Goal: Task Accomplishment & Management: Manage account settings

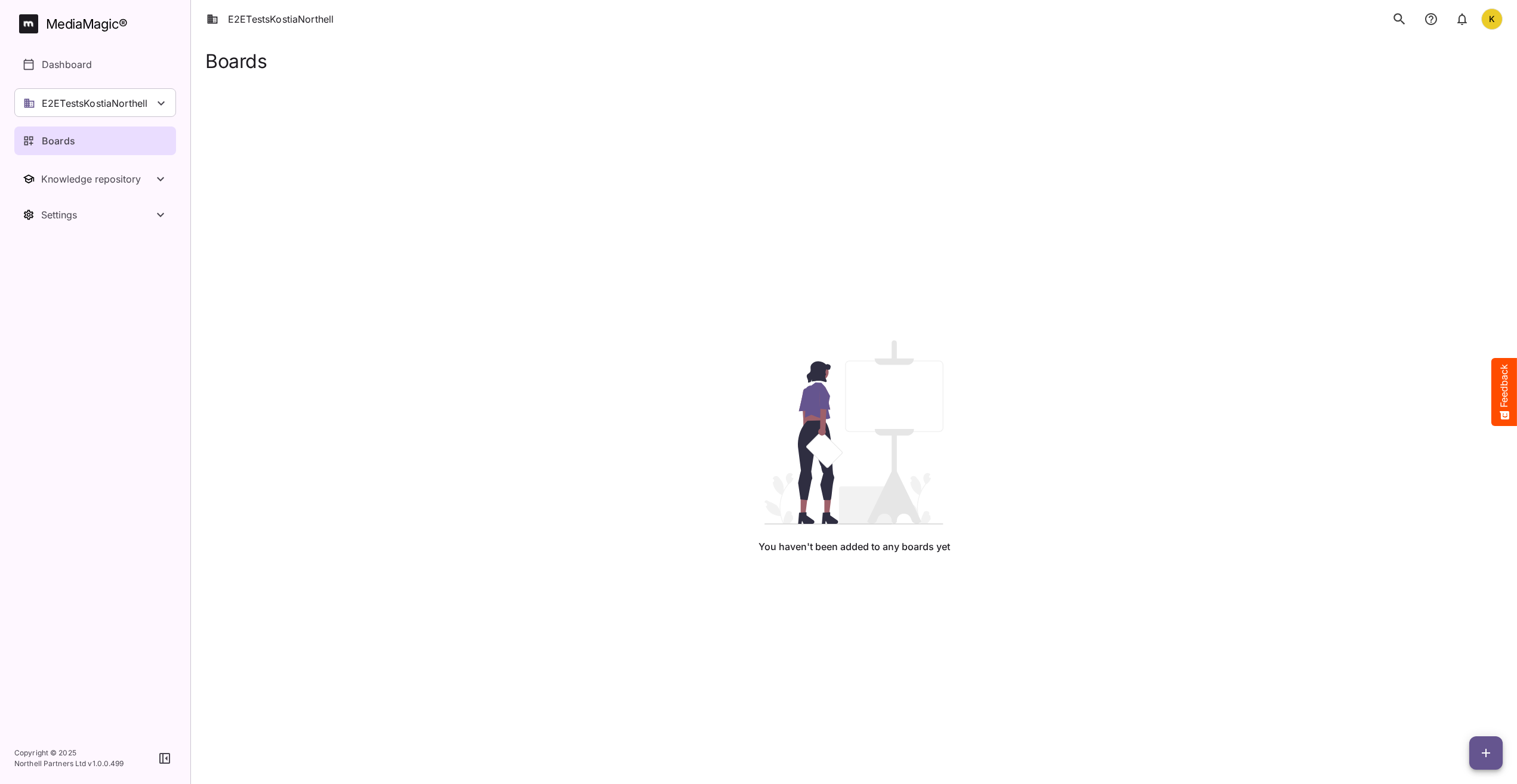
click at [611, 152] on div "You haven't been added to any boards yet" at bounding box center [854, 447] width 1278 height 750
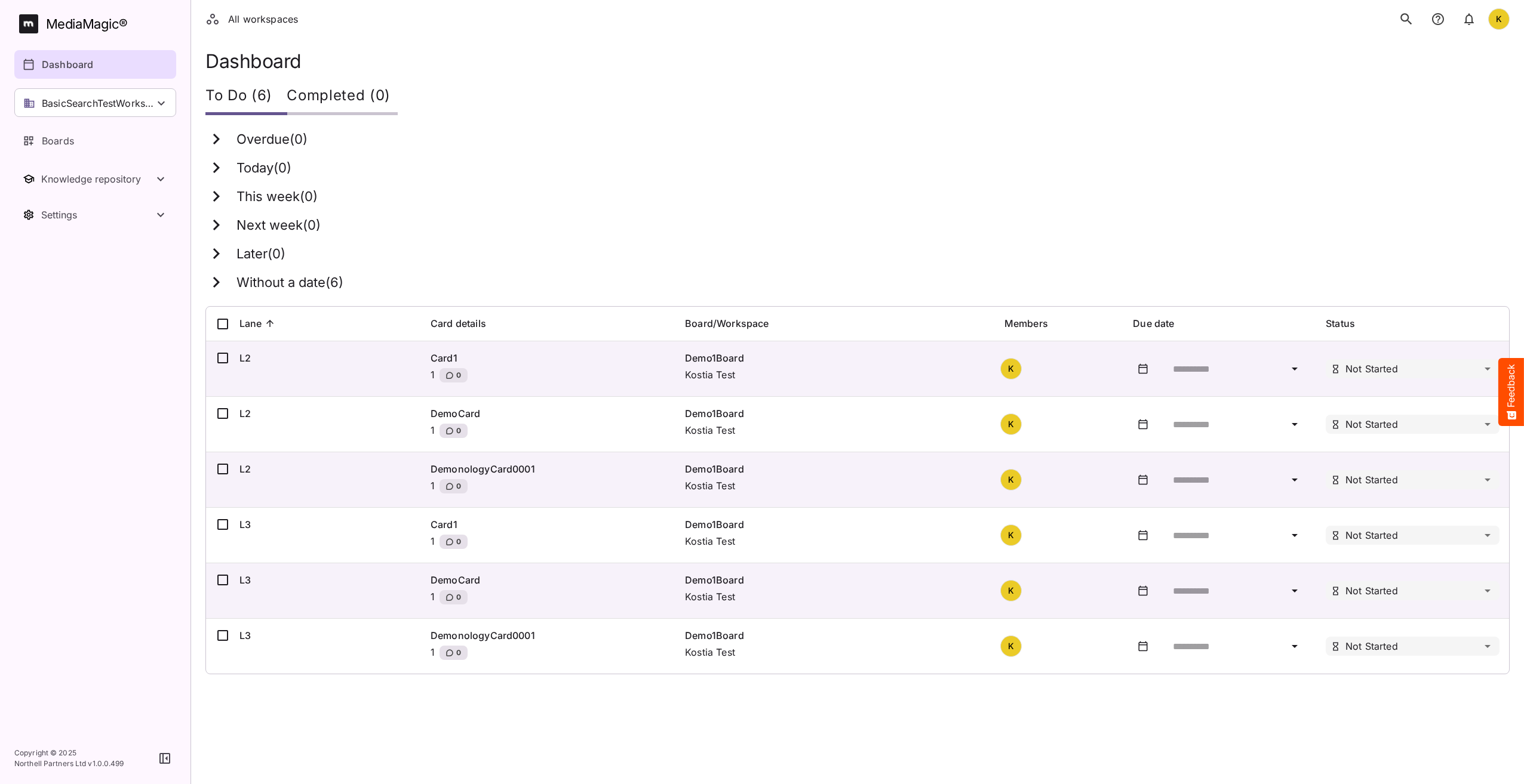
click at [607, 146] on div "Overdue ( 0 )" at bounding box center [851, 140] width 1290 height 22
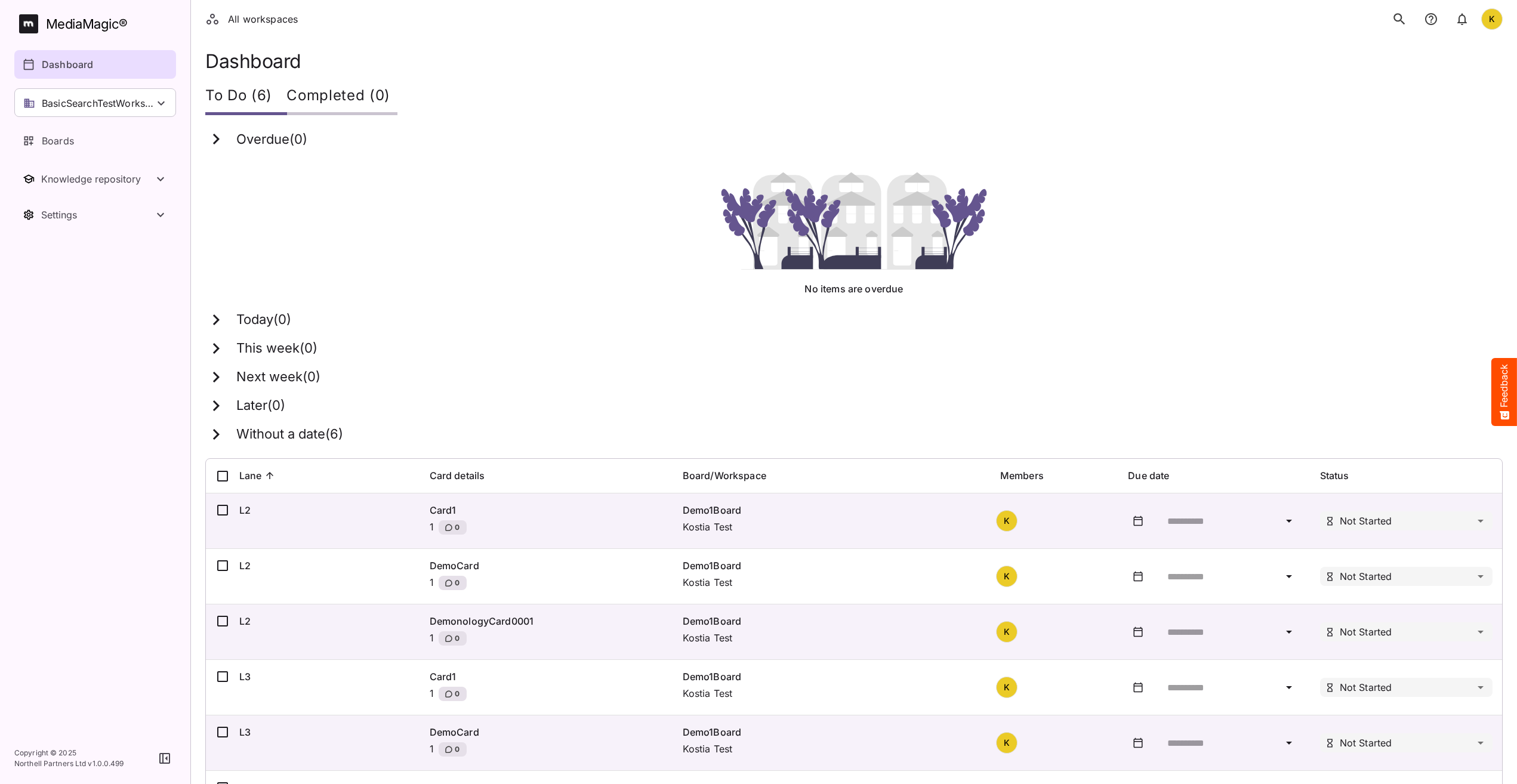
click at [607, 146] on div "Overdue ( 0 )" at bounding box center [847, 140] width 1283 height 22
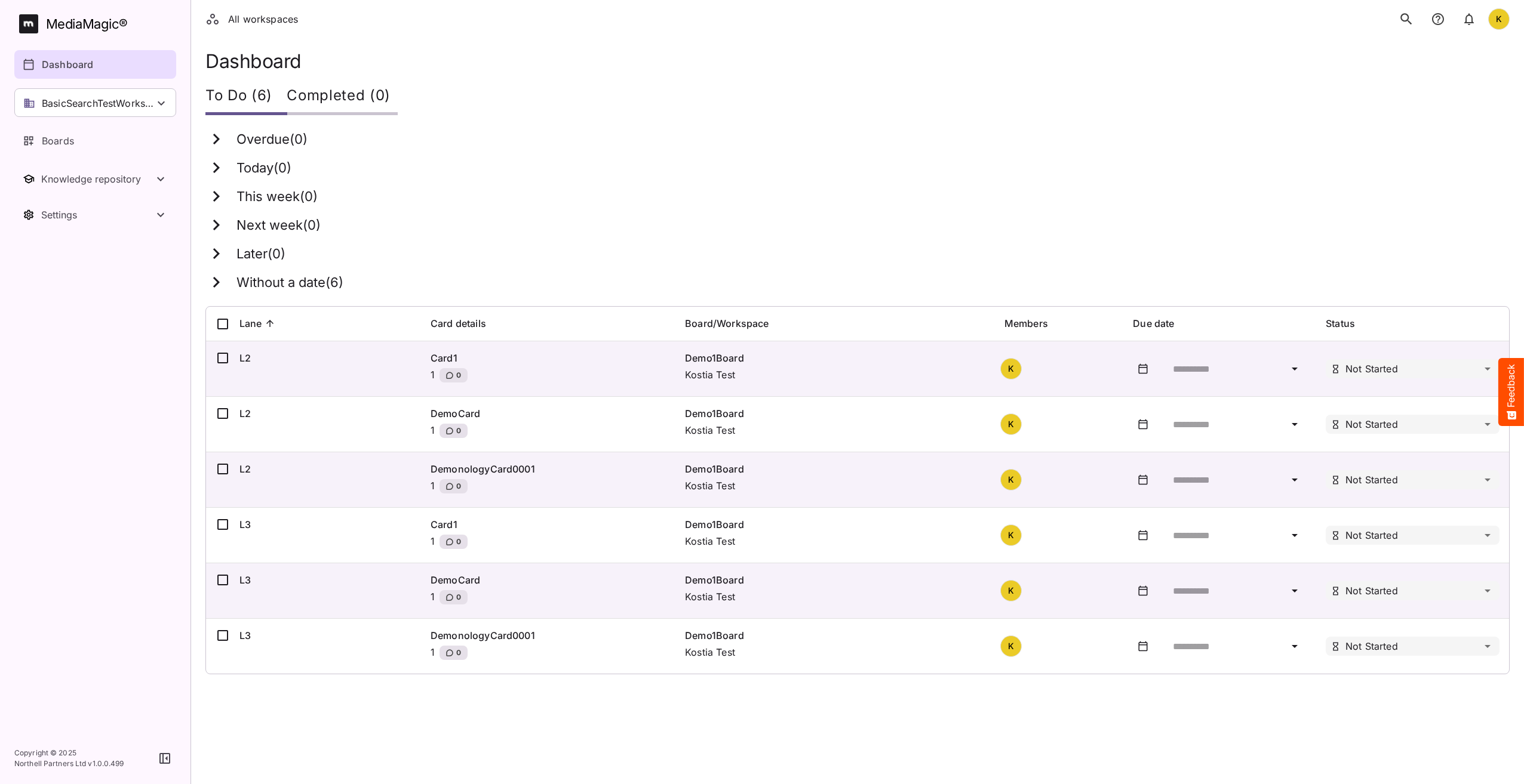
click at [607, 146] on div "Overdue ( 0 )" at bounding box center [851, 140] width 1290 height 22
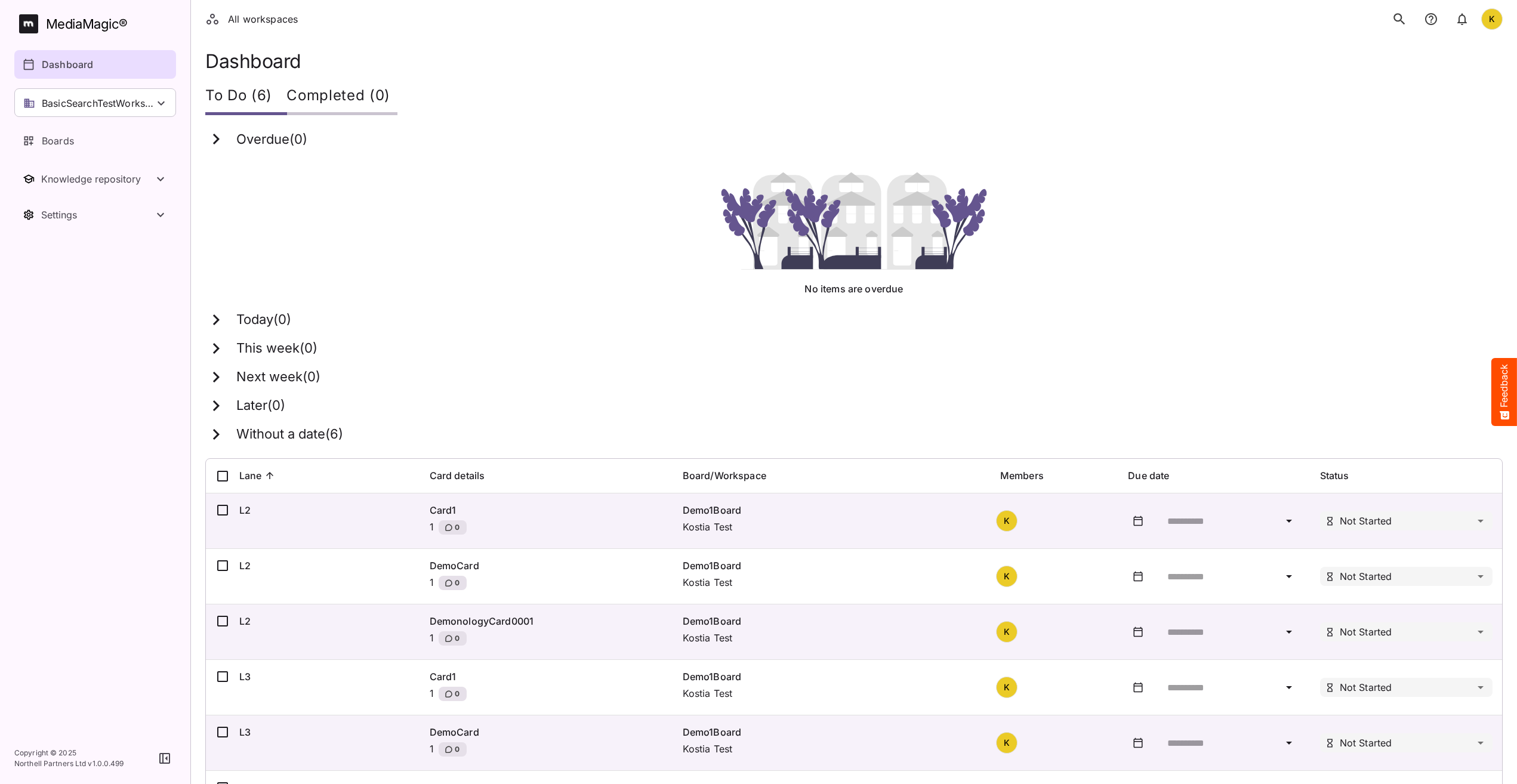
click at [607, 146] on div "Overdue ( 0 )" at bounding box center [847, 140] width 1283 height 22
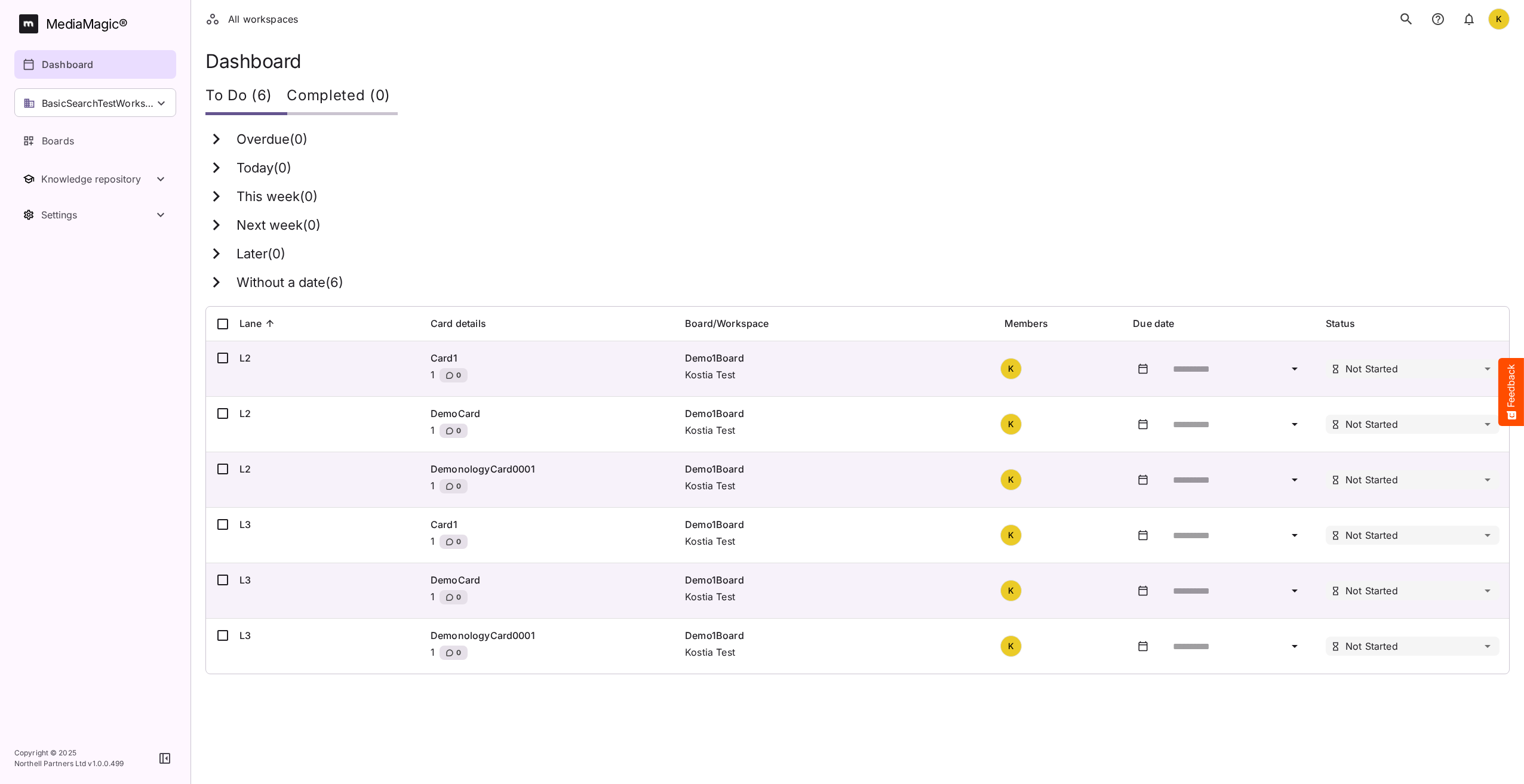
click at [54, 103] on p "BasicSearchTestWorkspace" at bounding box center [97, 103] width 112 height 14
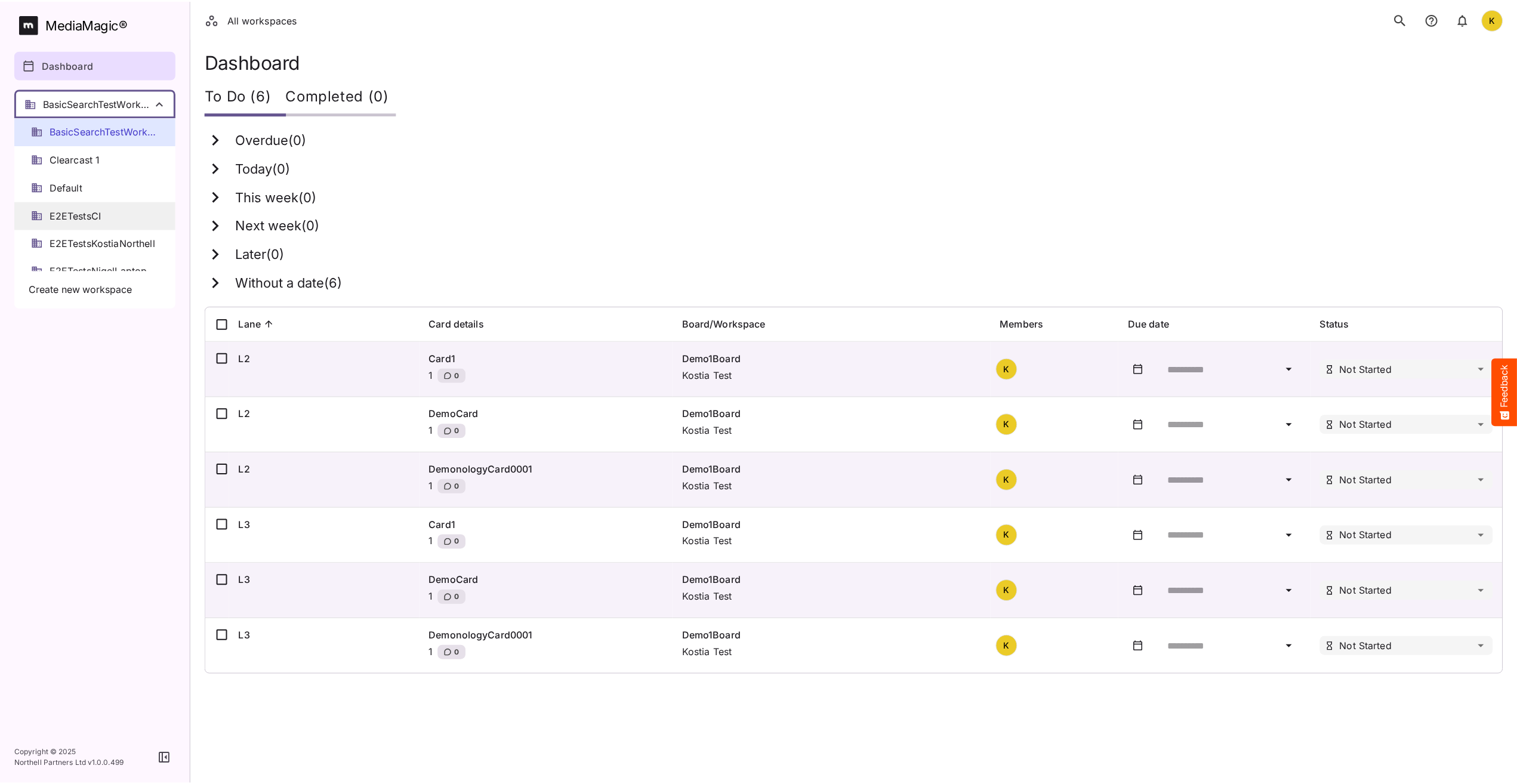
scroll to position [60, 0]
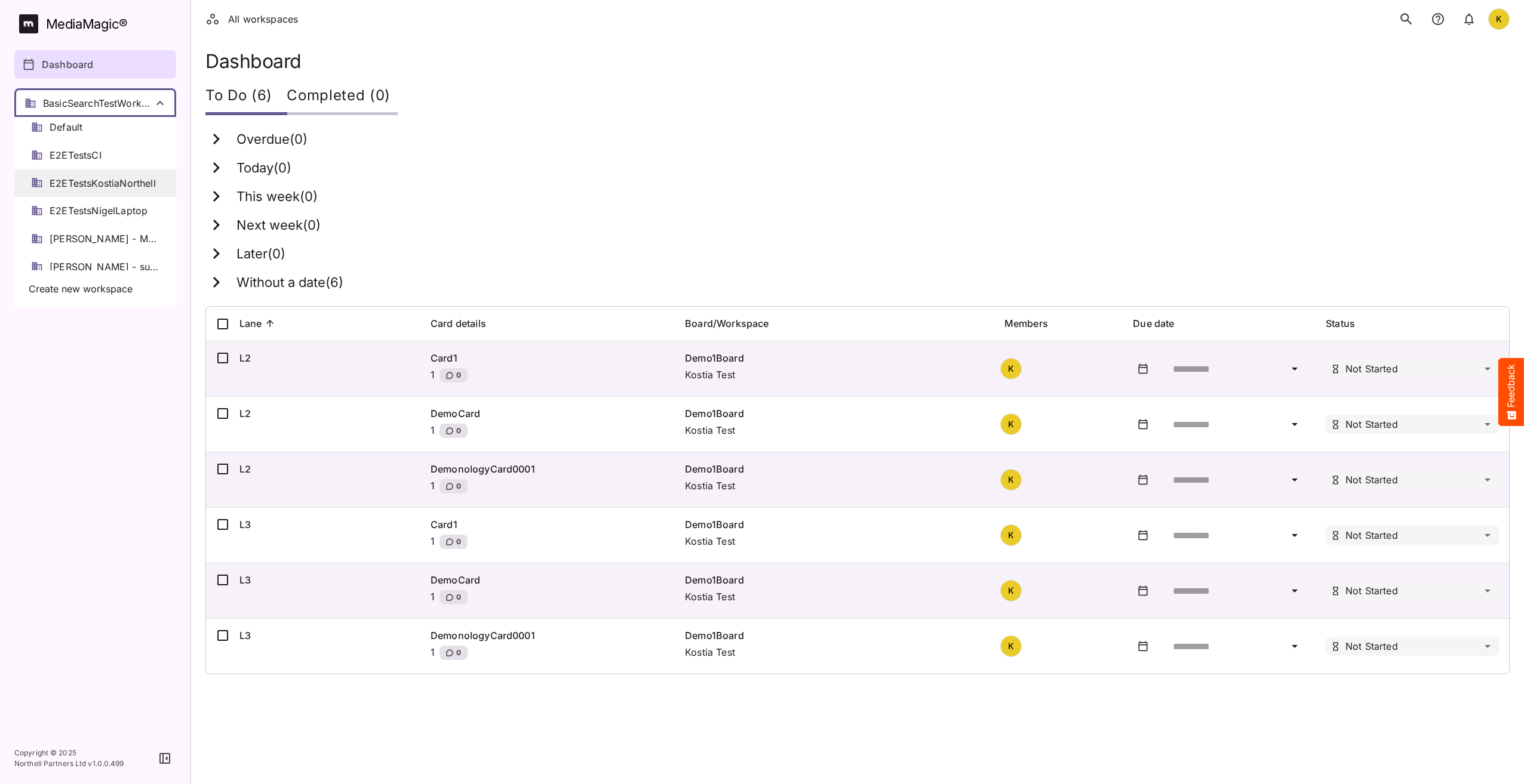
click at [99, 193] on div "E2ETestsKostiaNorthell" at bounding box center [95, 183] width 162 height 28
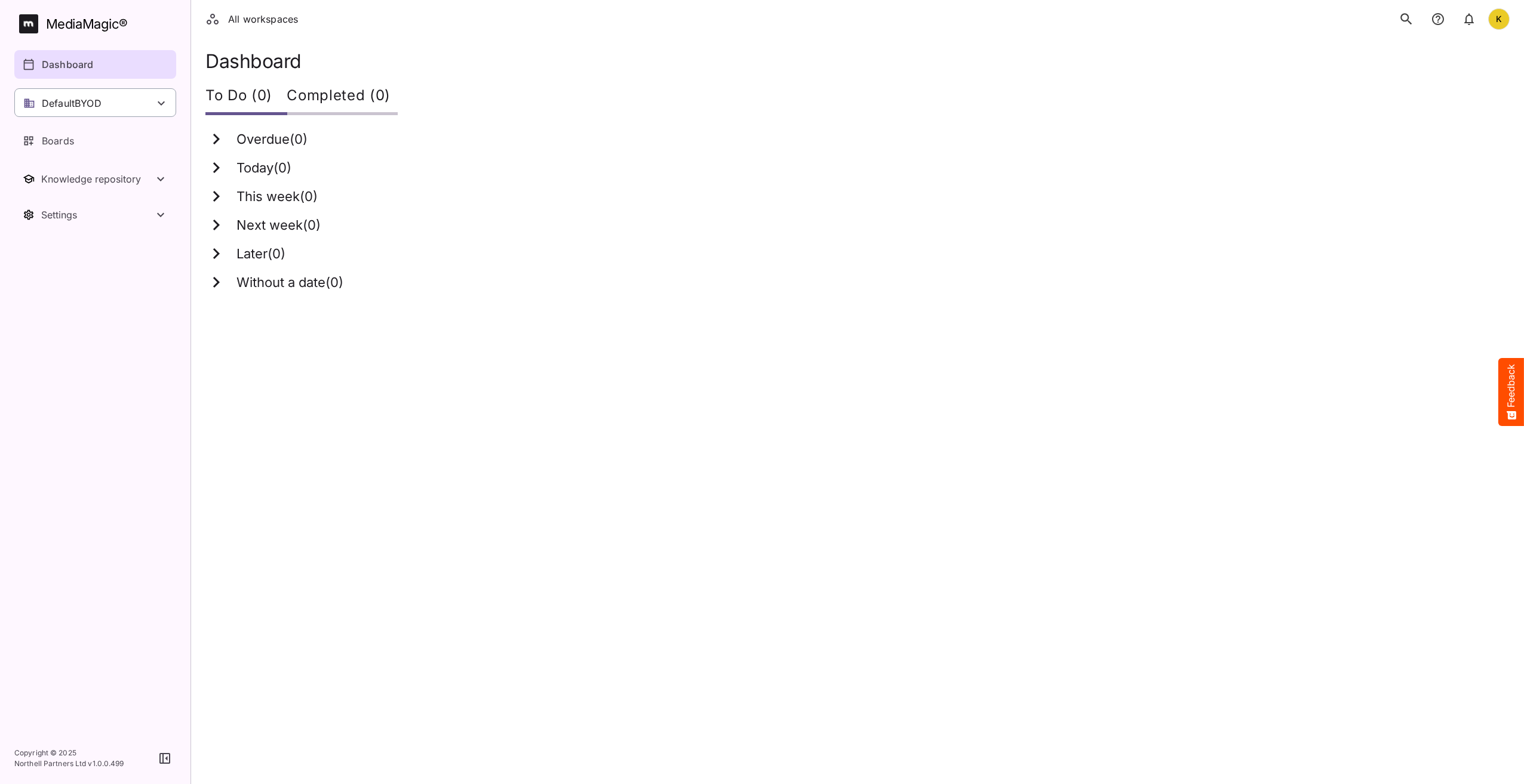
click at [120, 102] on div "DefaultBYOD" at bounding box center [95, 103] width 162 height 29
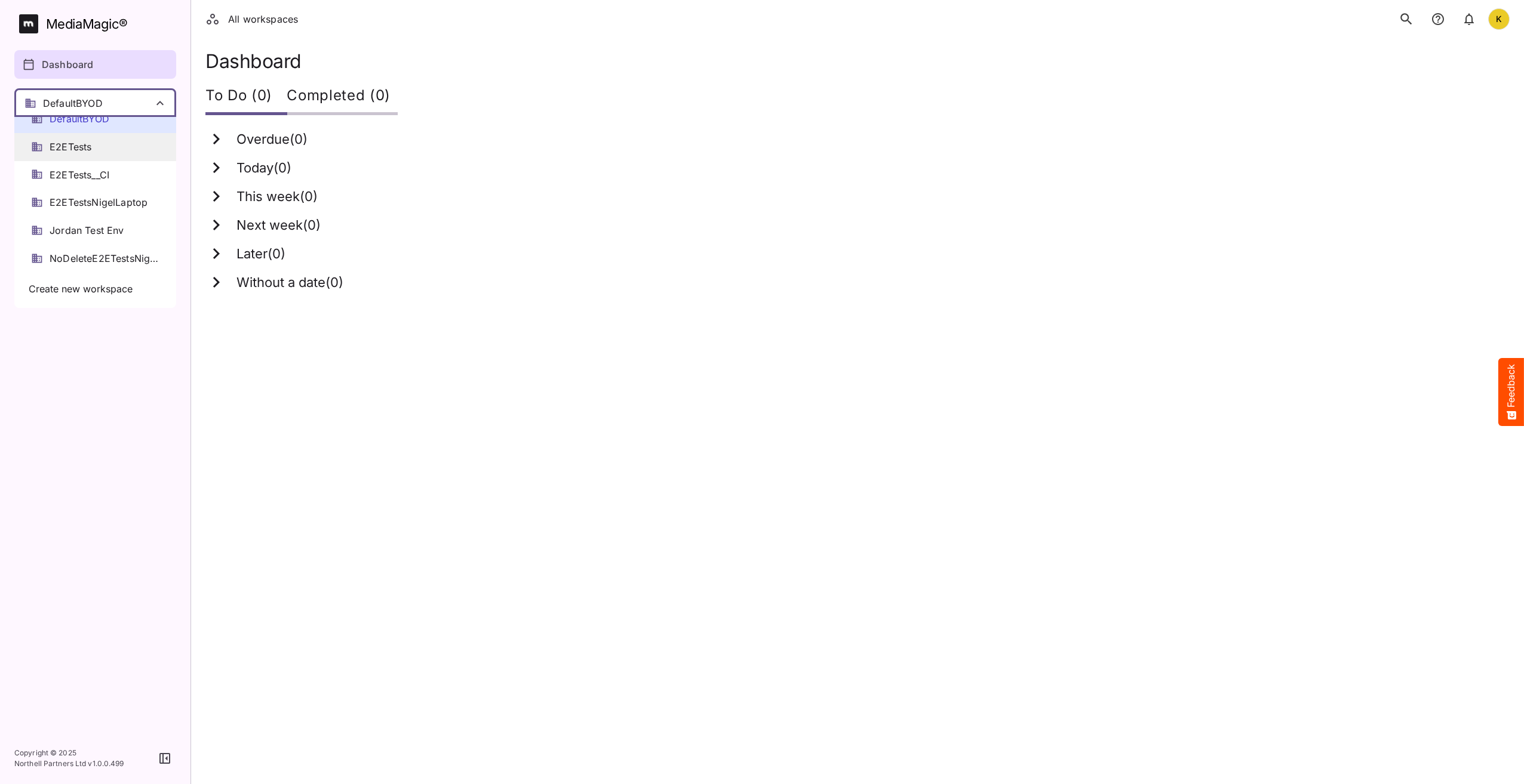
scroll to position [184, 0]
click at [100, 291] on span "Create new workspace" at bounding box center [80, 289] width 104 height 14
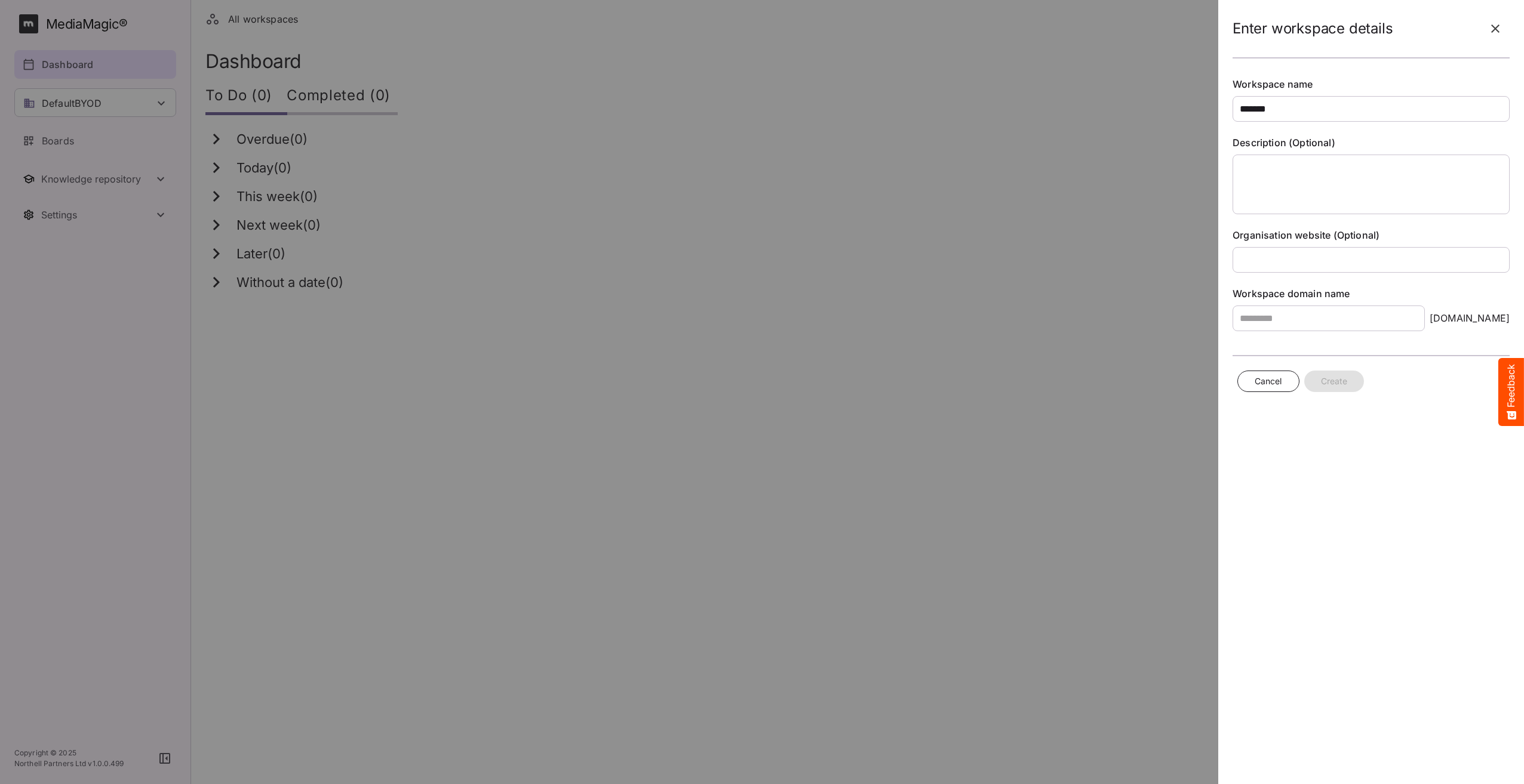
type input "*******"
click at [1344, 181] on textarea at bounding box center [1371, 184] width 277 height 60
click at [1342, 253] on input "text" at bounding box center [1371, 260] width 277 height 26
click at [1339, 306] on input "text" at bounding box center [1329, 318] width 192 height 26
type input "**********"
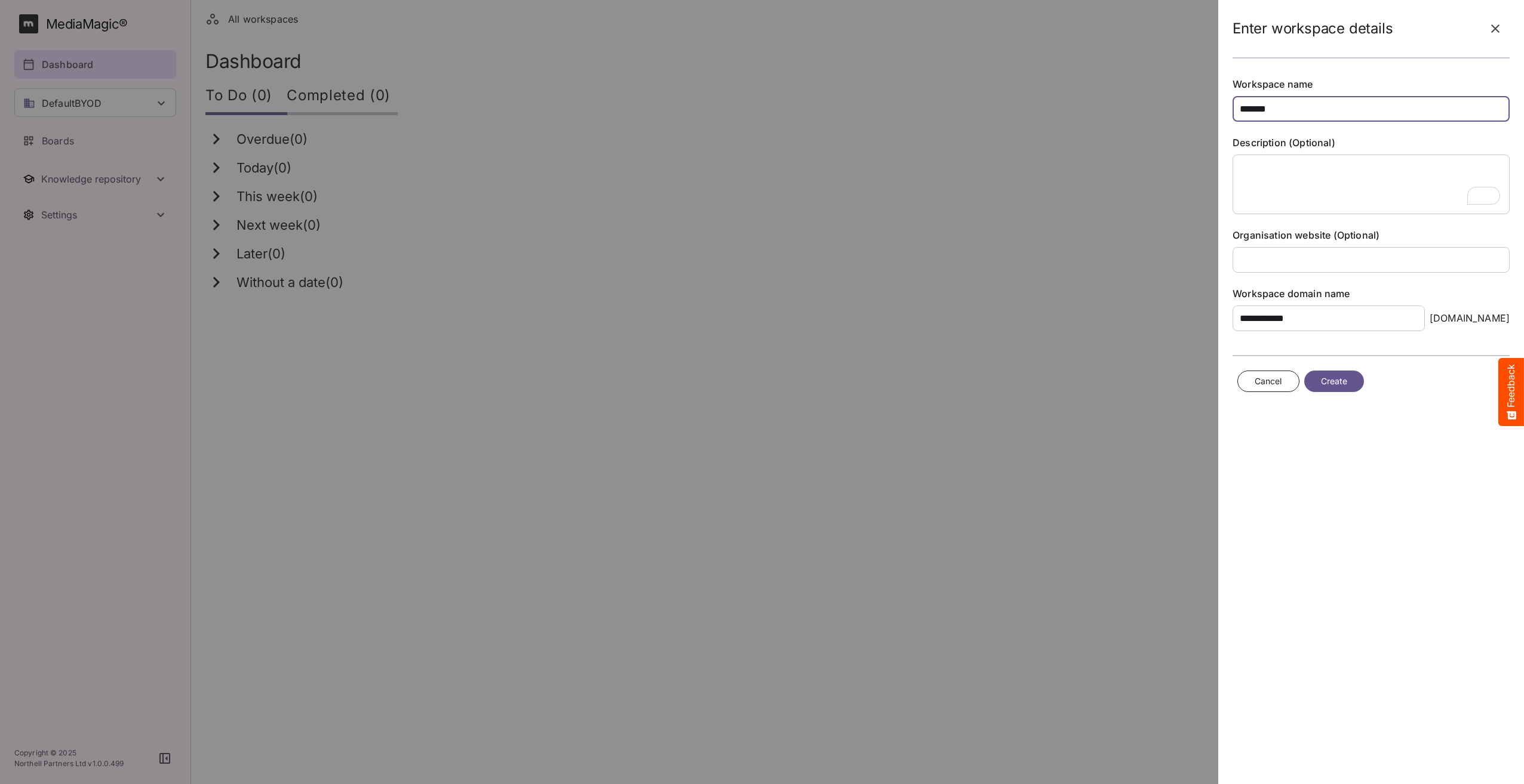
click at [1294, 111] on input "*******" at bounding box center [1371, 109] width 277 height 26
type input "**********"
click at [1342, 378] on span "Create" at bounding box center [1334, 382] width 27 height 15
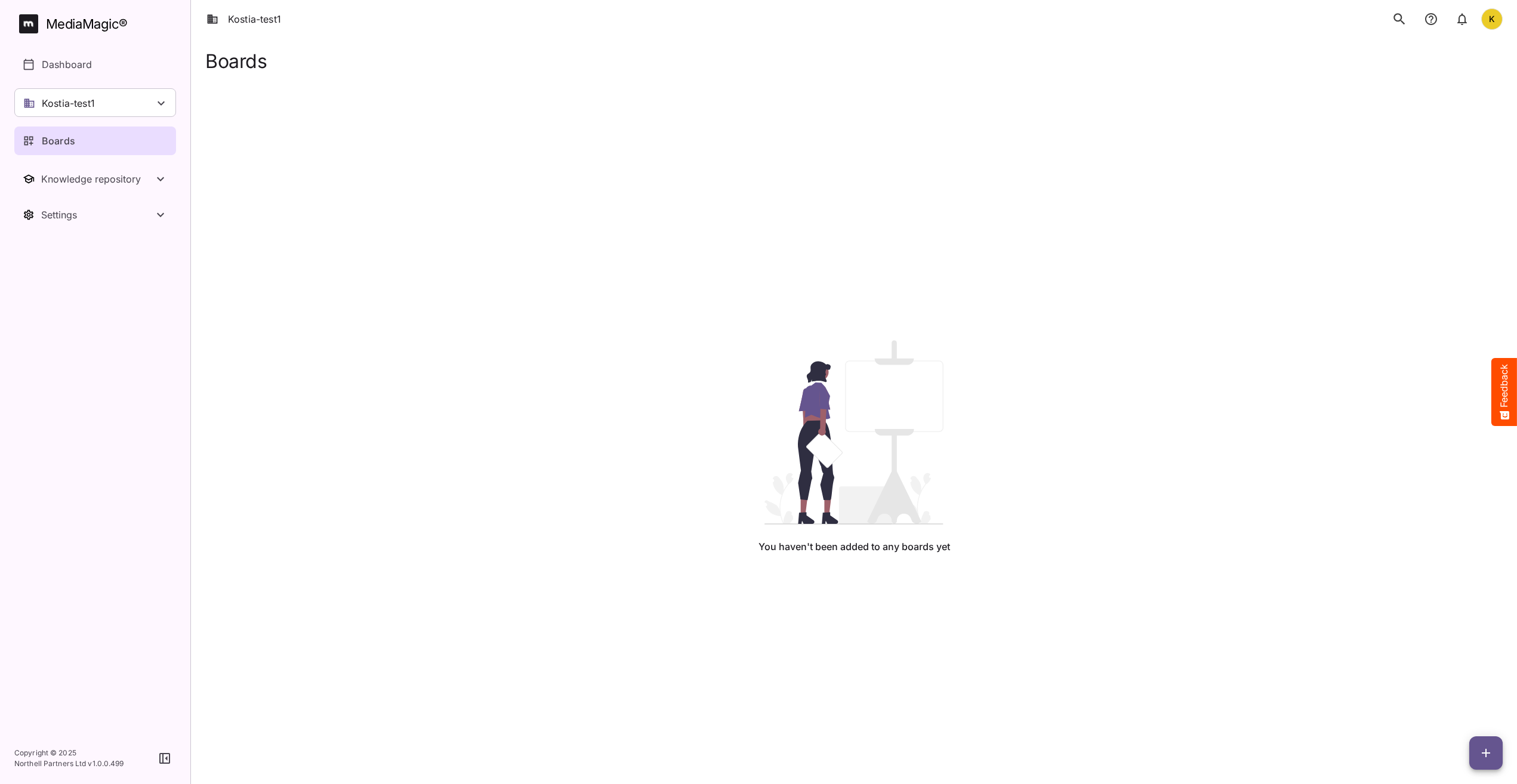
click at [504, 305] on div "You haven't been added to any boards yet" at bounding box center [854, 447] width 1278 height 750
click at [1490, 746] on icon "button" at bounding box center [1486, 753] width 14 height 14
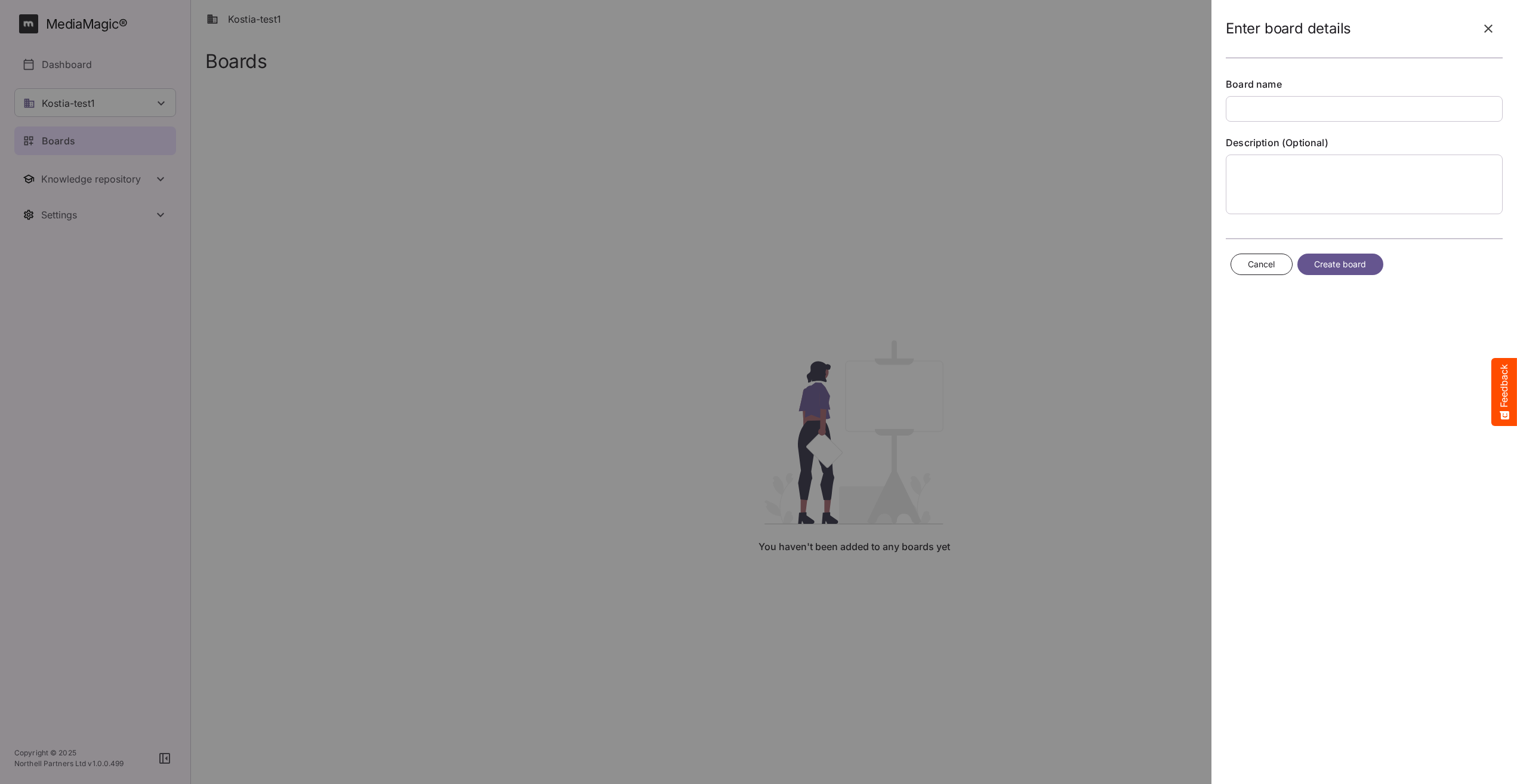
click at [1300, 105] on input "text" at bounding box center [1364, 109] width 277 height 26
type input "*"
type input "**********"
click at [1353, 263] on span "Create board" at bounding box center [1340, 265] width 52 height 15
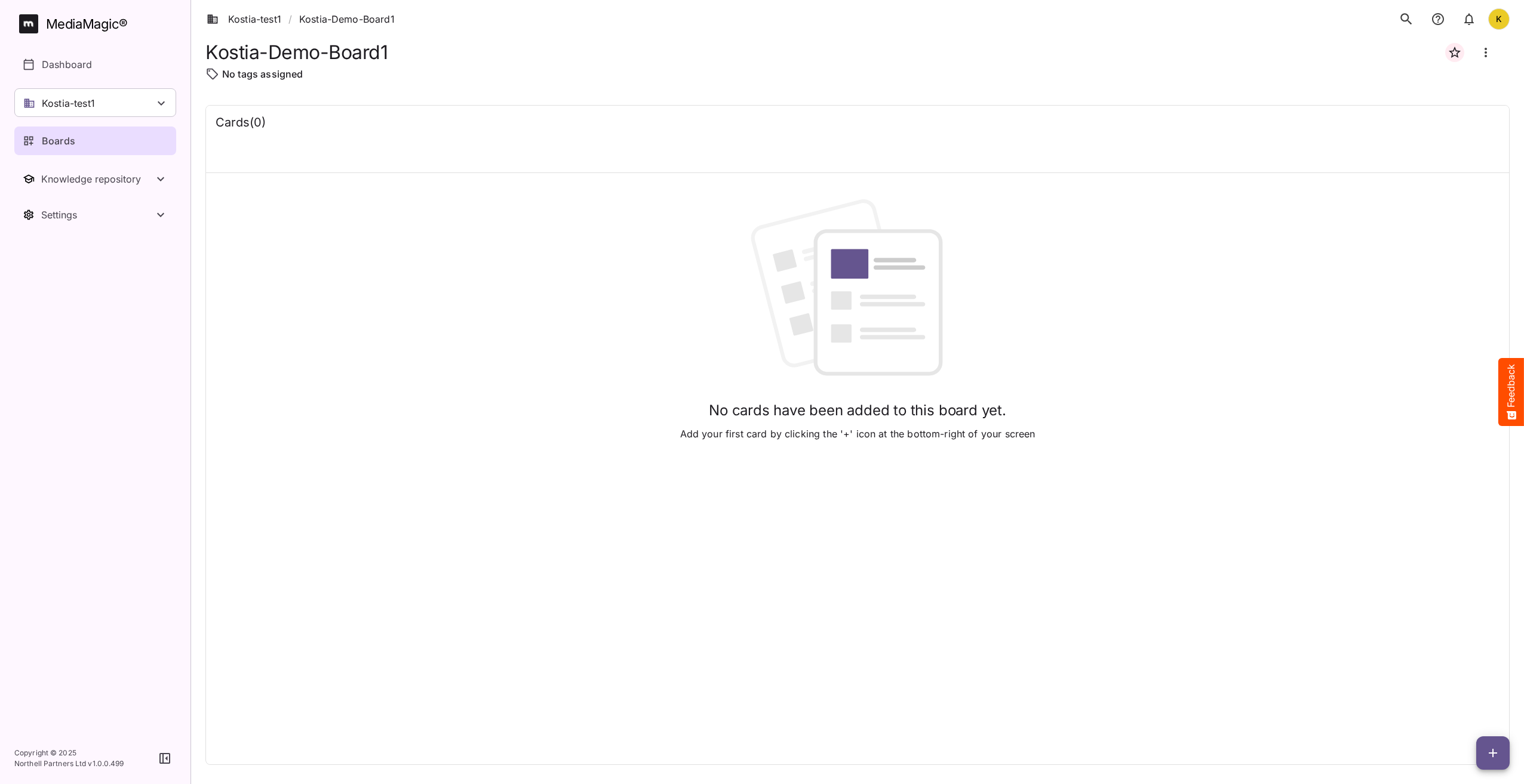
click at [1491, 750] on icon "button" at bounding box center [1493, 753] width 14 height 14
click at [1452, 671] on p "Add new card" at bounding box center [1463, 676] width 65 height 14
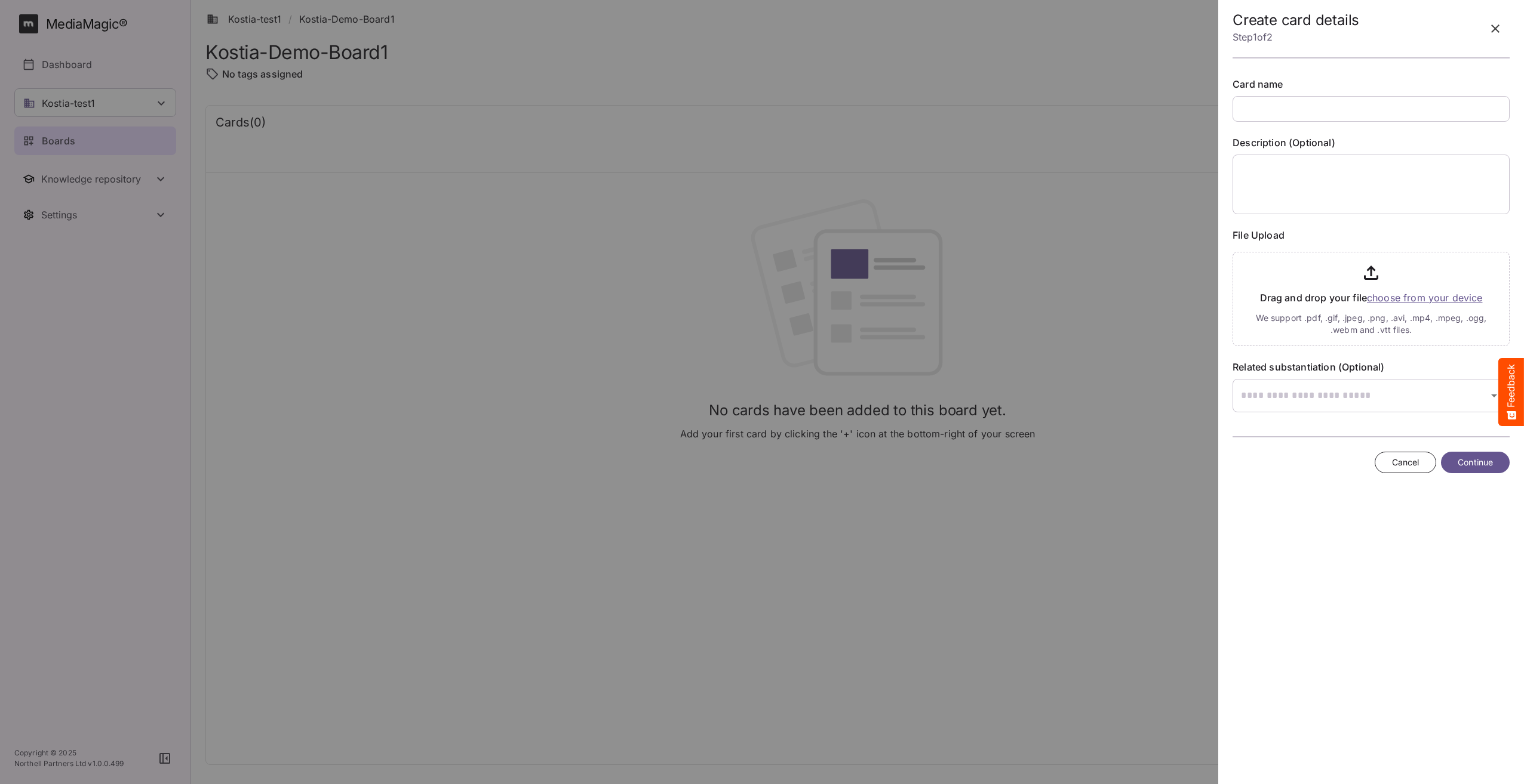
click at [1419, 114] on input "text" at bounding box center [1371, 109] width 277 height 26
type input "*****"
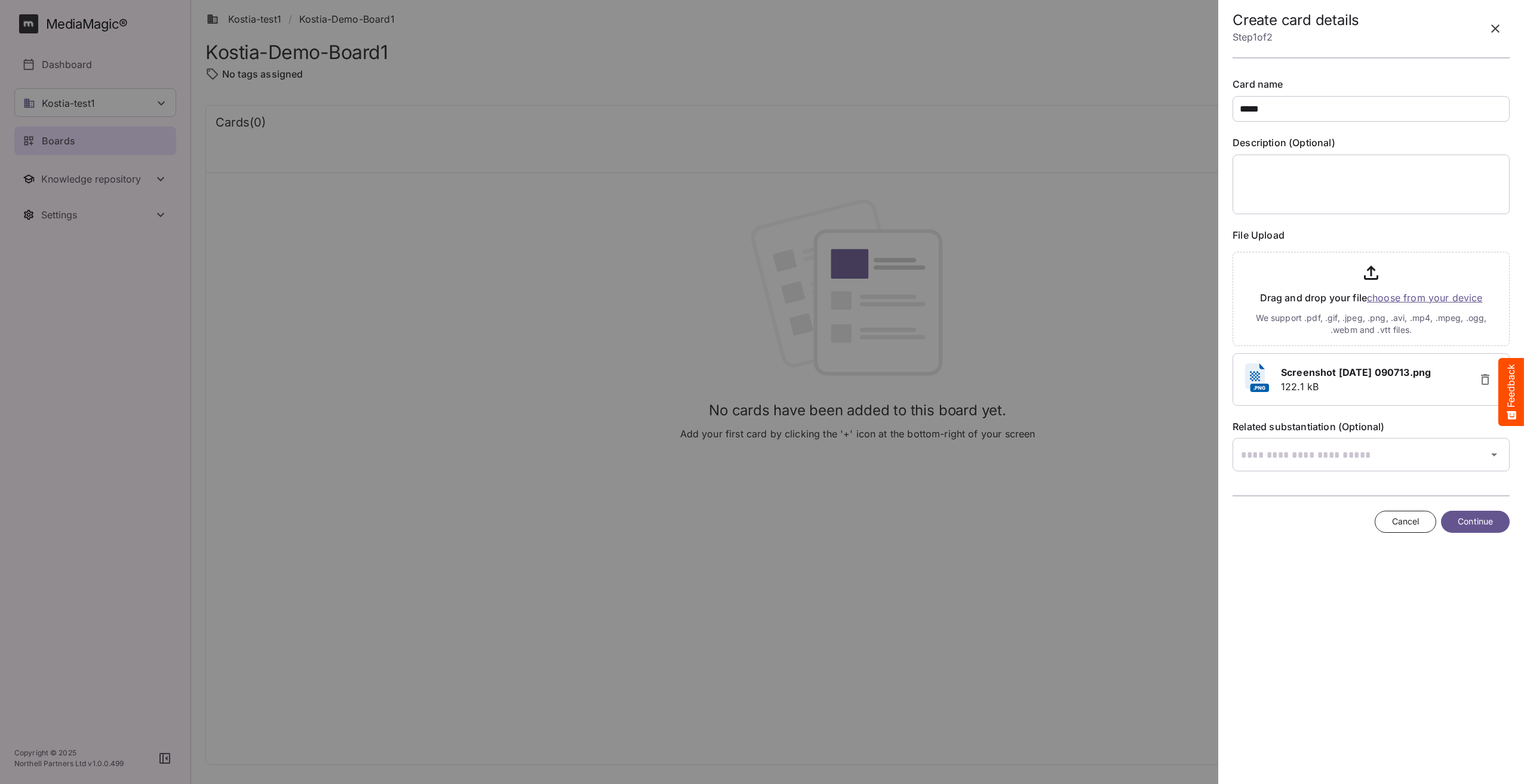
click at [1475, 521] on span "Continue" at bounding box center [1475, 522] width 35 height 15
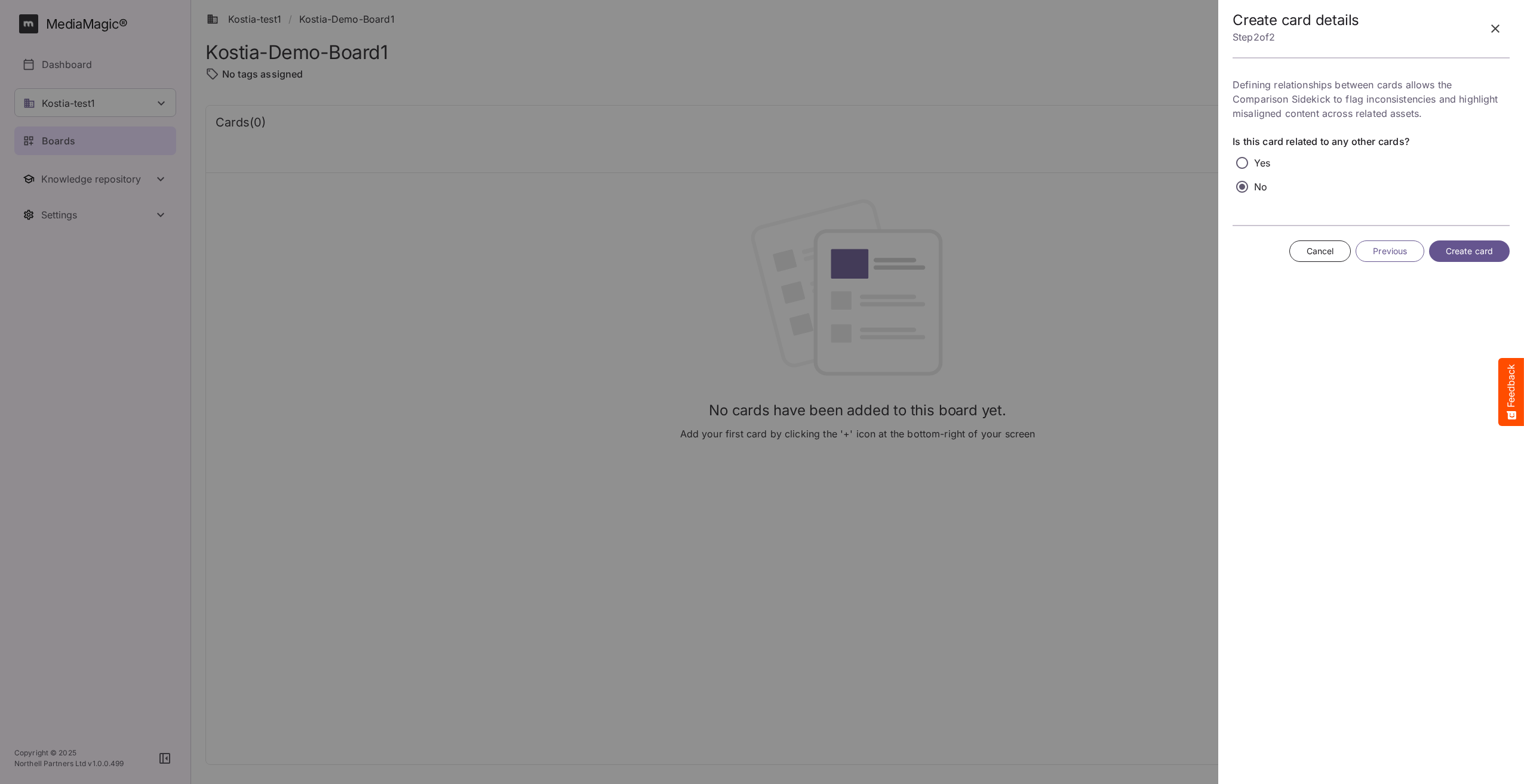
click at [1371, 250] on button "Previous" at bounding box center [1389, 251] width 69 height 22
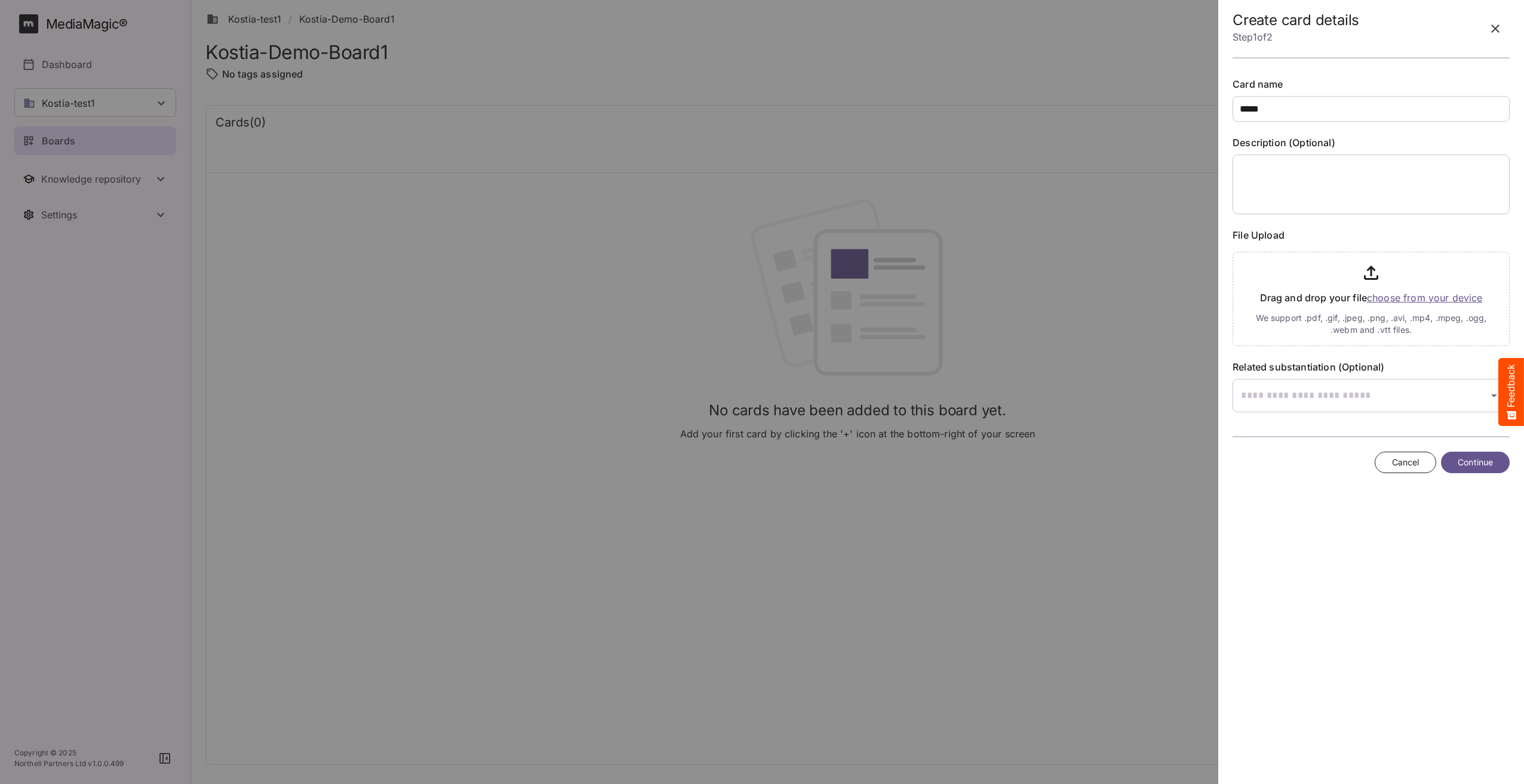
click at [1470, 457] on span "Continue" at bounding box center [1475, 463] width 35 height 15
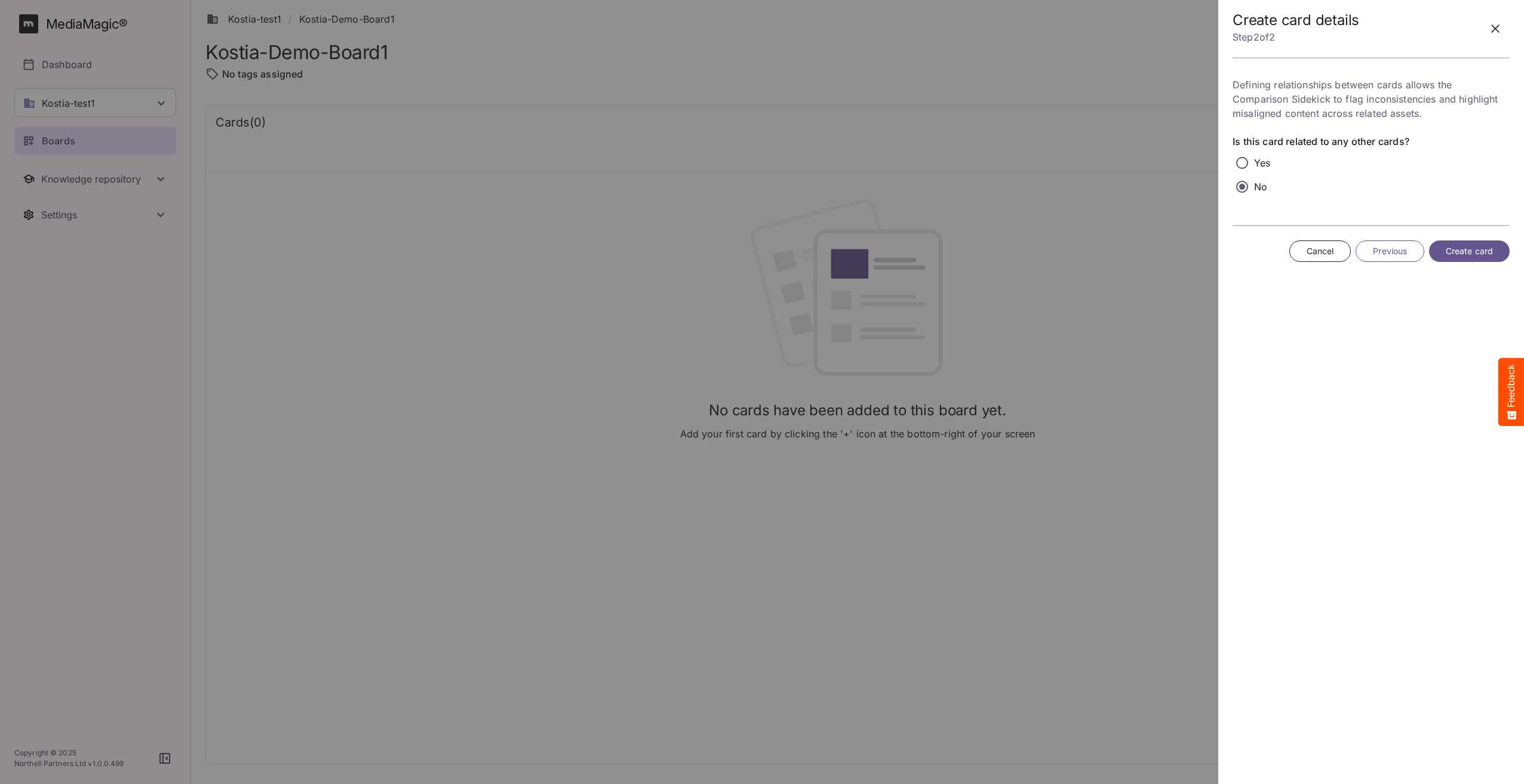
click at [1461, 246] on span "Create card" at bounding box center [1469, 252] width 47 height 15
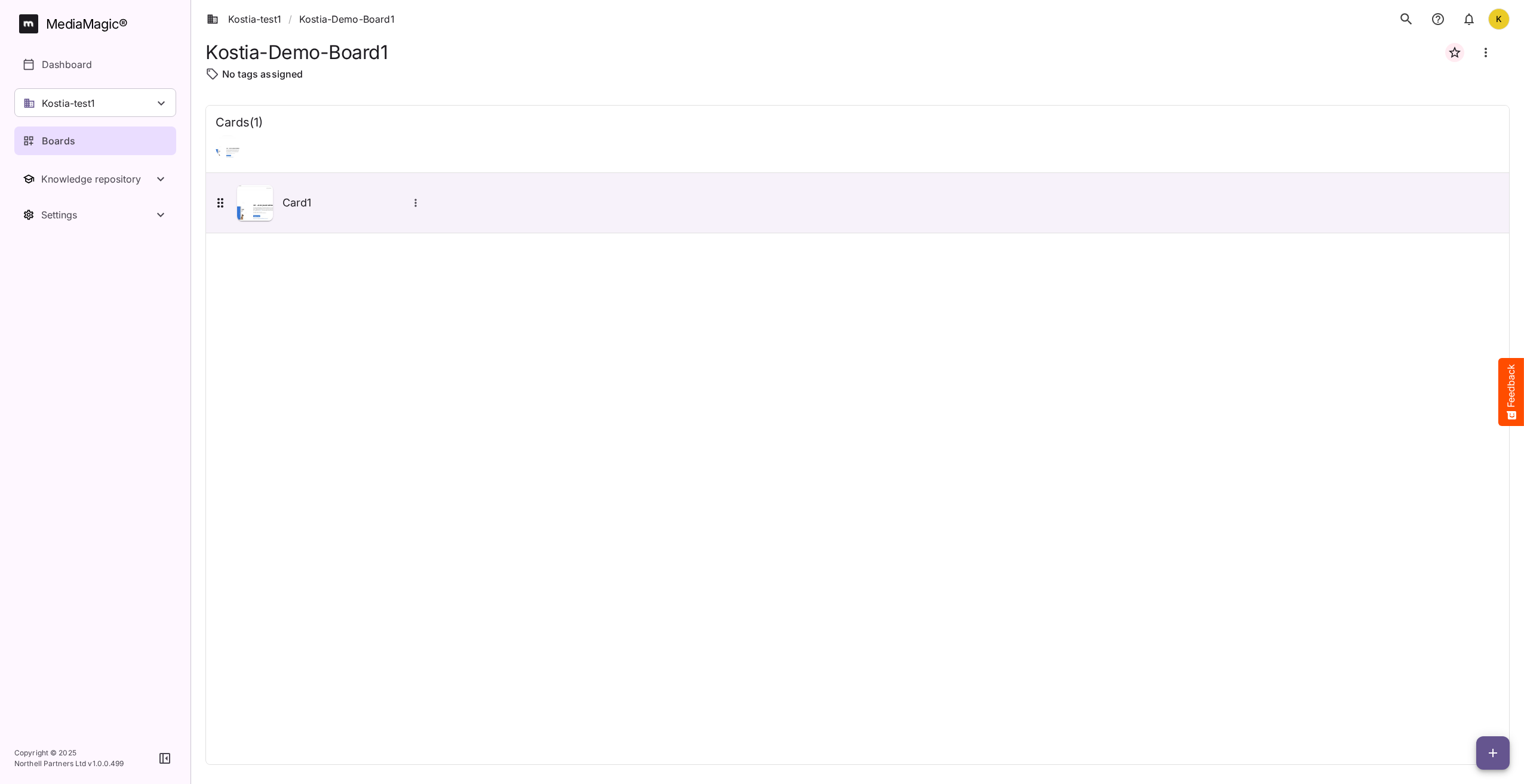
click at [780, 455] on div "Cards ( 1 ) Card1" at bounding box center [857, 435] width 1304 height 660
click at [1409, 27] on button "search" at bounding box center [1406, 19] width 25 height 25
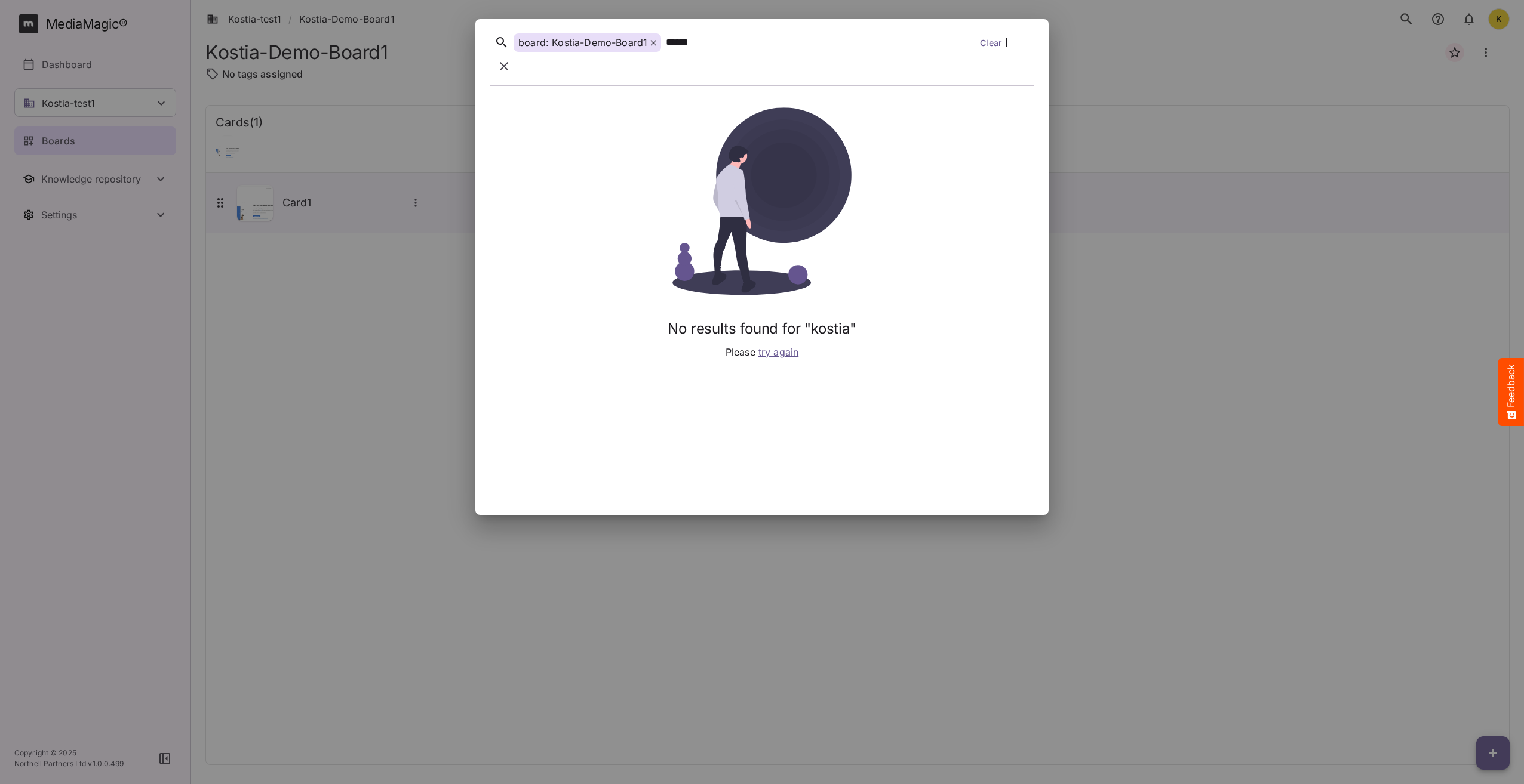
click at [655, 48] on div "board: Kostia-Demo-Board1" at bounding box center [587, 42] width 148 height 18
click at [652, 46] on icon at bounding box center [653, 43] width 6 height 6
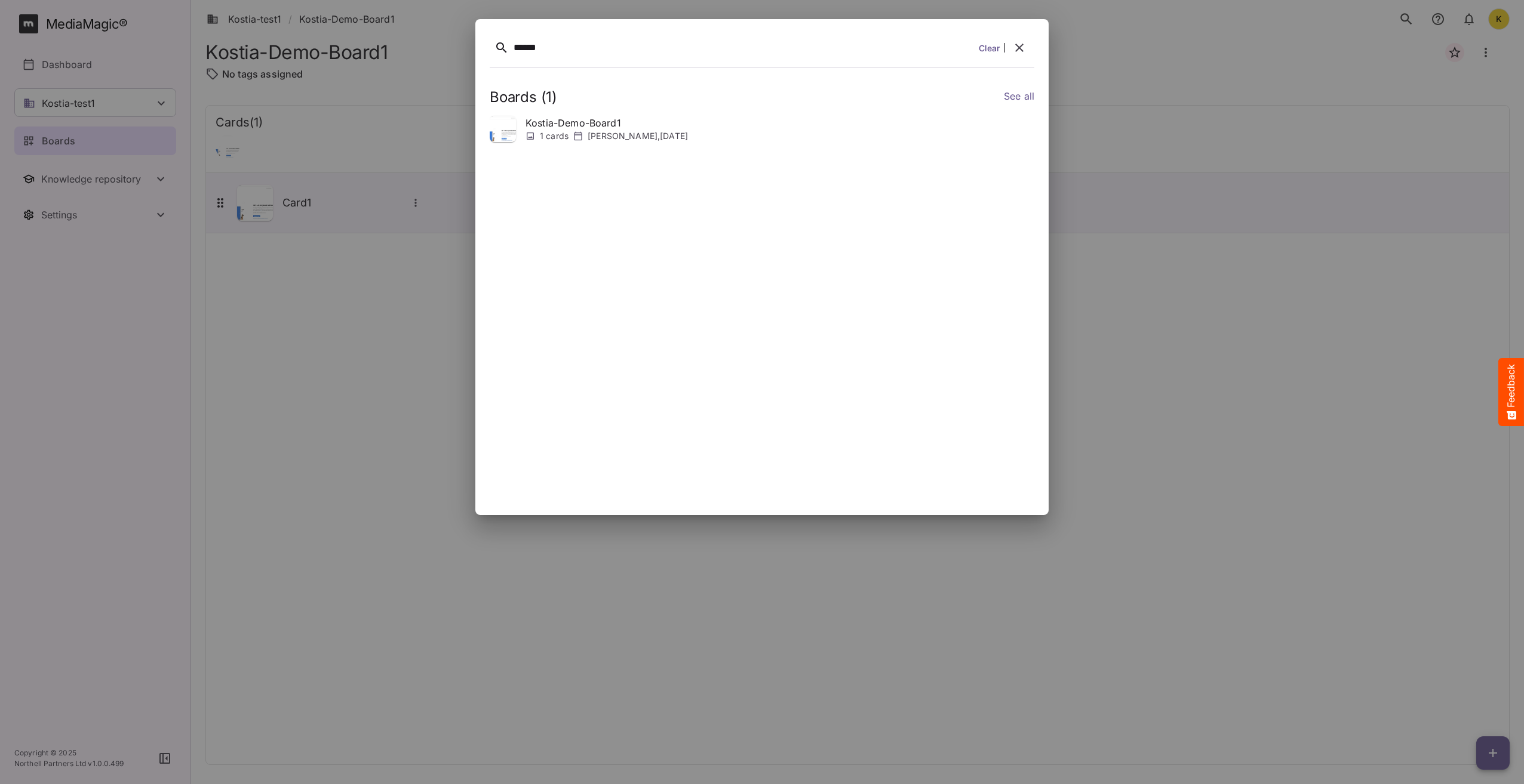
click at [397, 258] on div at bounding box center [762, 392] width 1524 height 784
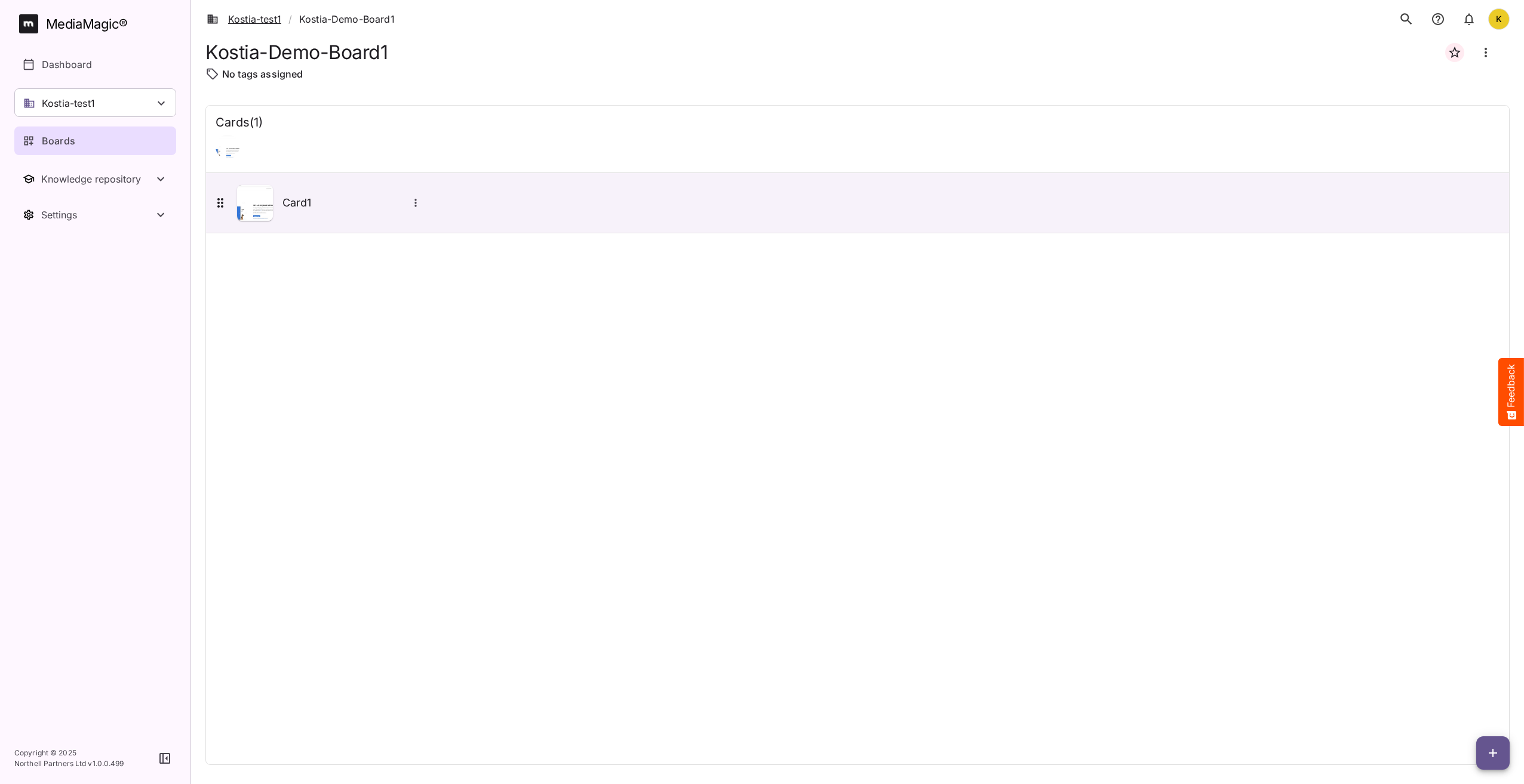
click at [238, 18] on link "Kostia-test1" at bounding box center [244, 19] width 75 height 14
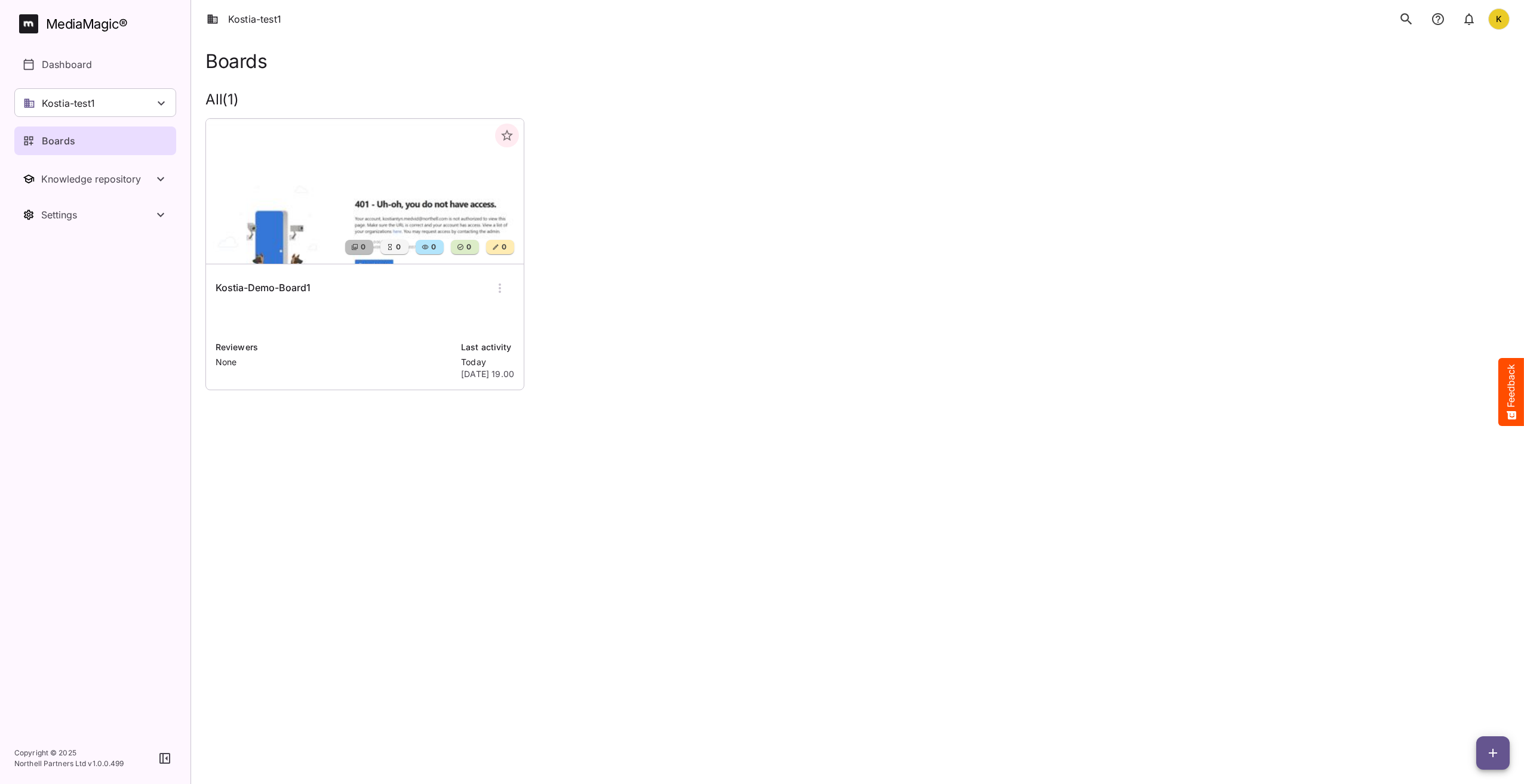
click at [997, 225] on div "0 0 0 0 0 Kostia-Demo-Board1 Reviewers None Last activity Today 10th Oct 2025, …" at bounding box center [853, 250] width 1314 height 282
click at [1507, 752] on span "button" at bounding box center [1493, 753] width 33 height 14
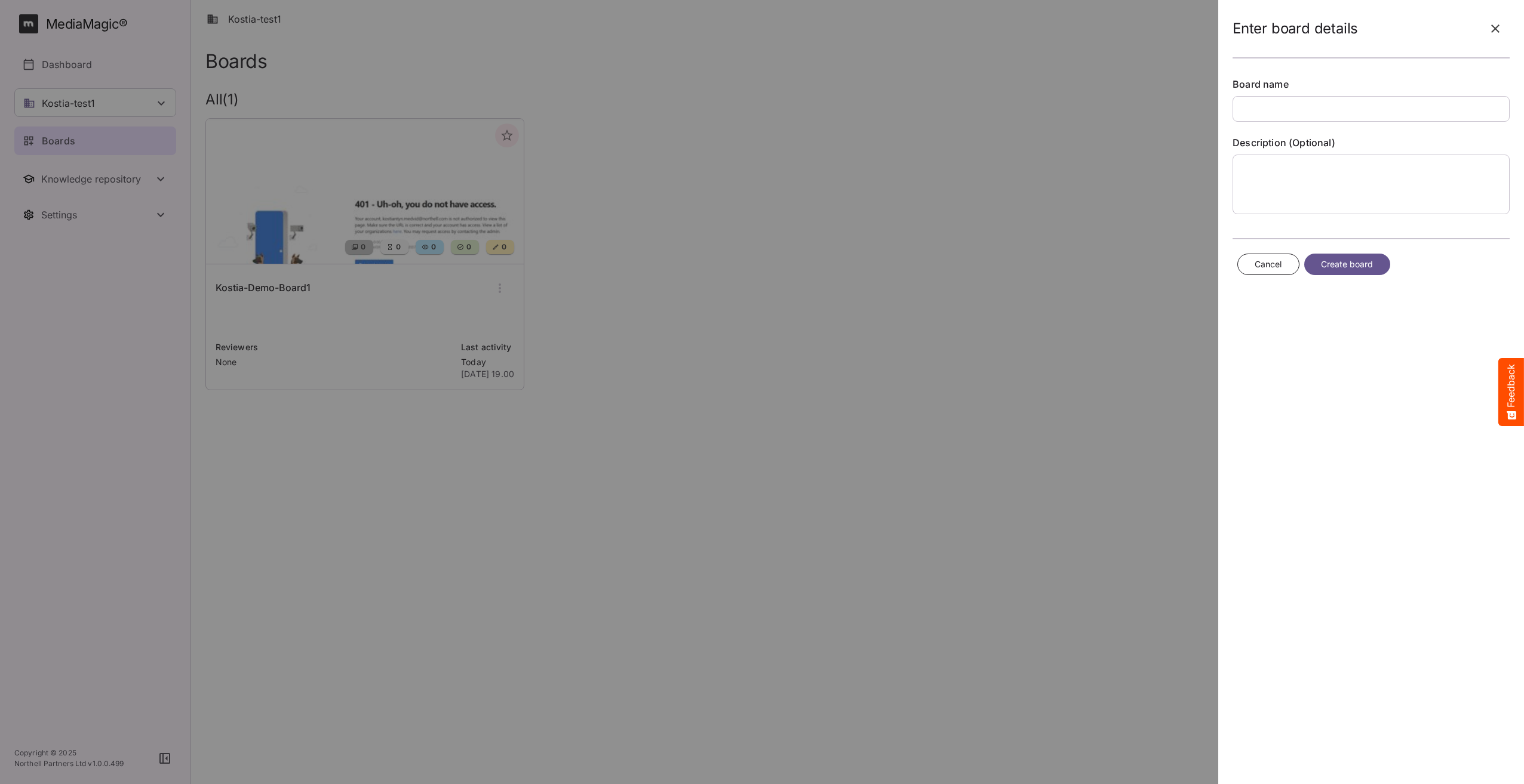
click at [1269, 106] on input "text" at bounding box center [1371, 109] width 277 height 26
type input "*"
type input "**********"
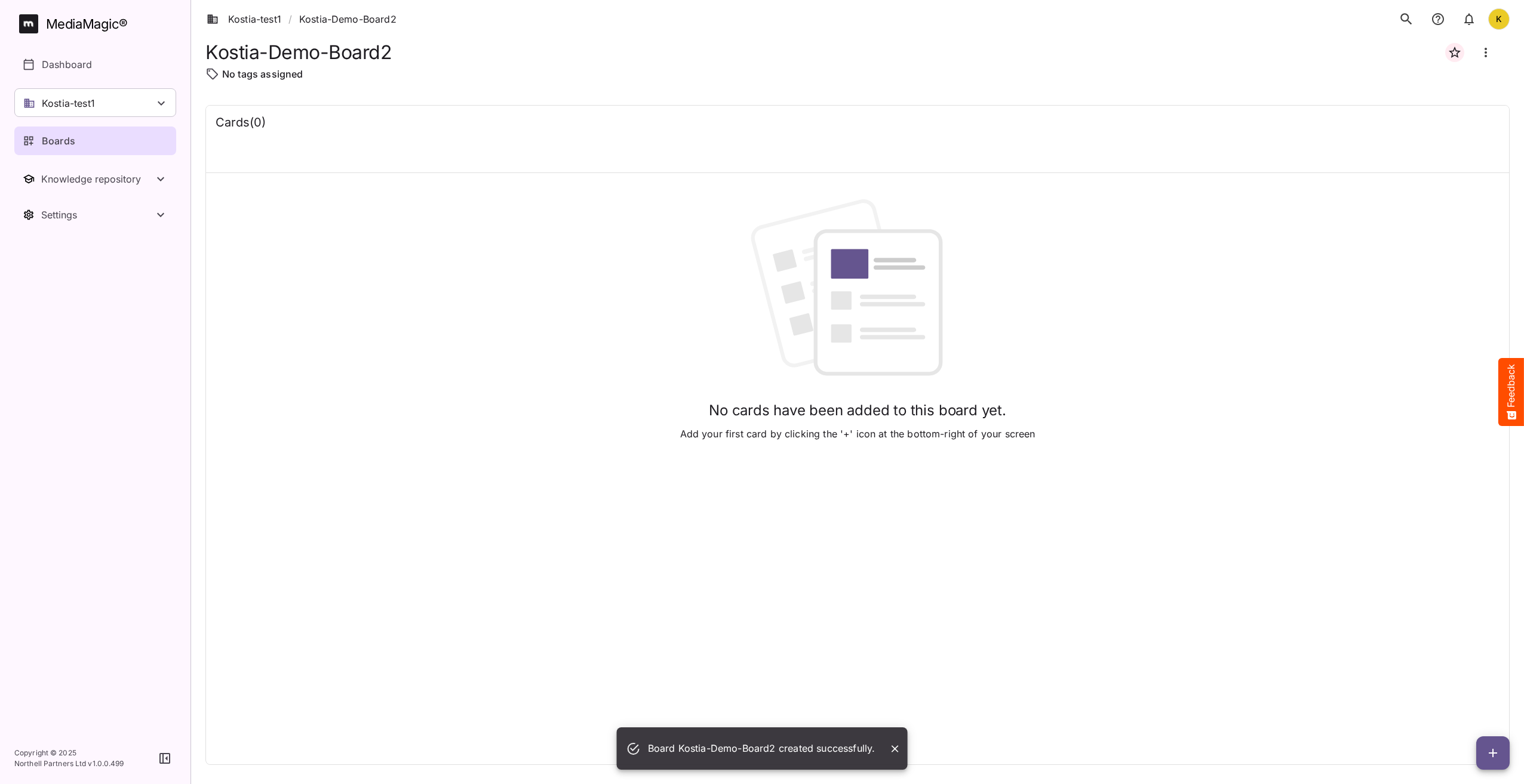
click at [247, 11] on ol "Kostia-test1 / Kostia-Demo-Board2" at bounding box center [304, 19] width 198 height 33
click at [247, 22] on link "Kostia-test1" at bounding box center [244, 19] width 75 height 14
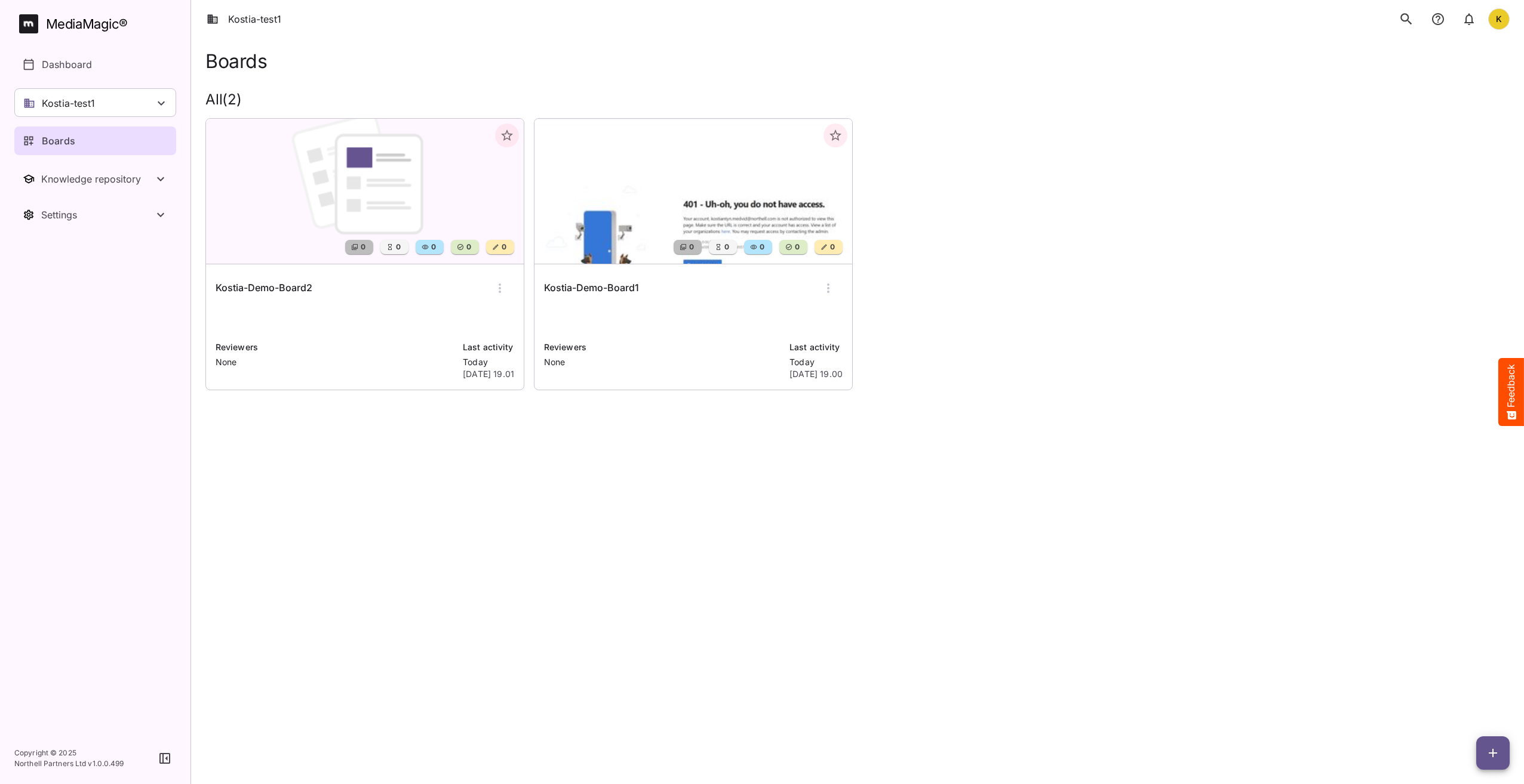
click at [607, 192] on img at bounding box center [693, 191] width 317 height 145
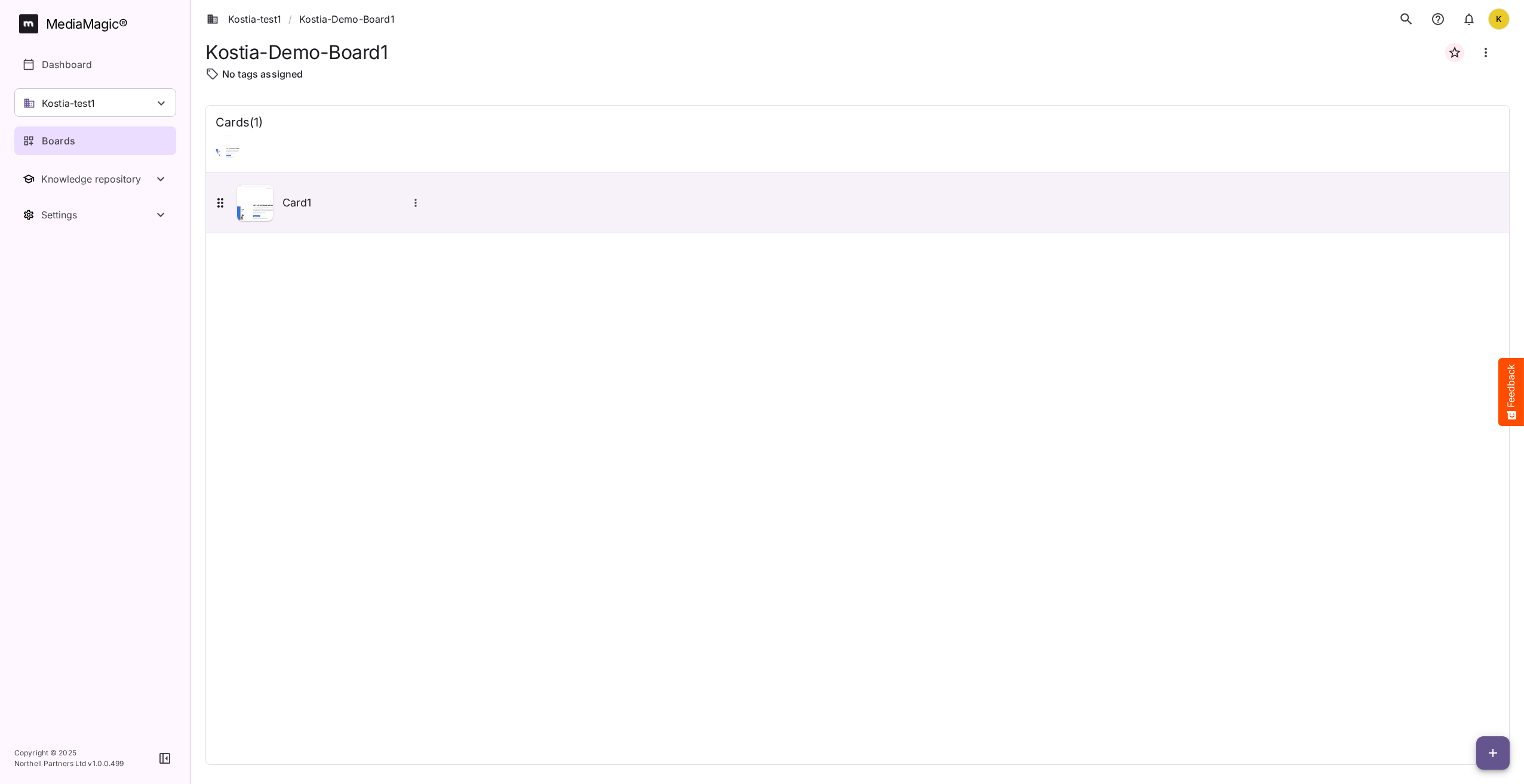
click at [1501, 756] on span "button" at bounding box center [1493, 753] width 33 height 14
click at [1481, 676] on p "Add new card" at bounding box center [1463, 676] width 65 height 14
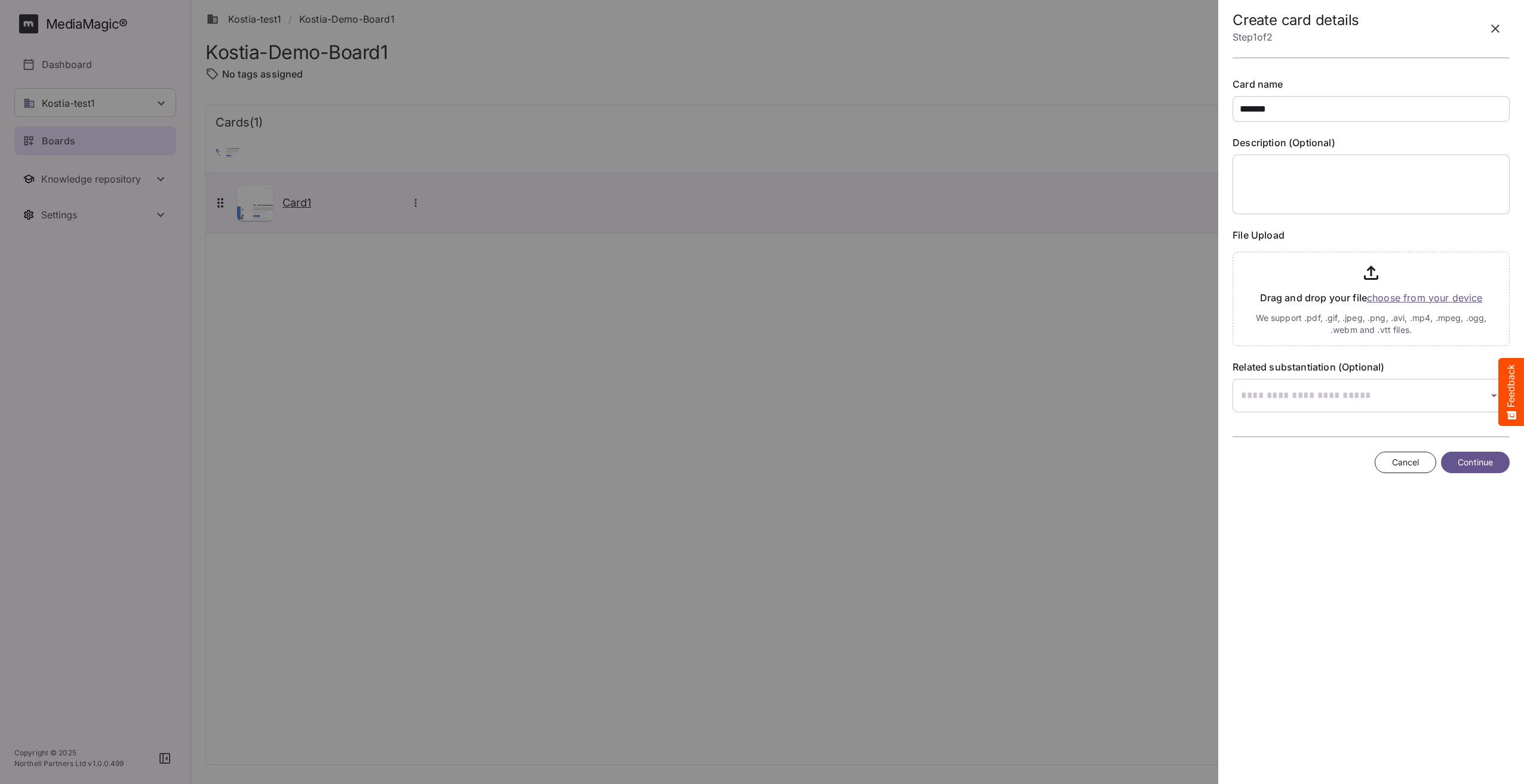
type input "*******"
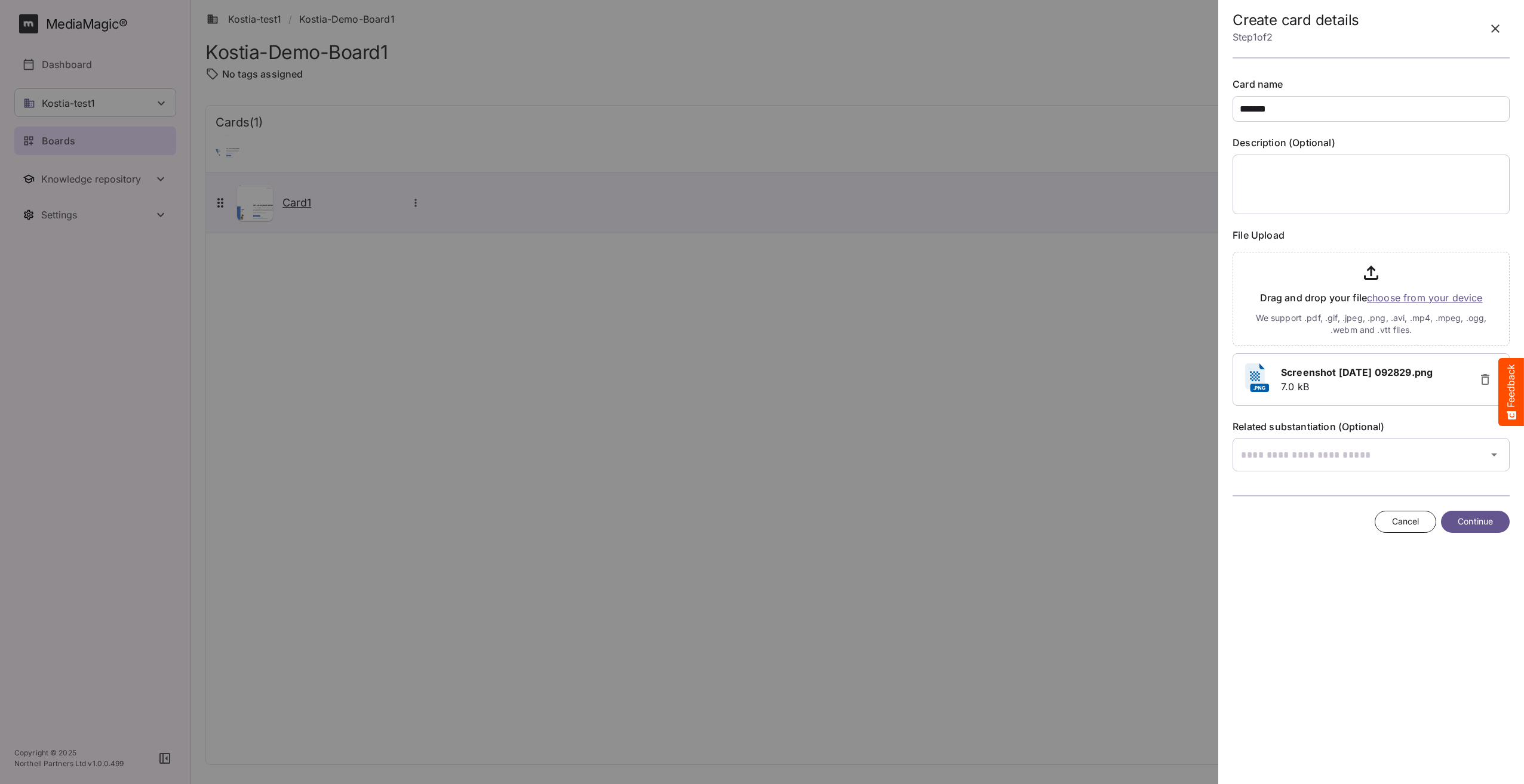
click at [1483, 528] on span "Continue" at bounding box center [1475, 522] width 35 height 15
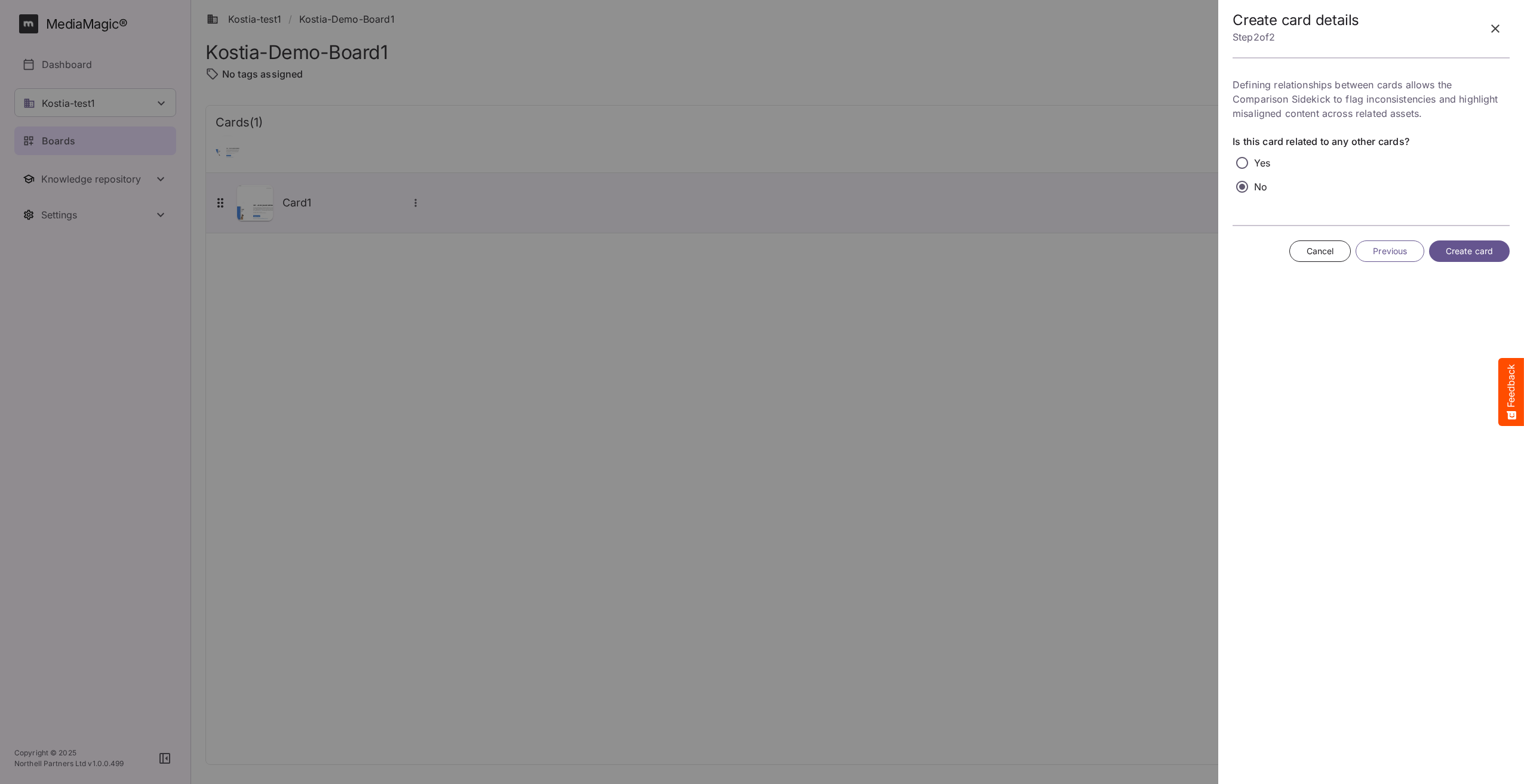
click at [1485, 257] on span "Create card" at bounding box center [1469, 252] width 47 height 15
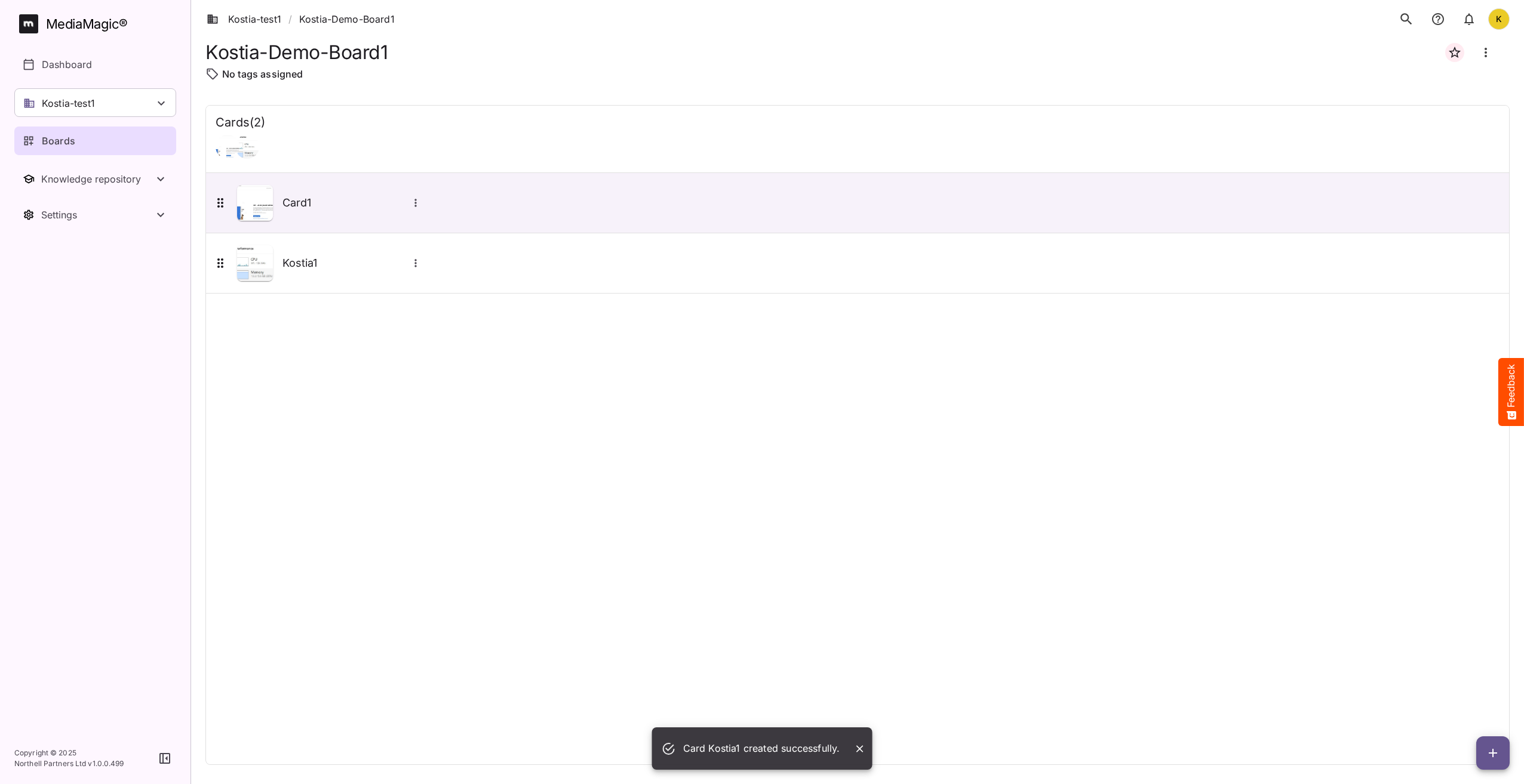
click at [1487, 753] on icon "button" at bounding box center [1493, 753] width 14 height 14
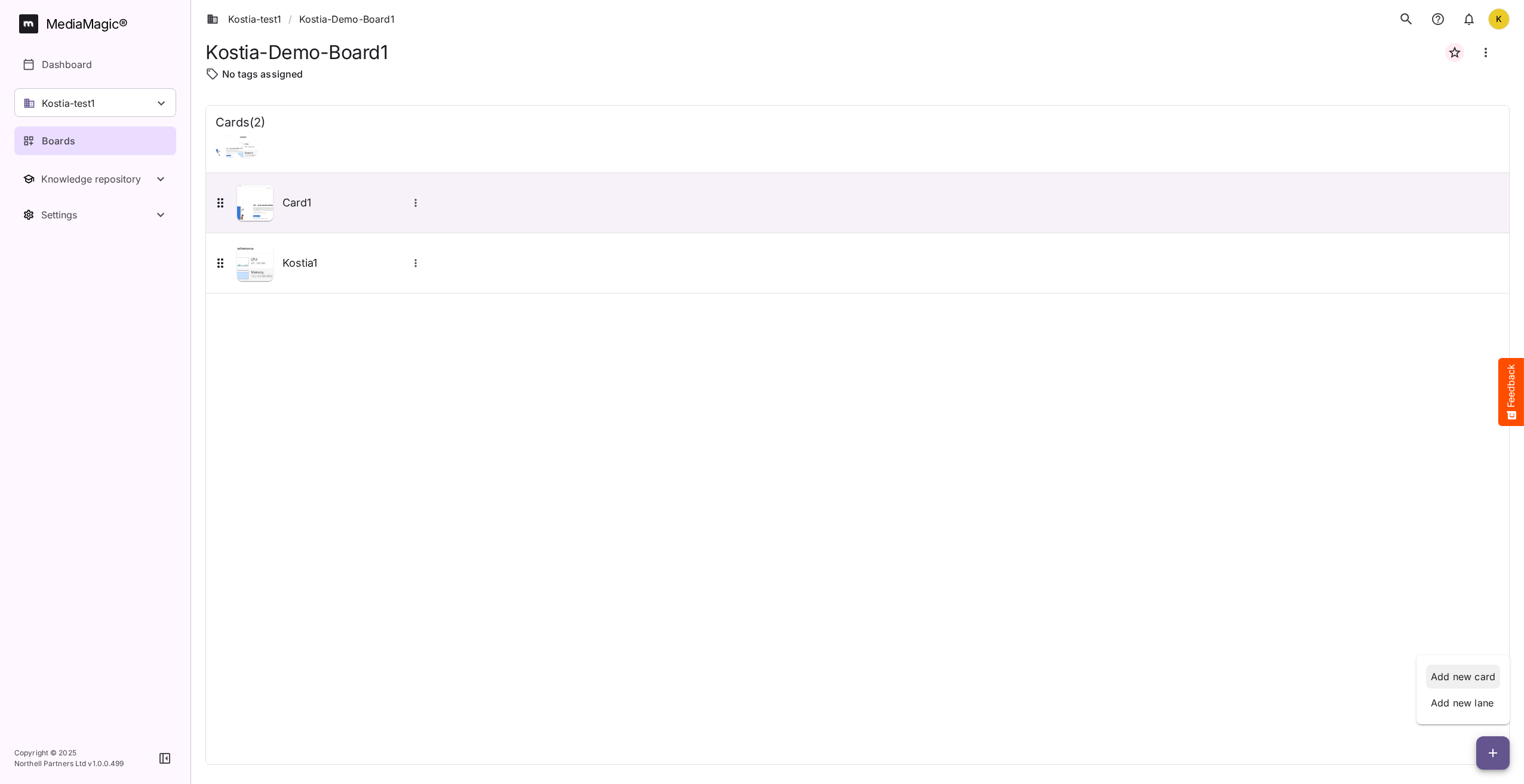
click at [1460, 677] on p "Add new card" at bounding box center [1463, 676] width 65 height 14
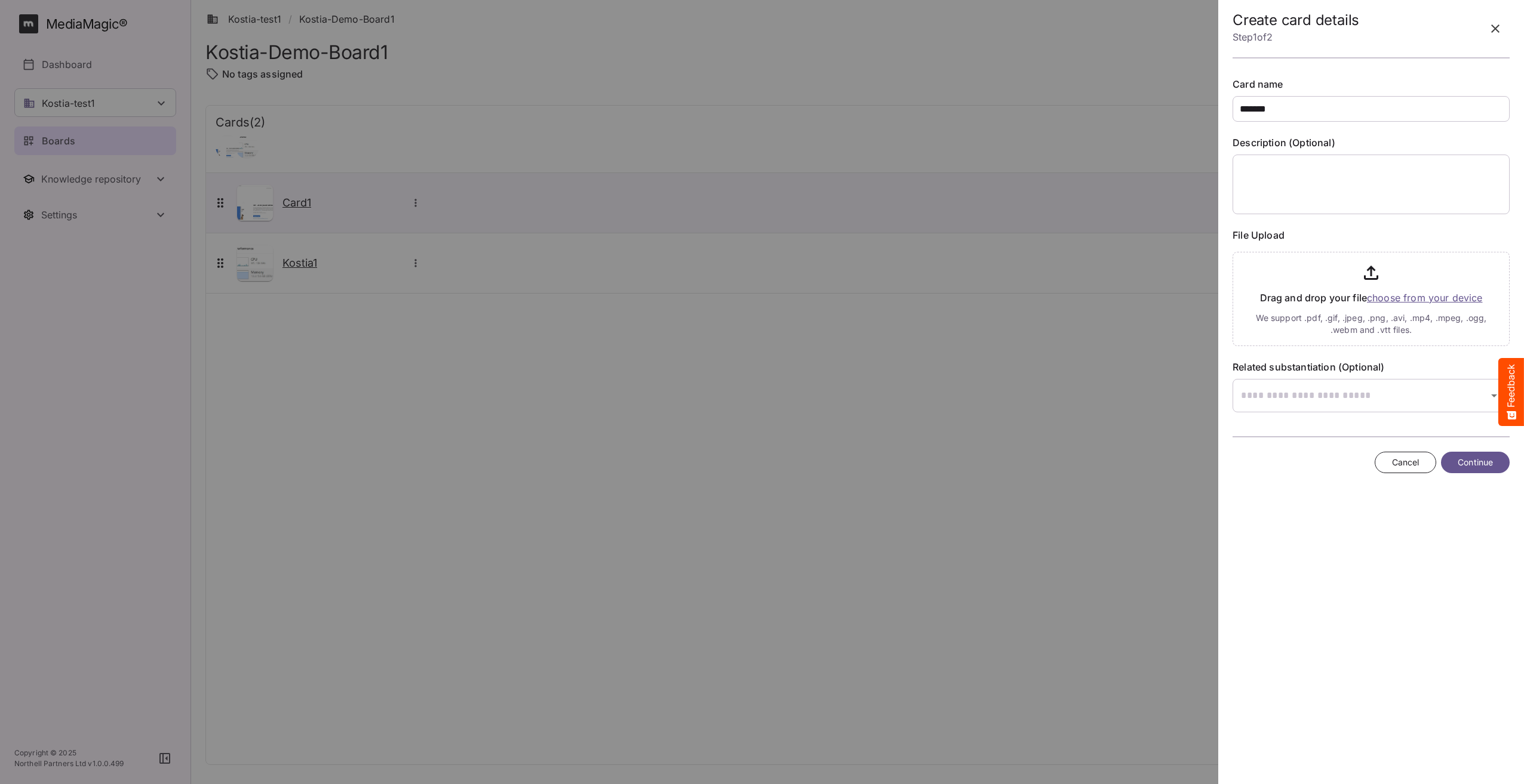
type input "*******"
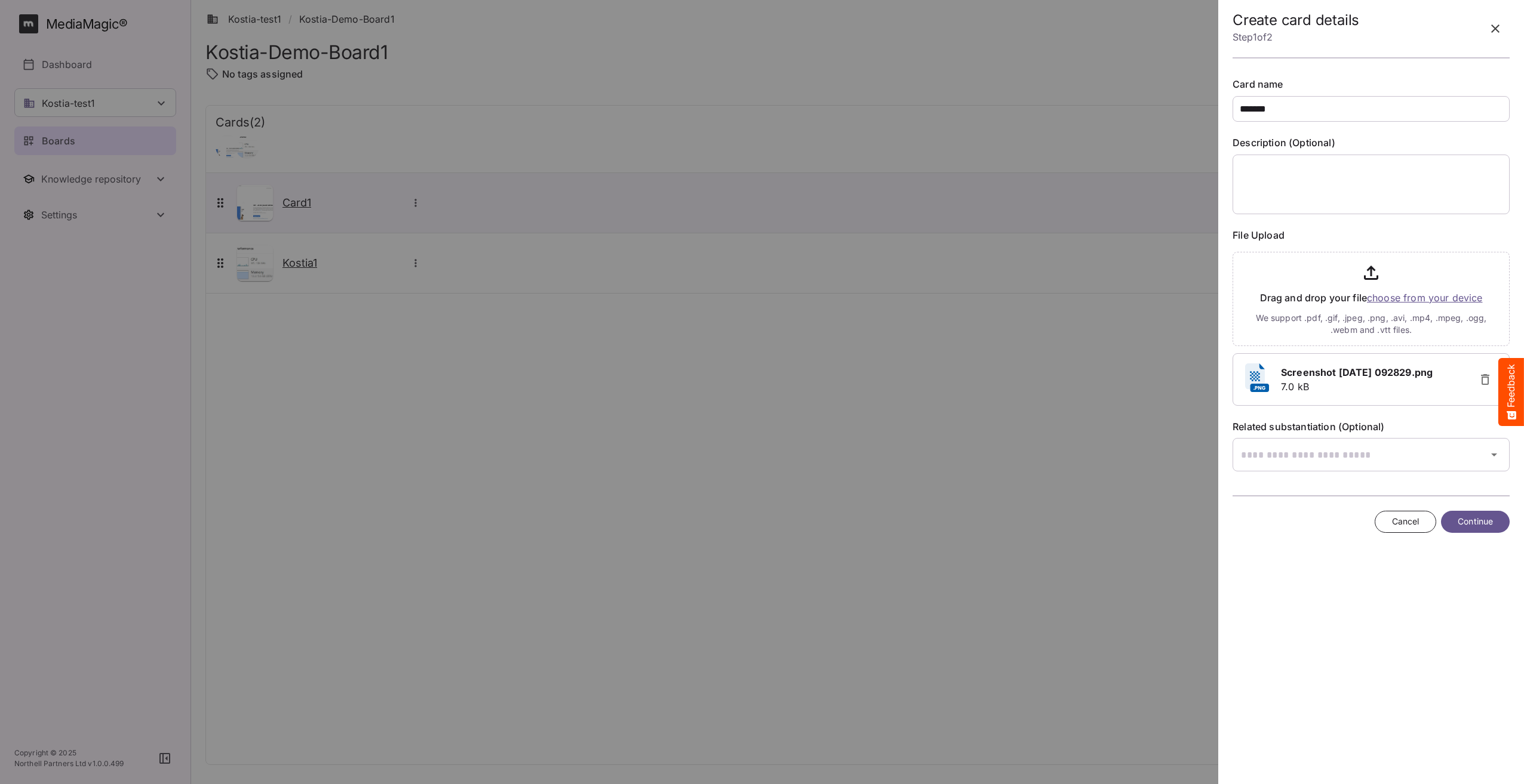
click at [1501, 519] on button "Continue" at bounding box center [1475, 522] width 69 height 22
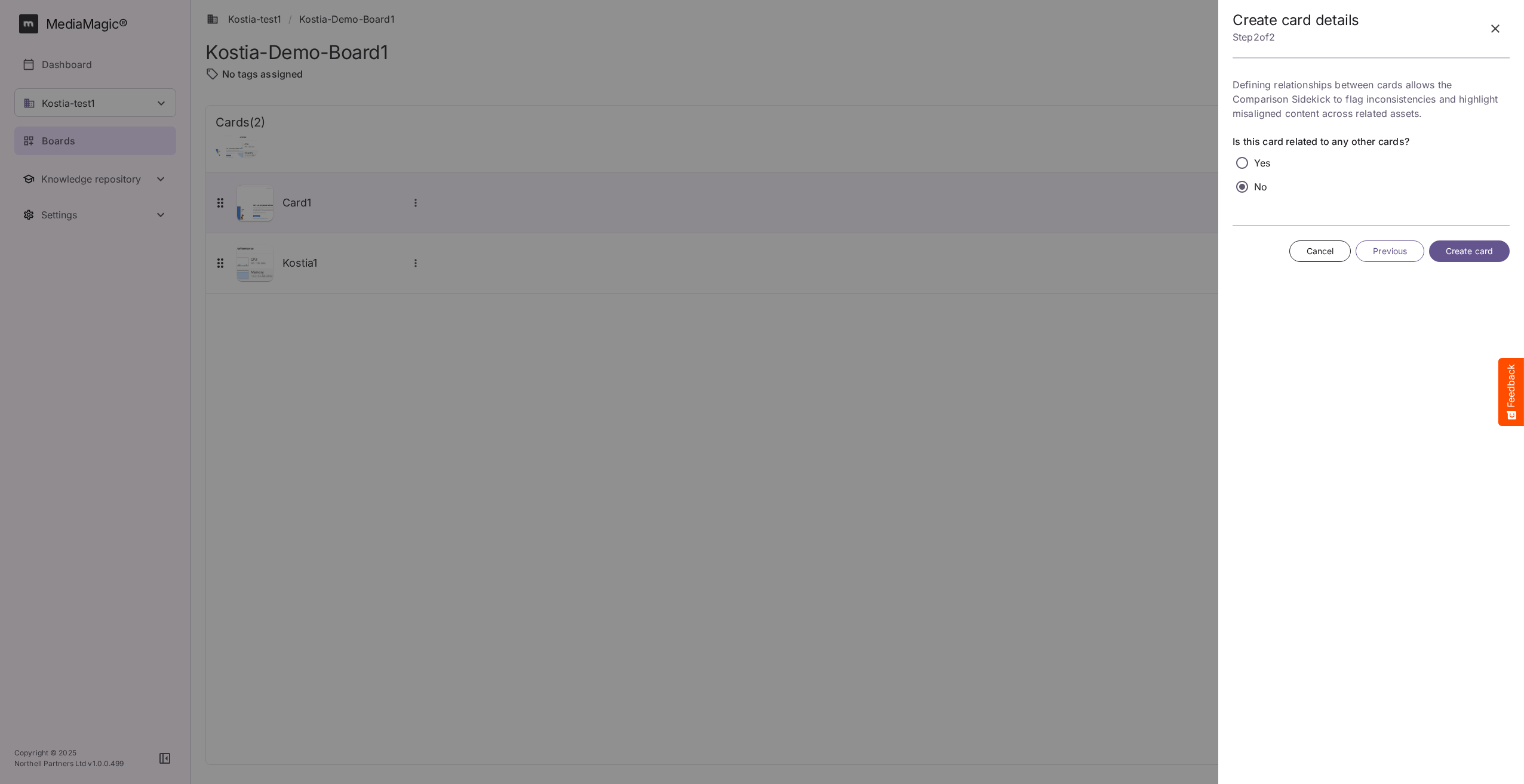
click at [1481, 253] on span "Create card" at bounding box center [1469, 252] width 47 height 15
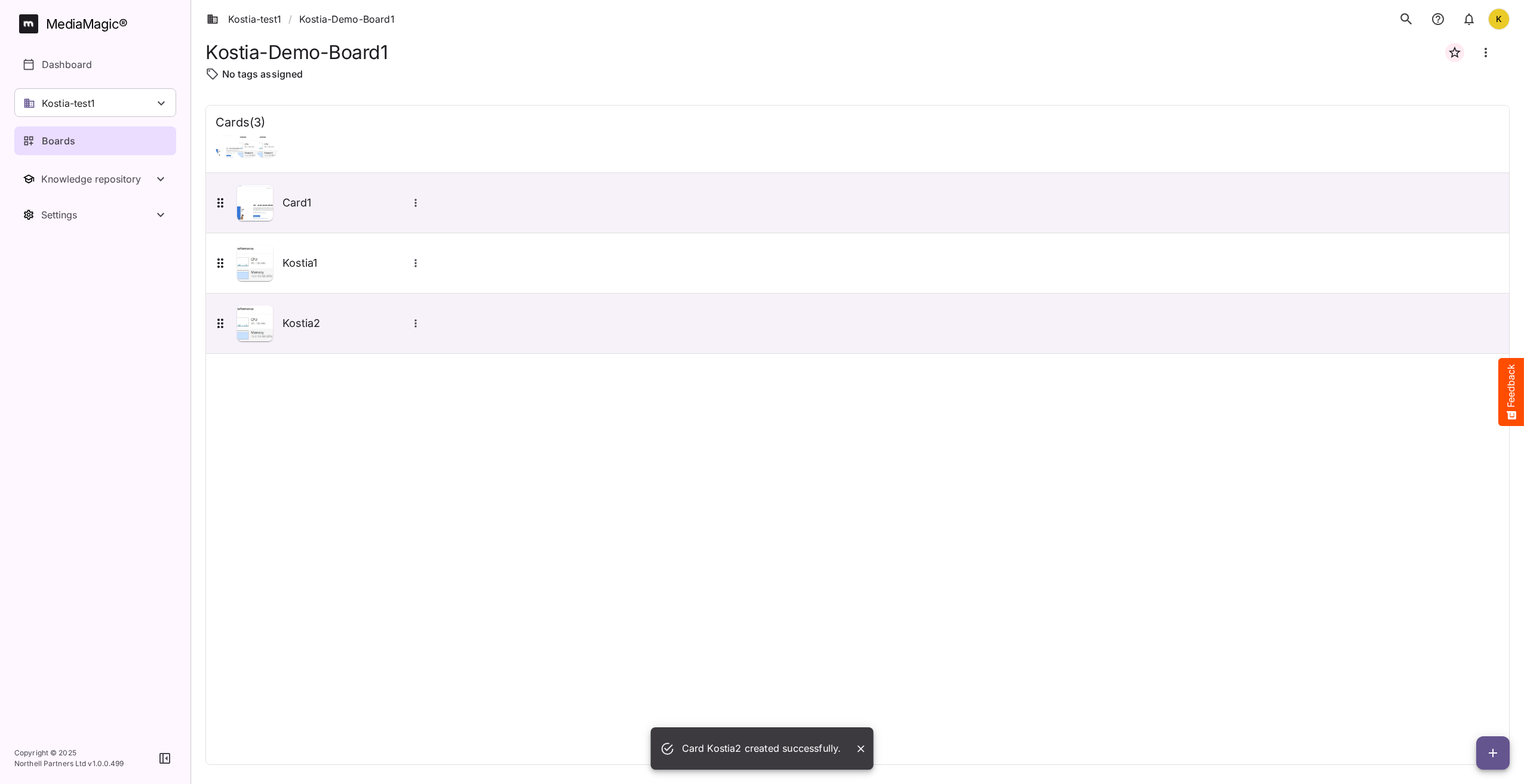
click at [934, 488] on div "Cards ( 3 ) Card1 Kostia1 Kostia2" at bounding box center [857, 435] width 1304 height 660
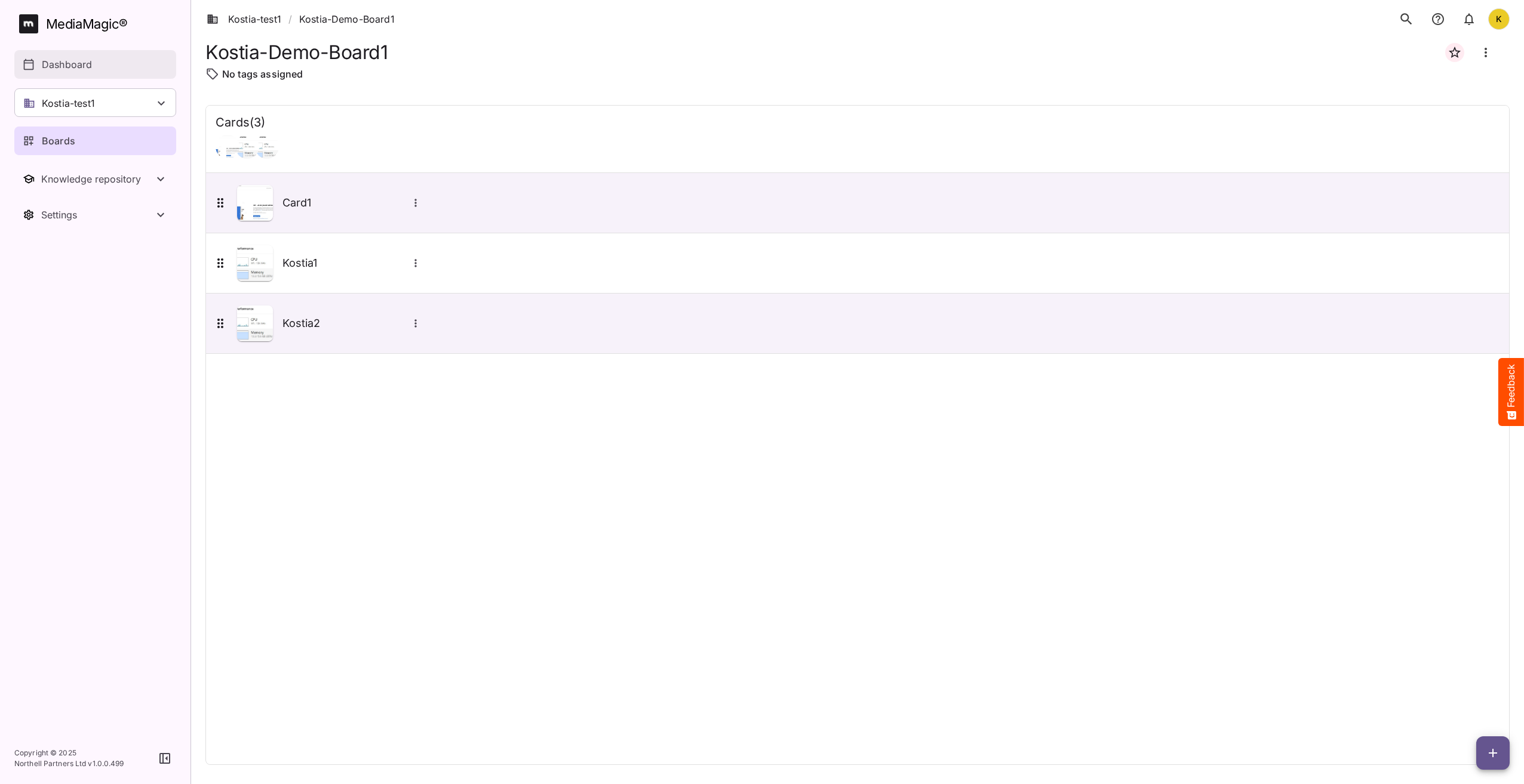
click at [79, 72] on link "Dashboard" at bounding box center [95, 65] width 162 height 29
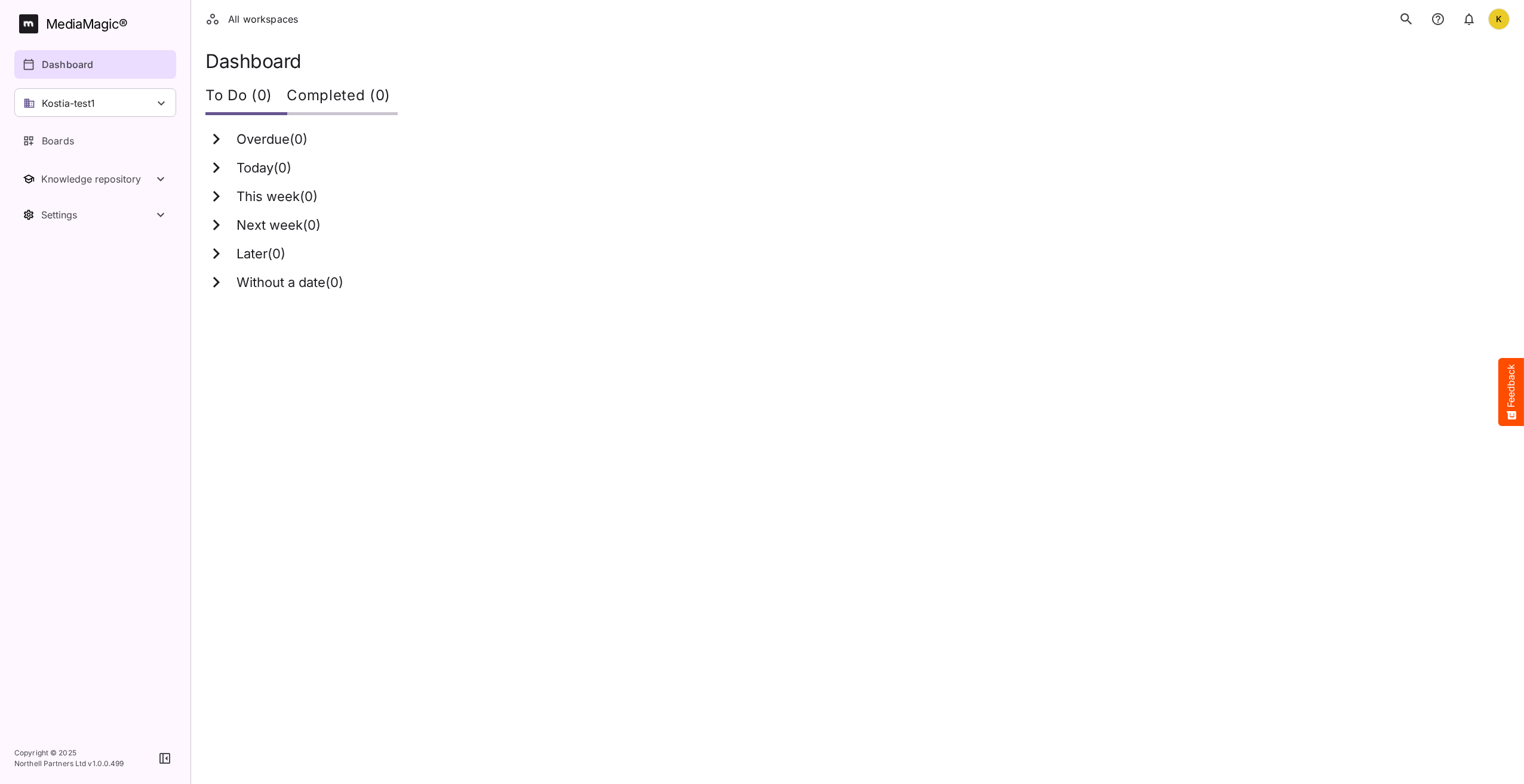
click at [1406, 16] on icon "search" at bounding box center [1406, 19] width 16 height 16
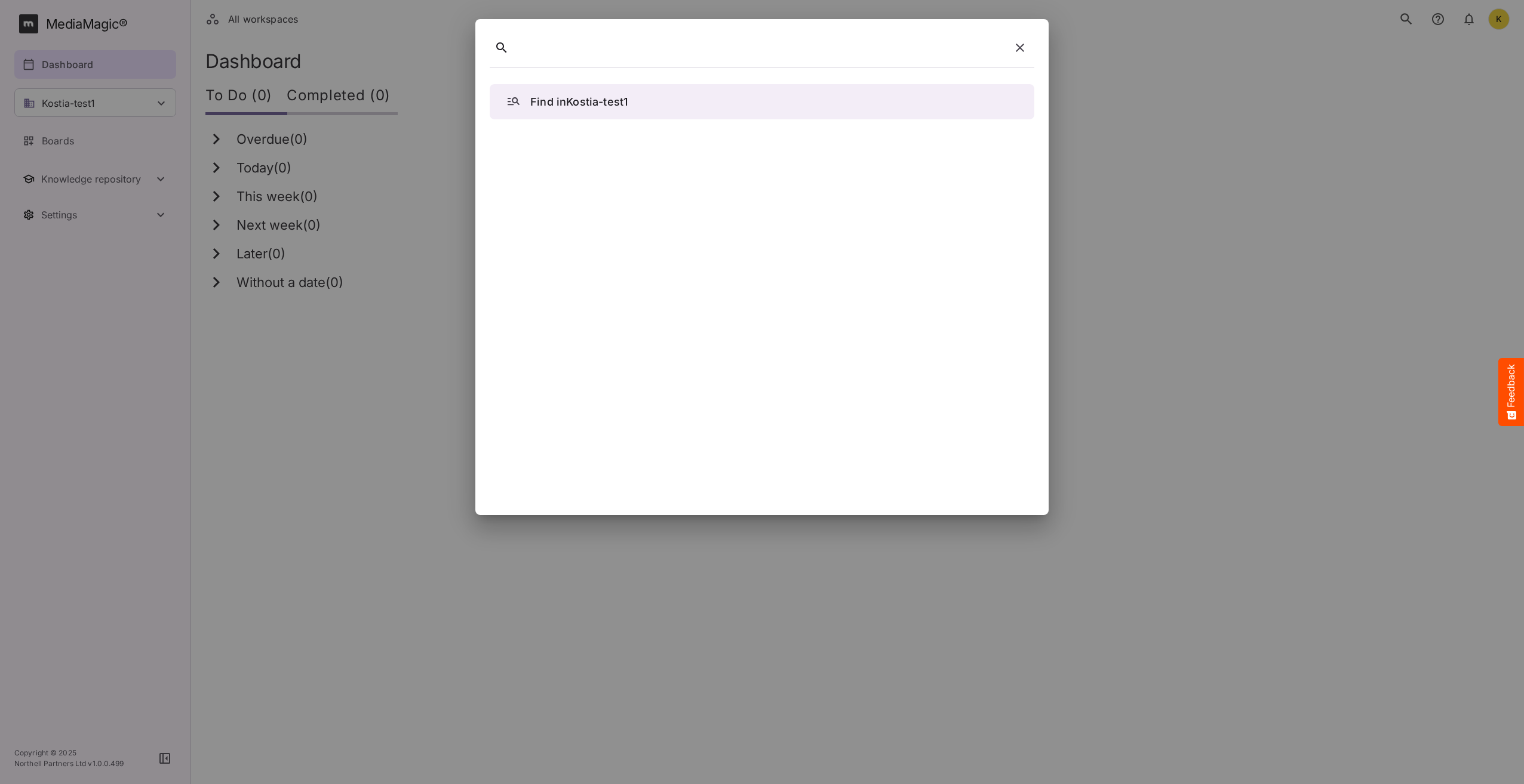
click at [1026, 48] on icon "button" at bounding box center [1019, 48] width 14 height 14
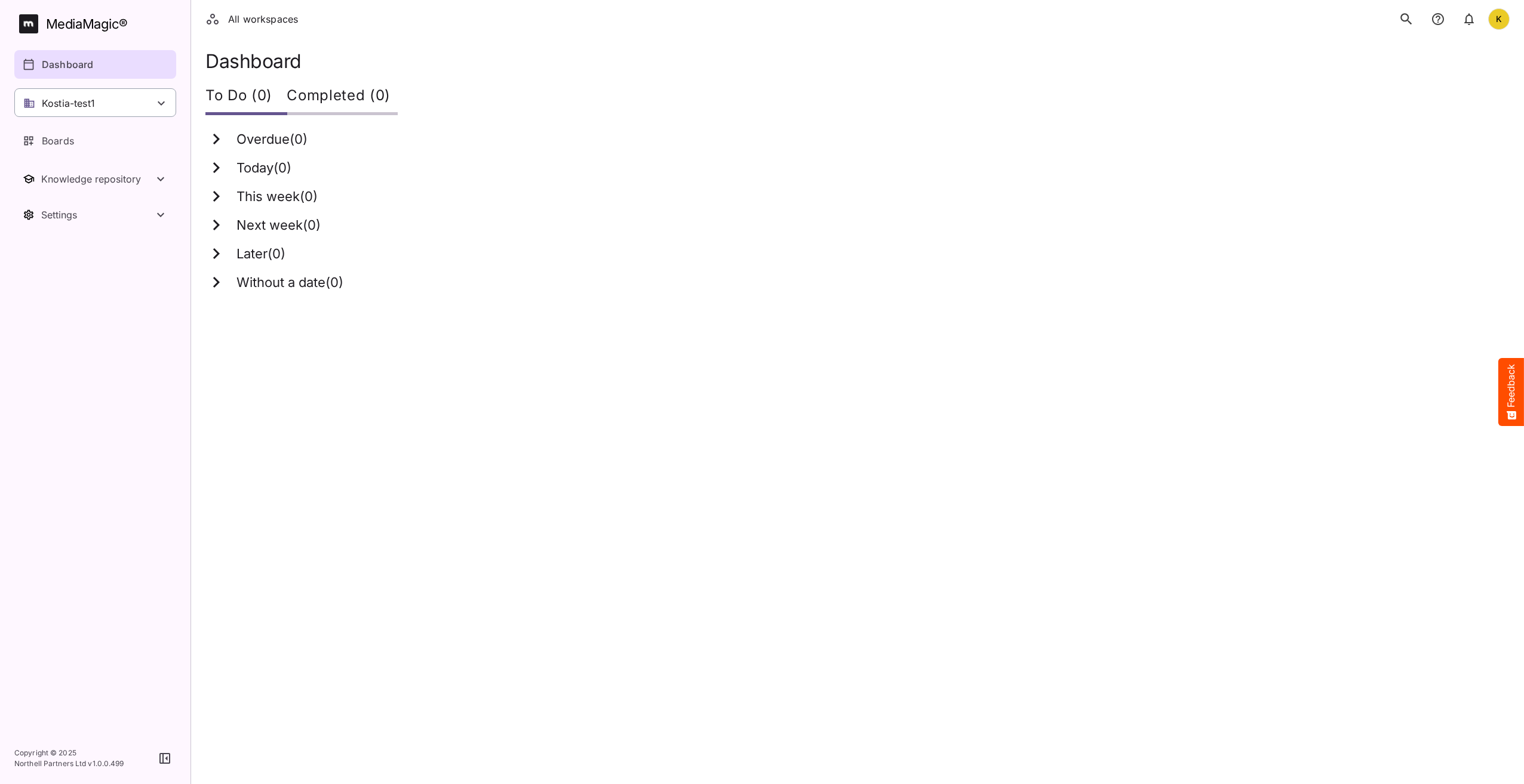
click at [65, 97] on p "Kostia-test1" at bounding box center [68, 103] width 53 height 14
drag, startPoint x: 50, startPoint y: 137, endPoint x: 57, endPoint y: 135, distance: 7.3
click at [51, 137] on div "BYOD" at bounding box center [95, 131] width 162 height 28
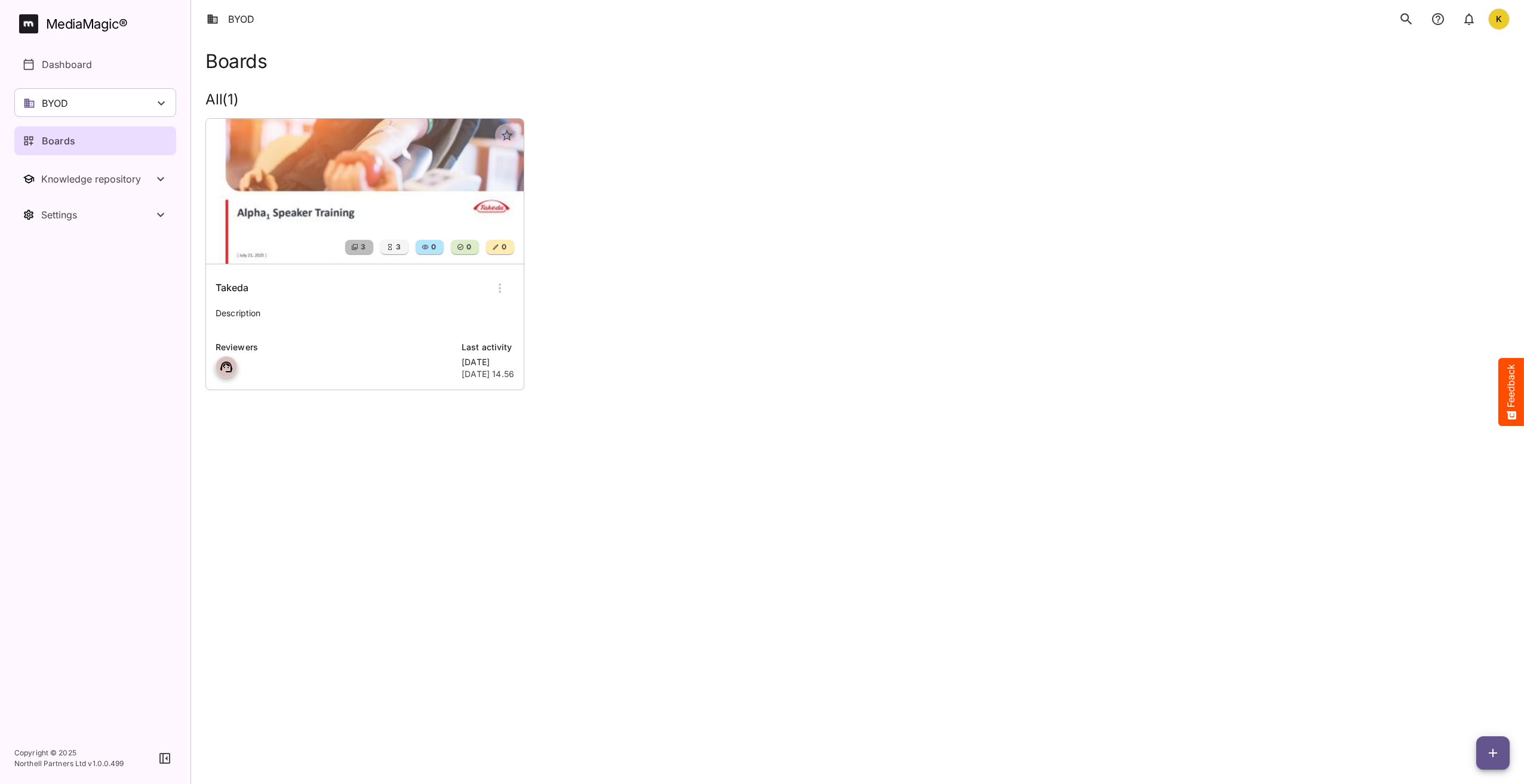
click at [1401, 21] on icon "search" at bounding box center [1406, 19] width 16 height 16
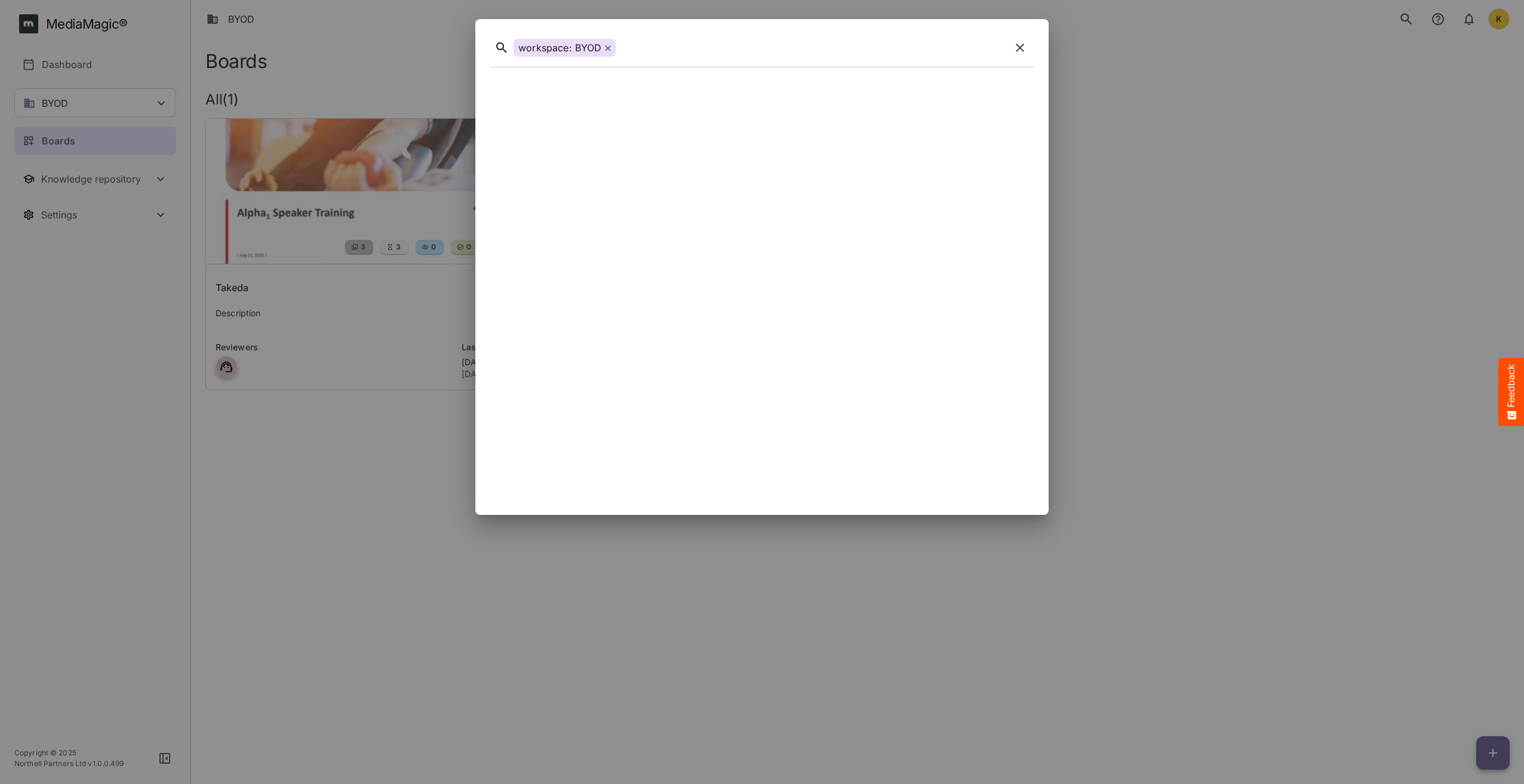
click at [607, 48] on icon at bounding box center [607, 48] width 5 height 5
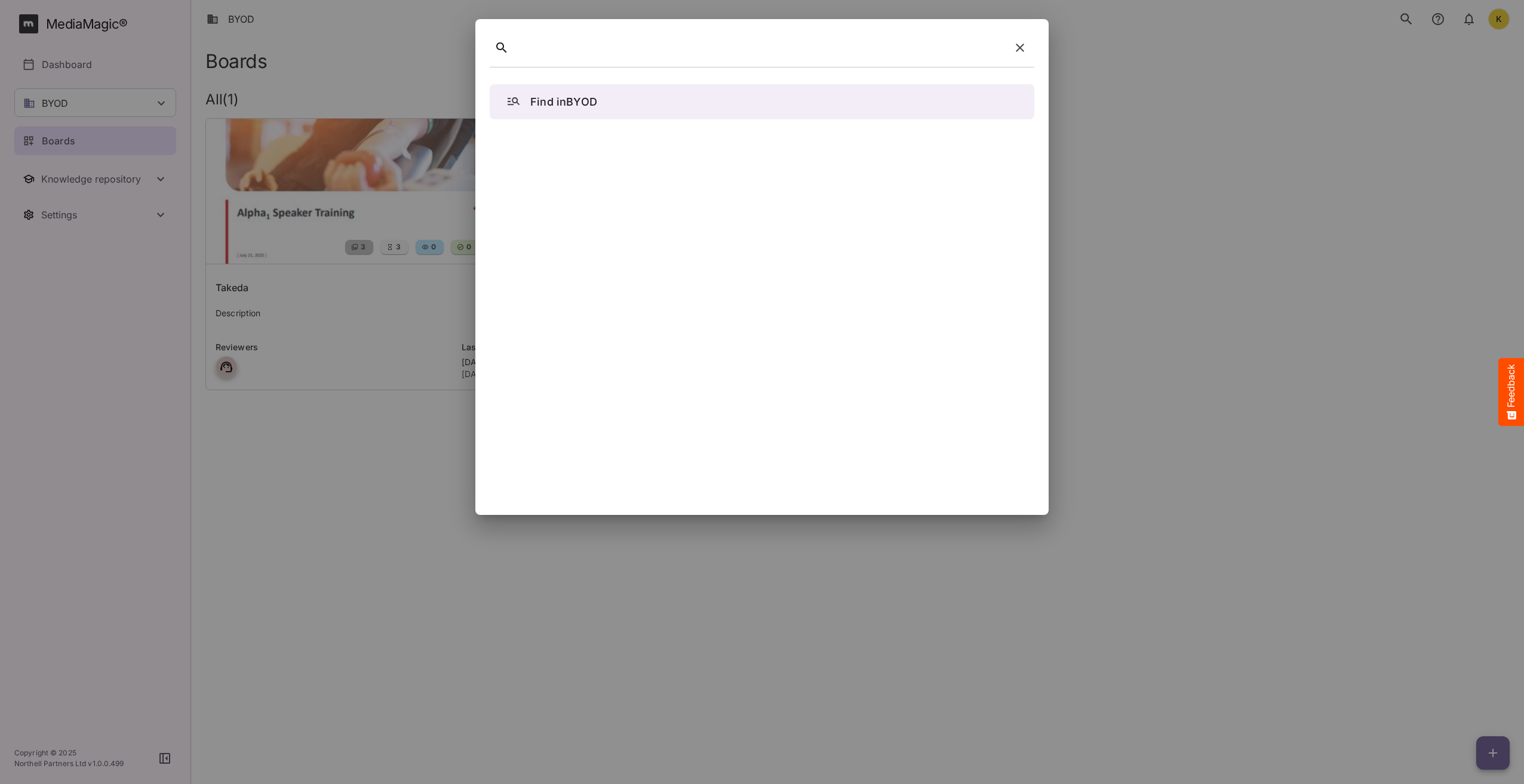
click at [671, 48] on div at bounding box center [759, 48] width 492 height 18
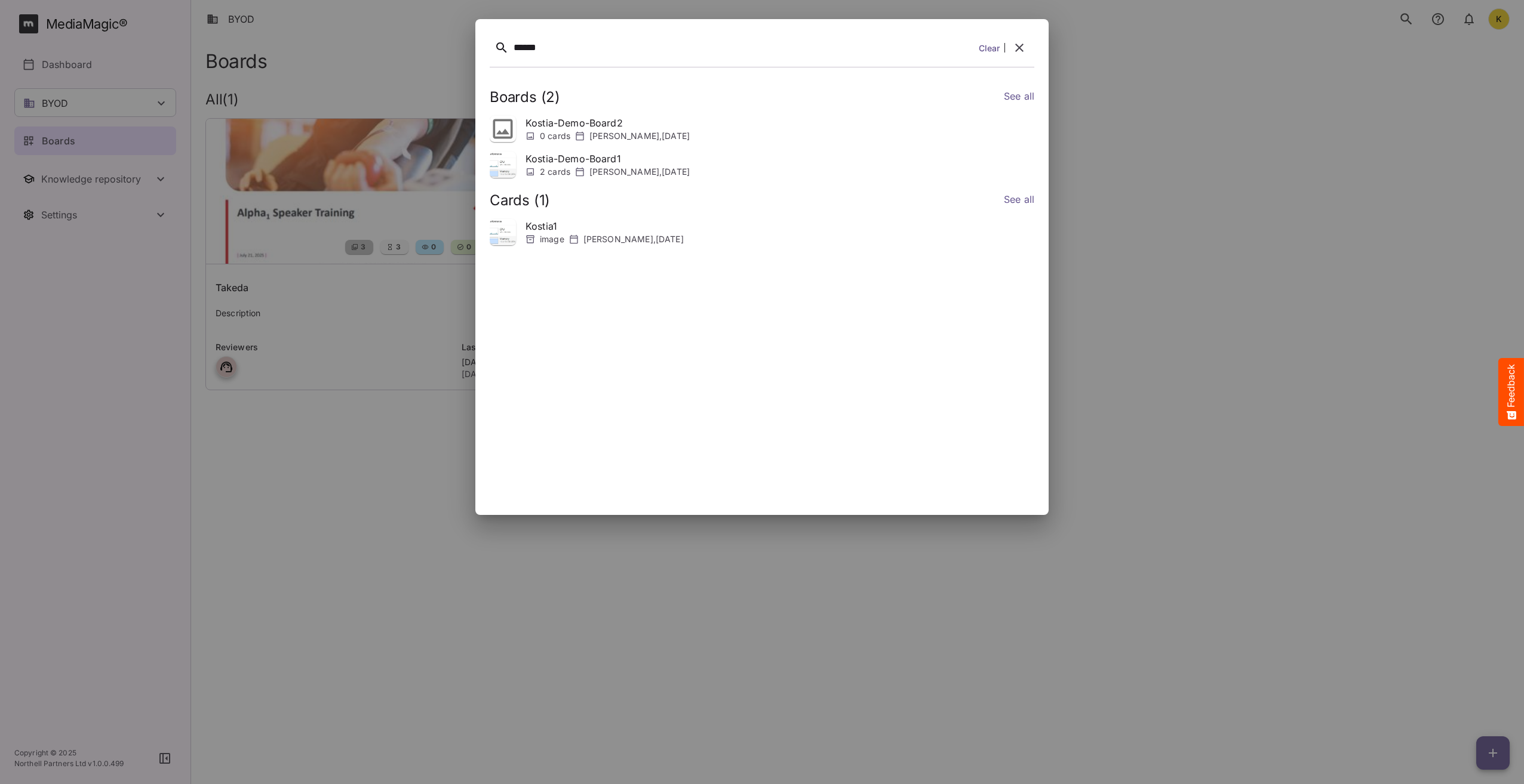
drag, startPoint x: 710, startPoint y: 286, endPoint x: 915, endPoint y: 259, distance: 206.8
click at [915, 259] on div "Boards ( 2 ) See all Kostia-Demo-Board2 0 cards Kostiantyn Medvid , 10th Oct 20…" at bounding box center [762, 288] width 545 height 426
drag, startPoint x: 915, startPoint y: 259, endPoint x: 1229, endPoint y: 132, distance: 338.7
click at [1229, 132] on div at bounding box center [762, 392] width 1524 height 784
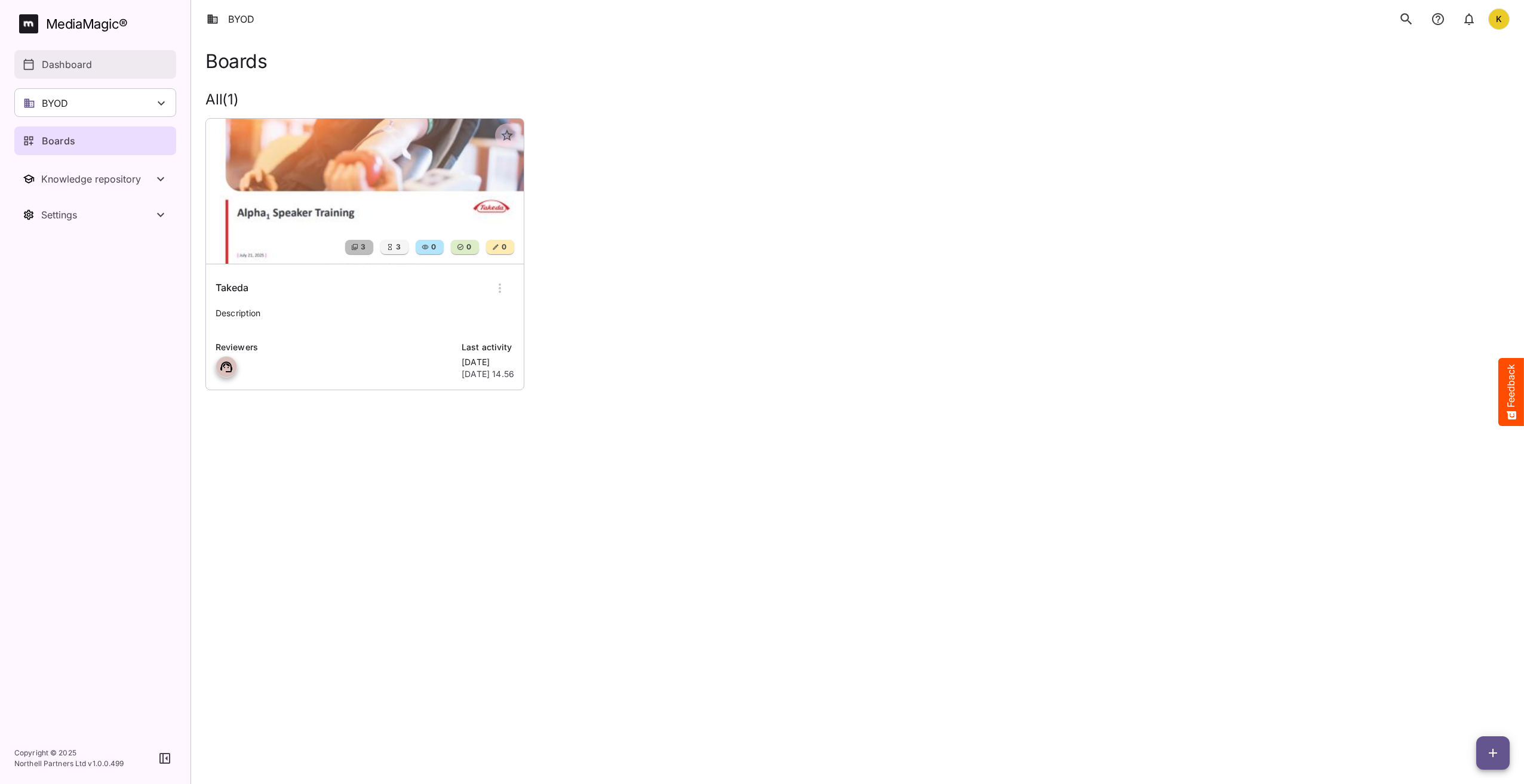
click at [60, 65] on p "Dashboard" at bounding box center [67, 64] width 50 height 14
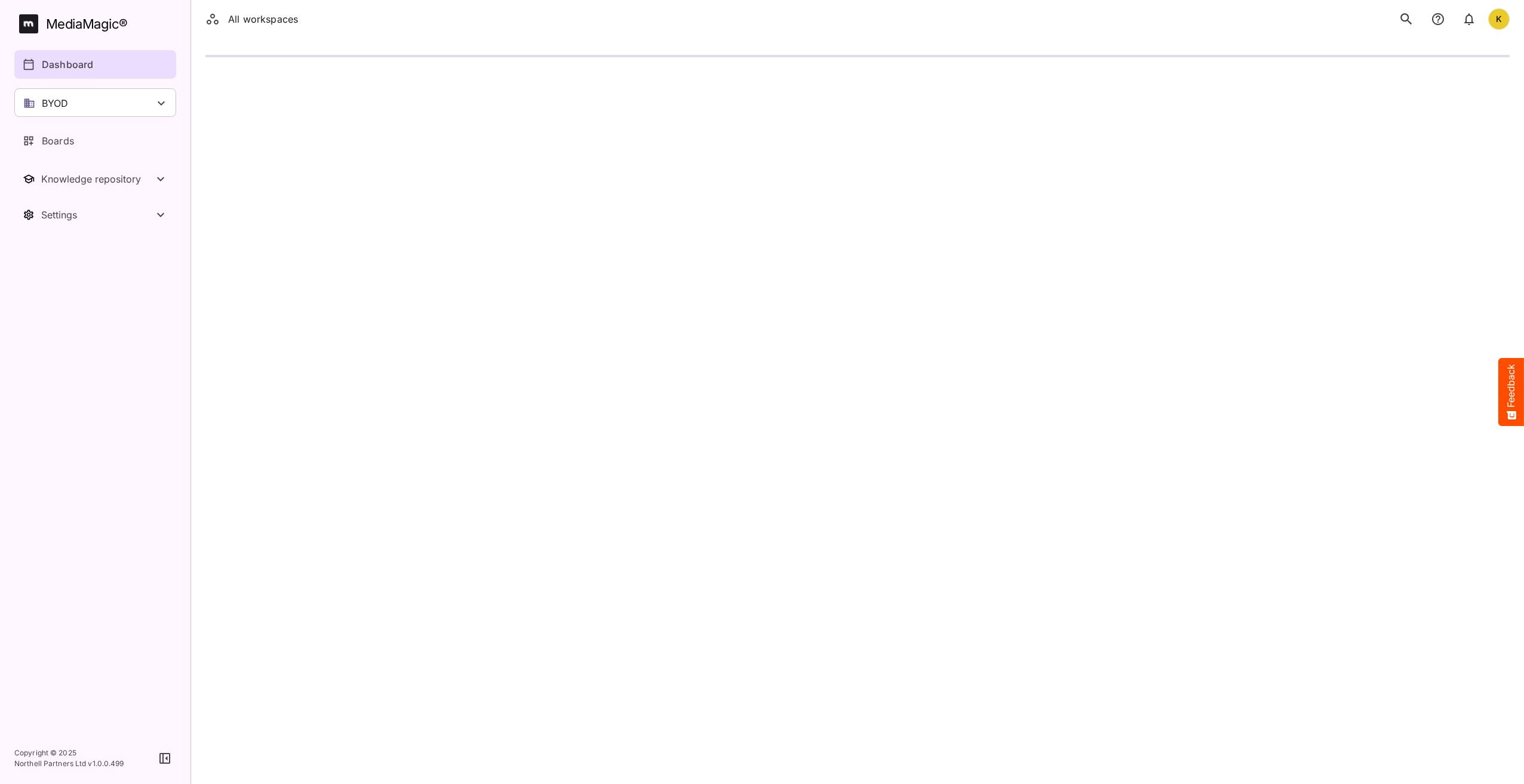
click at [59, 110] on div "BYOD" at bounding box center [95, 103] width 162 height 29
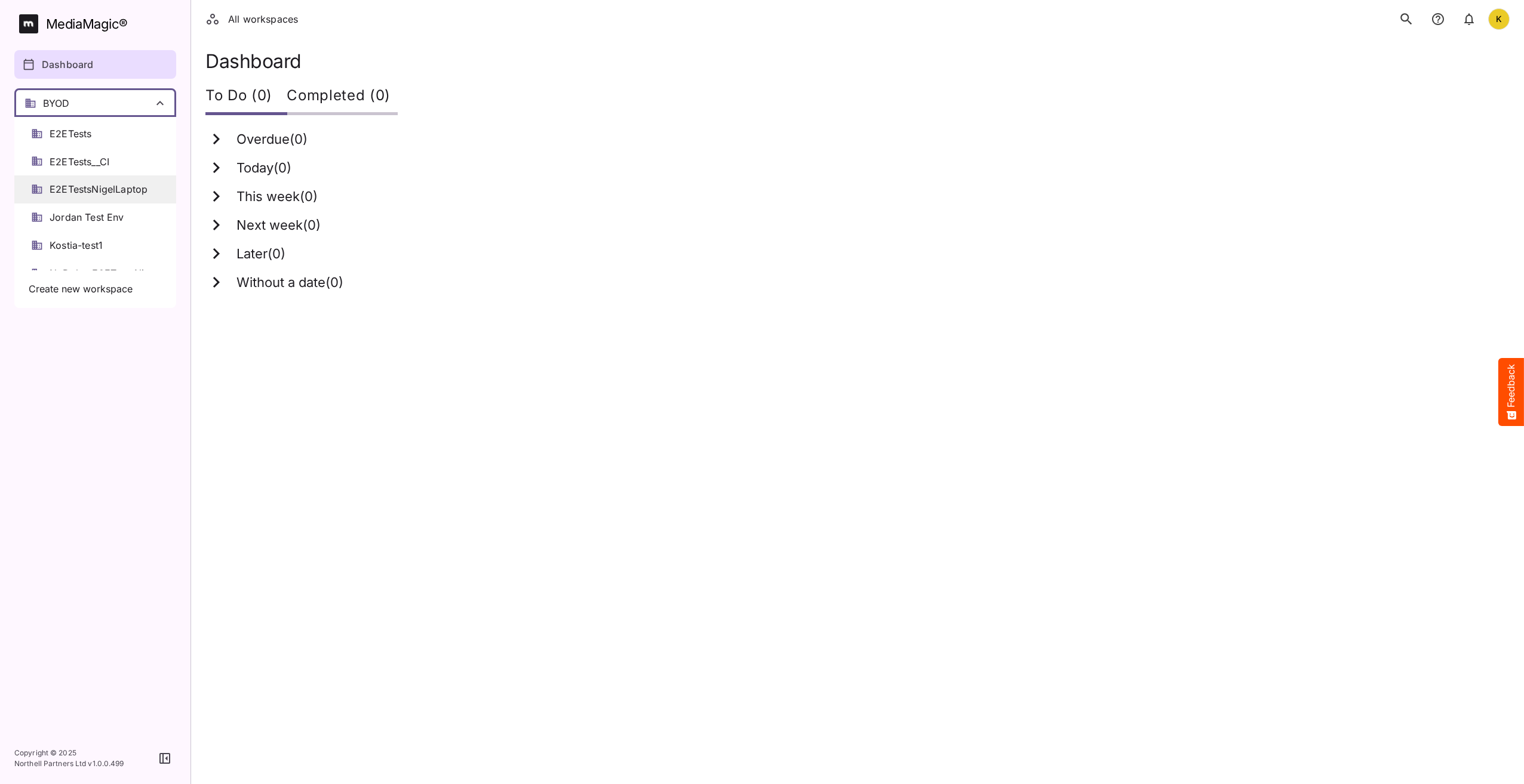
scroll to position [119, 0]
click at [98, 206] on span "Kostia-test1" at bounding box center [76, 208] width 53 height 14
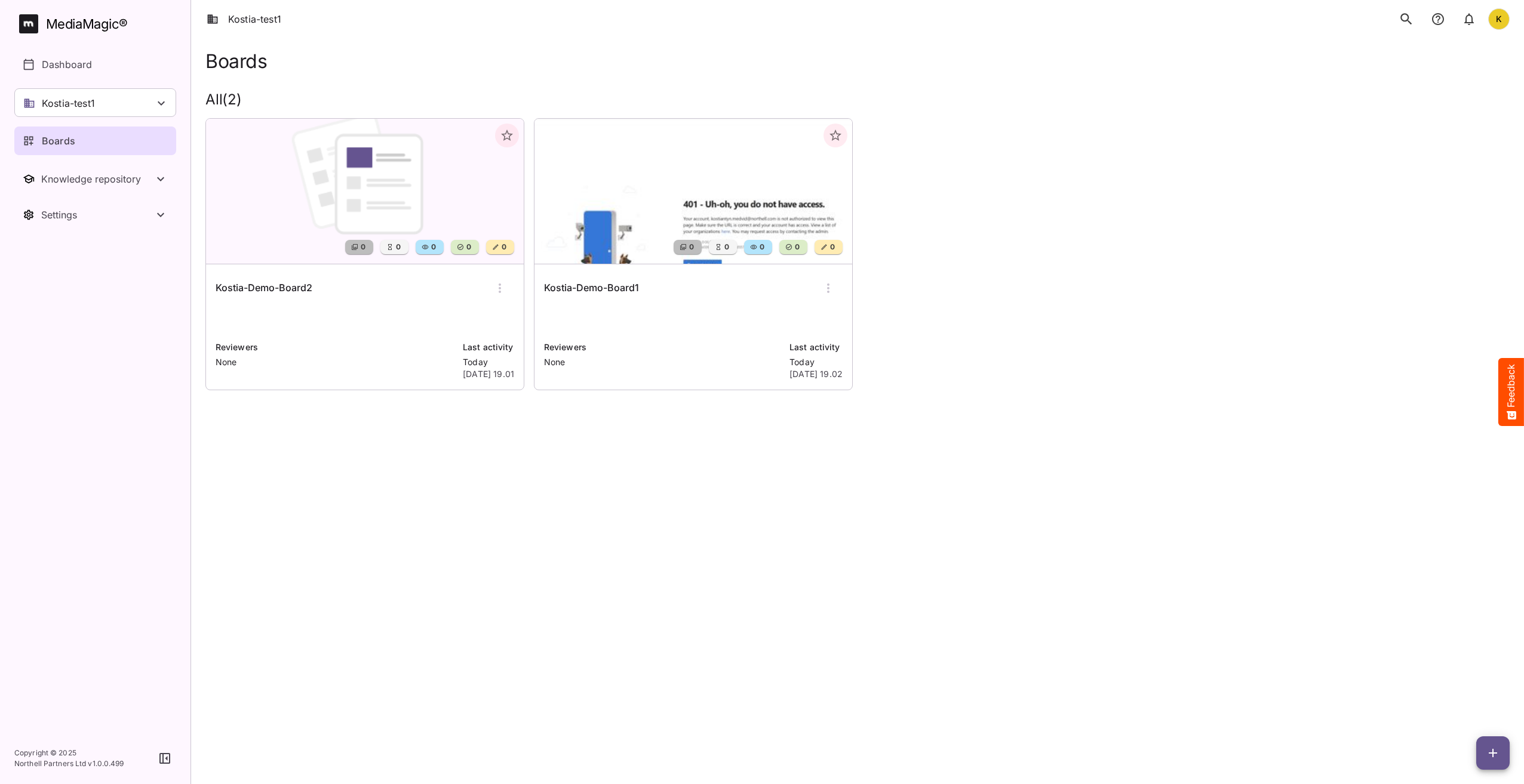
click at [565, 289] on h6 "Kostia-Demo-Board1" at bounding box center [591, 288] width 95 height 16
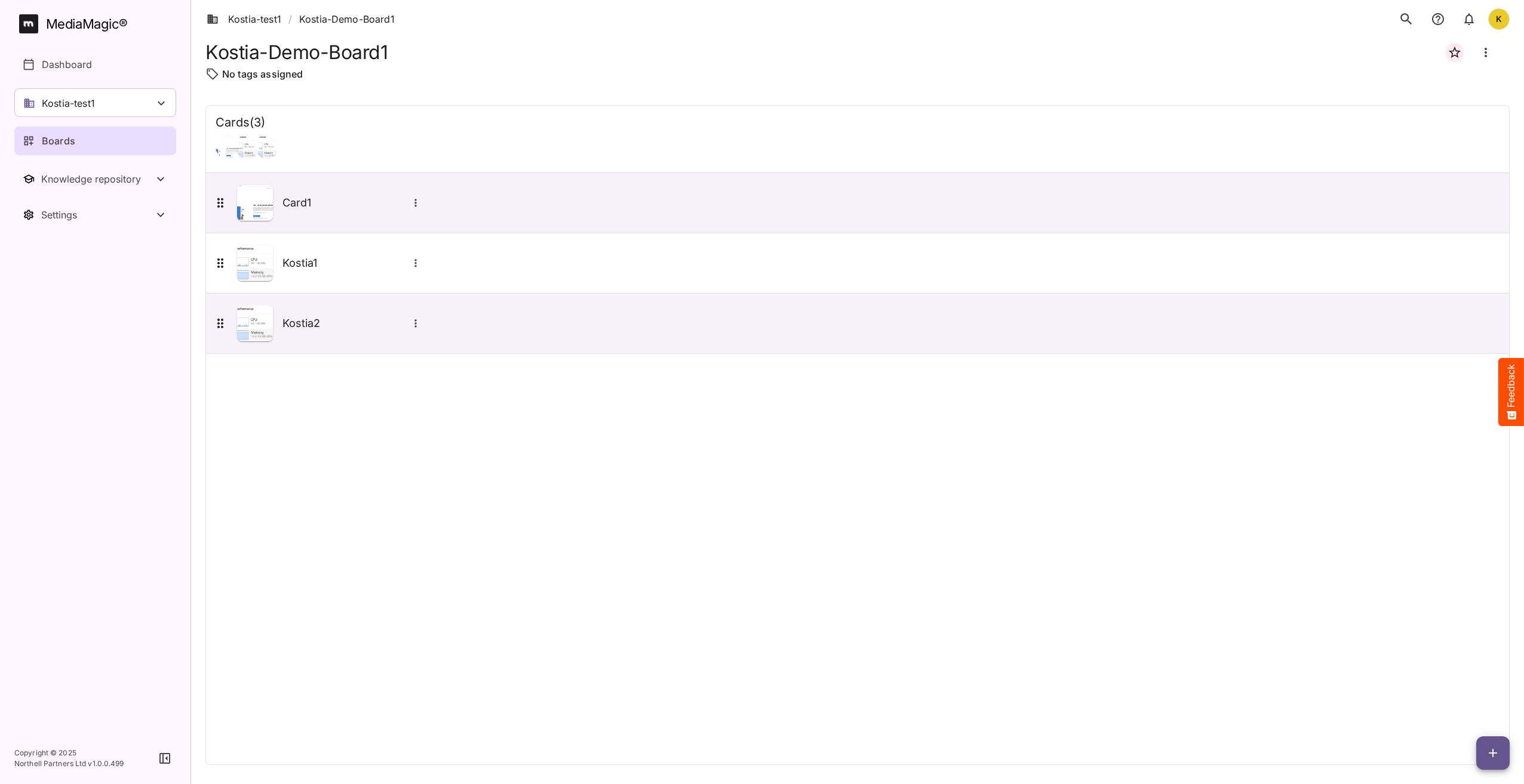
click at [577, 416] on div "Cards ( 3 ) Card1 Kostia1 Kostia2" at bounding box center [857, 435] width 1304 height 660
click at [1408, 22] on icon "search" at bounding box center [1406, 19] width 16 height 16
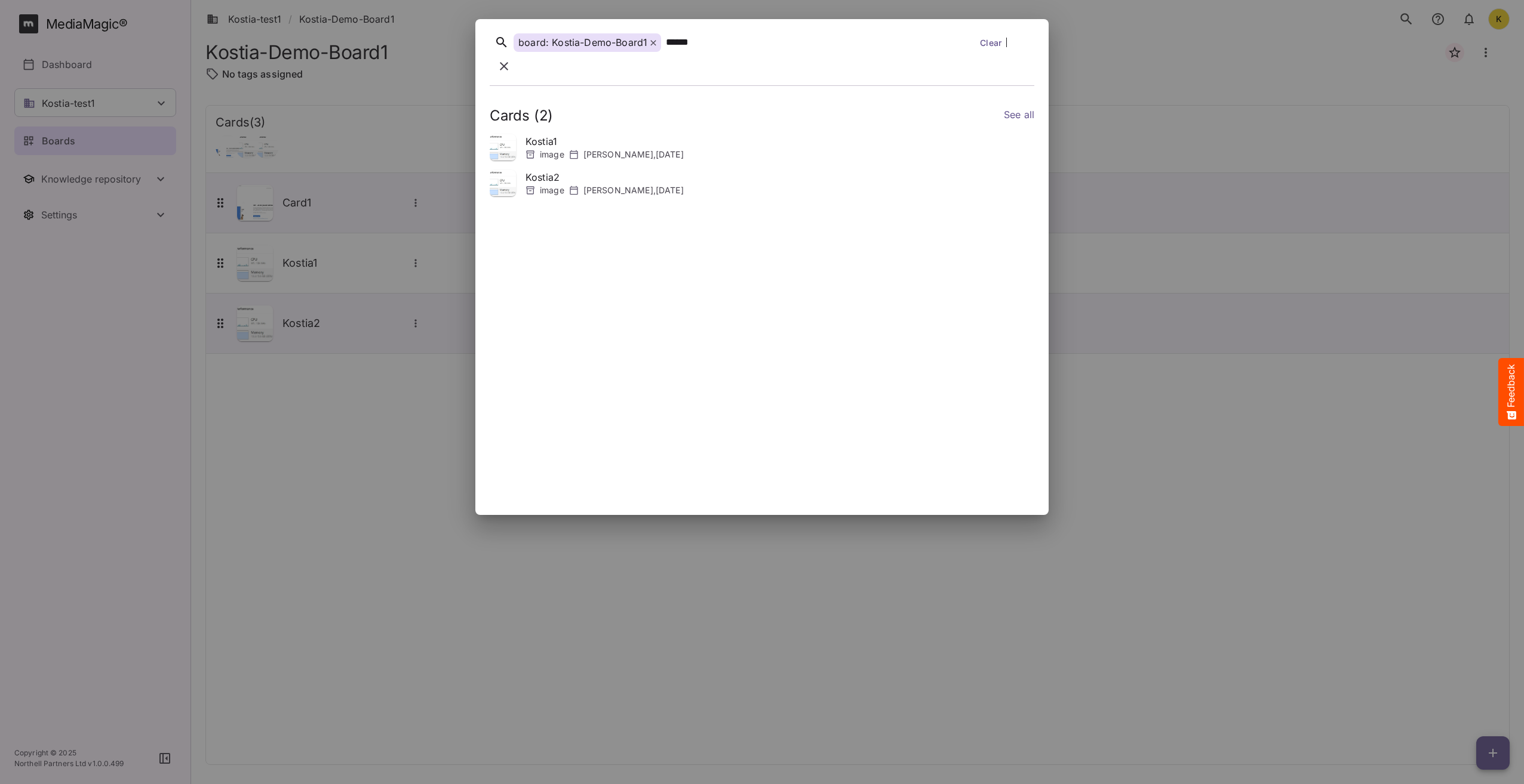
click at [1013, 108] on link "See all" at bounding box center [1019, 116] width 31 height 17
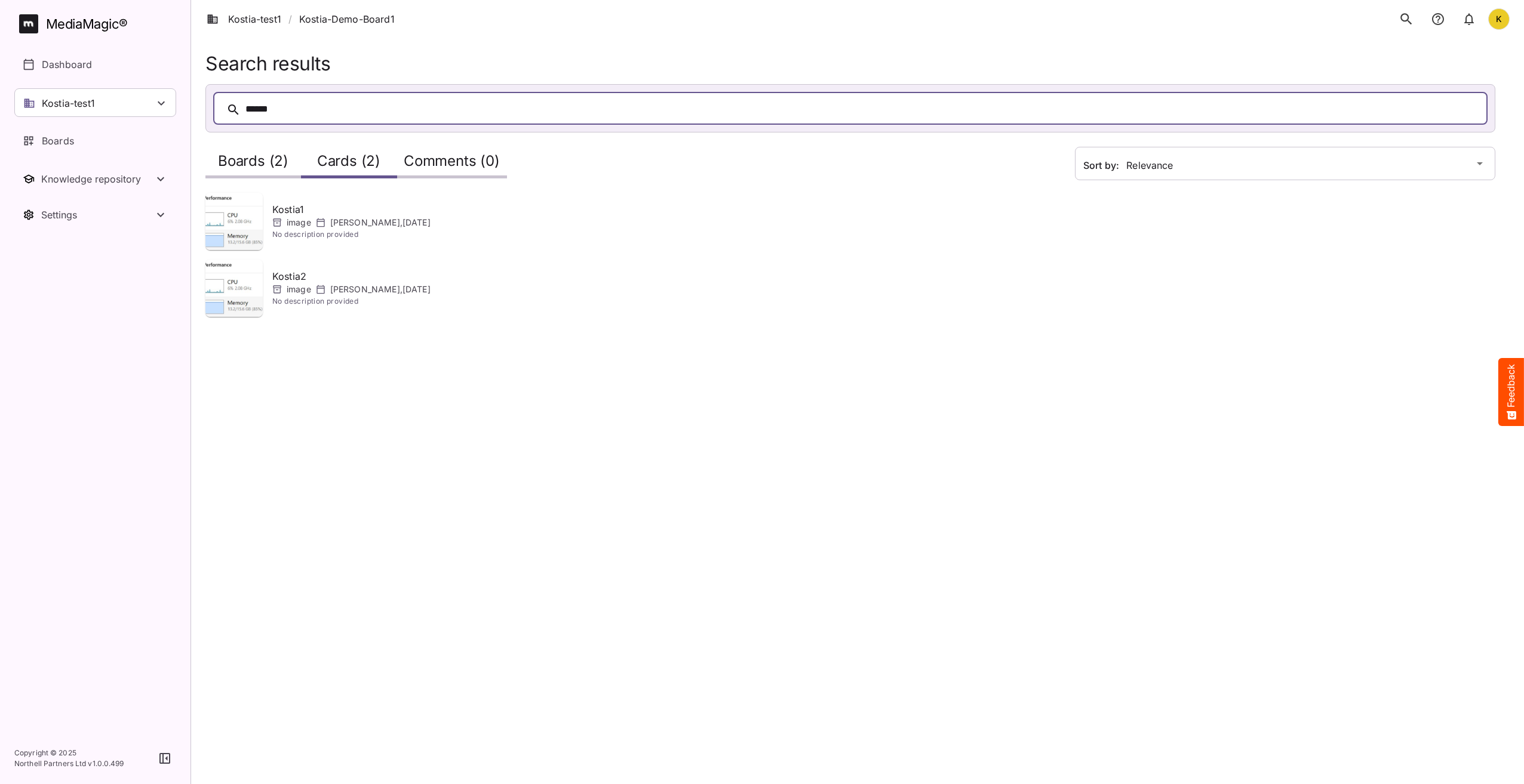
click at [275, 162] on h2 "Boards (2)" at bounding box center [253, 163] width 70 height 22
click at [317, 169] on div "Cards (2)" at bounding box center [349, 161] width 95 height 34
click at [307, 227] on p "image" at bounding box center [299, 223] width 25 height 12
click at [336, 220] on p "Kostiantyn Medvid , 10th Oct 2025" at bounding box center [380, 223] width 100 height 12
click at [338, 297] on span "No description provided" at bounding box center [351, 301] width 158 height 12
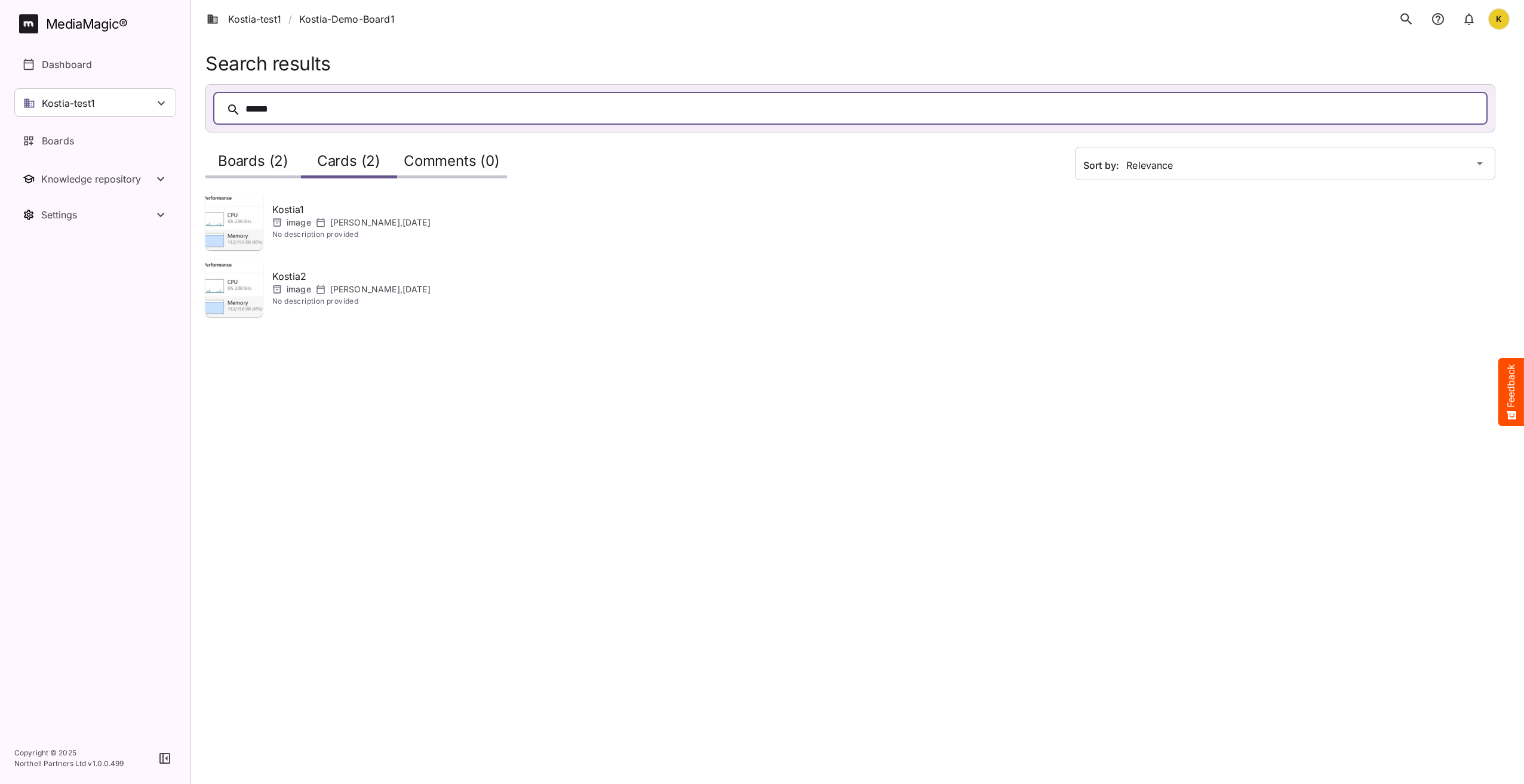
click at [332, 295] on span "No description provided" at bounding box center [351, 301] width 158 height 12
click at [319, 289] on icon at bounding box center [321, 289] width 10 height 10
click at [1515, 397] on button "Feedback" at bounding box center [1511, 392] width 26 height 68
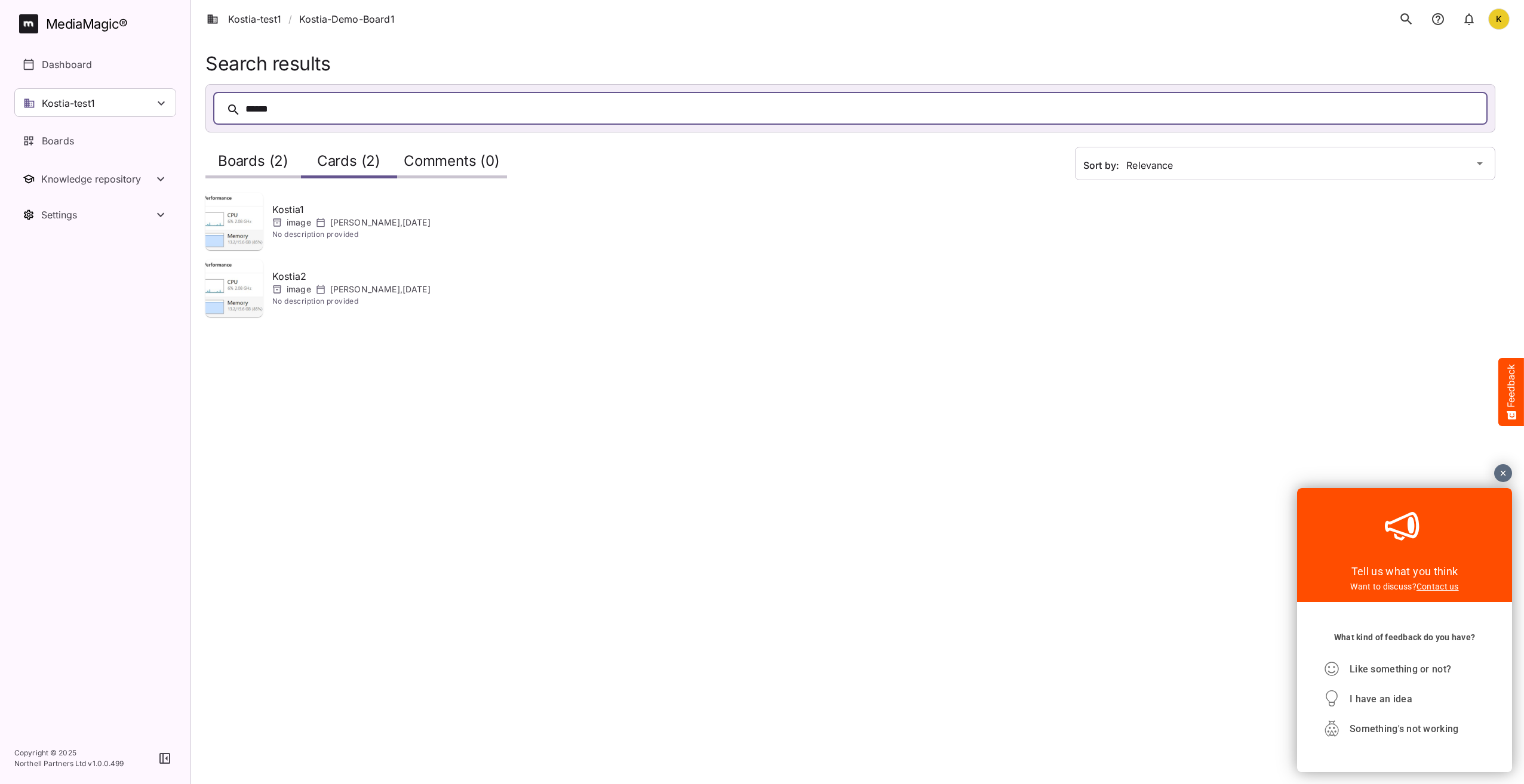
click at [1389, 331] on html "Kostia-test1 / Kostia-Demo-Board1 K MediaMagic ® Dashboard Kostia-test1 BYOD De…" at bounding box center [762, 165] width 1524 height 331
click at [1504, 474] on div at bounding box center [1503, 473] width 18 height 18
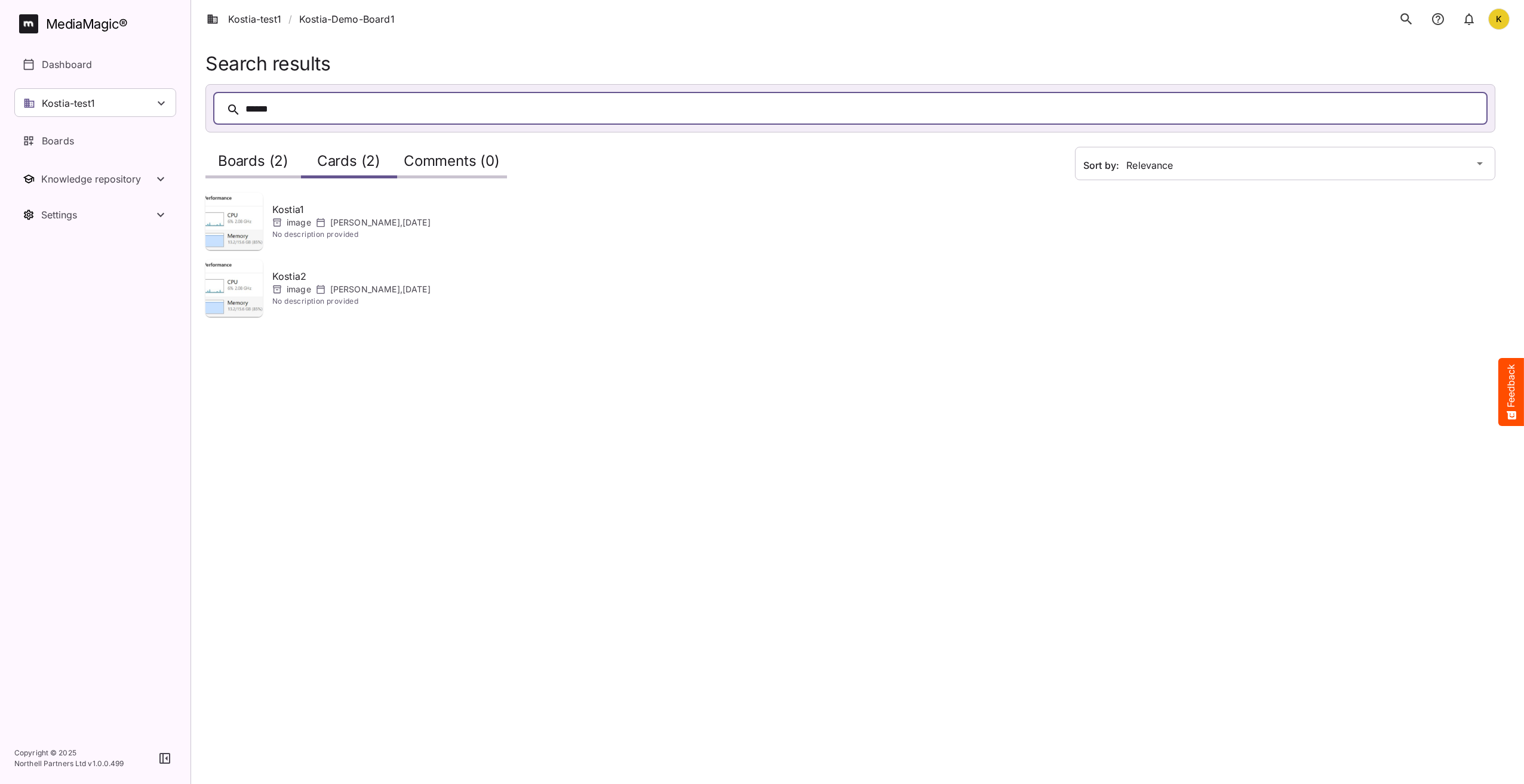
click at [1148, 331] on html "Kostia-test1 / Kostia-Demo-Board1 K MediaMagic ® Dashboard Kostia-test1 BYOD De…" at bounding box center [762, 165] width 1524 height 331
click at [355, 234] on span "No description provided" at bounding box center [351, 235] width 158 height 12
click at [271, 22] on link "Kostia-test1" at bounding box center [244, 19] width 75 height 14
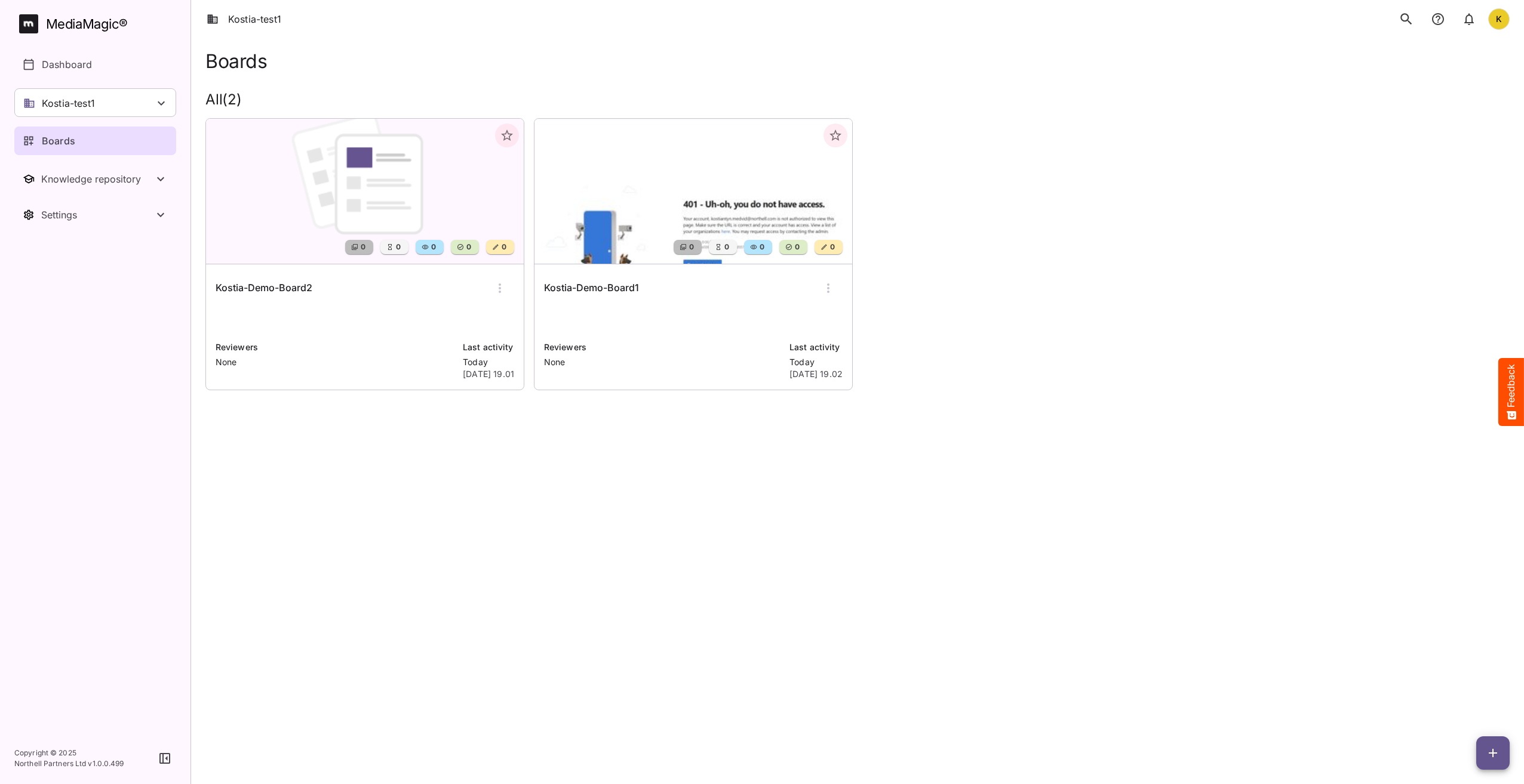
click at [302, 287] on h6 "Kostia-Demo-Board2" at bounding box center [264, 288] width 97 height 16
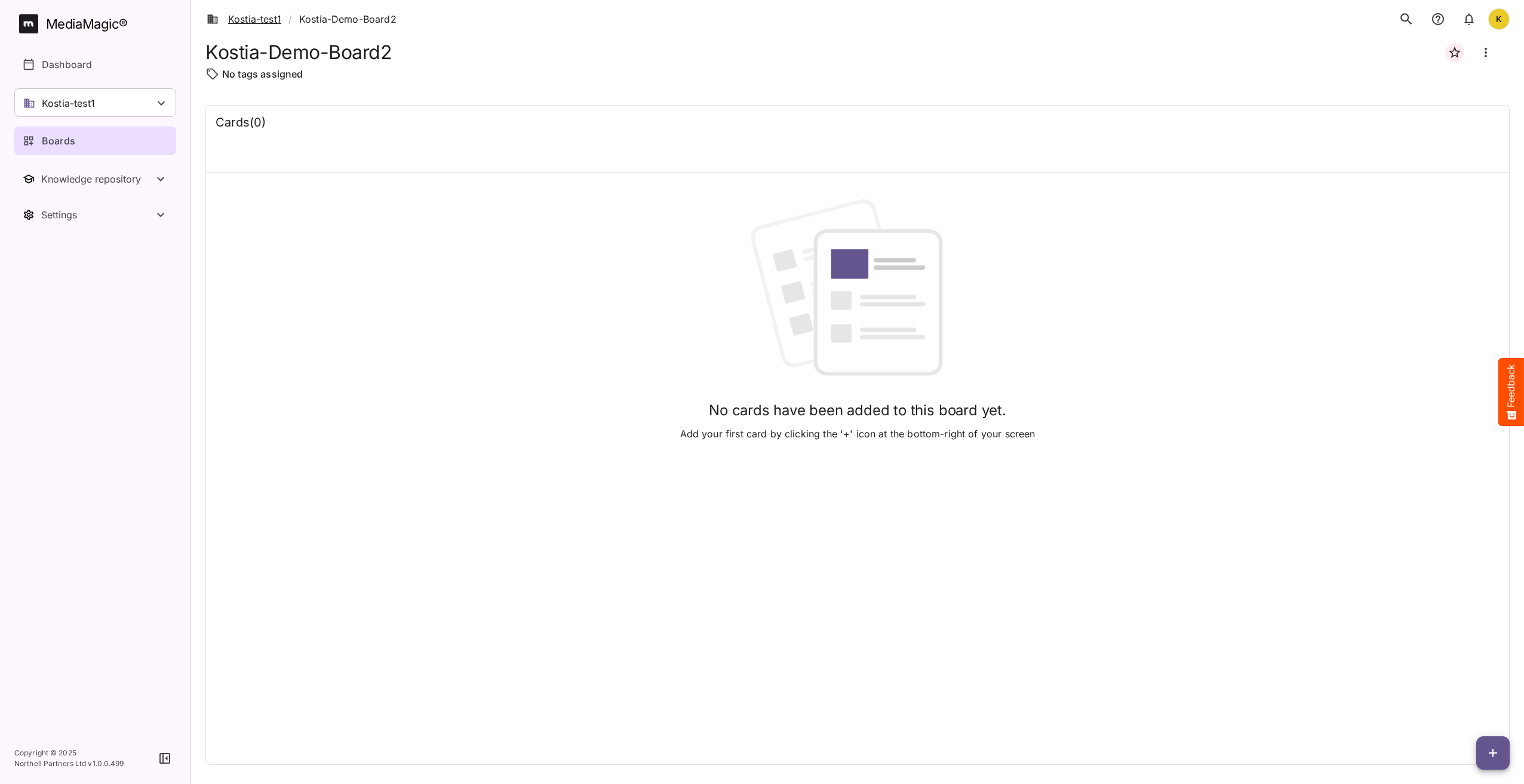
click at [261, 22] on link "Kostia-test1" at bounding box center [244, 19] width 75 height 14
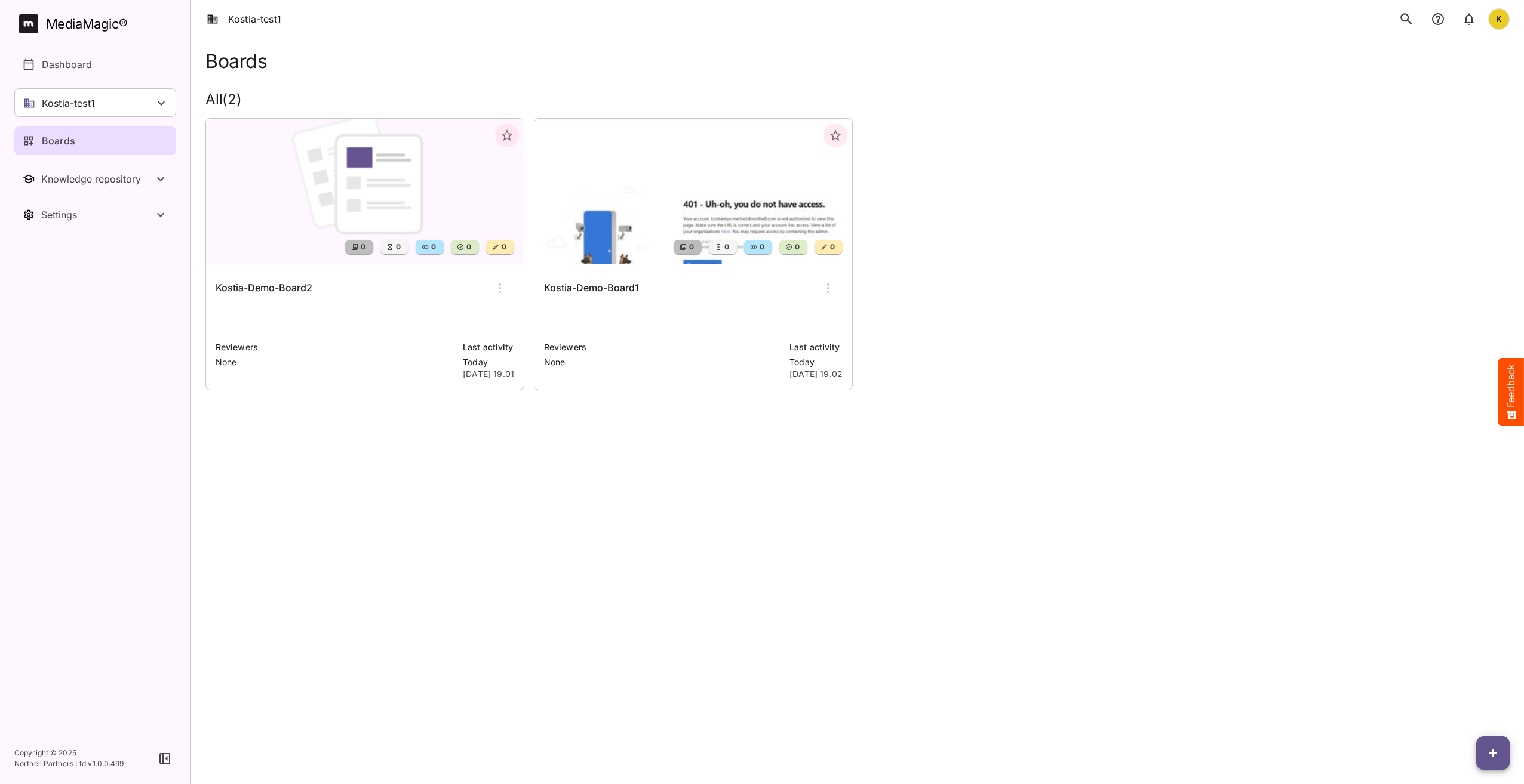
click at [599, 282] on h6 "Kostia-Demo-Board1" at bounding box center [591, 288] width 95 height 16
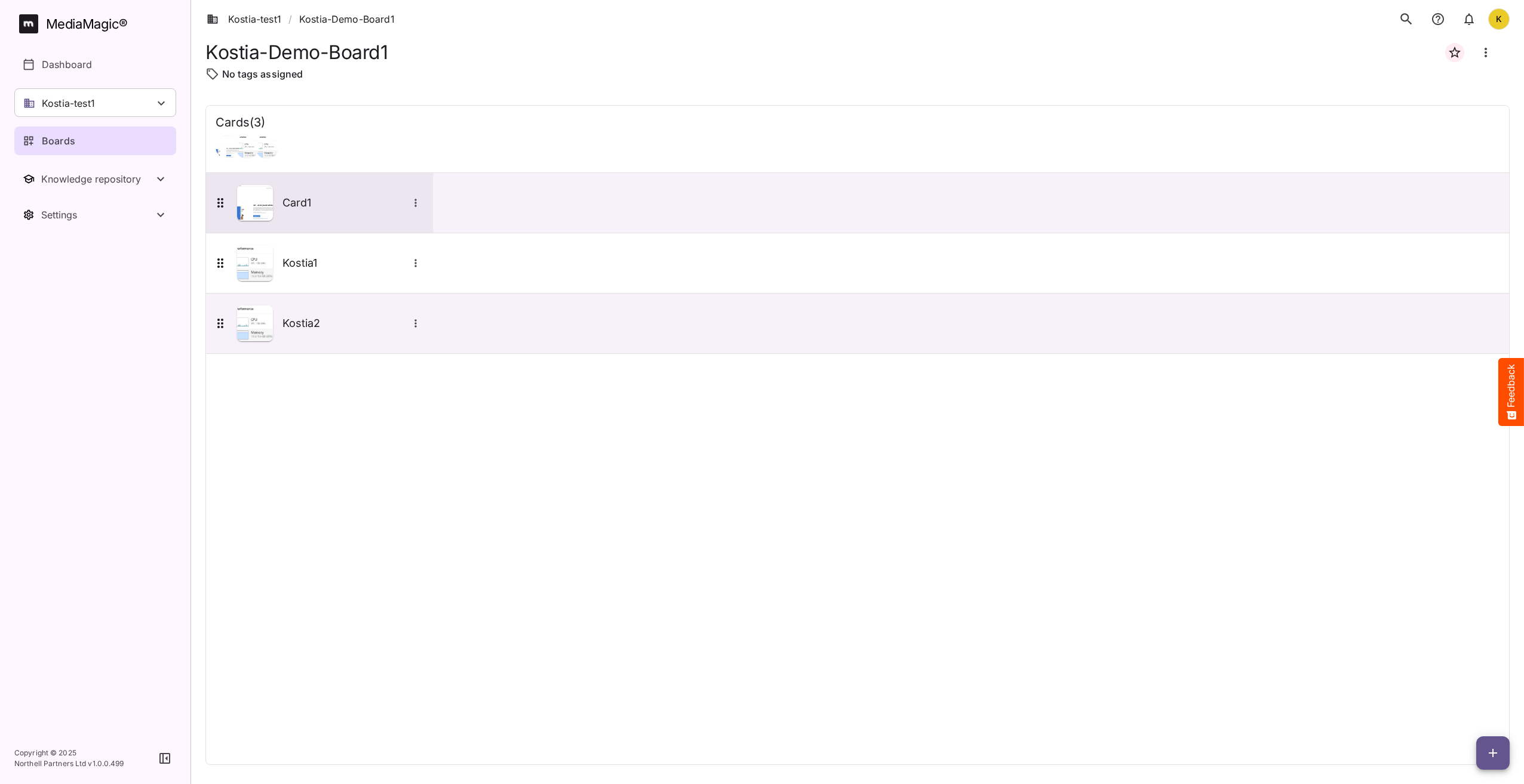
click at [331, 212] on div "Card1" at bounding box center [318, 203] width 210 height 36
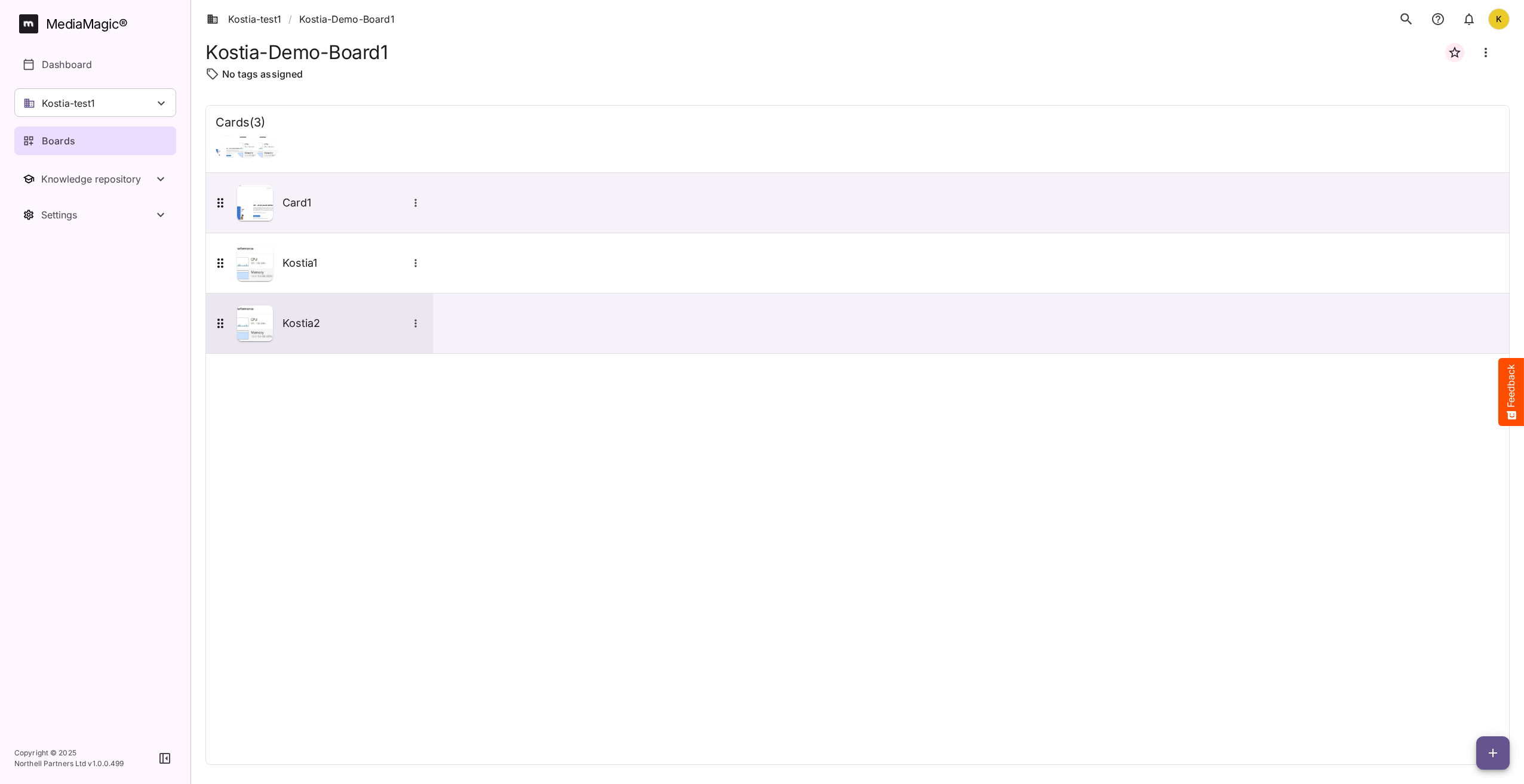
click at [292, 327] on h5 "Kostia2" at bounding box center [345, 323] width 125 height 14
click at [309, 563] on div "Cards ( 3 ) Card1 Kostia1 Kostia2" at bounding box center [857, 435] width 1304 height 660
click at [264, 24] on link "Kostia-test1" at bounding box center [244, 19] width 75 height 14
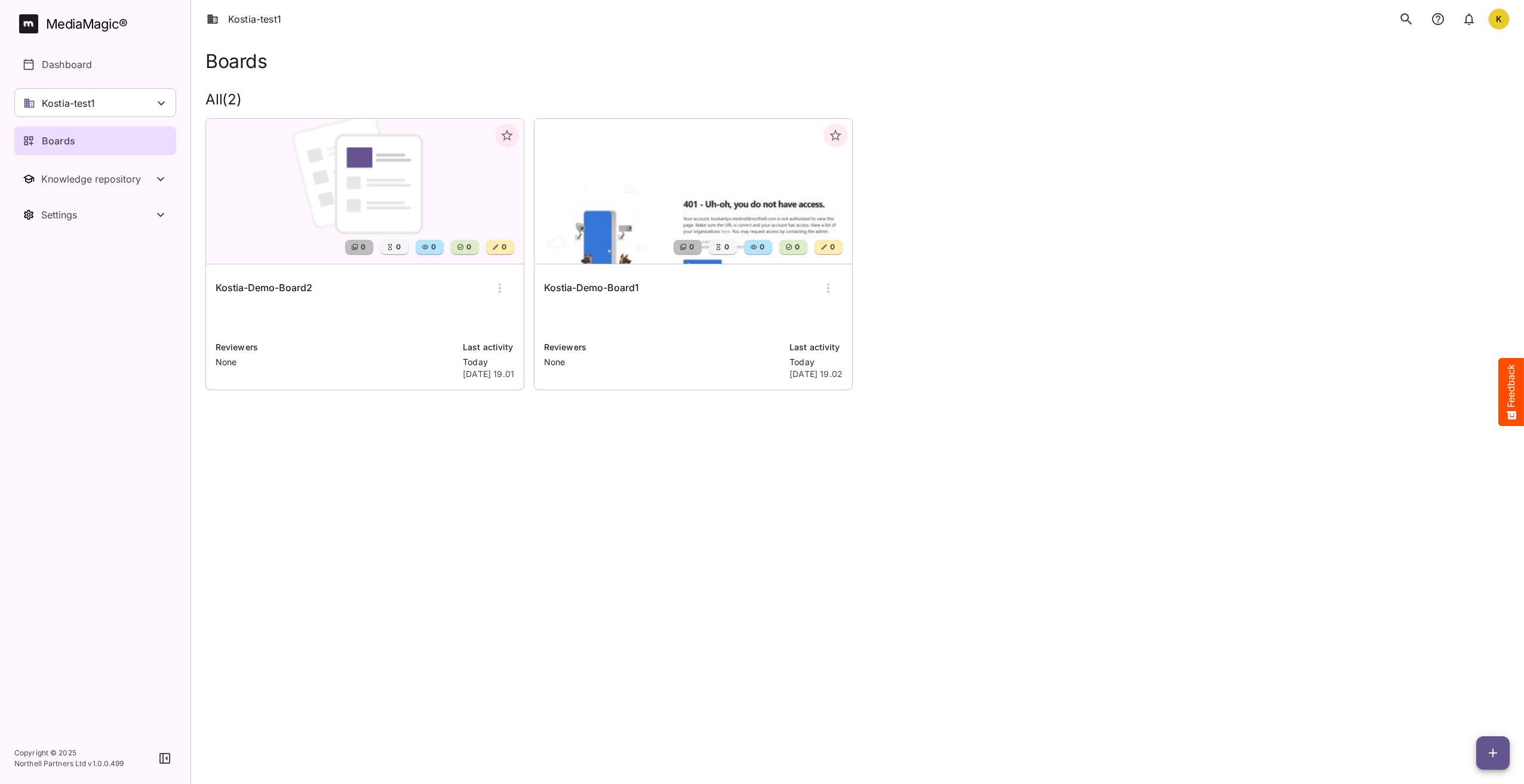
click at [257, 284] on h6 "Kostia-Demo-Board2" at bounding box center [264, 288] width 97 height 16
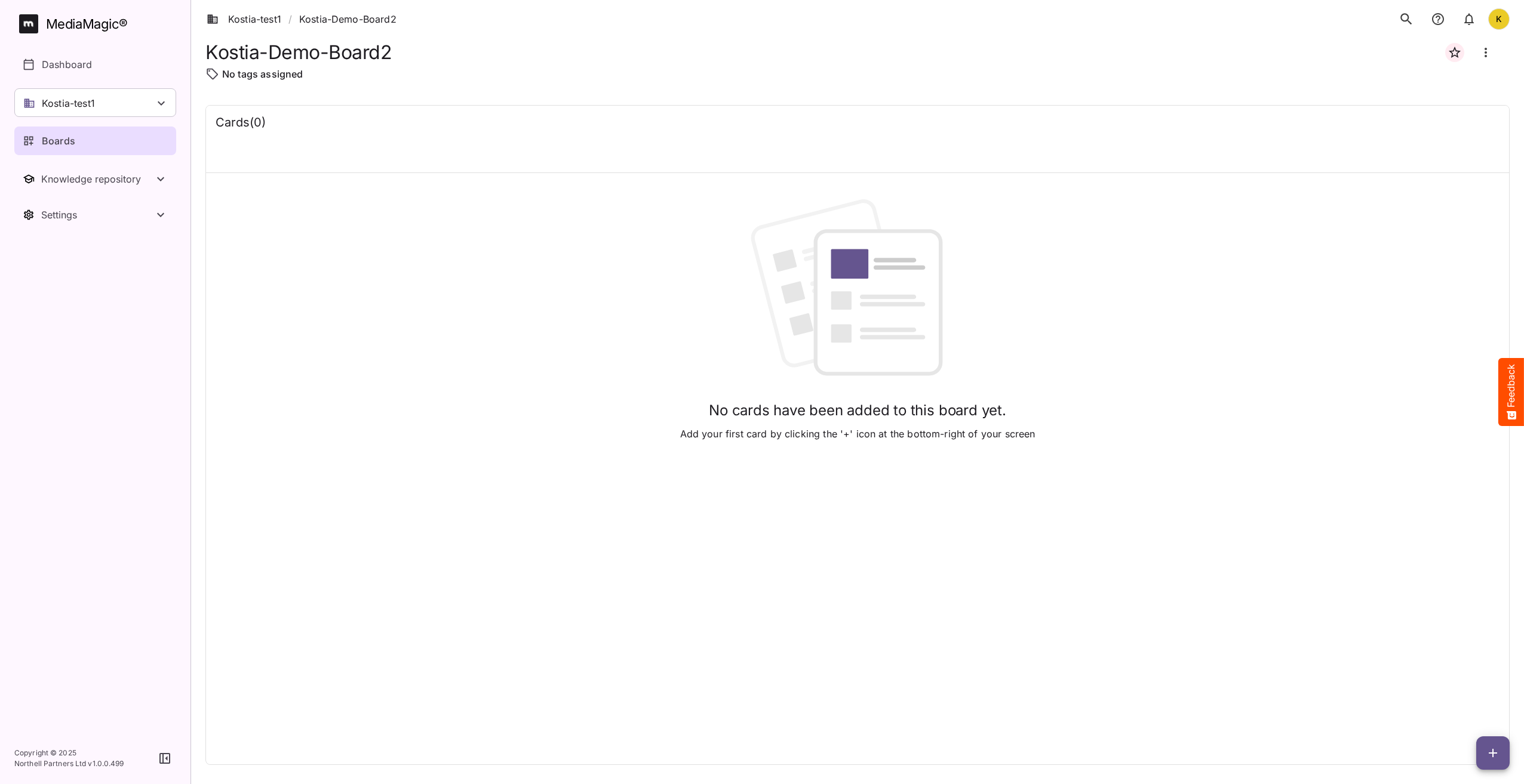
click at [1488, 749] on icon "button" at bounding box center [1493, 753] width 14 height 14
click at [1459, 676] on p "Add new card" at bounding box center [1463, 676] width 65 height 14
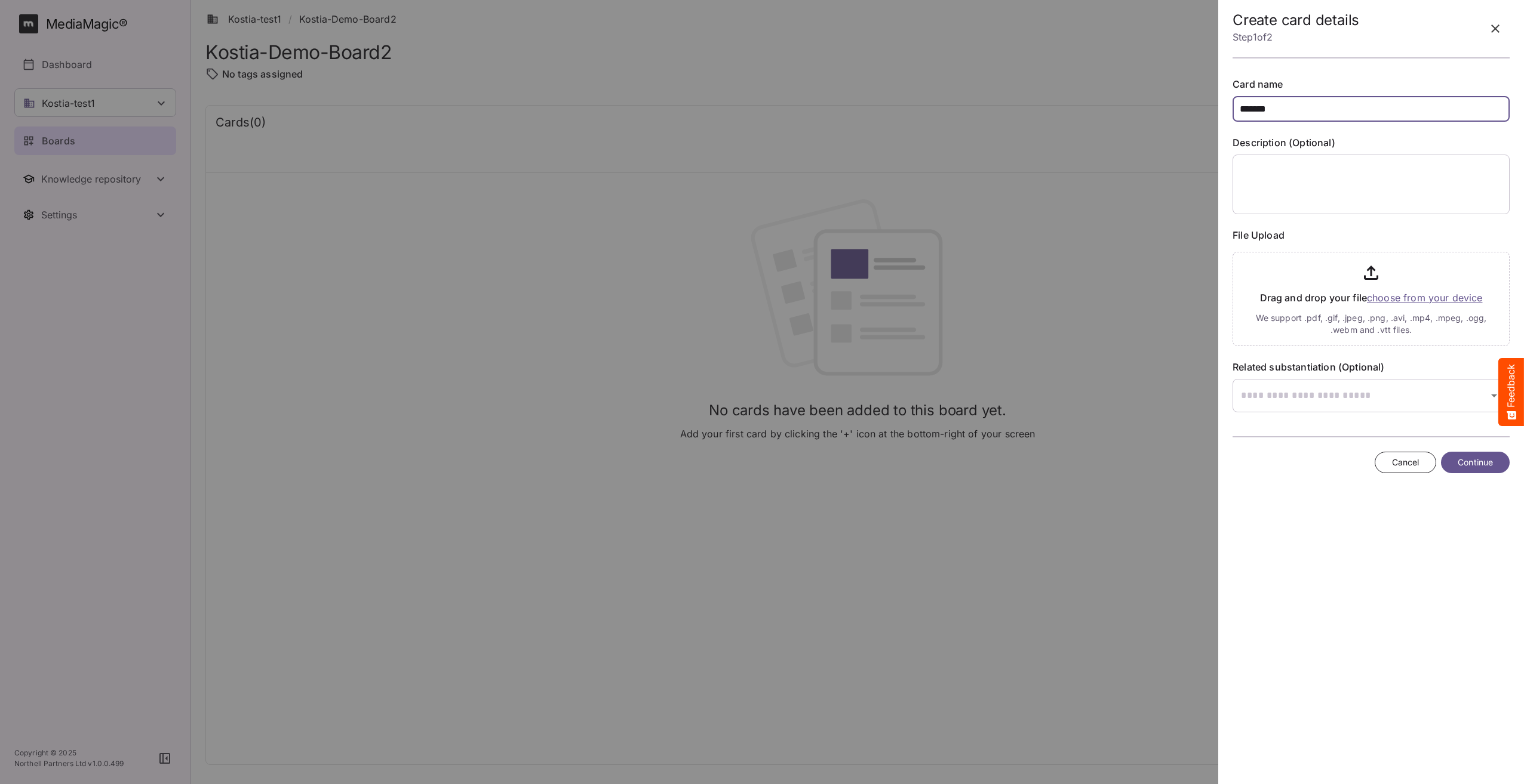
type input "*******"
click at [1493, 468] on button "Continue" at bounding box center [1475, 463] width 69 height 22
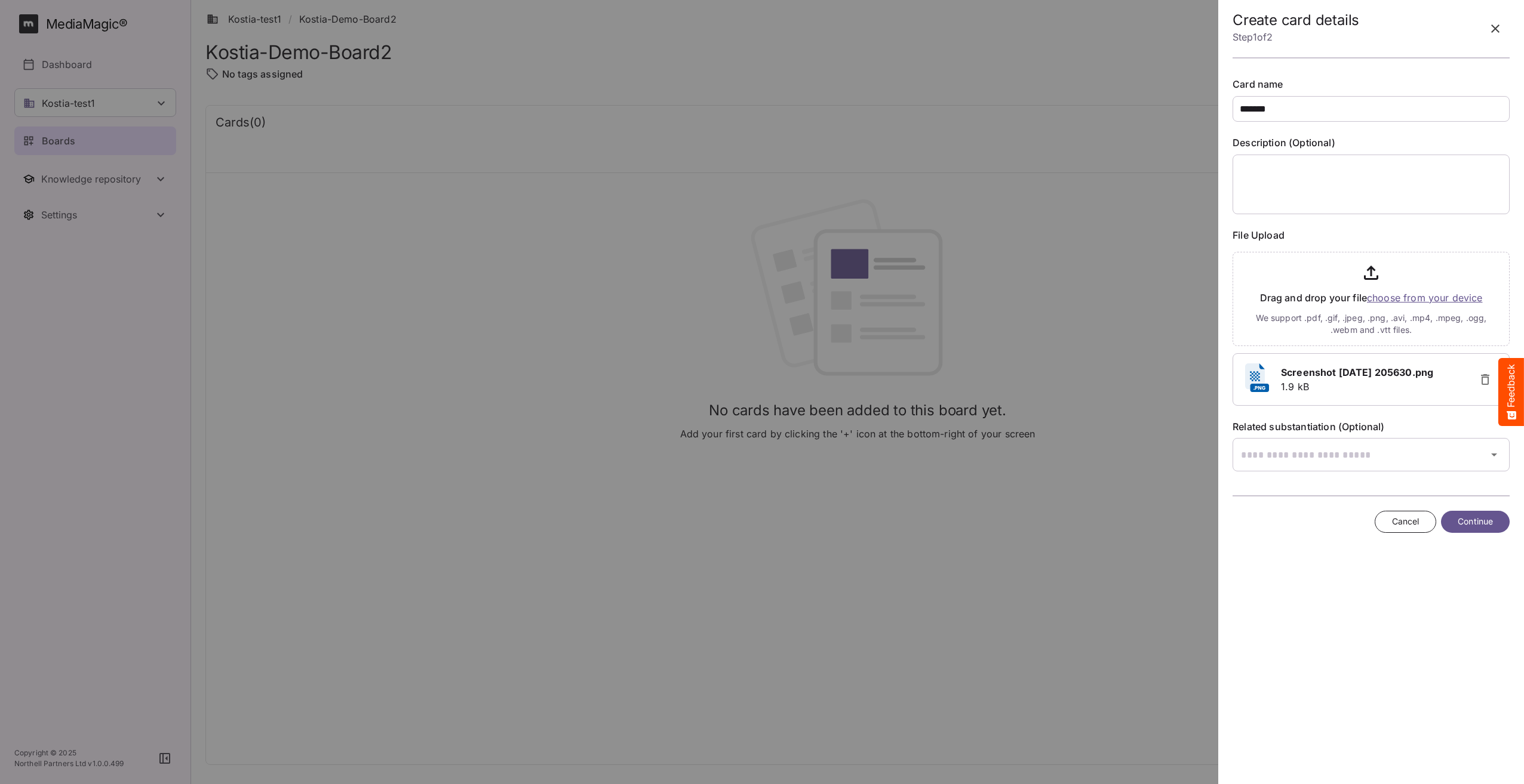
click at [1480, 517] on span "Continue" at bounding box center [1475, 522] width 35 height 15
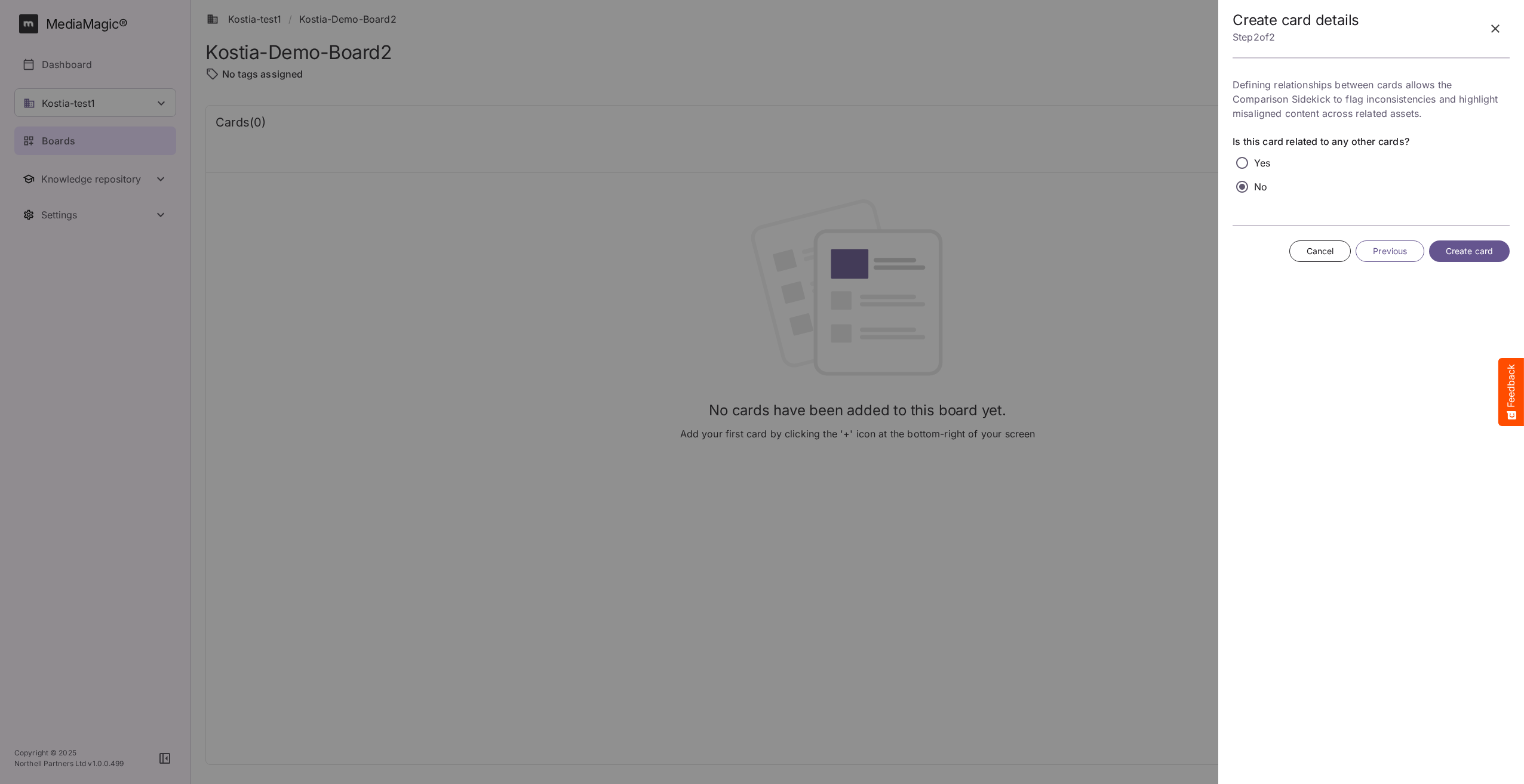
click at [1482, 254] on span "Create card" at bounding box center [1469, 252] width 47 height 15
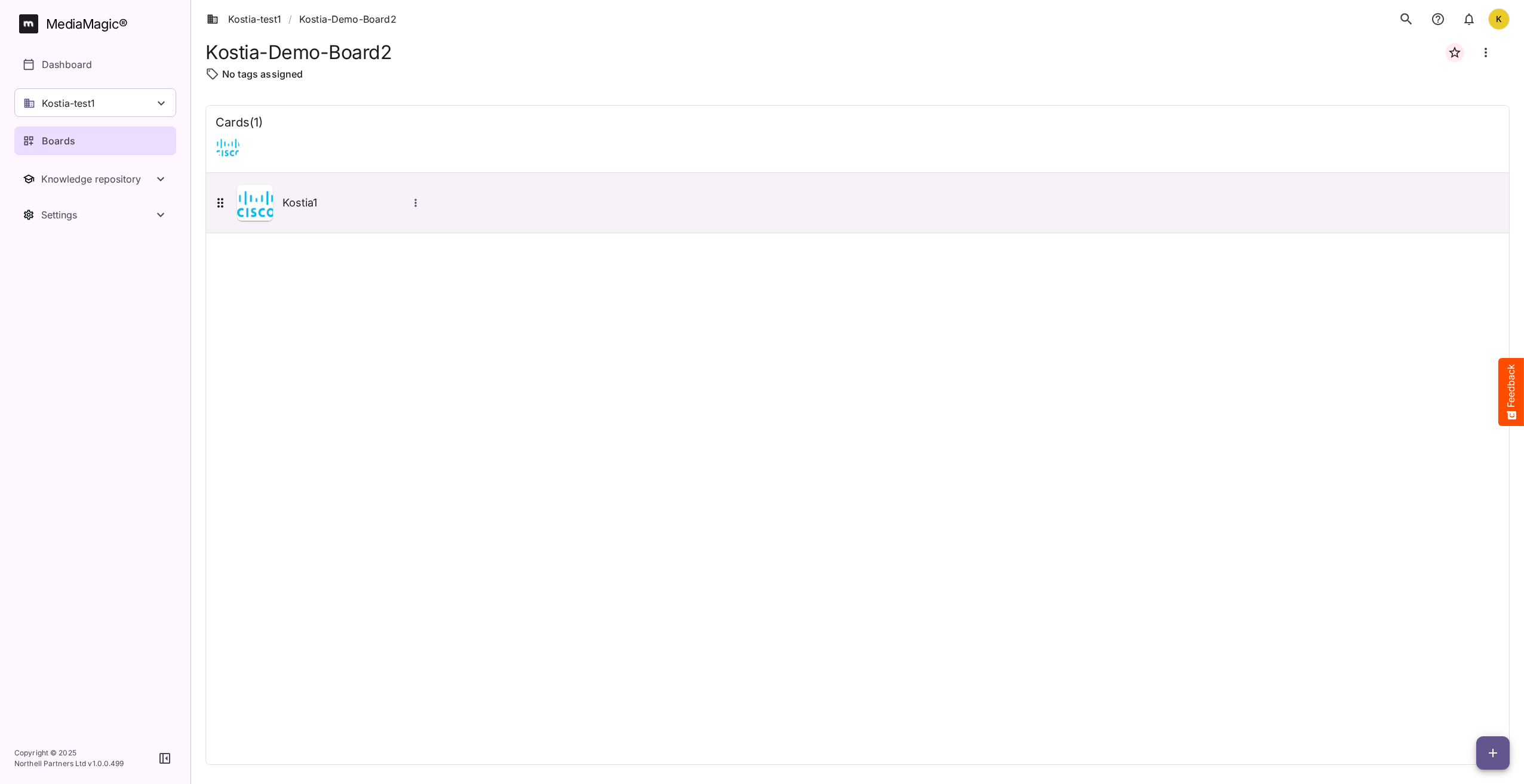
click at [1496, 753] on icon "button" at bounding box center [1493, 753] width 8 height 8
click at [1485, 679] on p "Add new card" at bounding box center [1463, 676] width 65 height 14
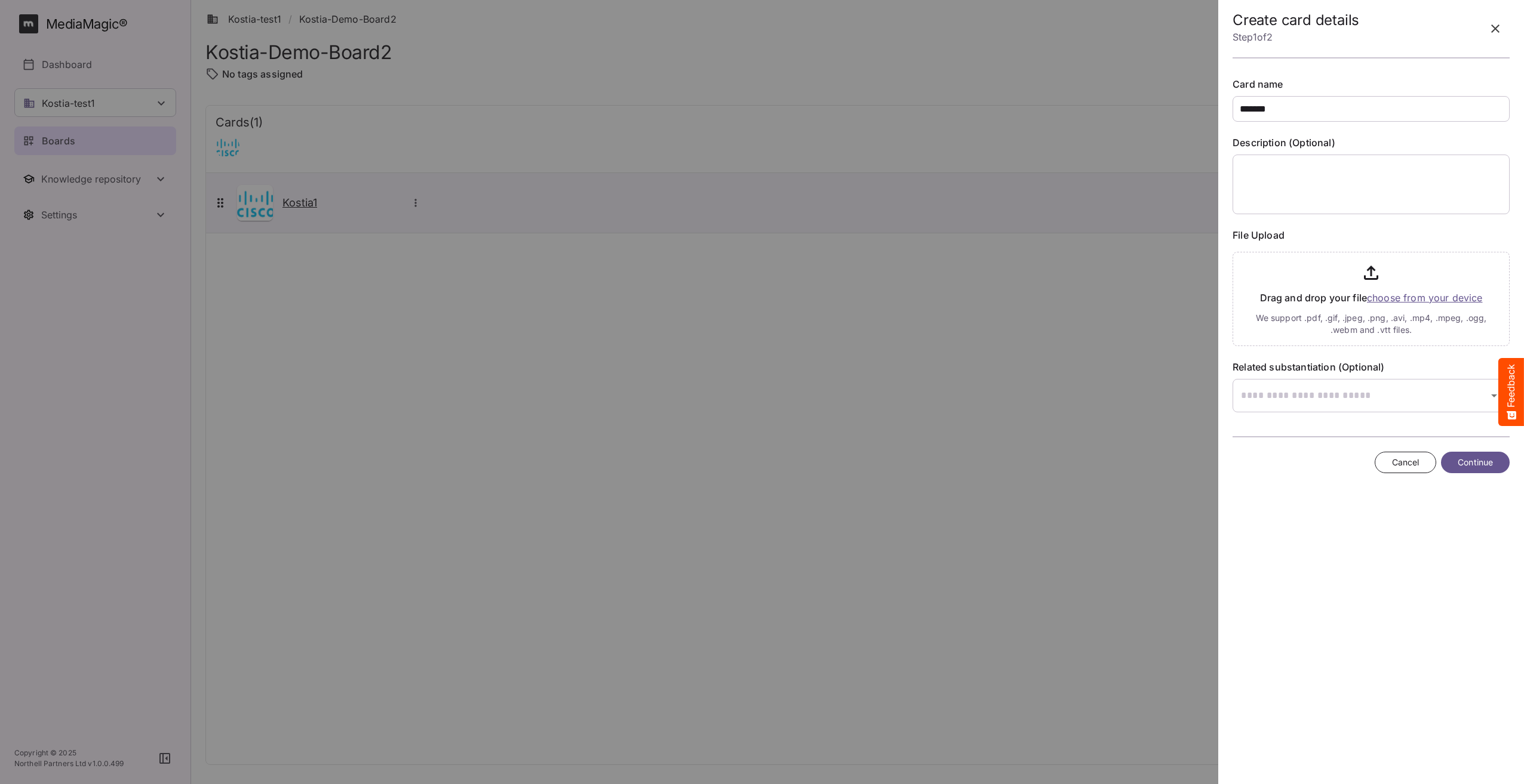
type input "*******"
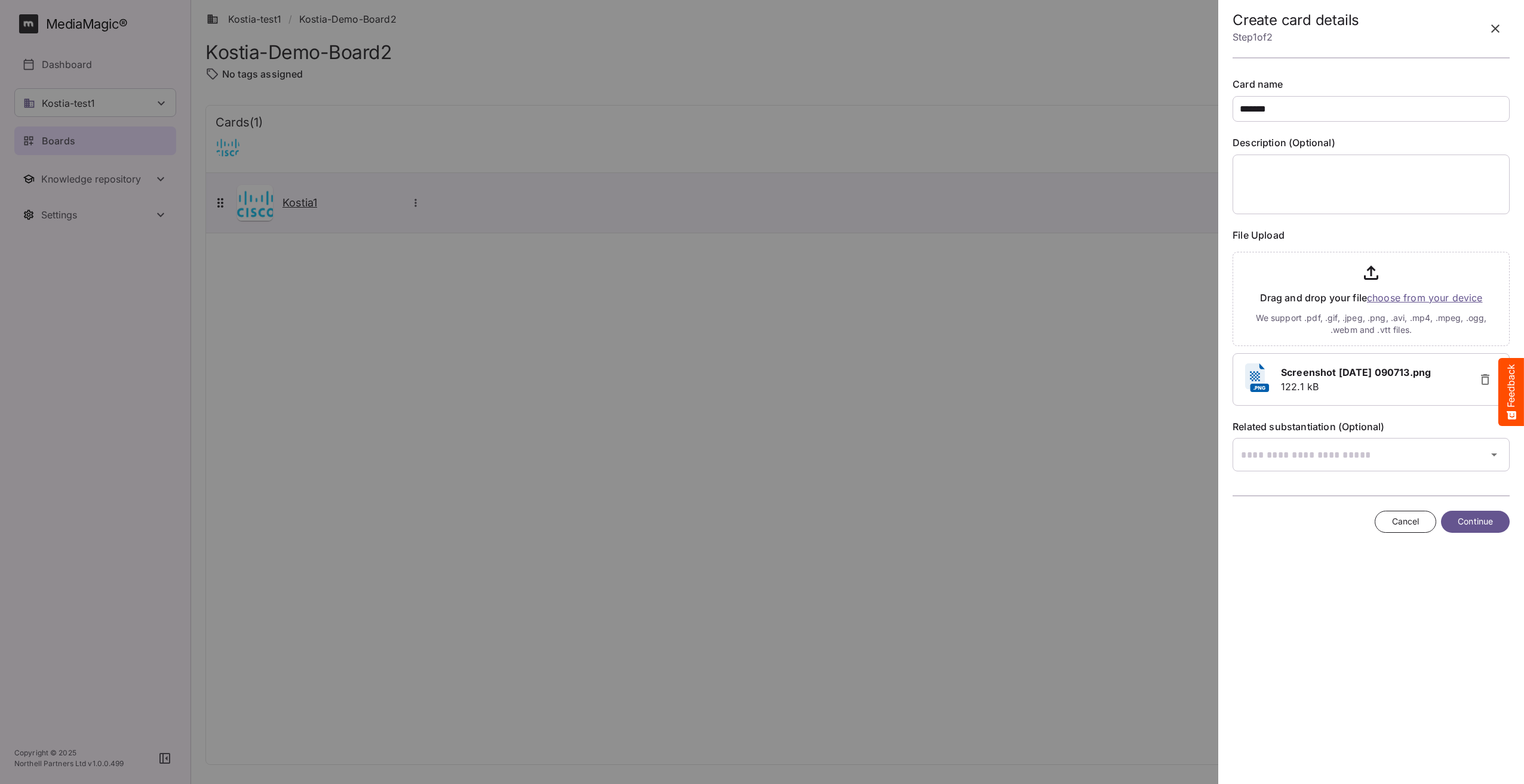
click at [1481, 526] on span "Continue" at bounding box center [1475, 522] width 35 height 15
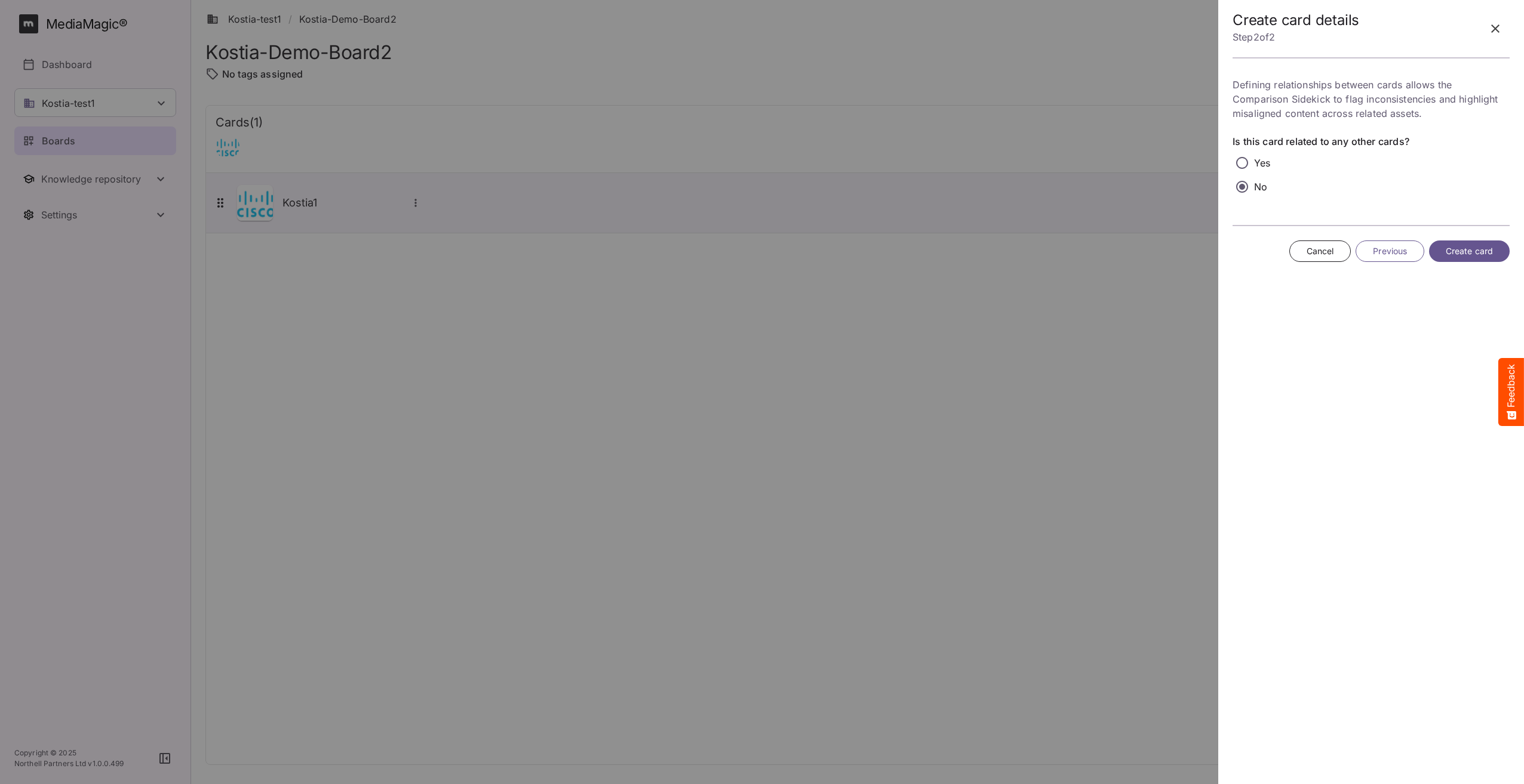
click at [1476, 252] on span "Create card" at bounding box center [1469, 252] width 47 height 15
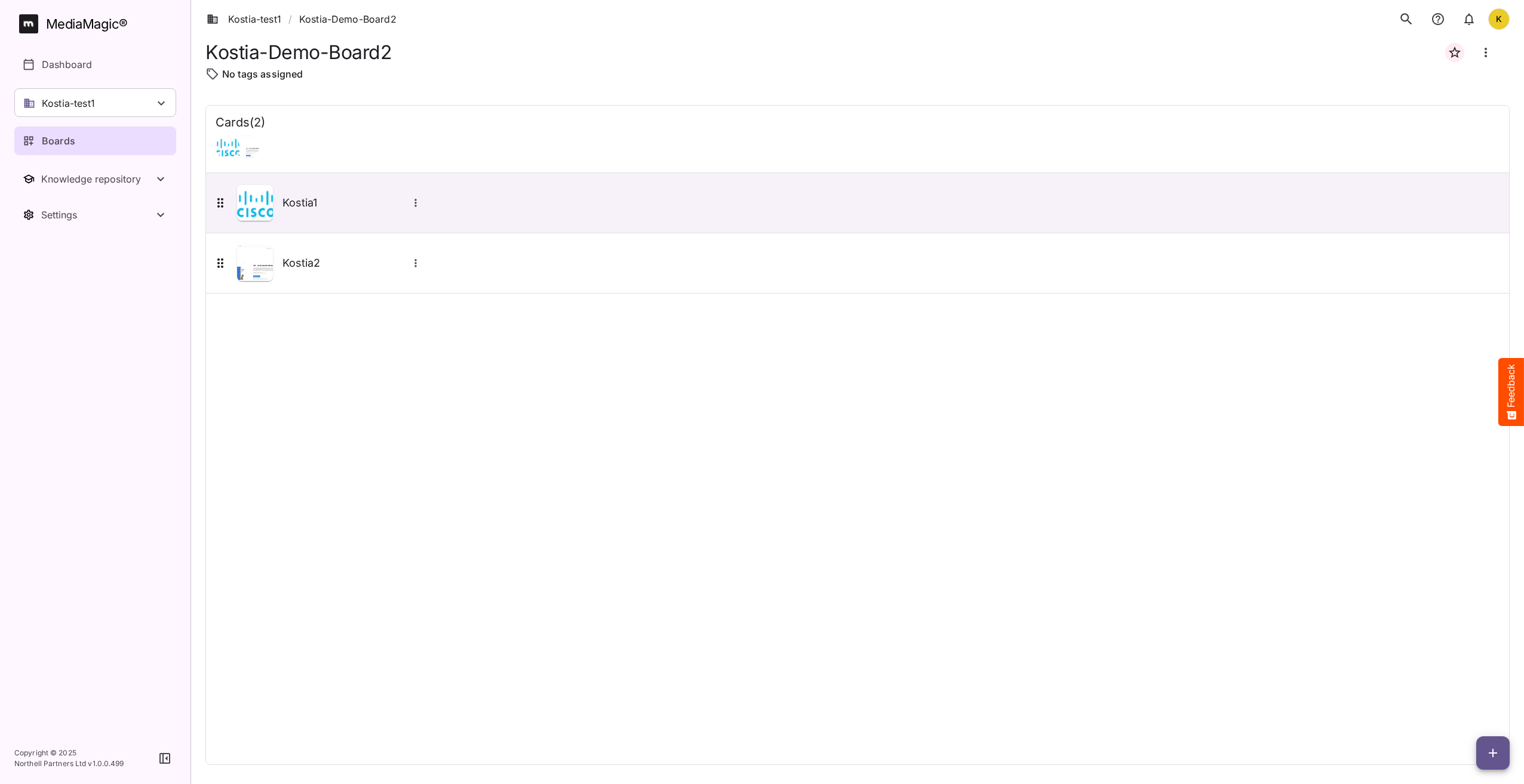
click at [1091, 351] on div "Cards ( 2 ) Kostia1 Kostia2" at bounding box center [857, 435] width 1304 height 660
click at [593, 480] on div "Cards ( 2 ) Kostia1 Kostia2" at bounding box center [857, 435] width 1304 height 660
click at [528, 582] on div "Cards ( 2 ) Kostia1 Kostia2" at bounding box center [857, 435] width 1304 height 660
click at [74, 62] on p "Dashboard" at bounding box center [67, 64] width 50 height 14
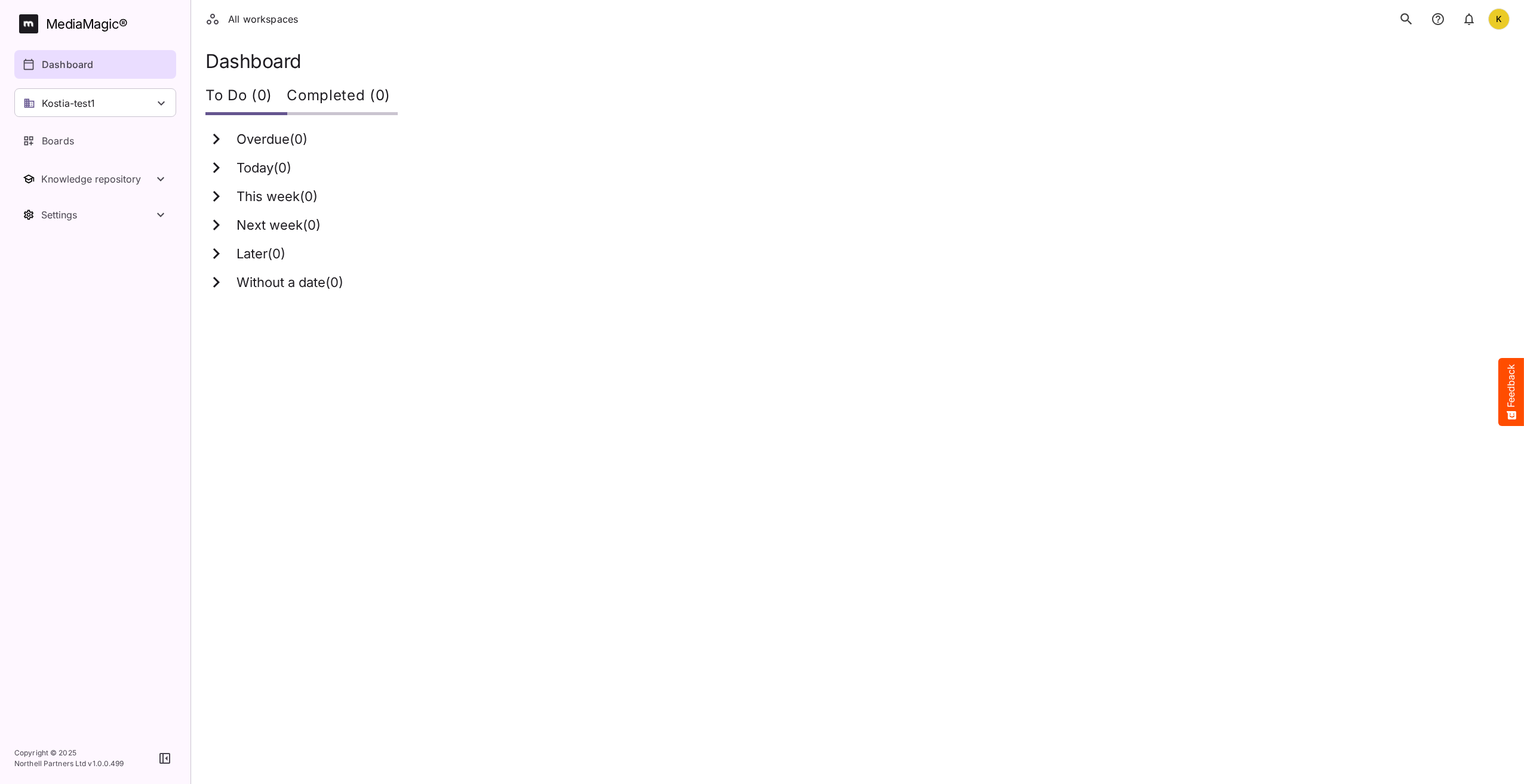
click at [1401, 14] on icon "search" at bounding box center [1406, 19] width 16 height 16
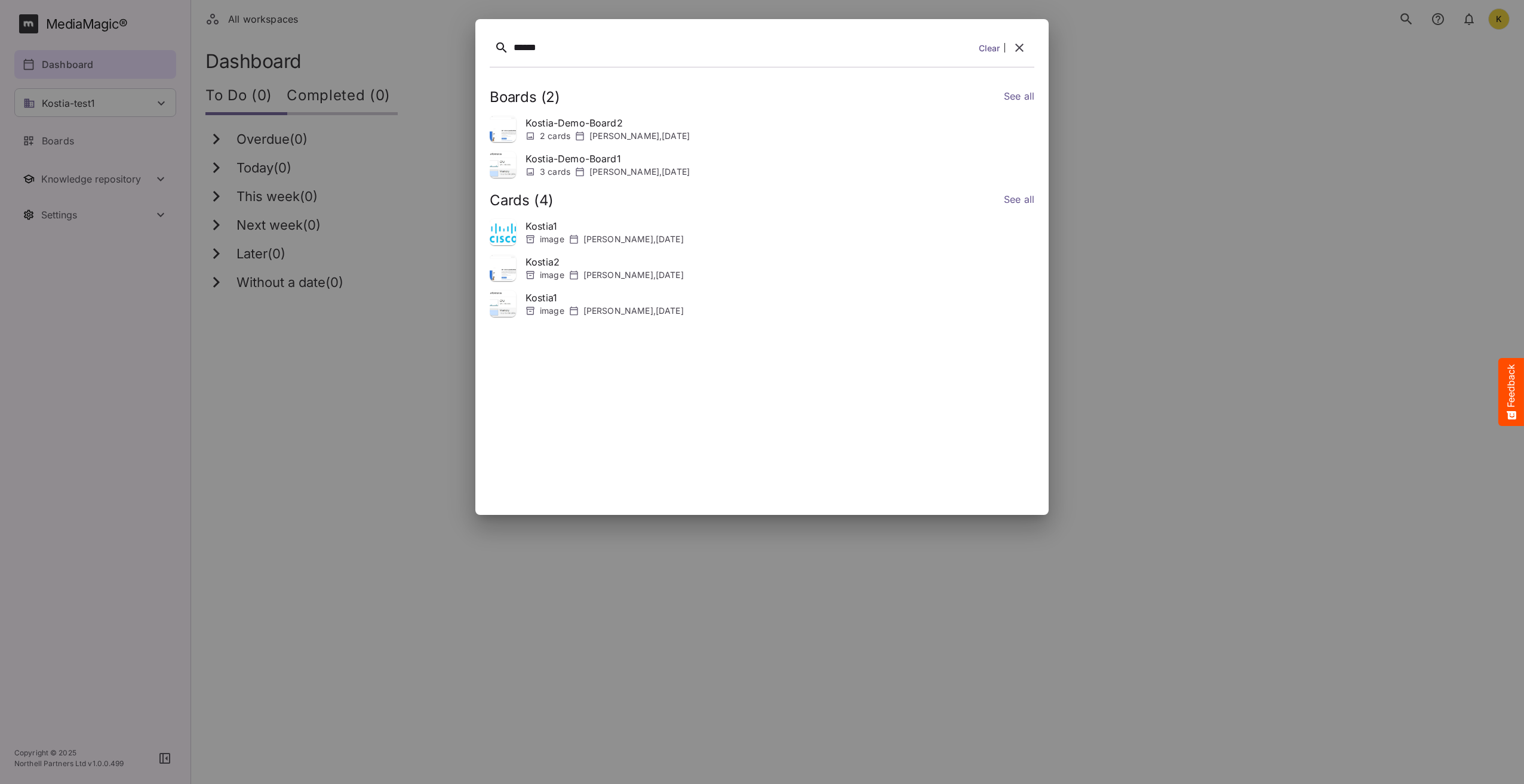
click at [646, 419] on div "Boards ( 2 ) See all Kostia-Demo-Board2 2 cards Kostiantyn Medvid , 10th Oct 20…" at bounding box center [762, 288] width 545 height 426
click at [1016, 198] on link "See all" at bounding box center [1019, 200] width 31 height 17
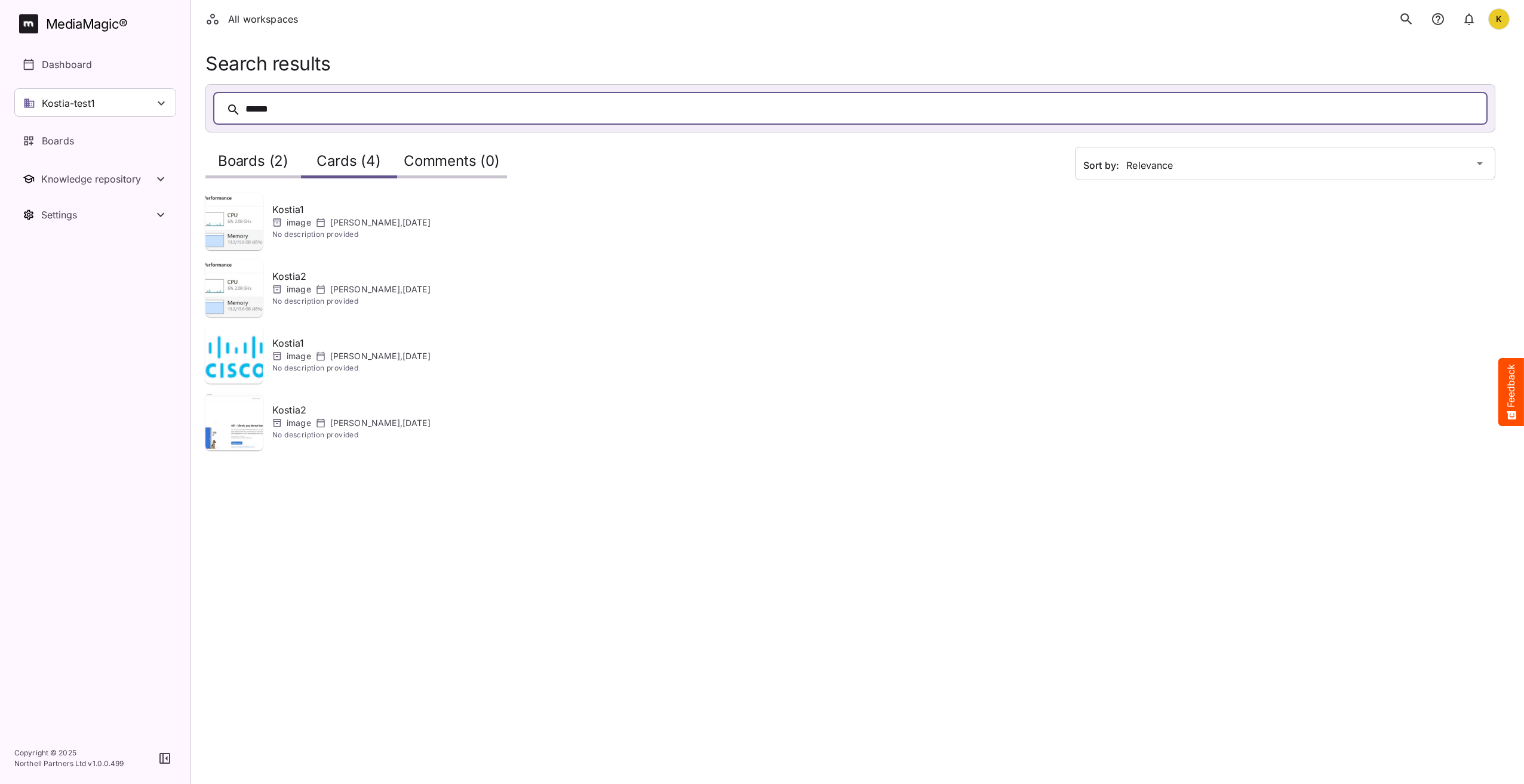
click at [307, 419] on p "image" at bounding box center [299, 423] width 25 height 12
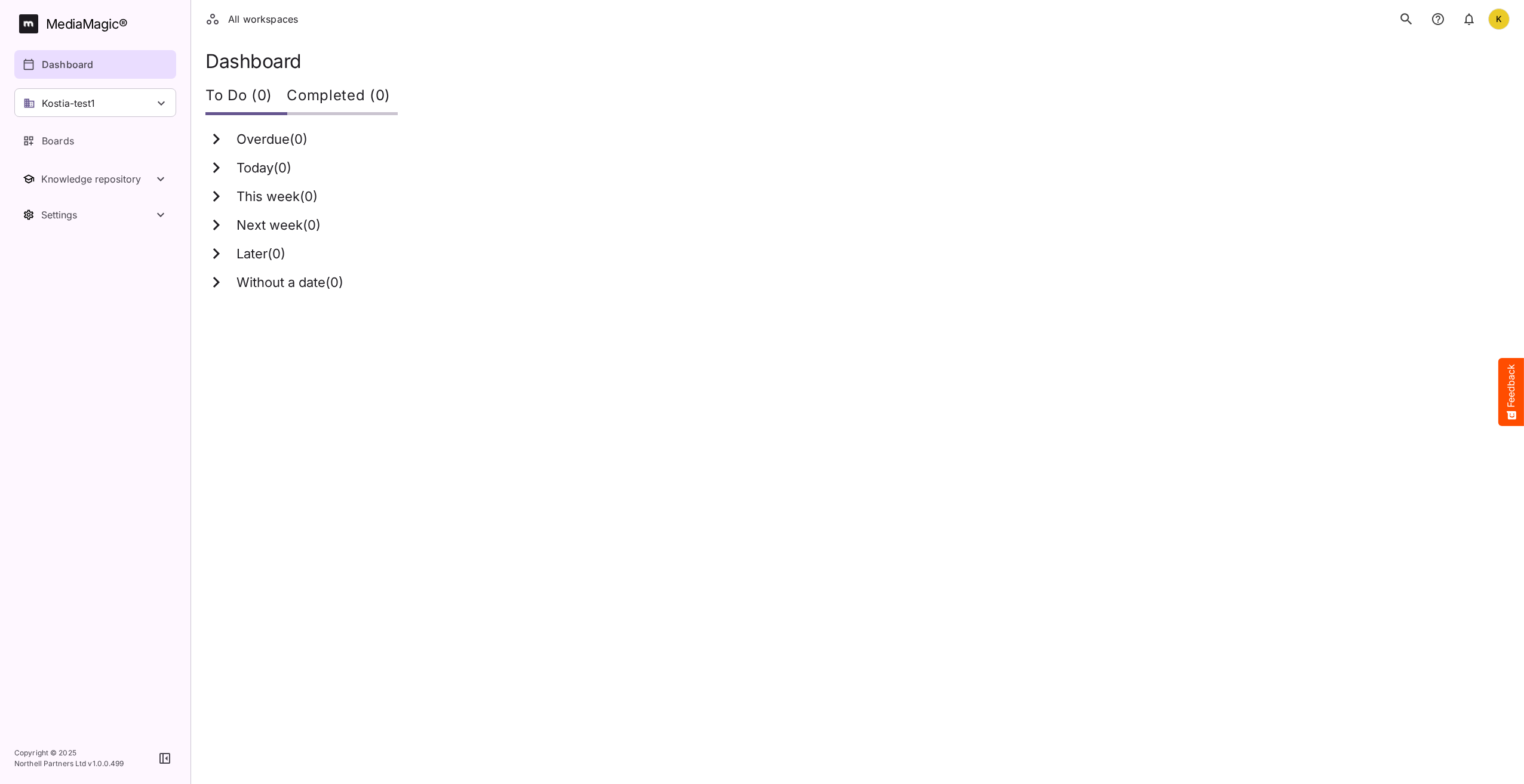
click at [1321, 306] on html "All workspaces K MediaMagic ® Dashboard Kostia-test1 BYOD Default DefaultBYOD E…" at bounding box center [762, 153] width 1524 height 306
click at [808, 306] on html "All workspaces K MediaMagic ® Dashboard Kostia-test1 BYOD Default DefaultBYOD E…" at bounding box center [762, 153] width 1524 height 306
click at [924, 306] on html "All workspaces K MediaMagic ® Dashboard Kostia-test1 BYOD Default DefaultBYOD E…" at bounding box center [762, 153] width 1524 height 306
click at [560, 306] on html "All workspaces K MediaMagic ® Dashboard Kostia-test1 BYOD Default DefaultBYOD E…" at bounding box center [762, 153] width 1524 height 306
click at [1138, 220] on div "Next week ( 0 )" at bounding box center [851, 225] width 1290 height 22
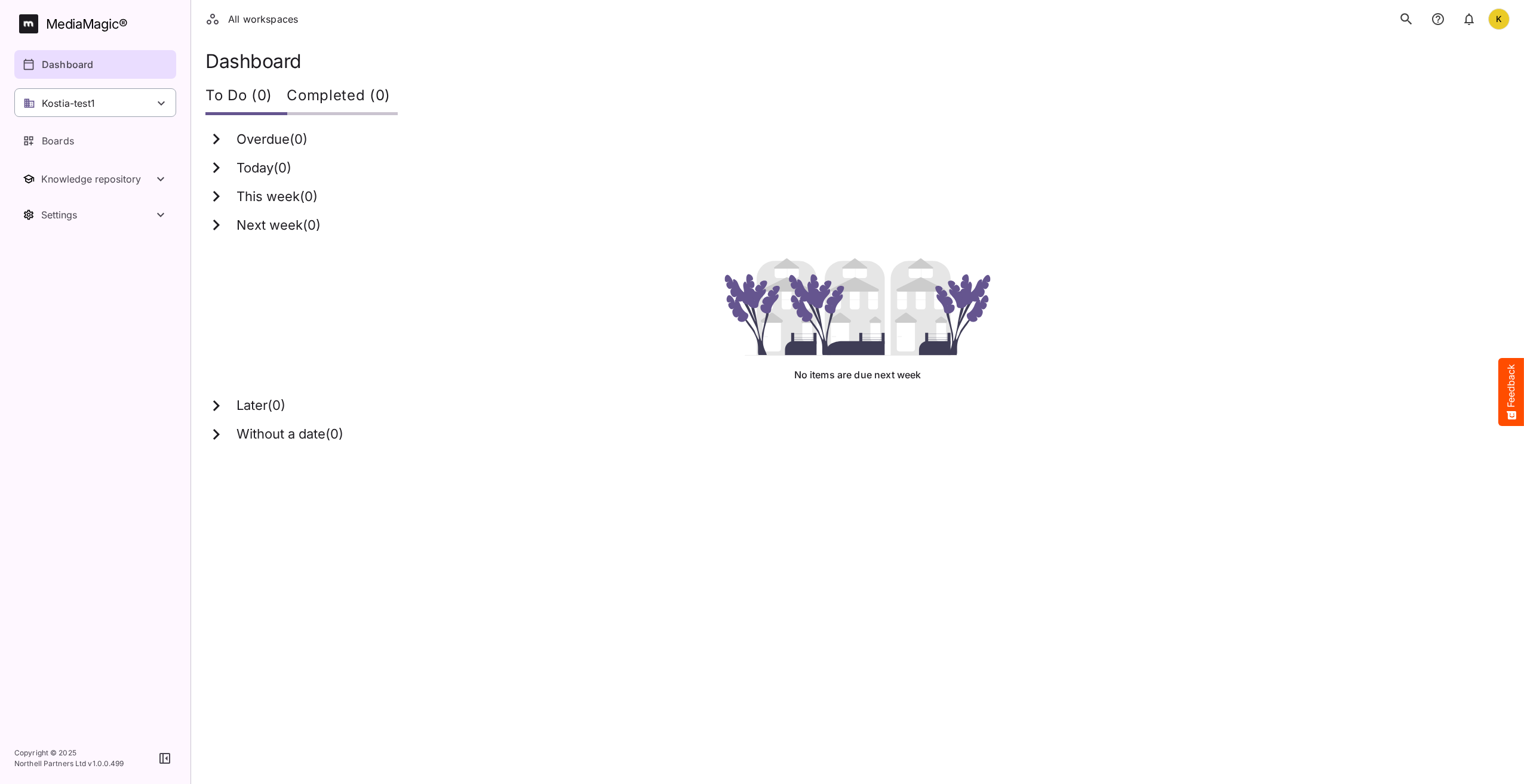
click at [103, 103] on div "Kostia-test1" at bounding box center [95, 103] width 162 height 29
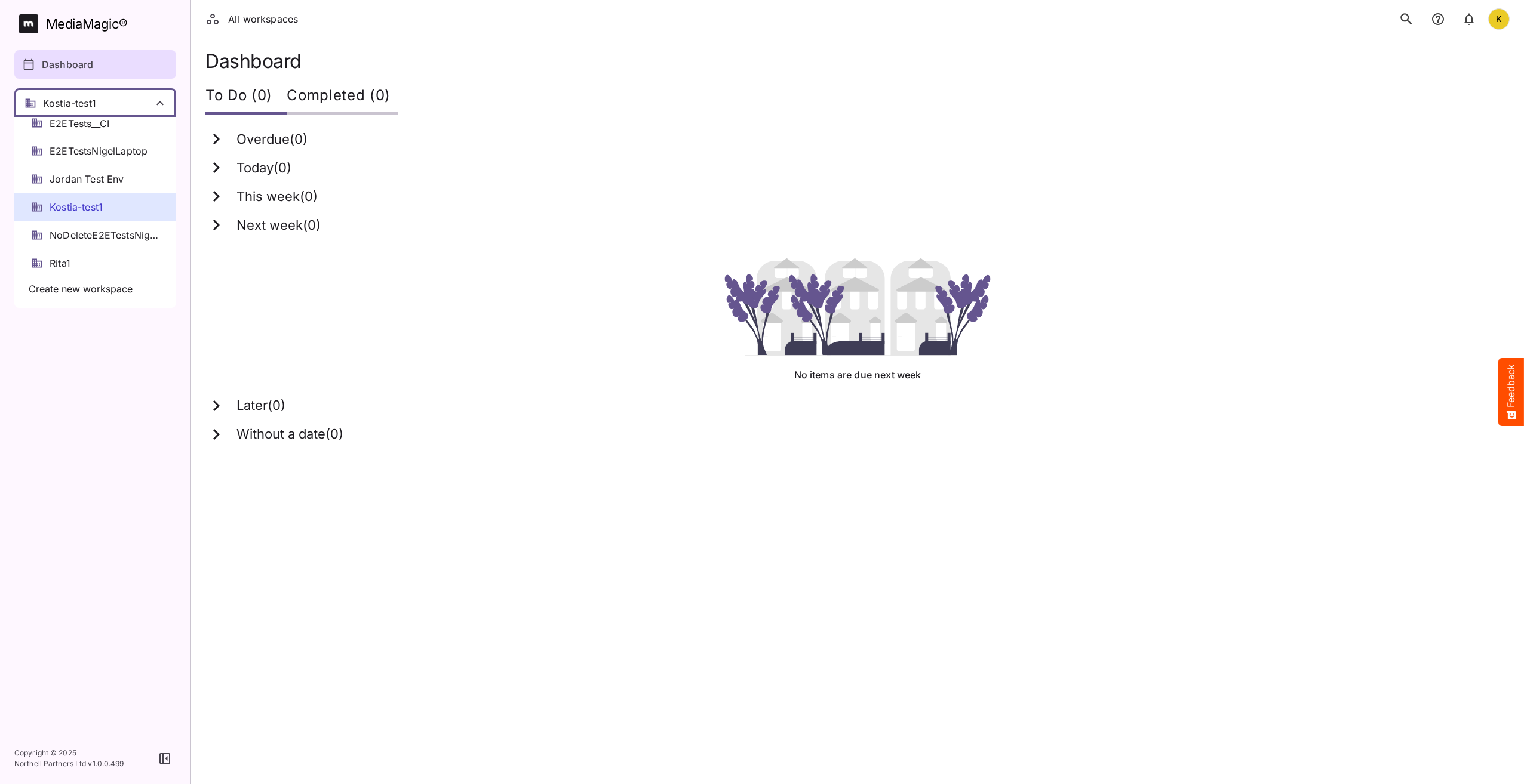
click at [101, 210] on span "Kostia-test1" at bounding box center [76, 208] width 53 height 14
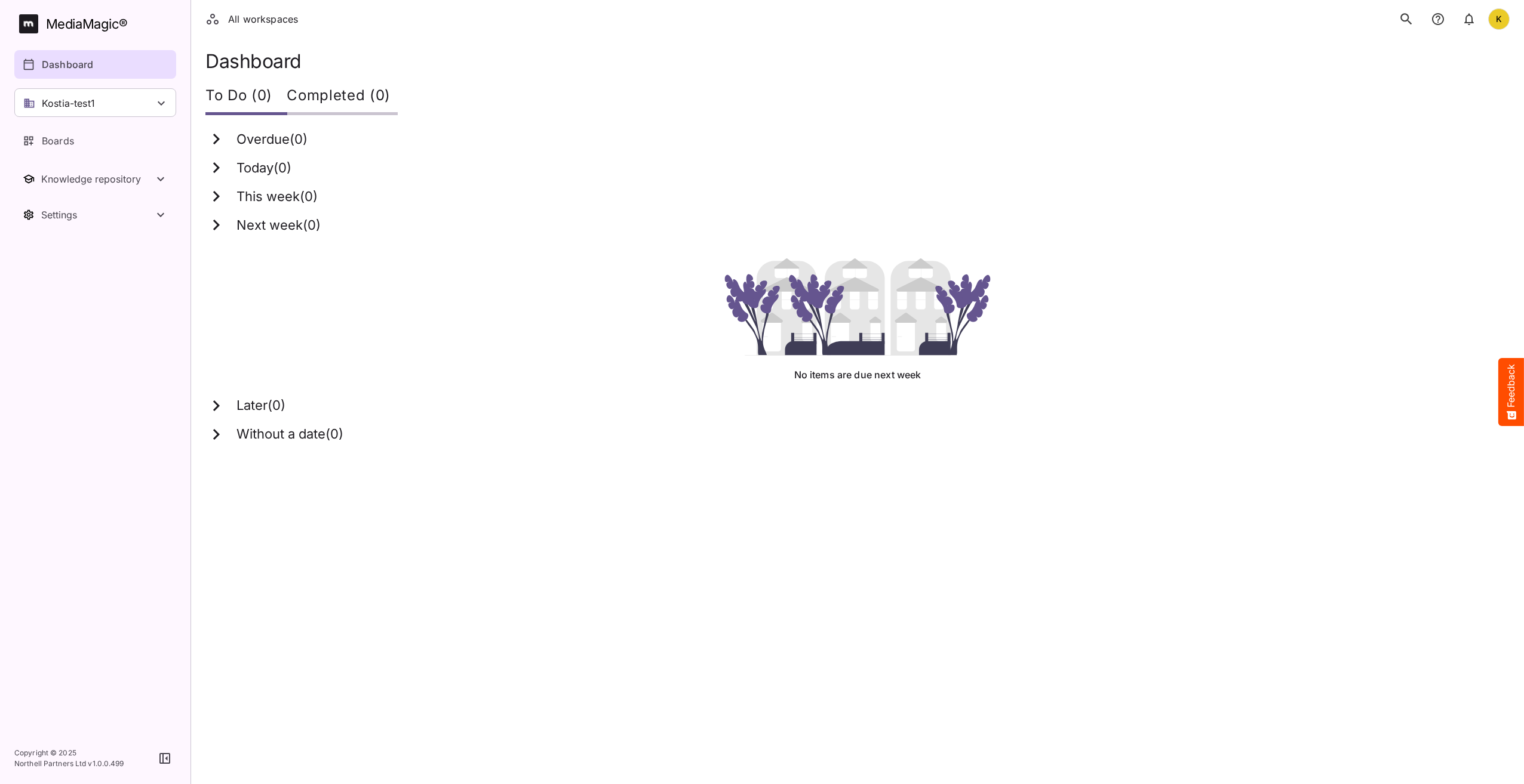
click at [486, 184] on div "This week ( 0 )" at bounding box center [857, 196] width 1304 height 29
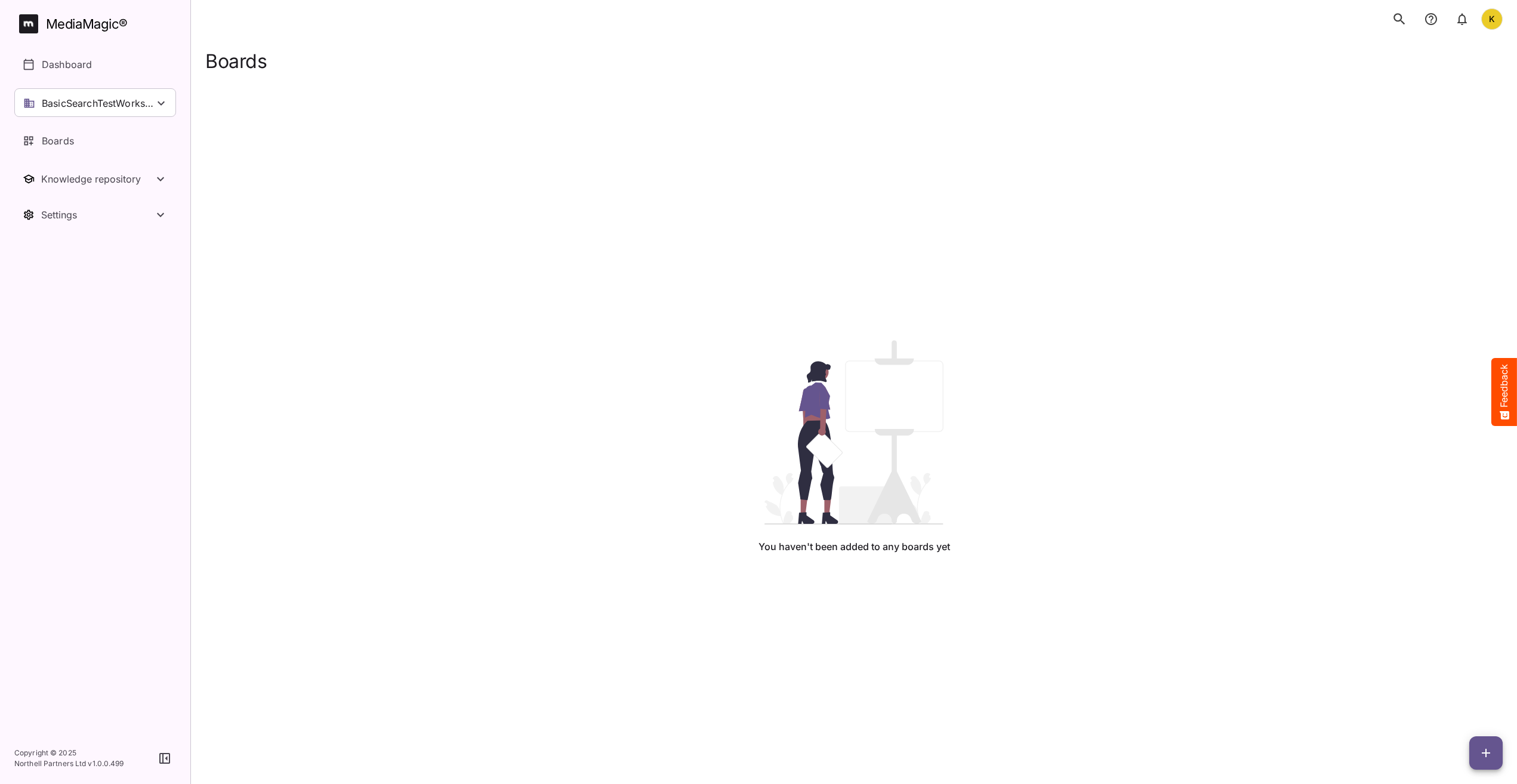
click at [555, 323] on div "You haven't been added to any boards yet" at bounding box center [854, 447] width 1278 height 750
click at [120, 103] on p "BasicSearchTestWorkspace" at bounding box center [97, 103] width 112 height 14
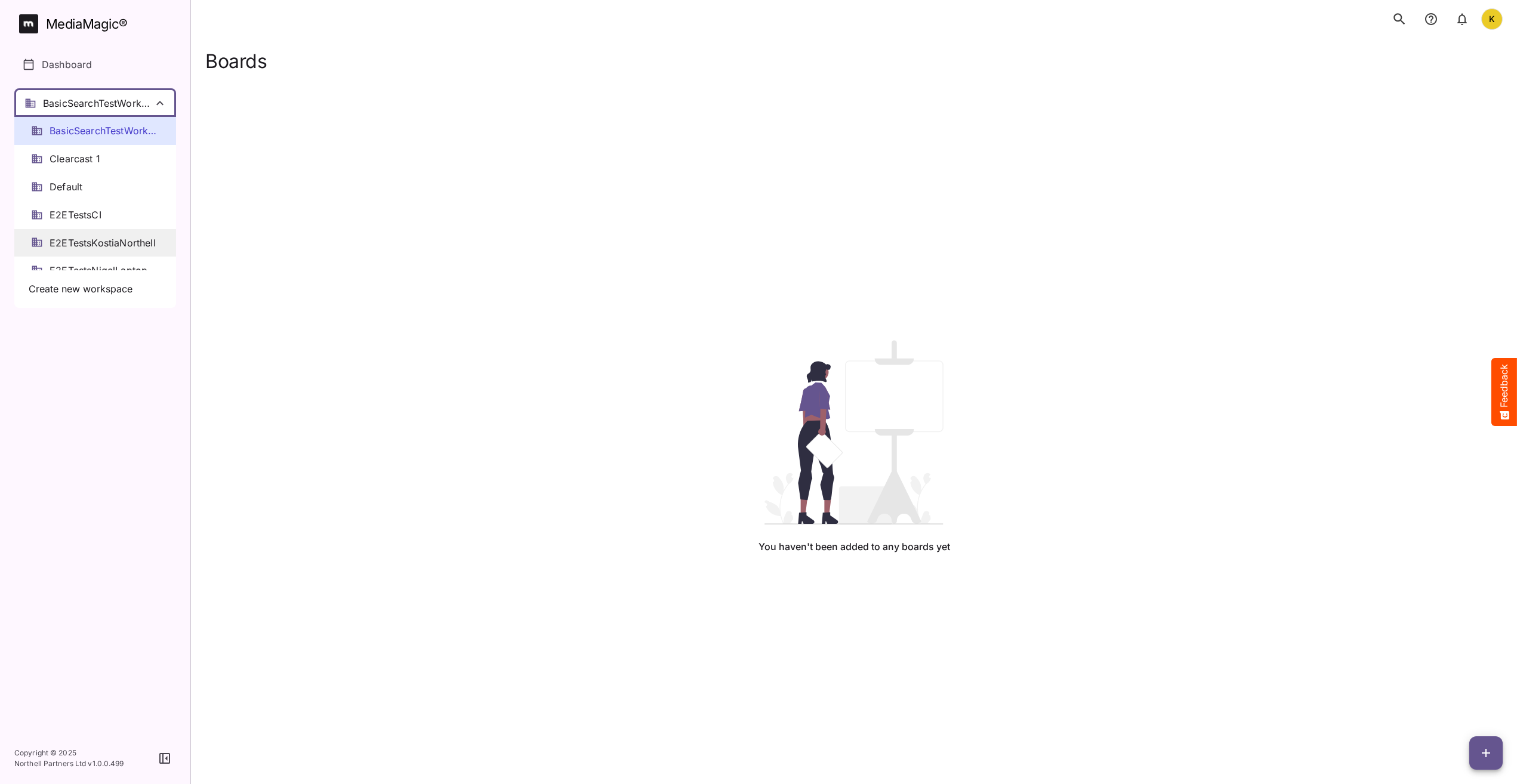
click at [118, 245] on span "E2ETestsKostiaNorthell" at bounding box center [103, 243] width 106 height 14
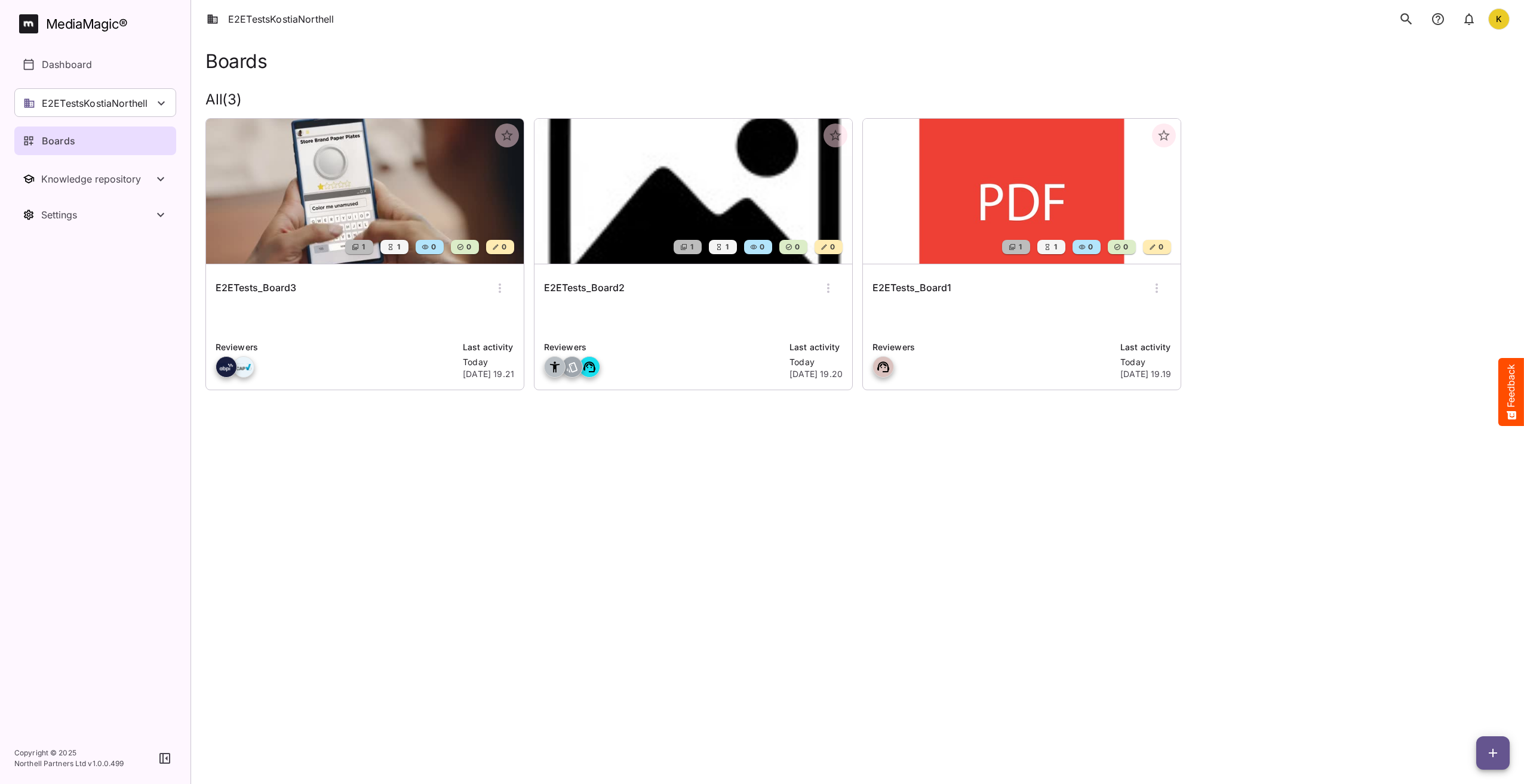
click at [1154, 287] on icon "button" at bounding box center [1156, 288] width 14 height 14
click at [1200, 395] on p "Delete board" at bounding box center [1196, 389] width 80 height 14
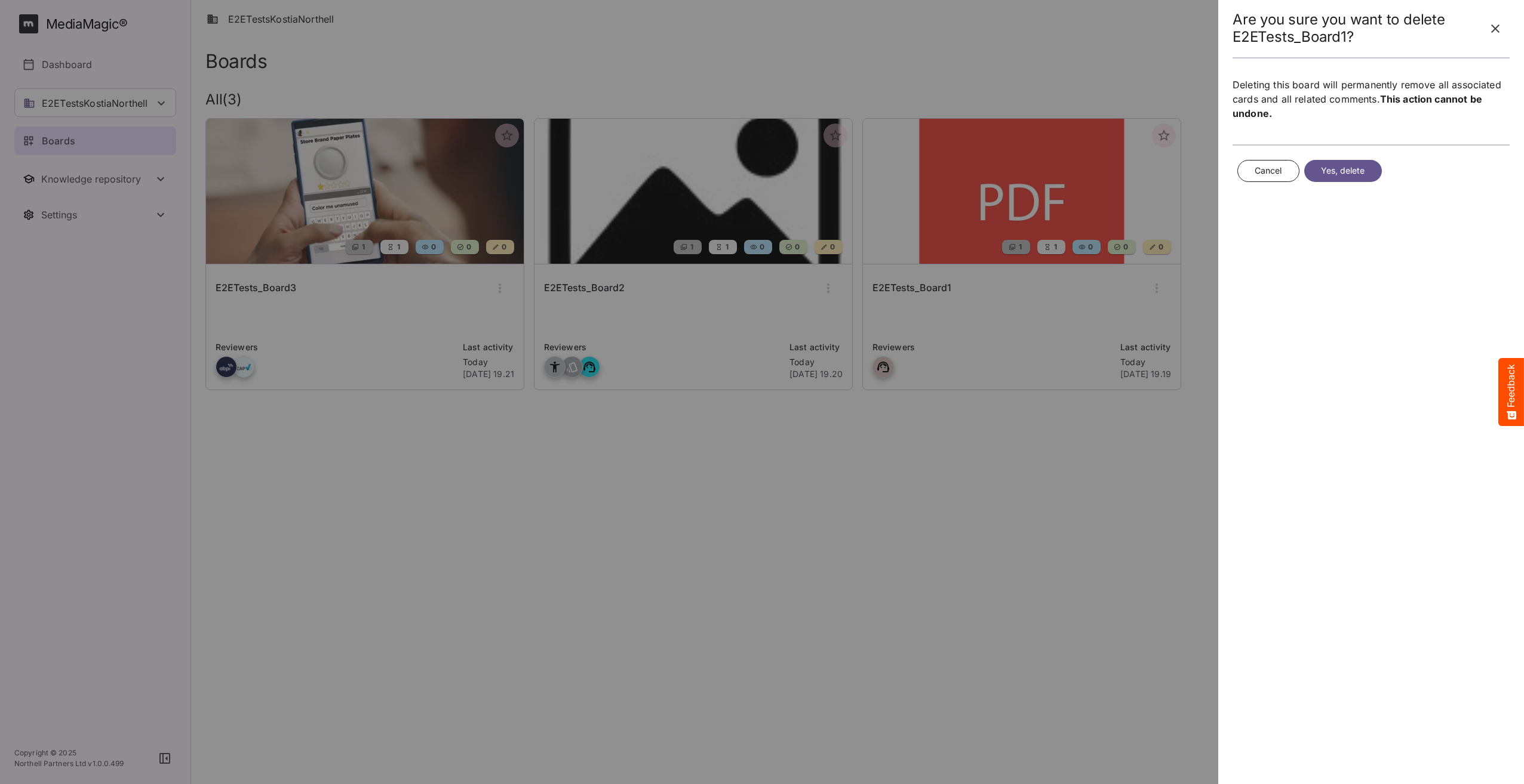
click at [1336, 173] on span "Yes, delete" at bounding box center [1343, 171] width 44 height 15
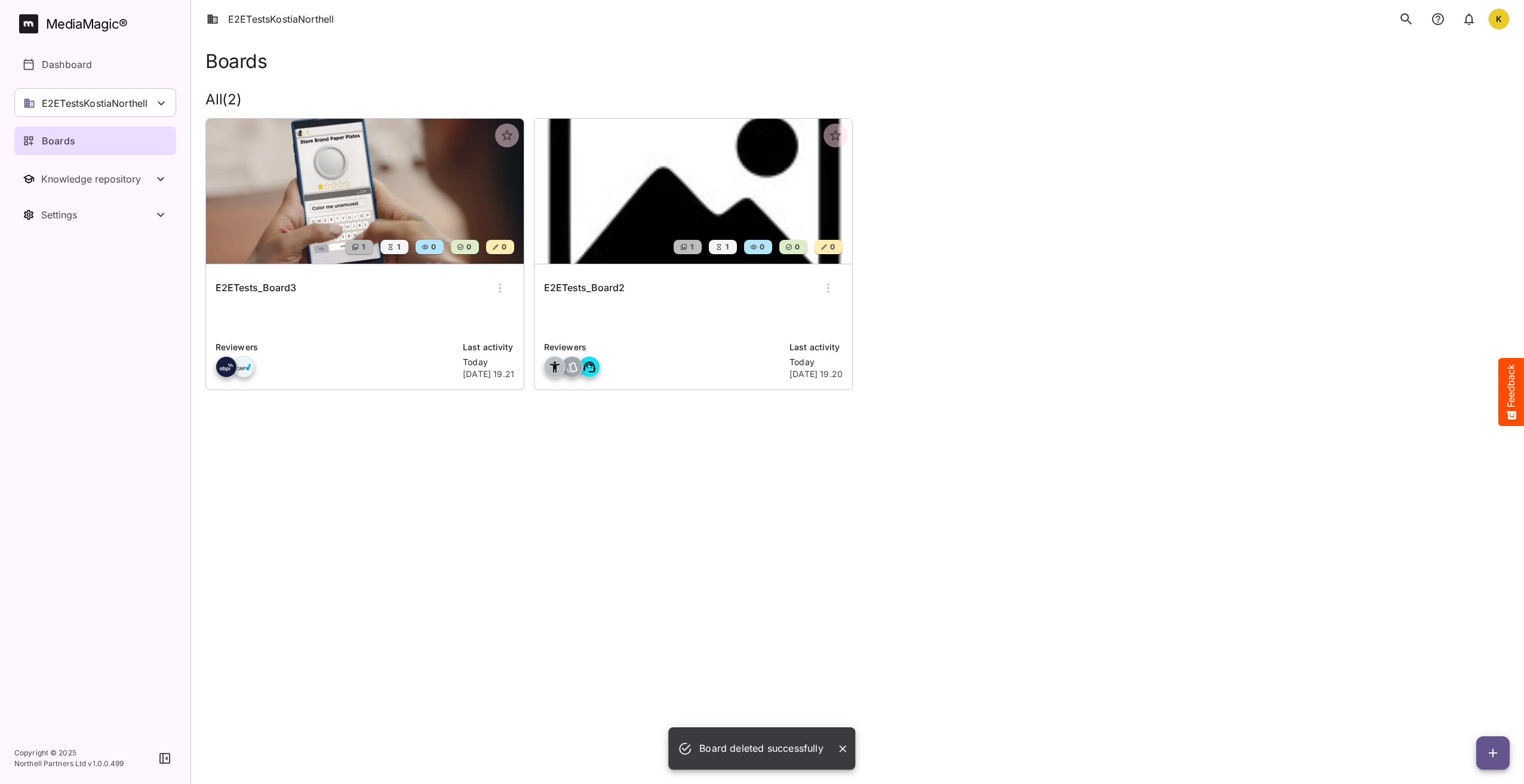
click at [834, 300] on button "button" at bounding box center [828, 288] width 29 height 29
click at [867, 395] on p "Delete board" at bounding box center [868, 389] width 80 height 14
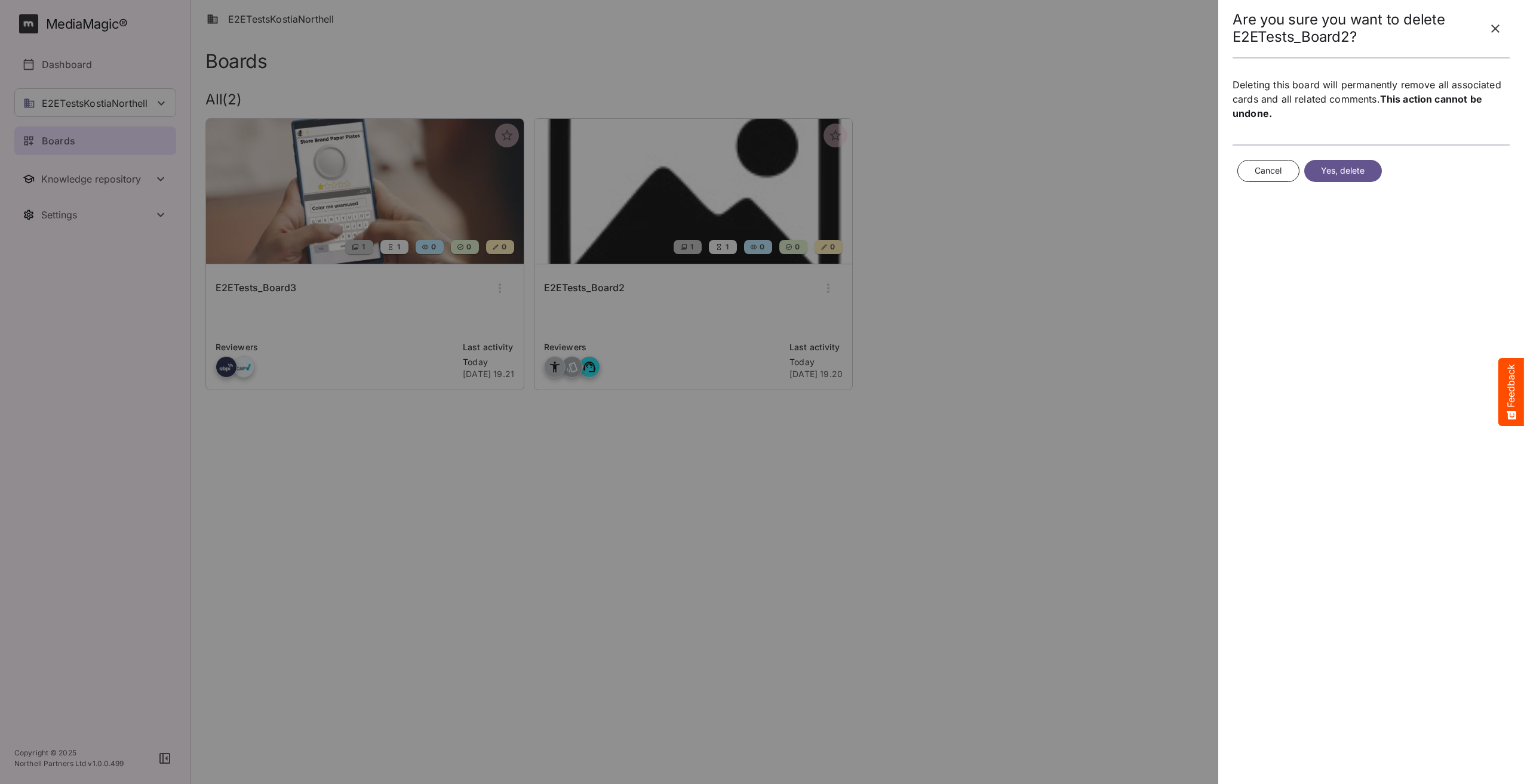
click at [1352, 170] on span "Yes, delete" at bounding box center [1343, 171] width 44 height 15
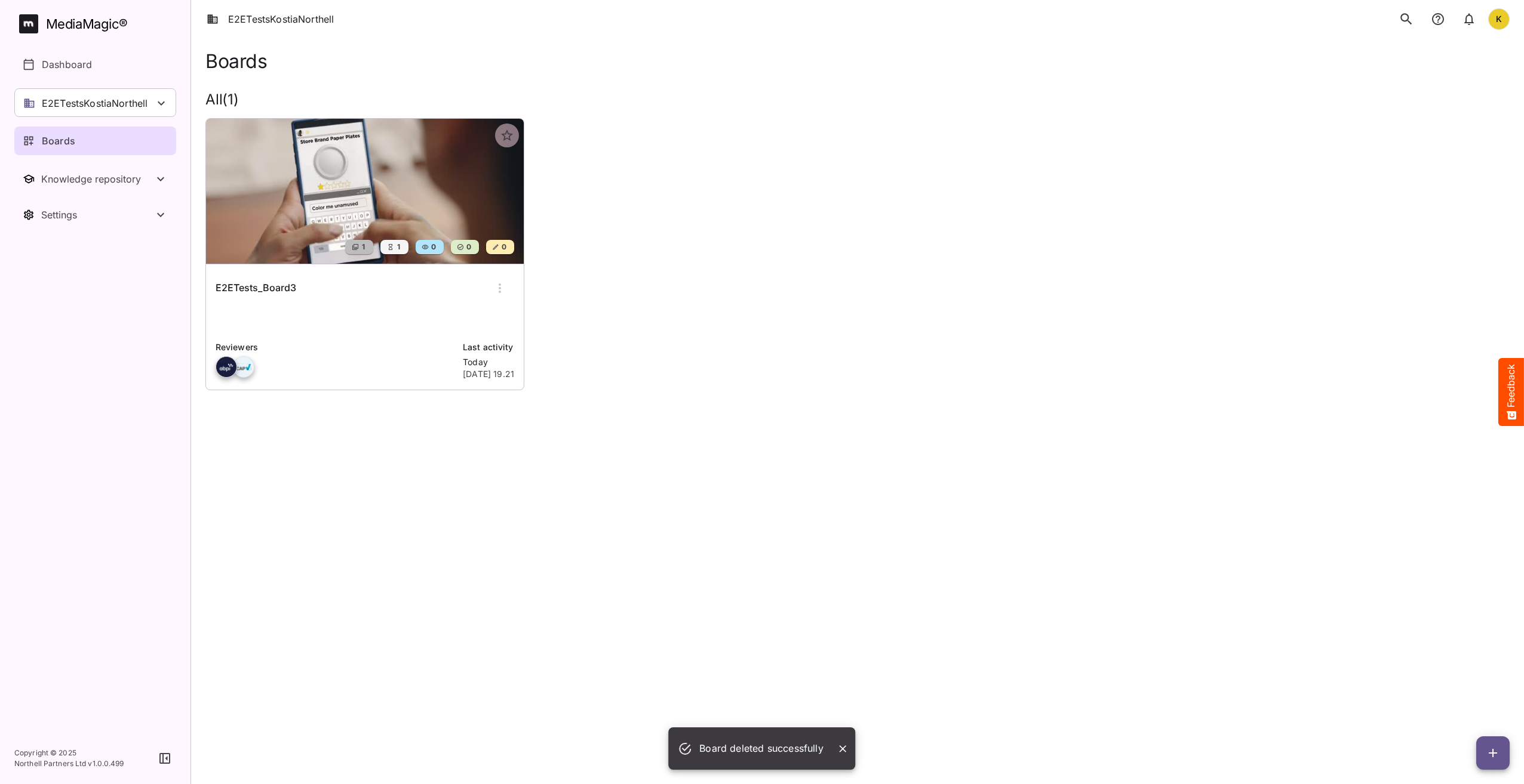
click at [506, 283] on icon "button" at bounding box center [499, 288] width 14 height 14
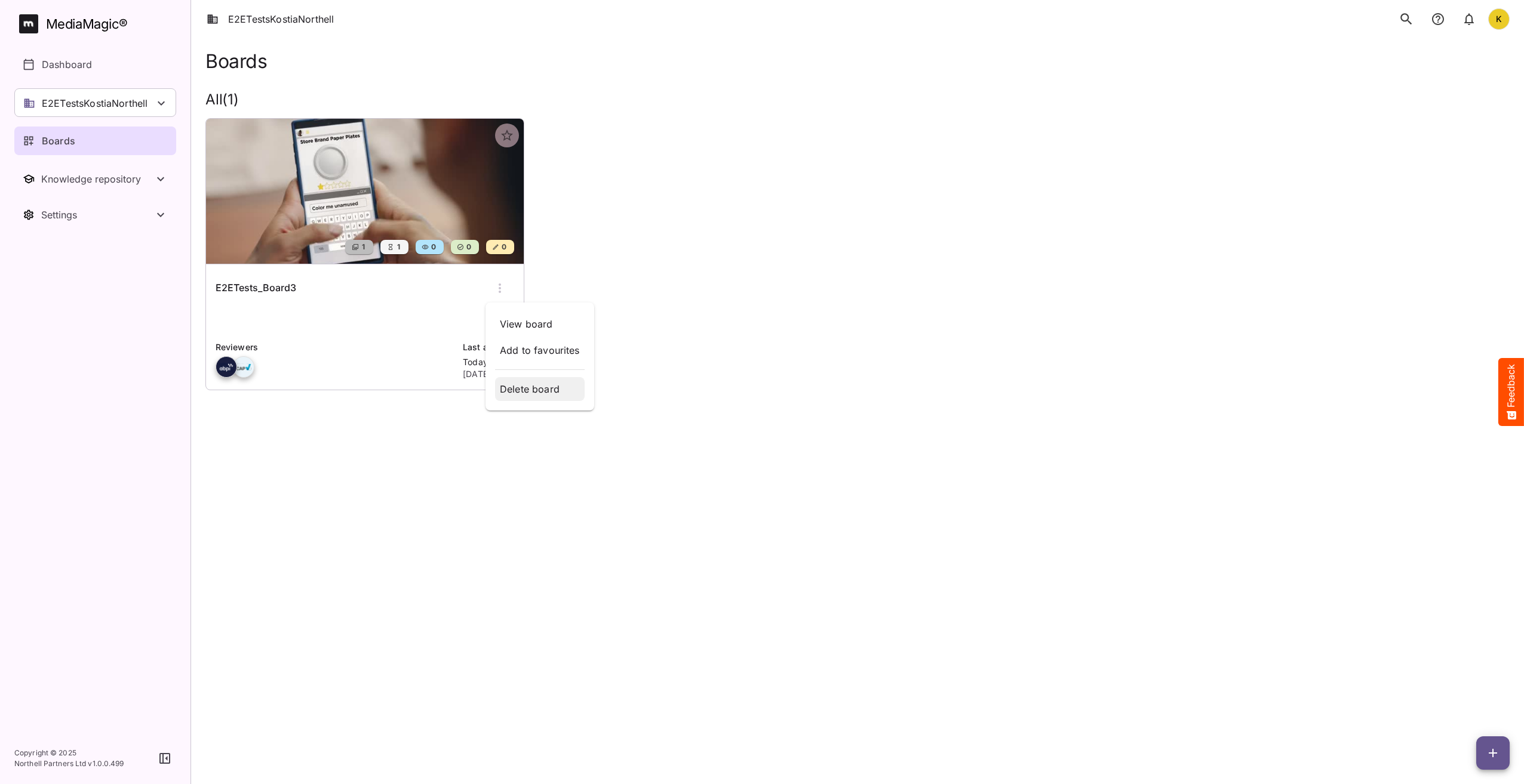
click at [549, 391] on p "Delete board" at bounding box center [539, 389] width 80 height 14
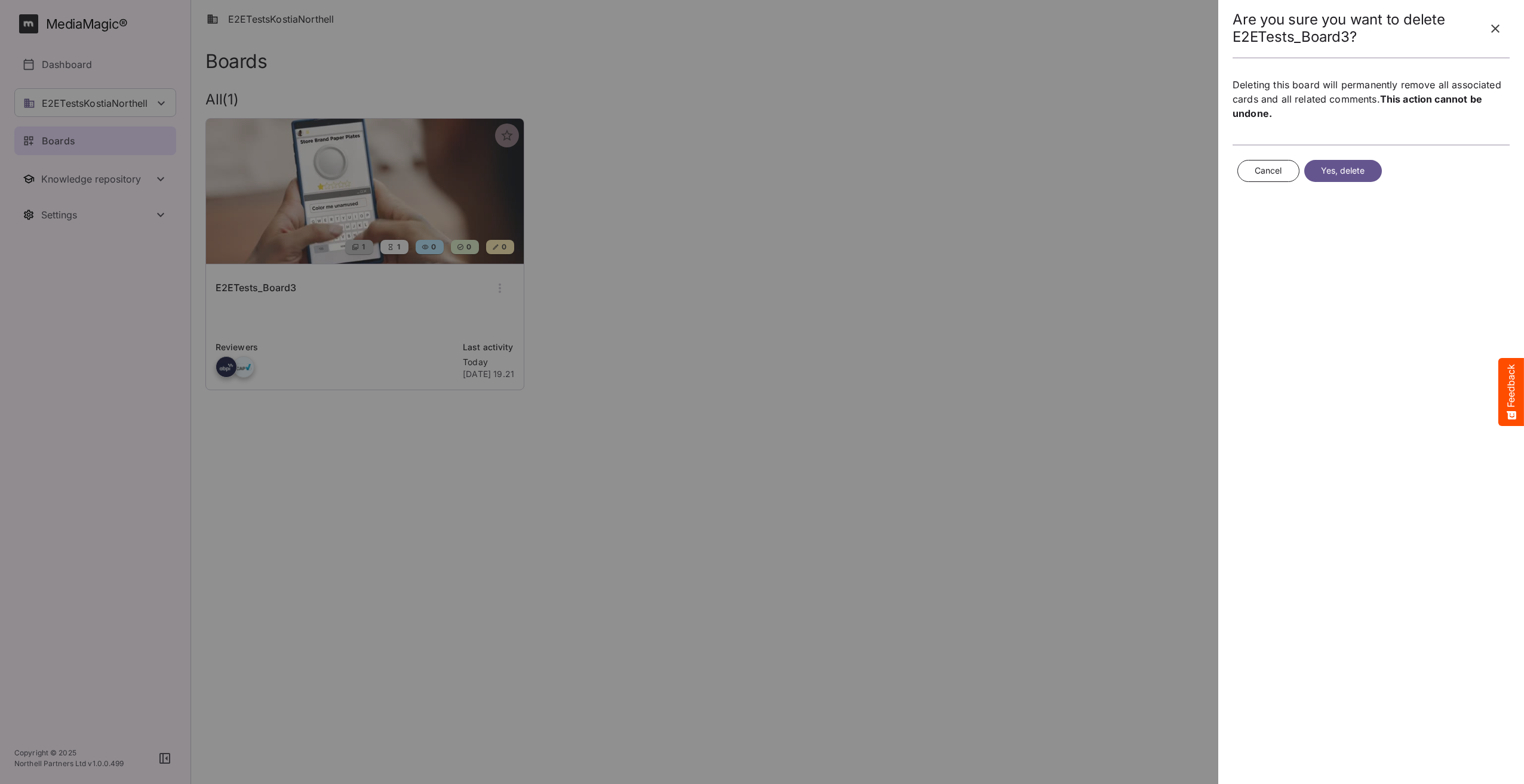
click at [1337, 169] on span "Yes, delete" at bounding box center [1343, 171] width 44 height 15
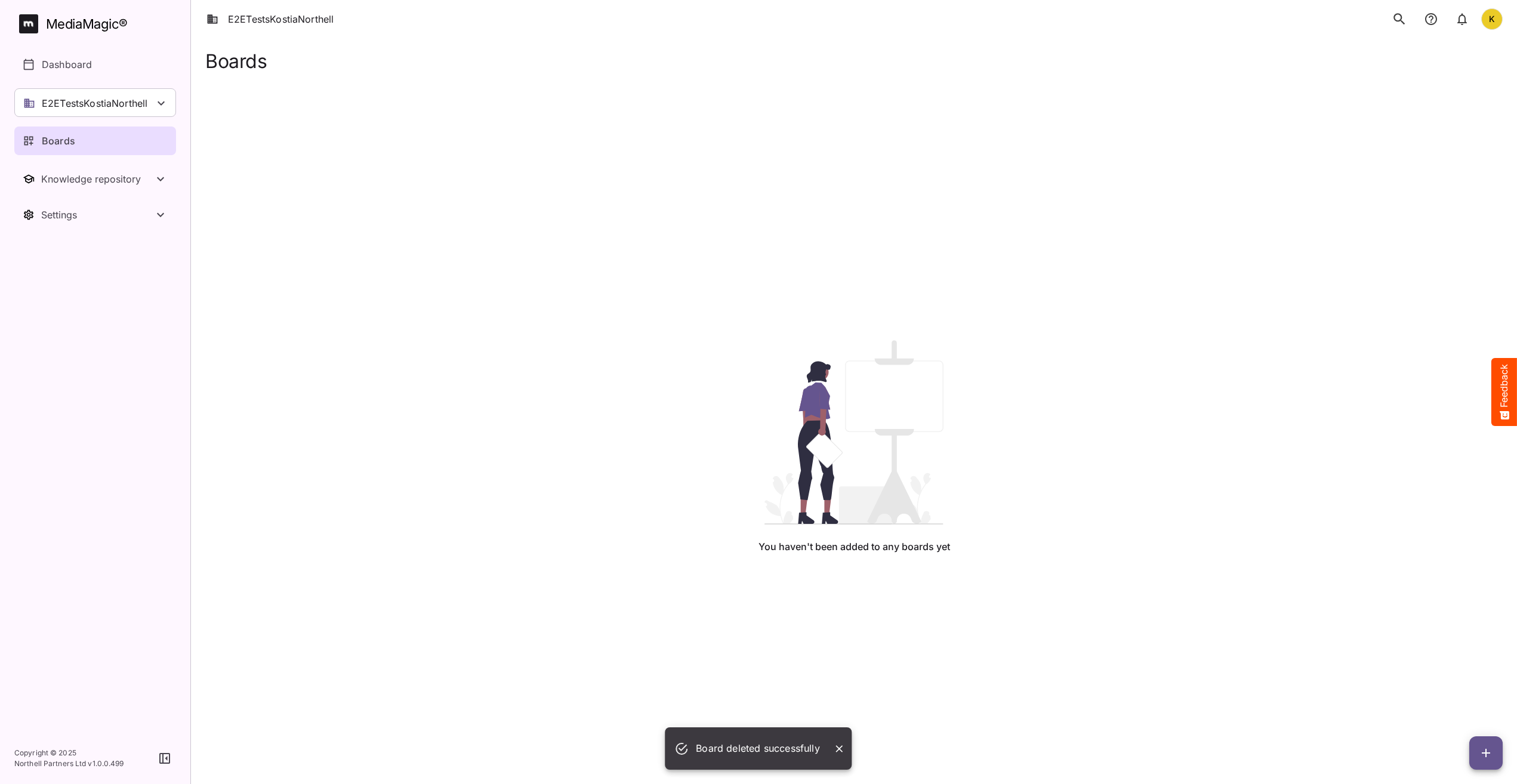
click at [986, 371] on div "You haven't been added to any boards yet" at bounding box center [854, 447] width 1278 height 750
click at [1141, 327] on div "You haven't been added to any boards yet" at bounding box center [854, 447] width 1278 height 750
click at [970, 626] on div "You haven't been added to any boards yet" at bounding box center [854, 447] width 1278 height 750
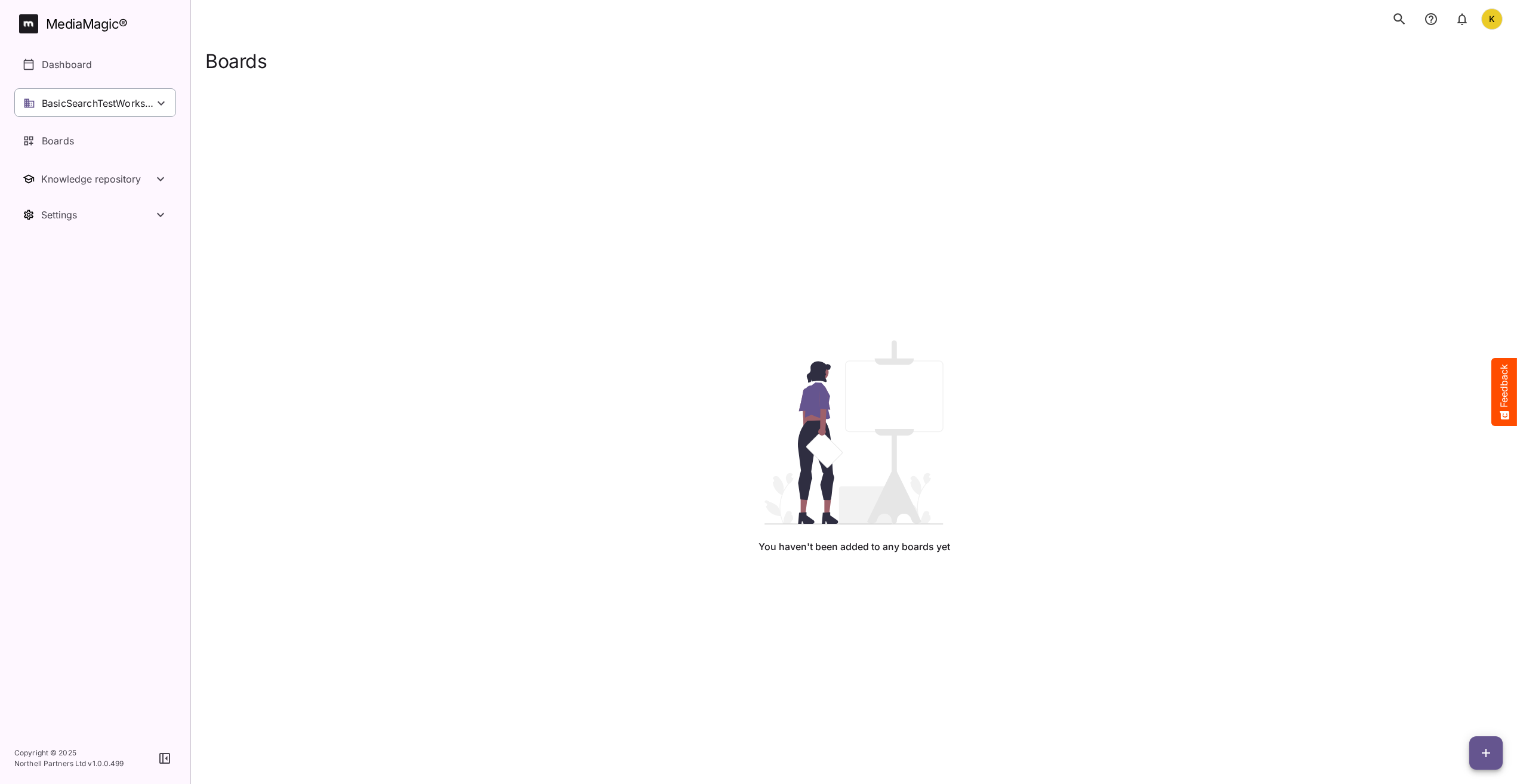
click at [88, 92] on div "BasicSearchTestWorkspace" at bounding box center [95, 103] width 162 height 29
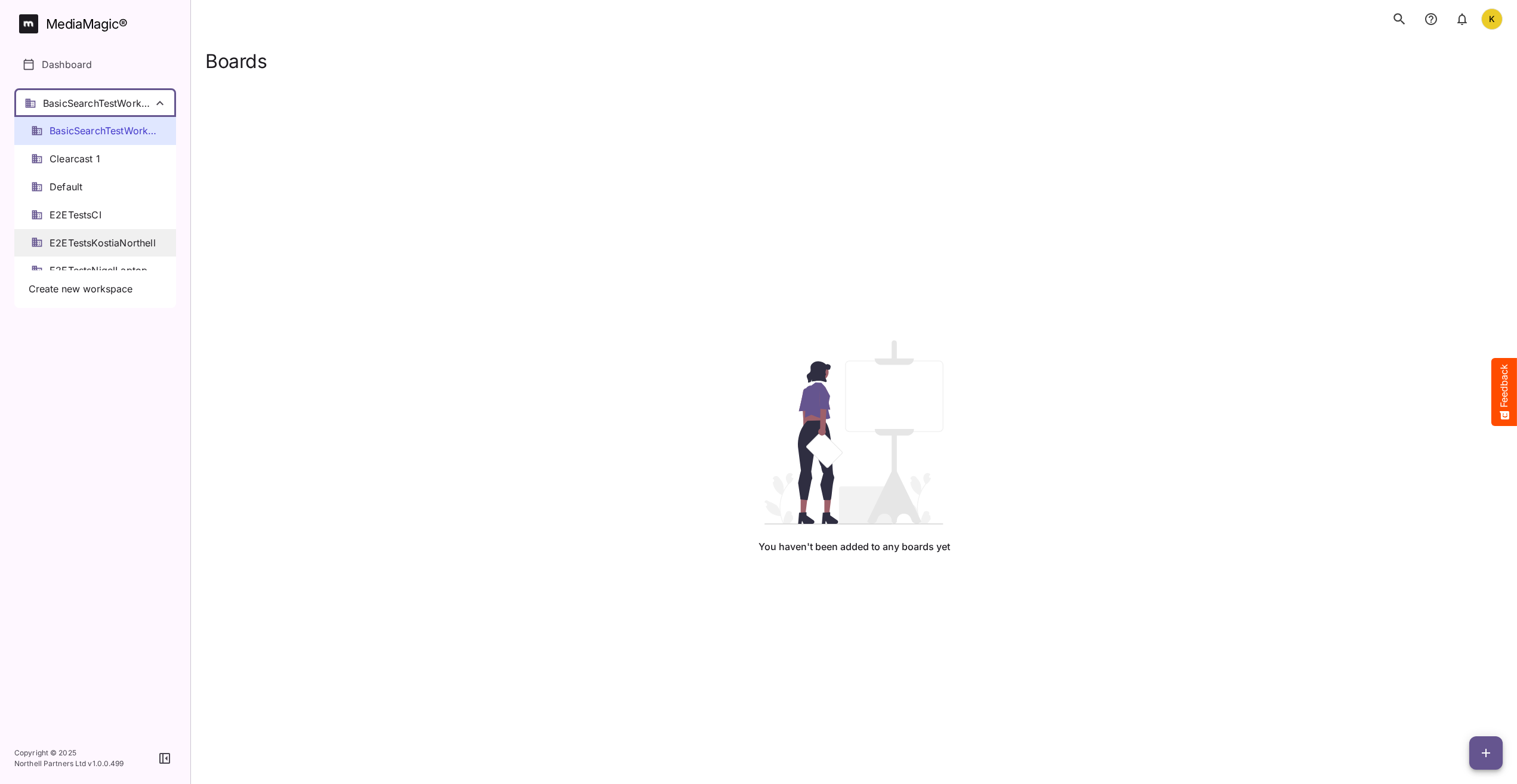
click at [112, 246] on span "E2ETestsKostiaNorthell" at bounding box center [103, 243] width 106 height 14
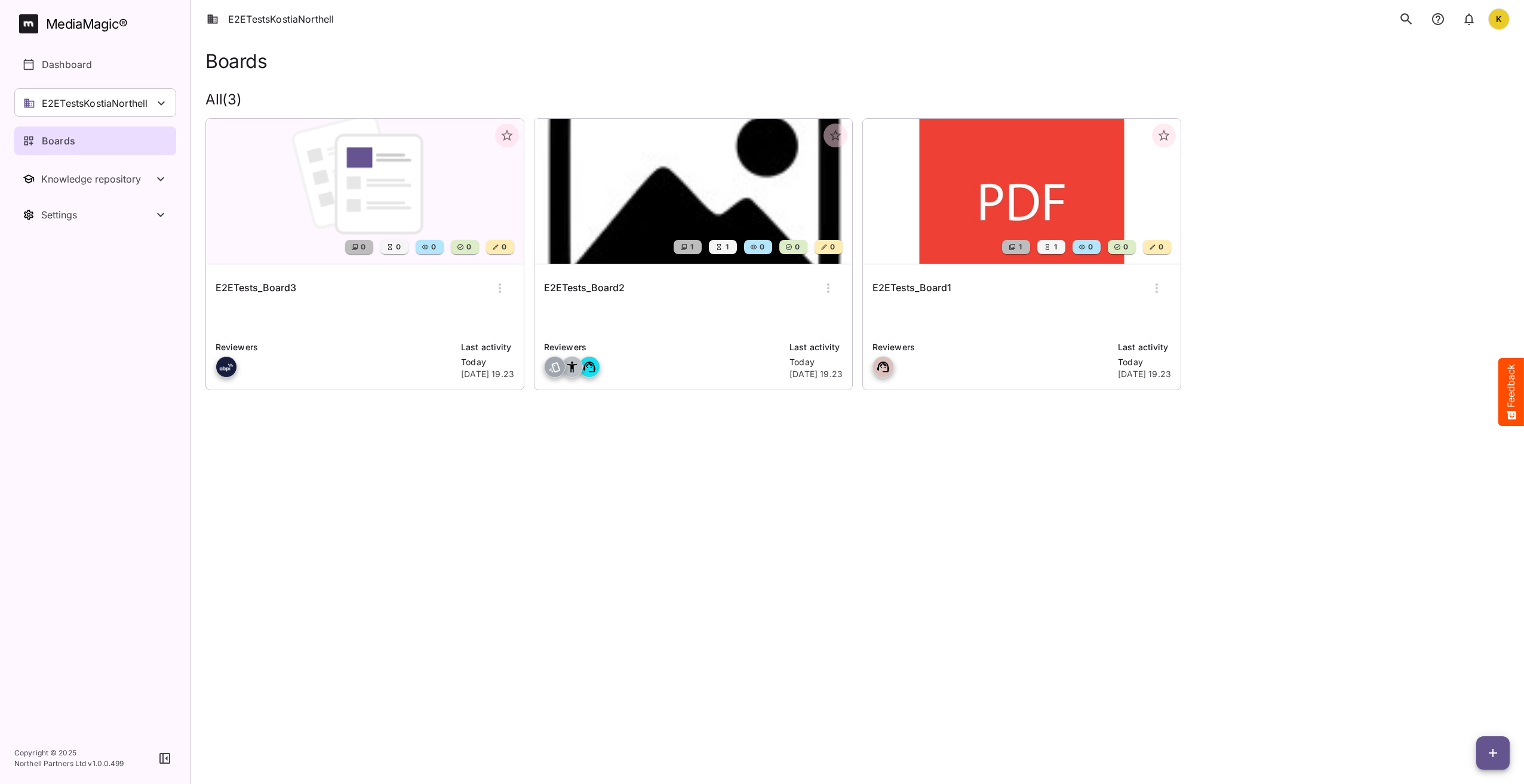
click at [498, 290] on icon "button" at bounding box center [499, 288] width 14 height 14
click at [544, 389] on p "Delete board" at bounding box center [539, 389] width 80 height 14
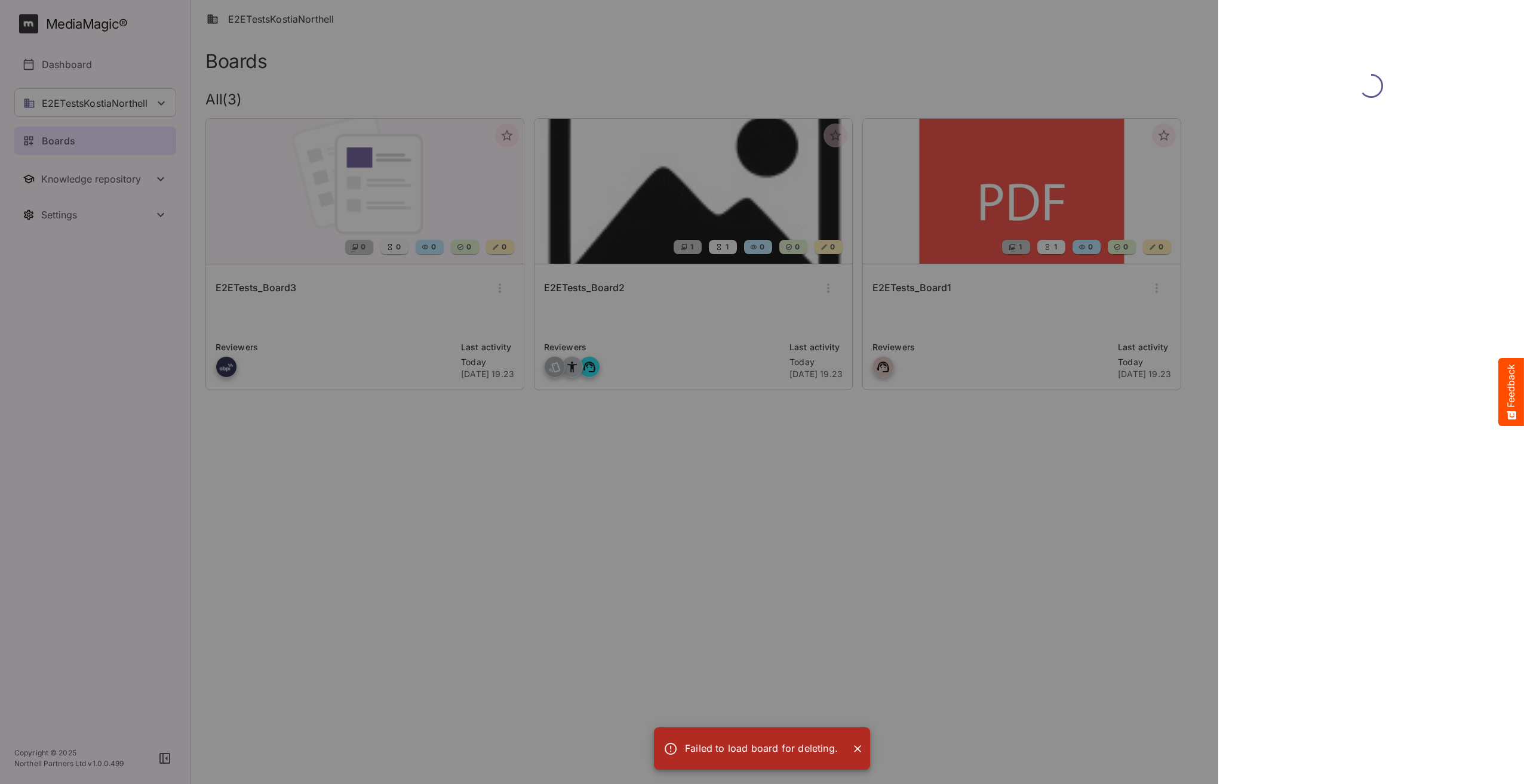
click at [857, 750] on icon "Close" at bounding box center [857, 749] width 7 height 7
click at [924, 577] on div at bounding box center [762, 392] width 1524 height 784
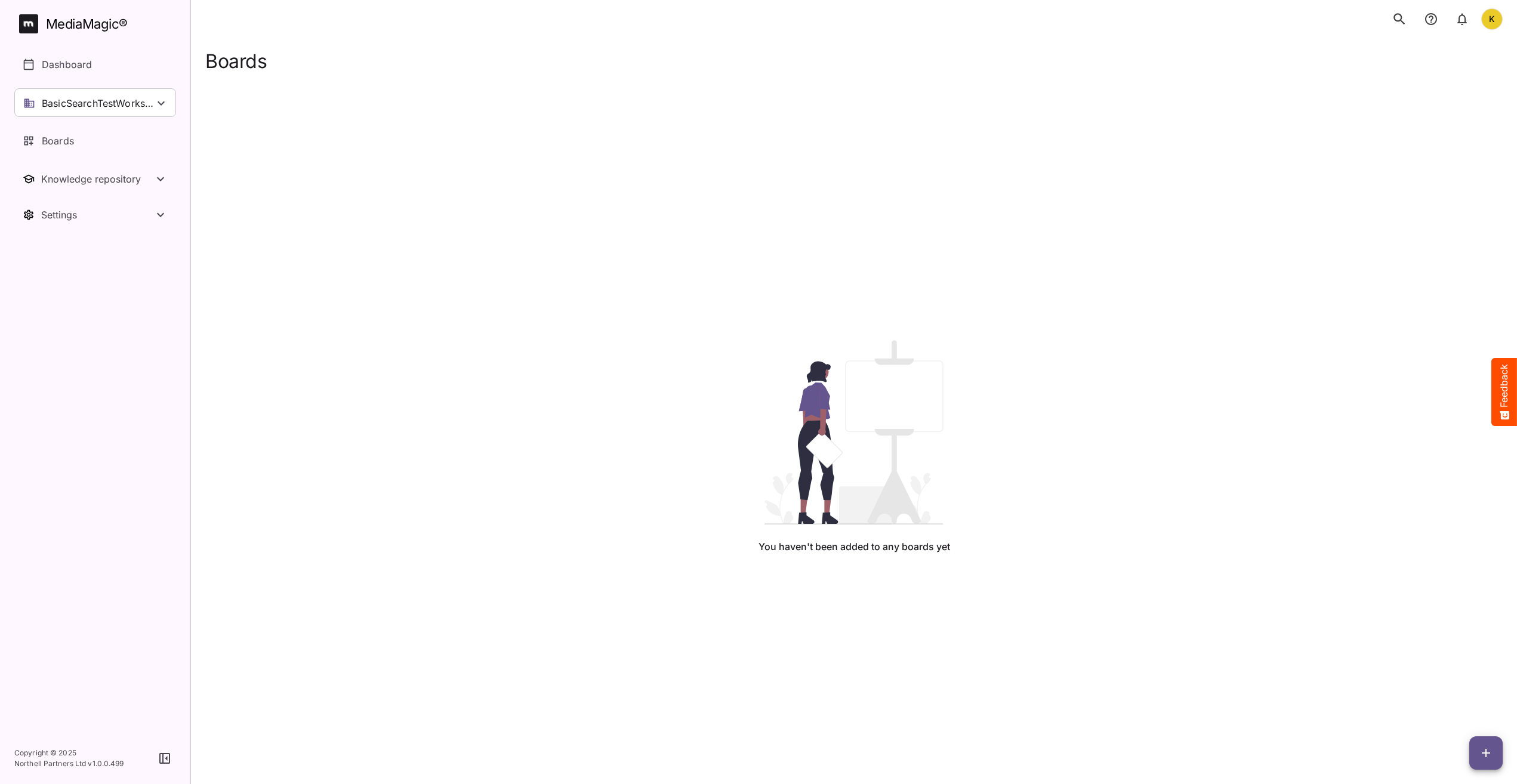
click at [739, 665] on div "You haven't been added to any boards yet" at bounding box center [854, 447] width 1278 height 750
click at [125, 118] on div "MediaMagic ® Dashboard BasicSearchTestWorkspace BasicSearchTestWorkspace Clearc…" at bounding box center [95, 122] width 162 height 215
click at [118, 97] on p "BasicSearchTestWorkspace" at bounding box center [97, 103] width 112 height 14
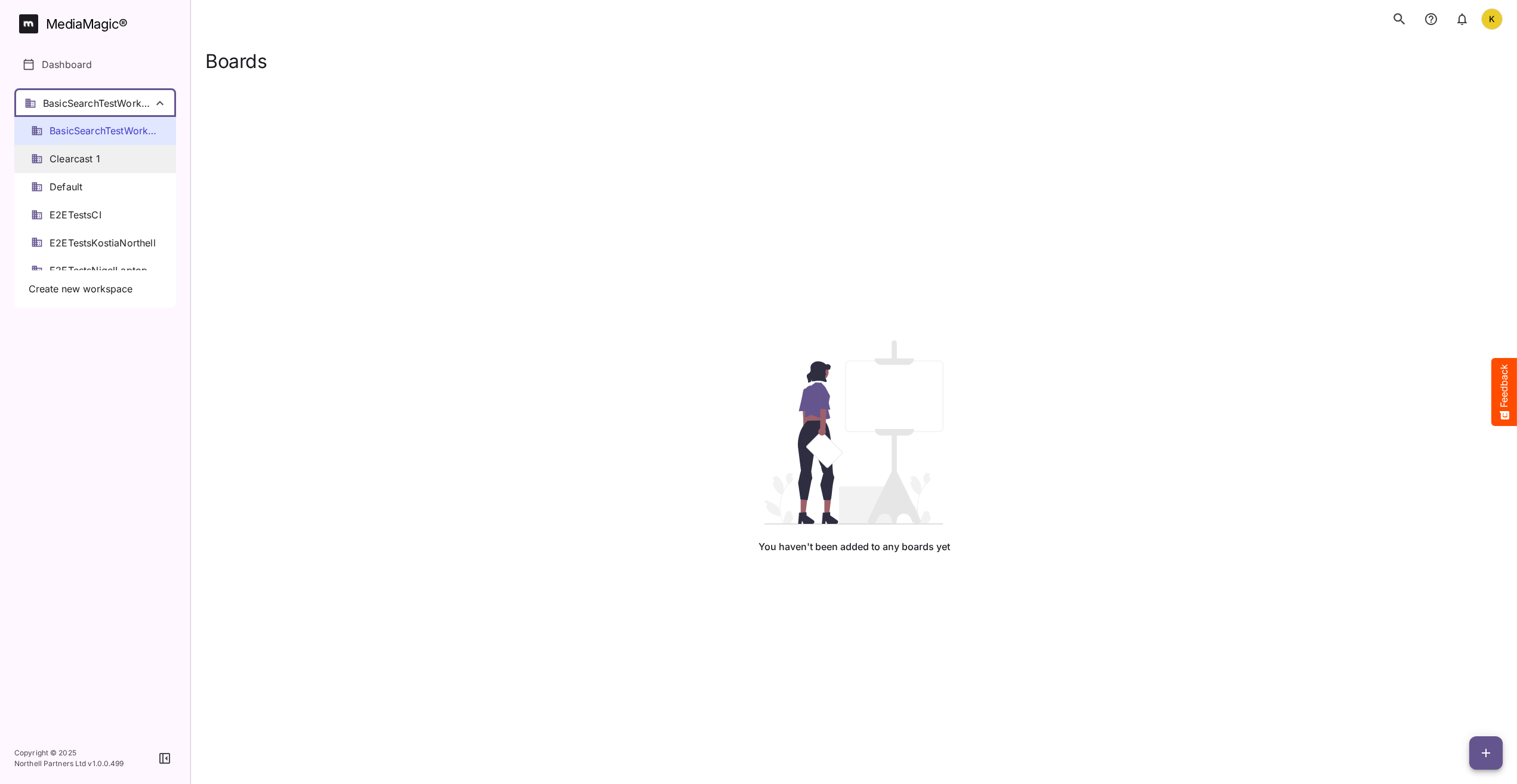
scroll to position [60, 0]
click at [110, 184] on span "E2ETestsKostiaNorthell" at bounding box center [103, 184] width 106 height 14
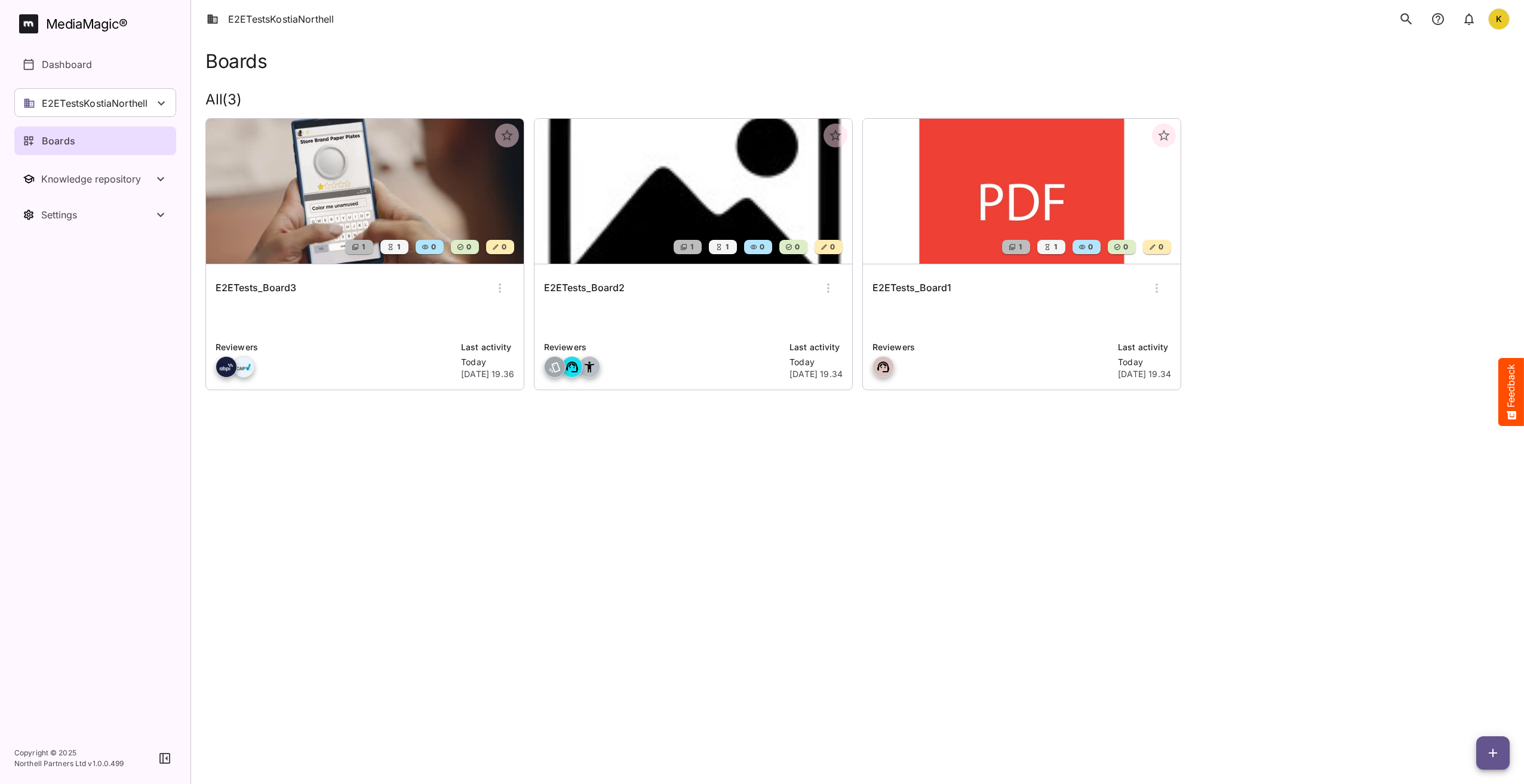
click at [502, 293] on icon "button" at bounding box center [499, 288] width 14 height 14
click at [542, 389] on p "Delete board" at bounding box center [539, 389] width 80 height 14
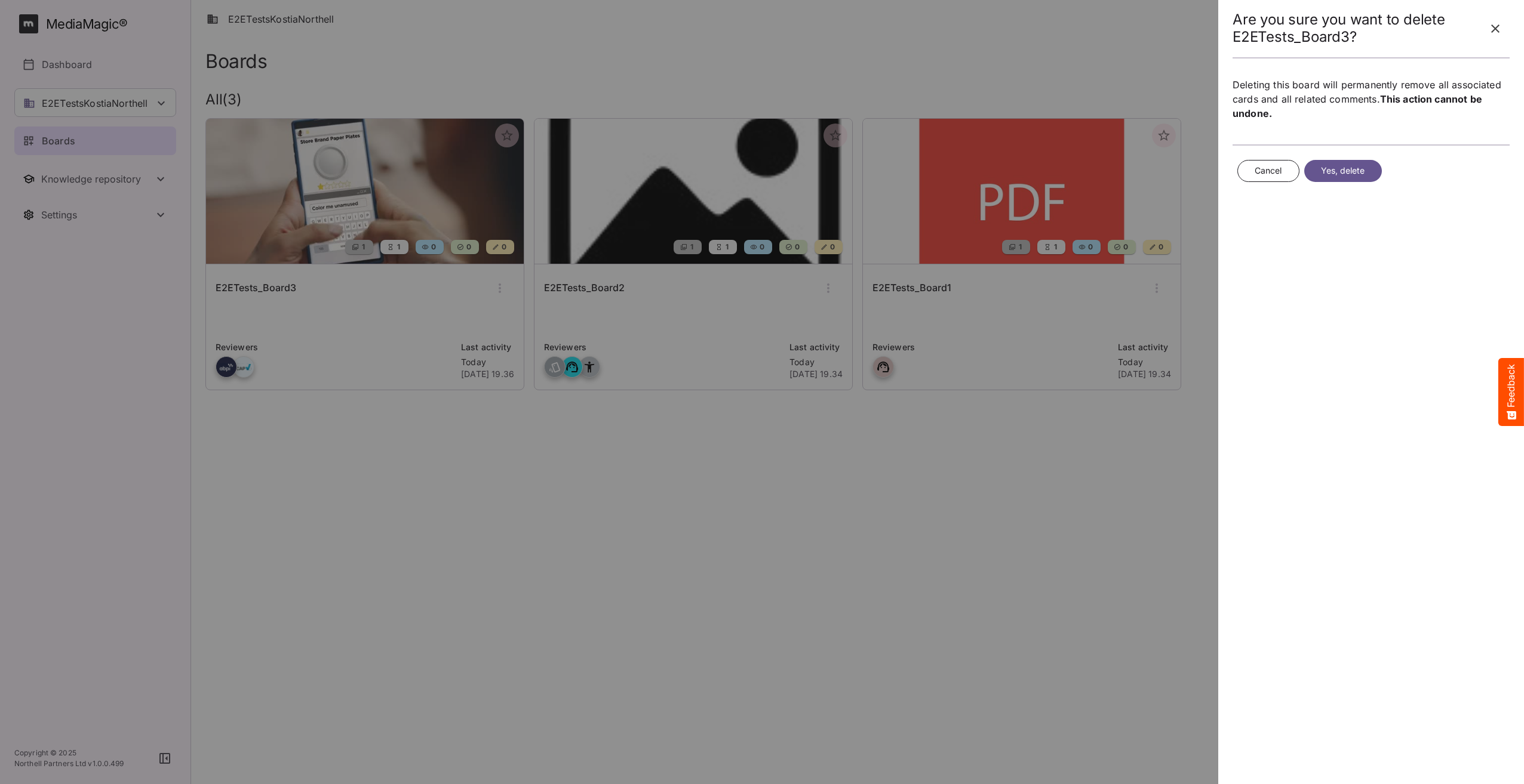
click at [1352, 172] on span "Yes, delete" at bounding box center [1343, 171] width 44 height 15
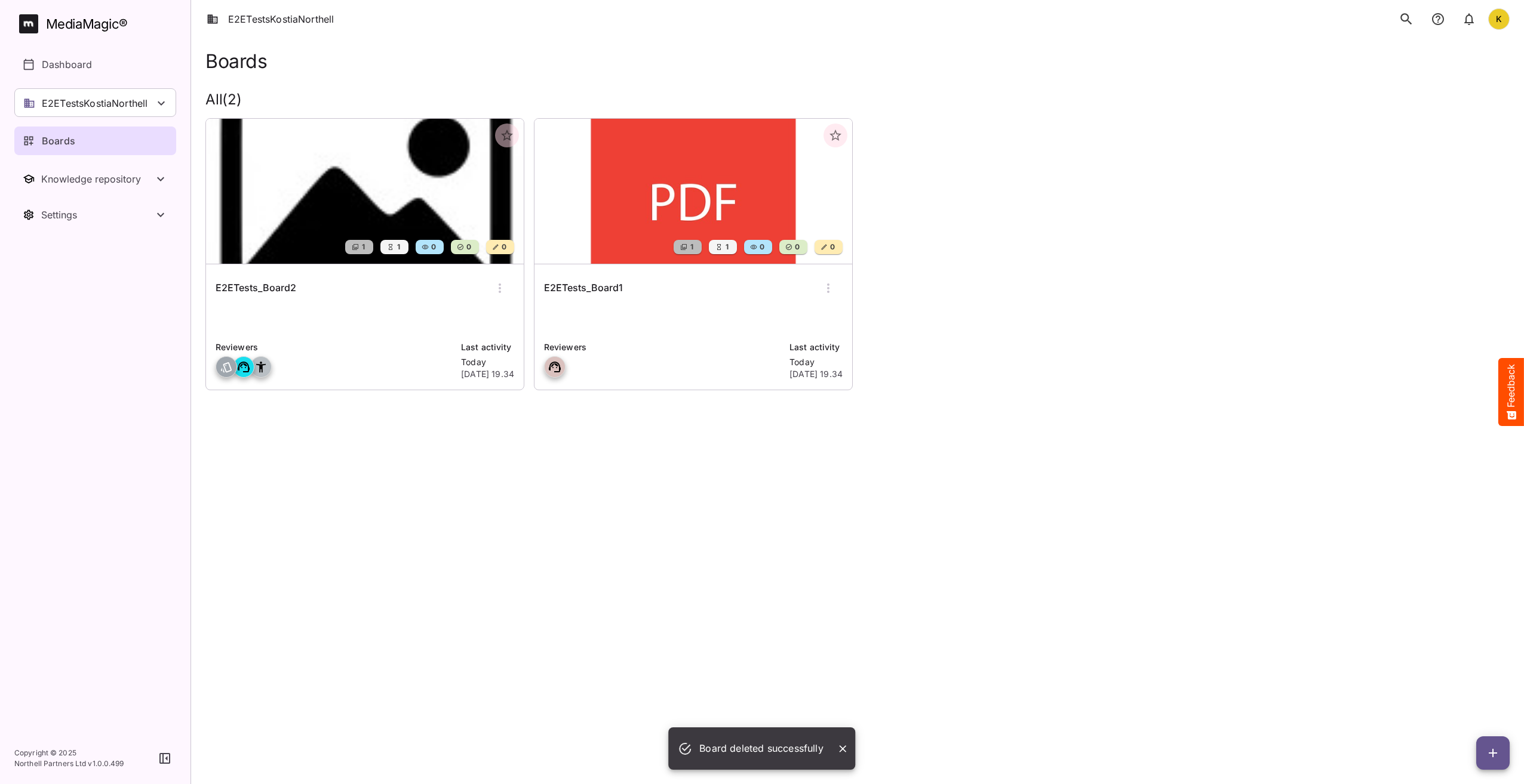
click at [501, 294] on icon "button" at bounding box center [499, 288] width 14 height 14
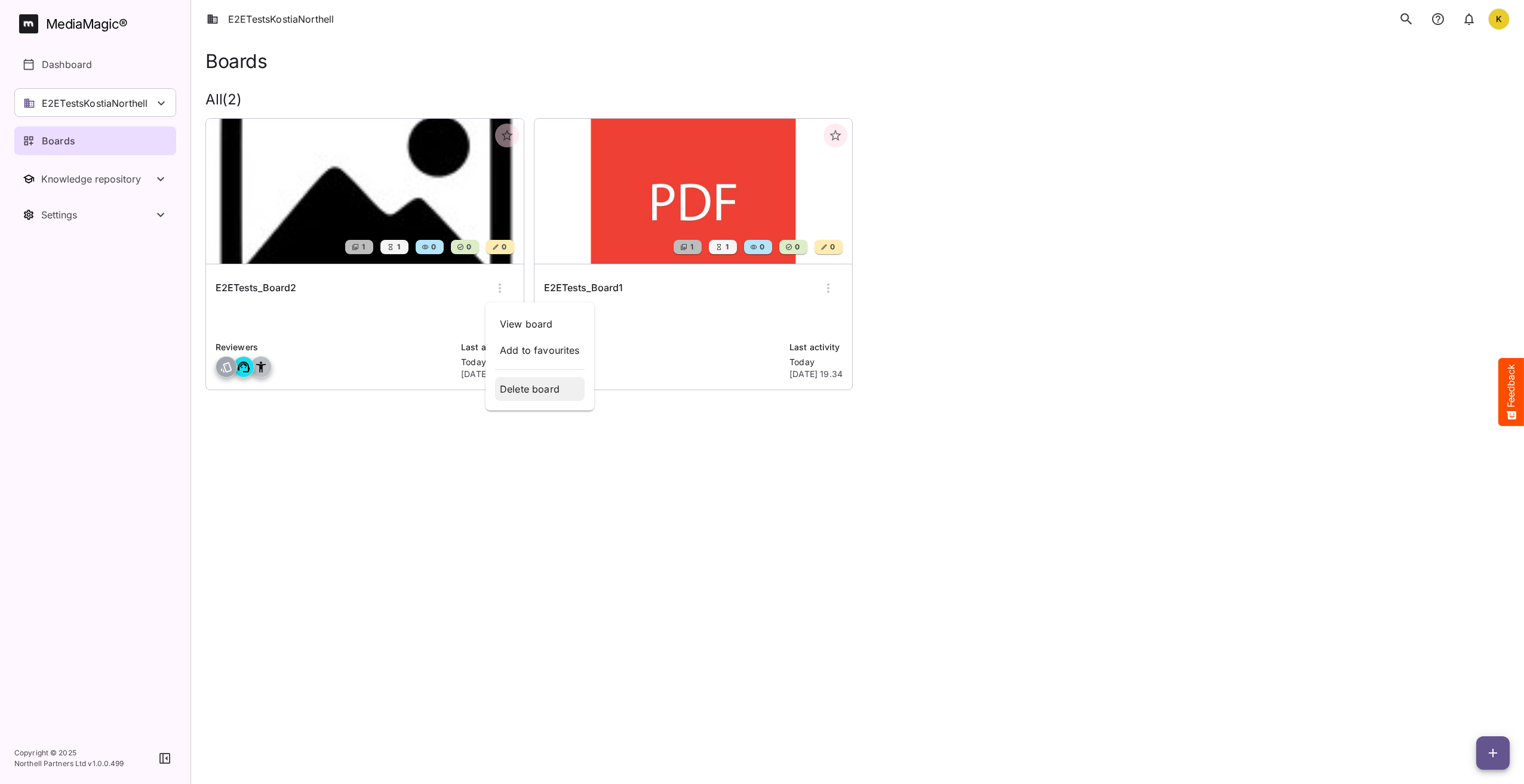
click at [531, 391] on p "Delete board" at bounding box center [539, 389] width 80 height 14
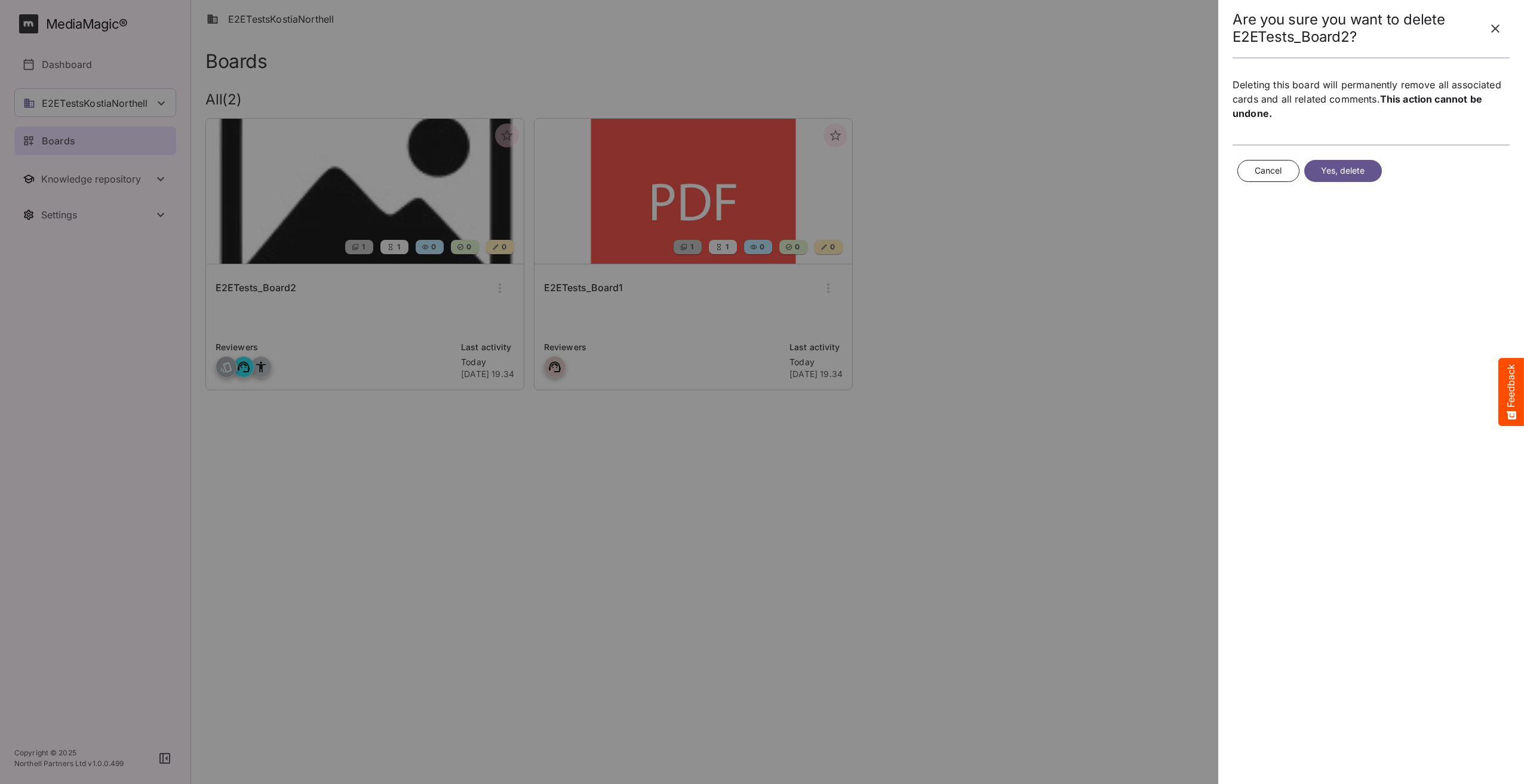
click at [1365, 164] on span "Yes, delete" at bounding box center [1343, 171] width 44 height 15
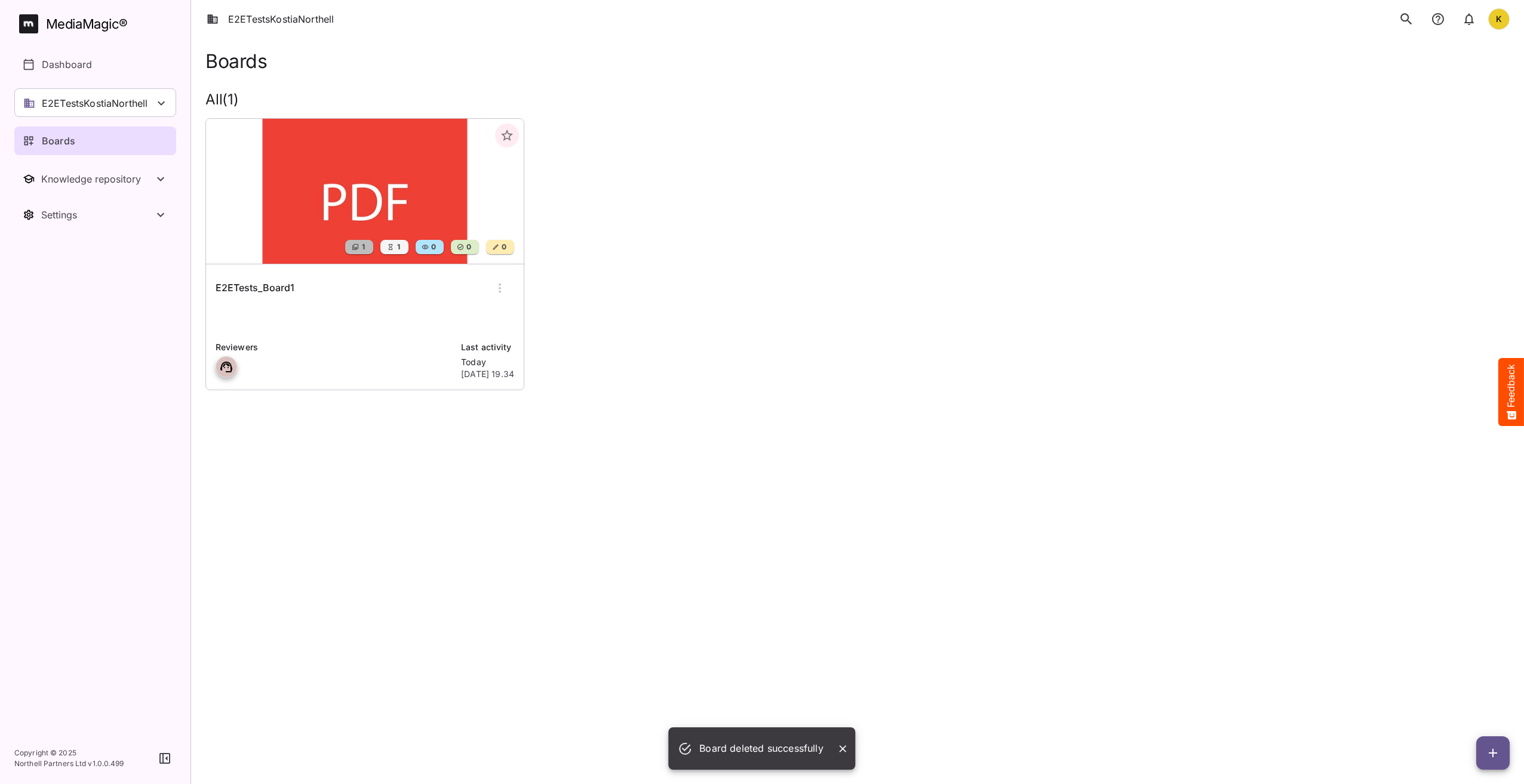
click at [502, 289] on icon "button" at bounding box center [499, 288] width 14 height 14
click at [552, 395] on p "Delete board" at bounding box center [539, 389] width 80 height 14
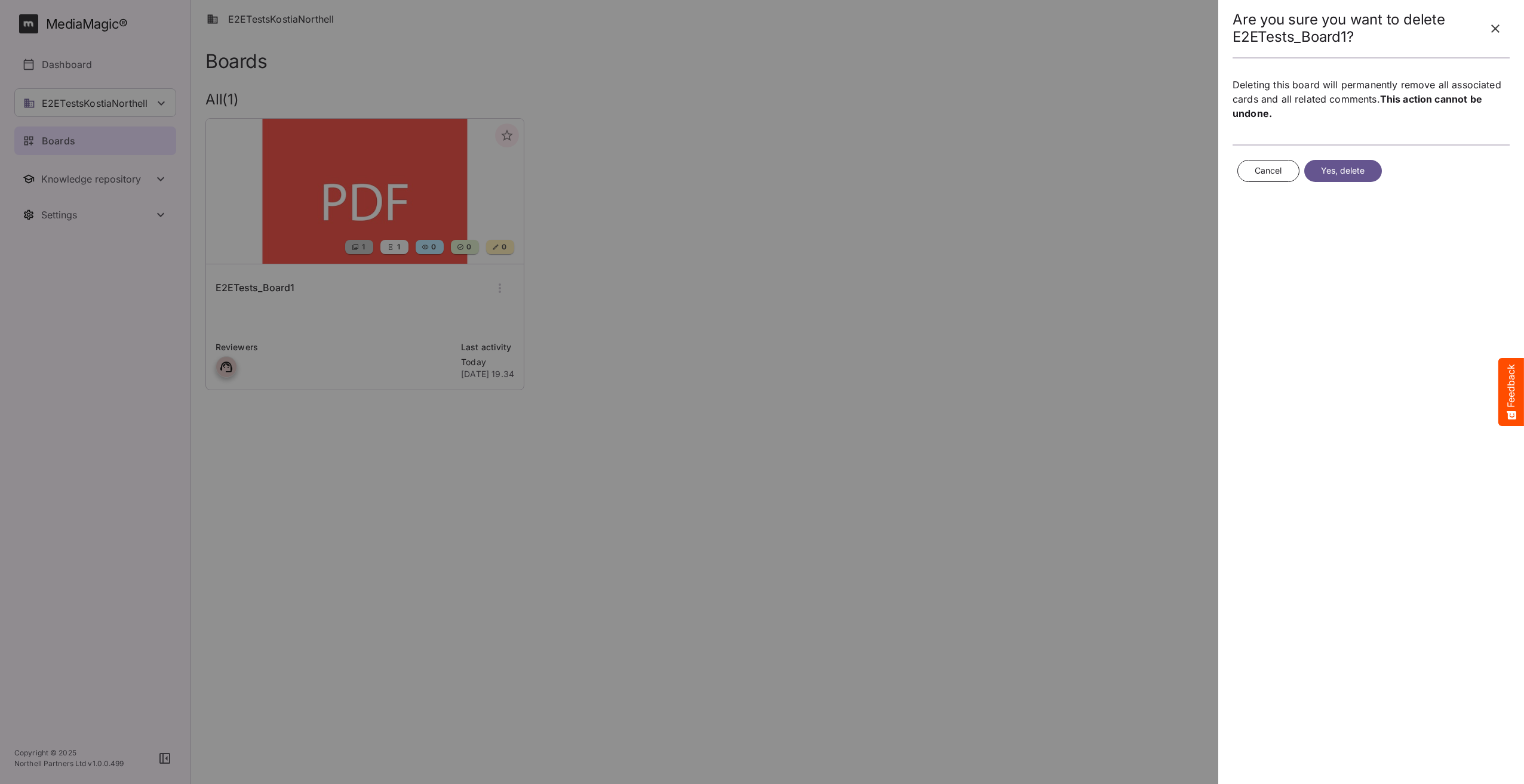
click at [1365, 160] on button "Yes, delete" at bounding box center [1343, 171] width 78 height 22
click at [1354, 176] on span "Yes, delete" at bounding box center [1343, 171] width 44 height 15
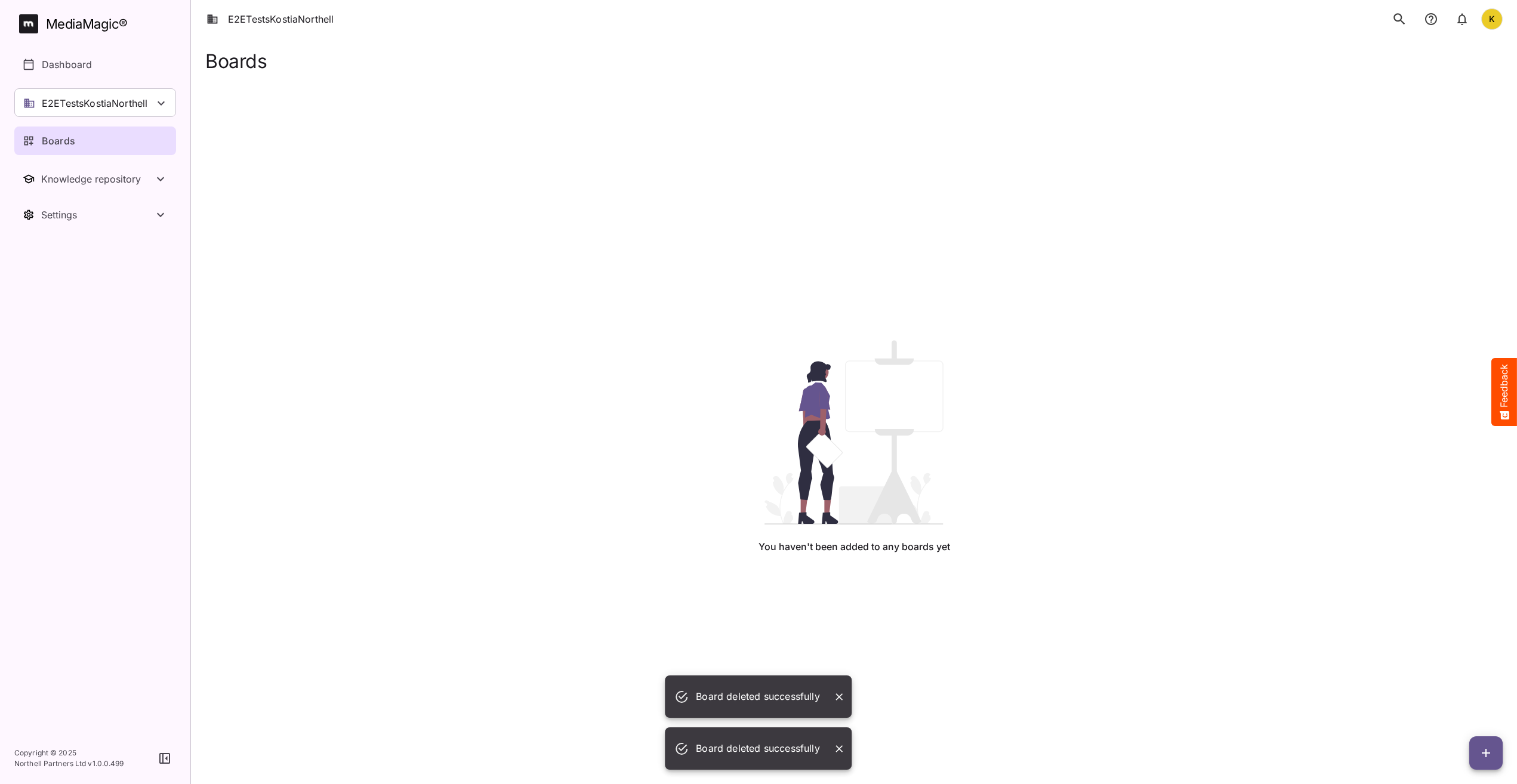
click at [776, 283] on div "You haven't been added to any boards yet" at bounding box center [854, 447] width 1278 height 750
click at [837, 698] on icon "Close" at bounding box center [840, 697] width 12 height 12
click at [841, 749] on icon "Close" at bounding box center [840, 749] width 12 height 12
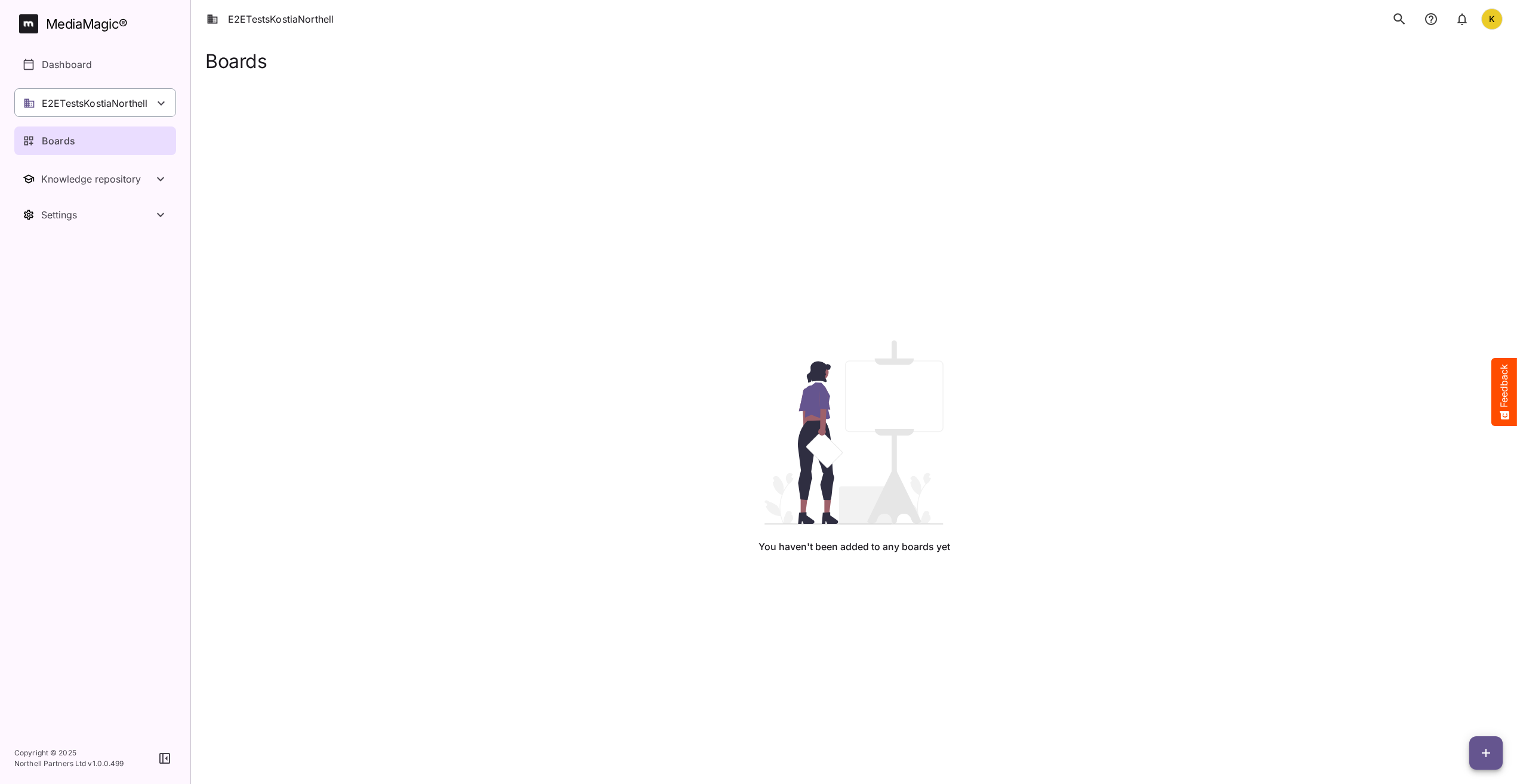
click at [103, 99] on p "E2ETestsKostiaNorthell" at bounding box center [94, 103] width 105 height 14
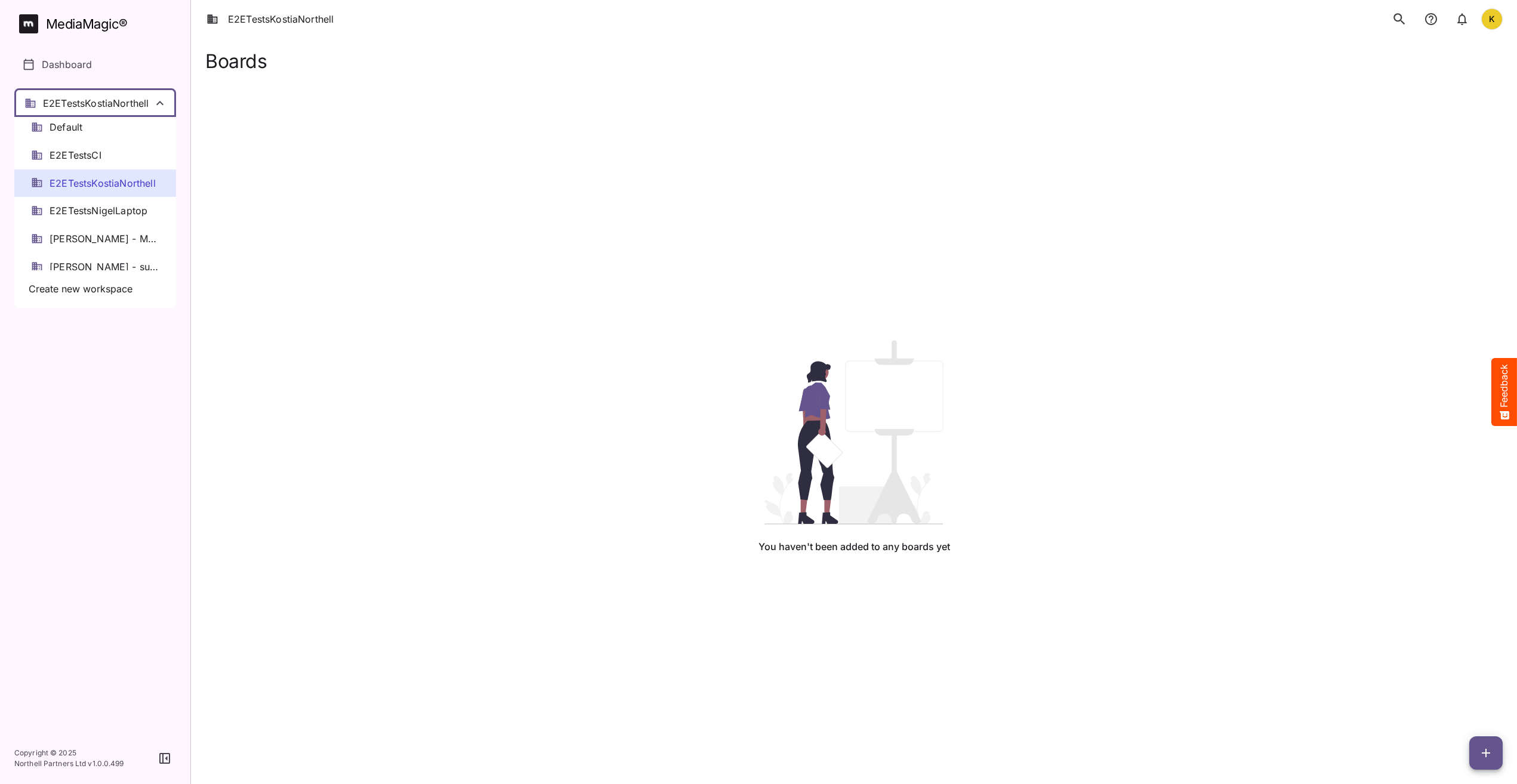
drag, startPoint x: 105, startPoint y: 206, endPoint x: 105, endPoint y: 198, distance: 8.0
click at [105, 204] on span "E2ETestsNigelLaptop" at bounding box center [99, 211] width 98 height 14
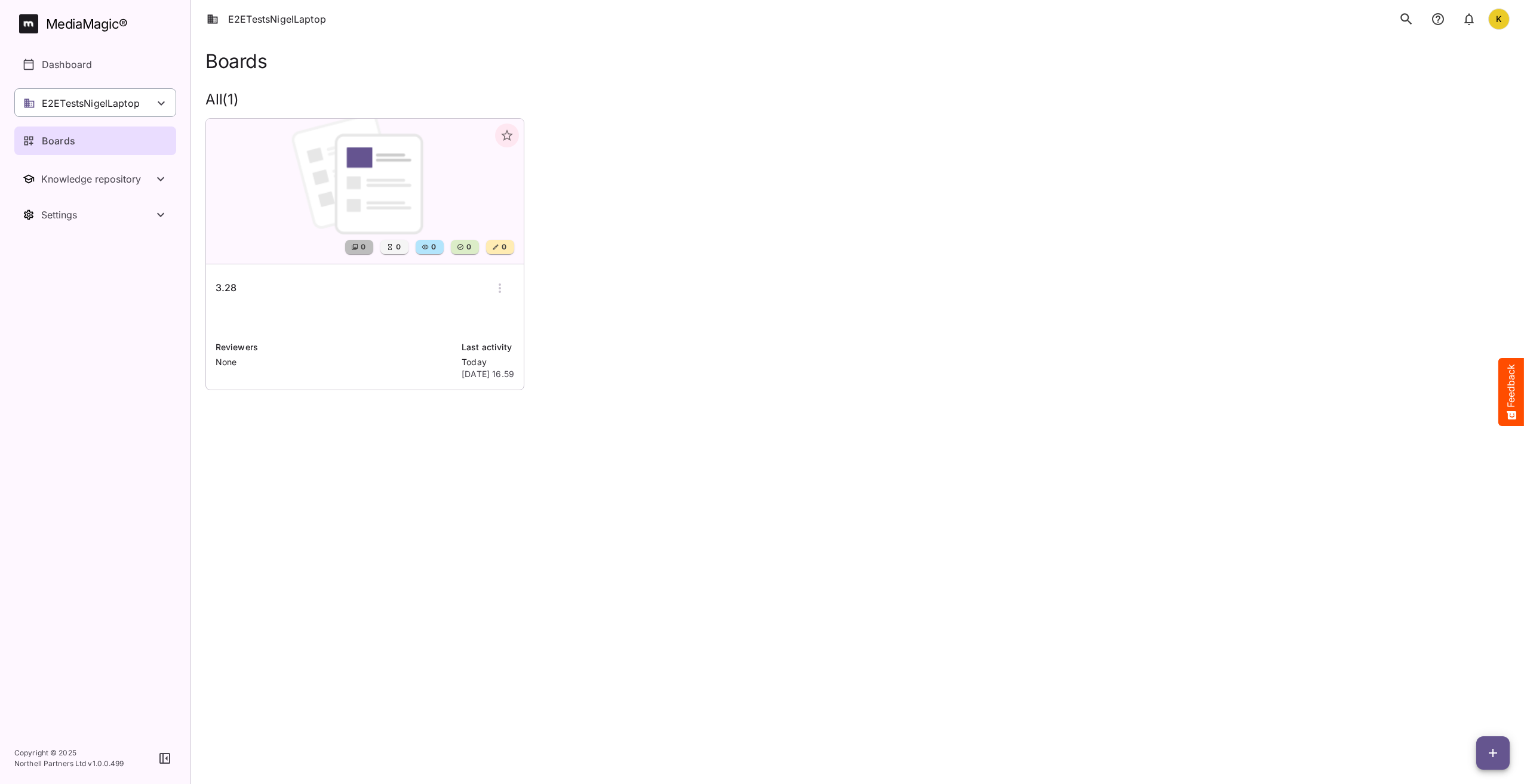
click at [103, 93] on div "E2ETestsNigelLaptop" at bounding box center [95, 103] width 162 height 29
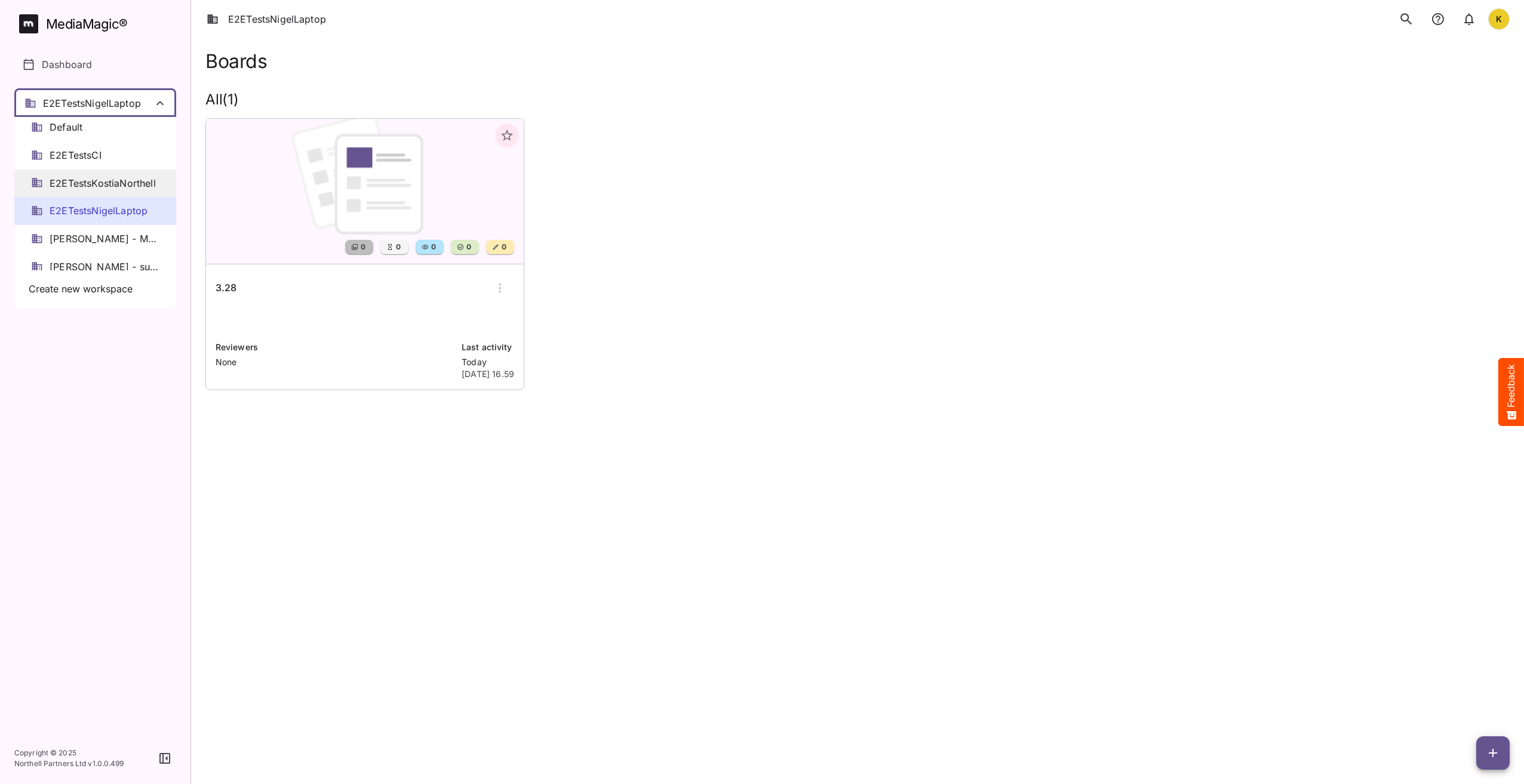
click at [112, 184] on span "E2ETestsKostiaNorthell" at bounding box center [103, 184] width 106 height 14
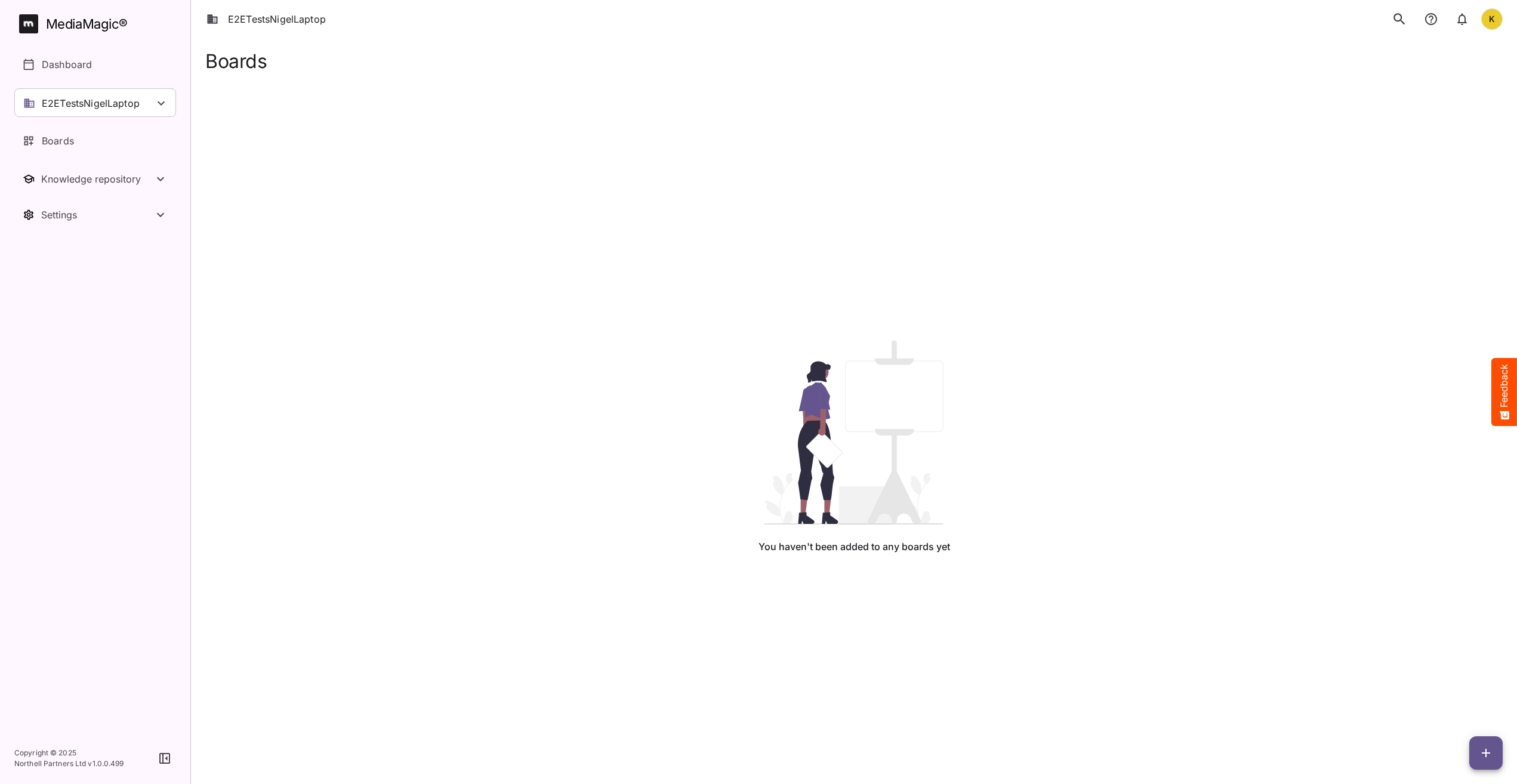
click at [333, 88] on div "You haven't been added to any boards yet" at bounding box center [854, 447] width 1278 height 750
click at [291, 21] on li "E2ETestsNigelLaptop" at bounding box center [265, 19] width 119 height 14
click at [110, 109] on p "E2ETestsNigelLaptop" at bounding box center [91, 103] width 98 height 14
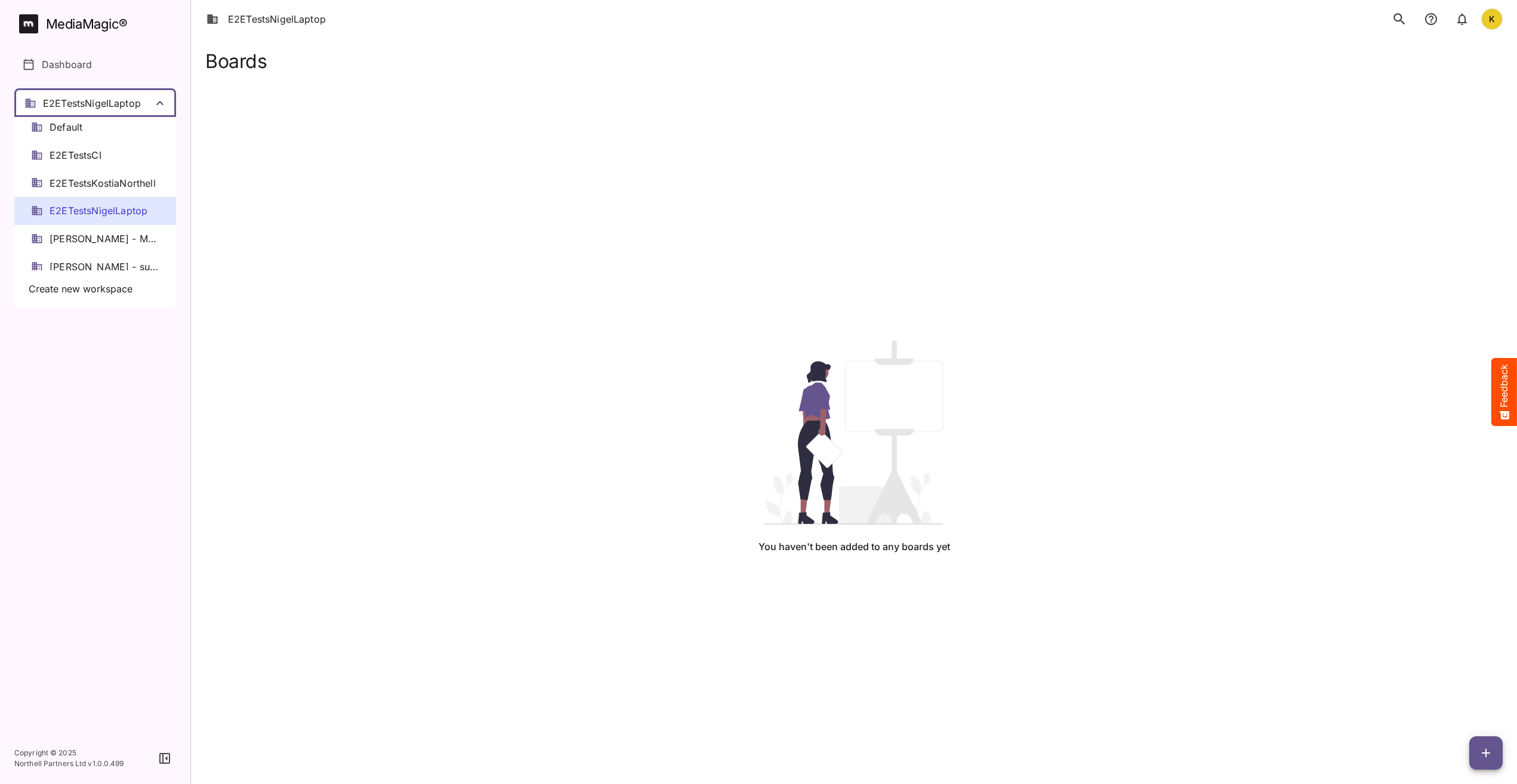
click at [114, 214] on span "E2ETestsNigelLaptop" at bounding box center [99, 211] width 98 height 14
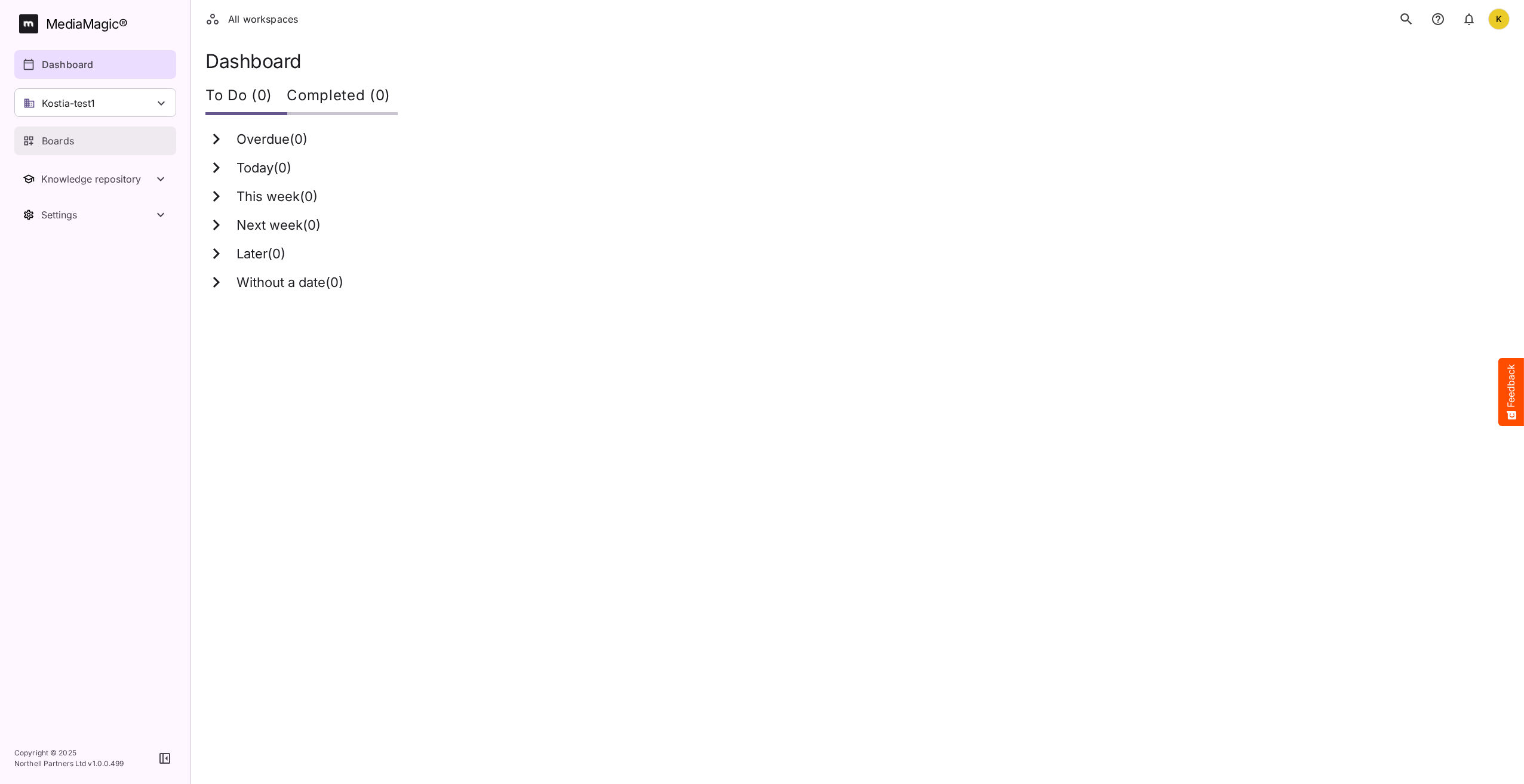
click at [69, 152] on link "Boards" at bounding box center [95, 141] width 162 height 29
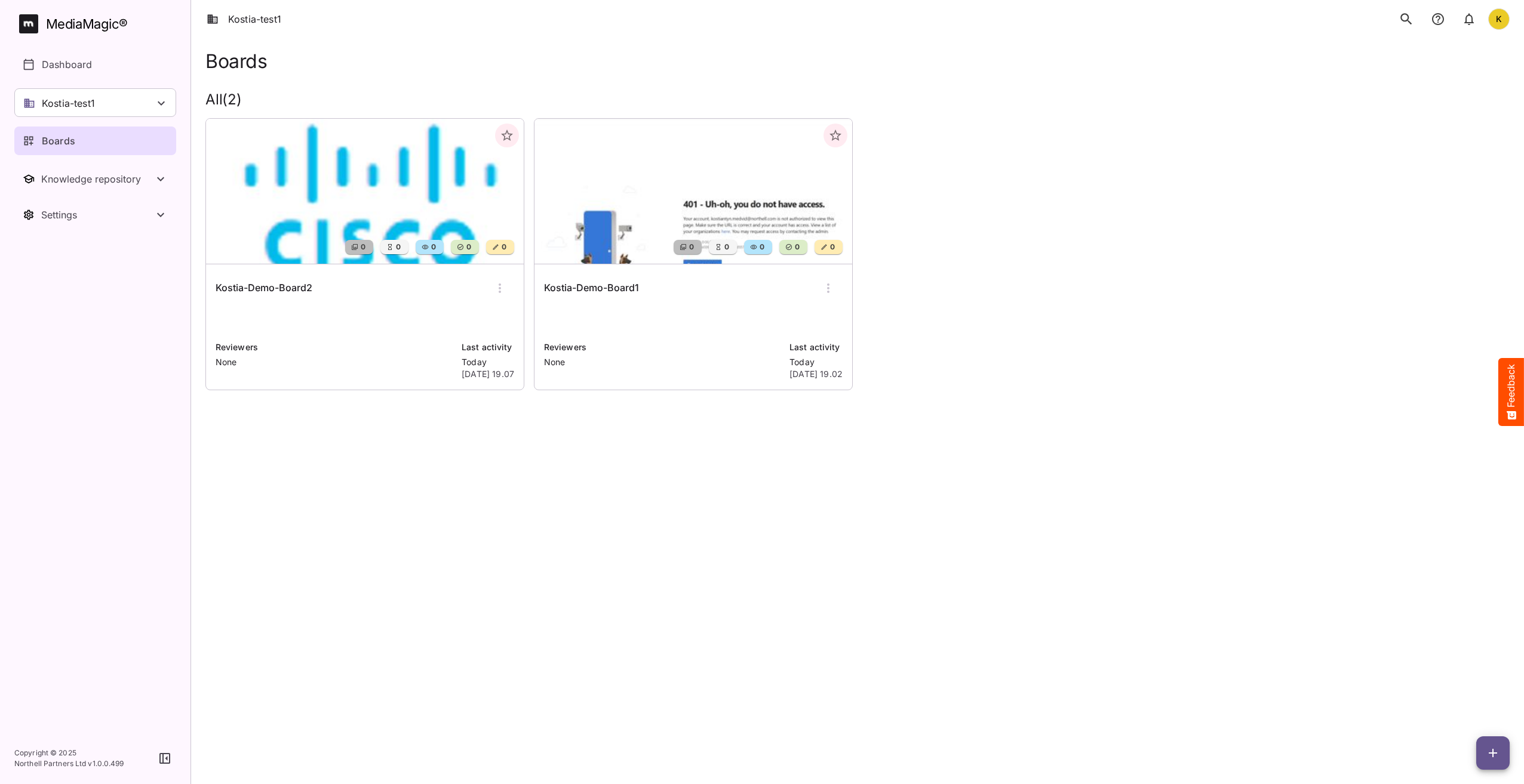
click at [321, 284] on div "Kostia-Demo-Board2" at bounding box center [365, 288] width 298 height 29
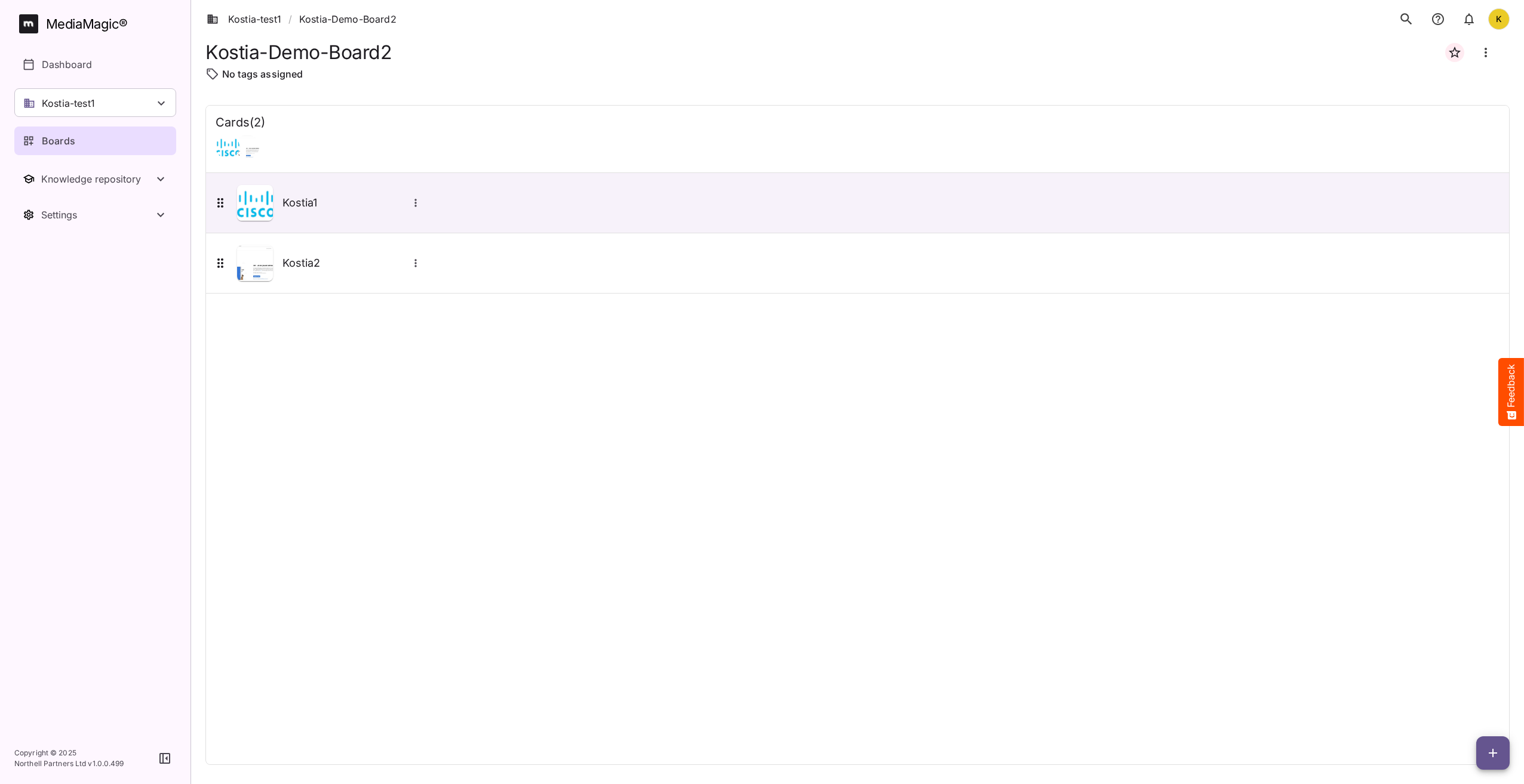
click at [1404, 21] on icon "search" at bounding box center [1406, 18] width 12 height 12
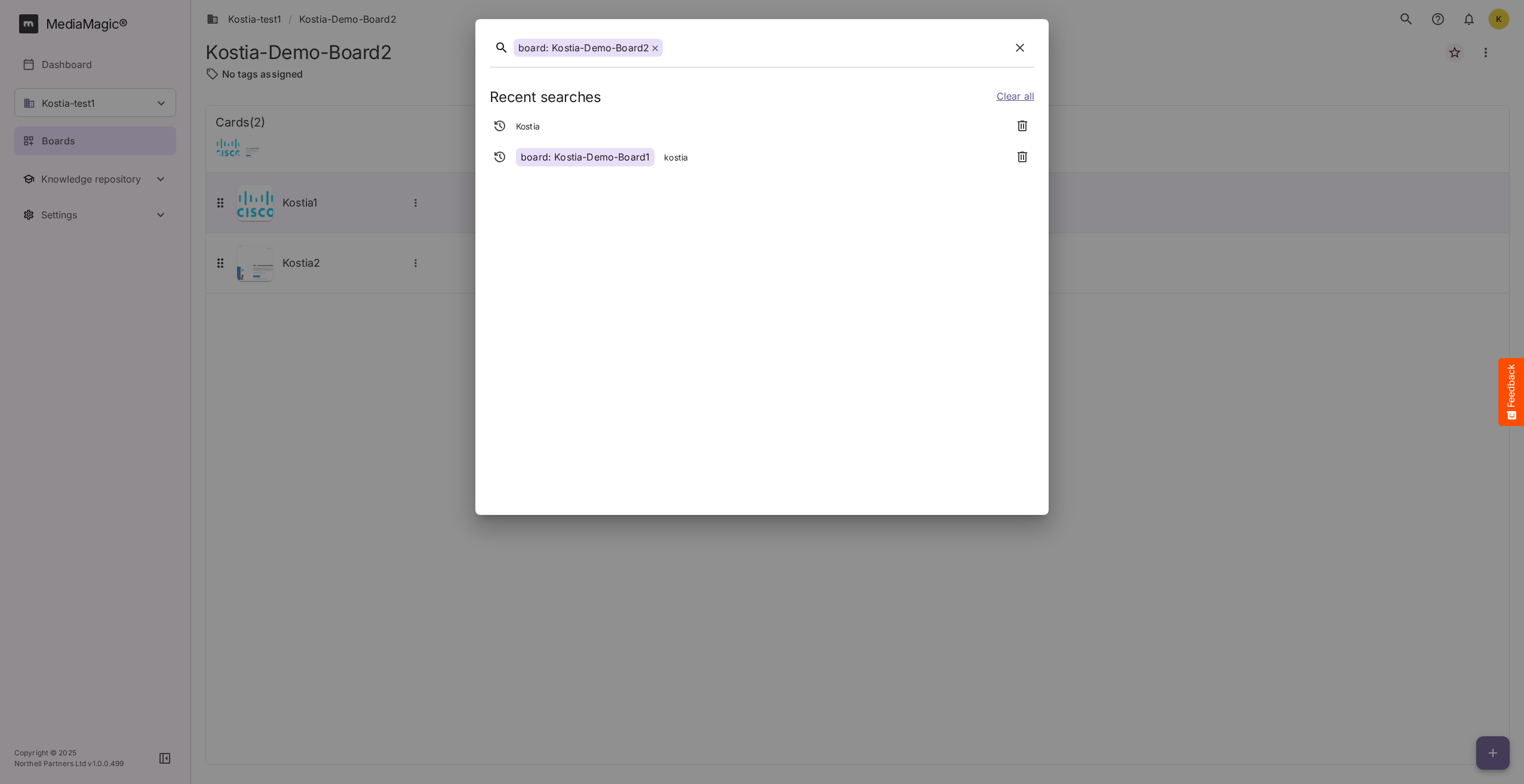
click at [535, 125] on p "Kostia" at bounding box center [528, 127] width 24 height 12
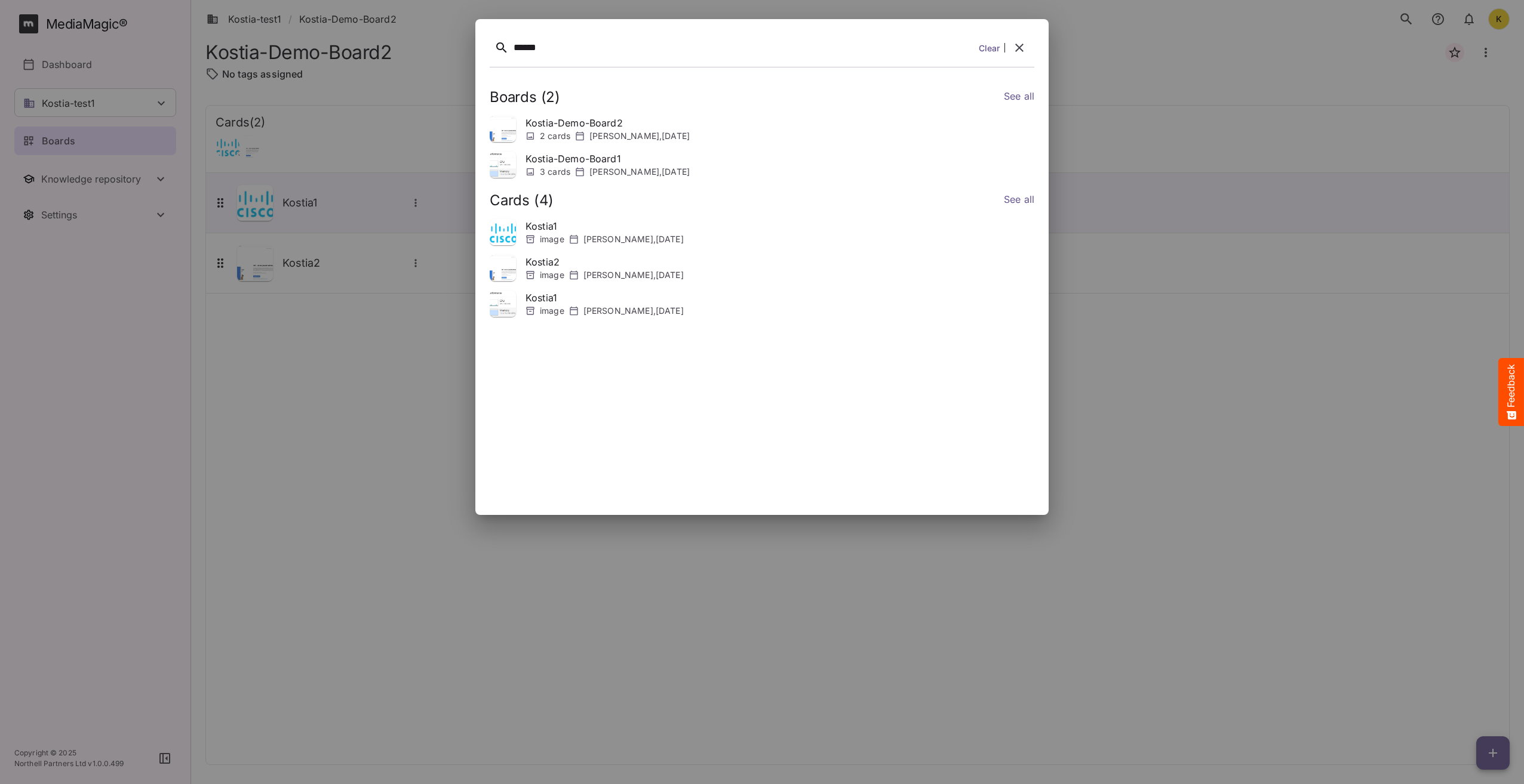
click at [1003, 46] on div "****** Clear" at bounding box center [762, 50] width 545 height 33
click at [994, 49] on link "Clear" at bounding box center [989, 48] width 22 height 12
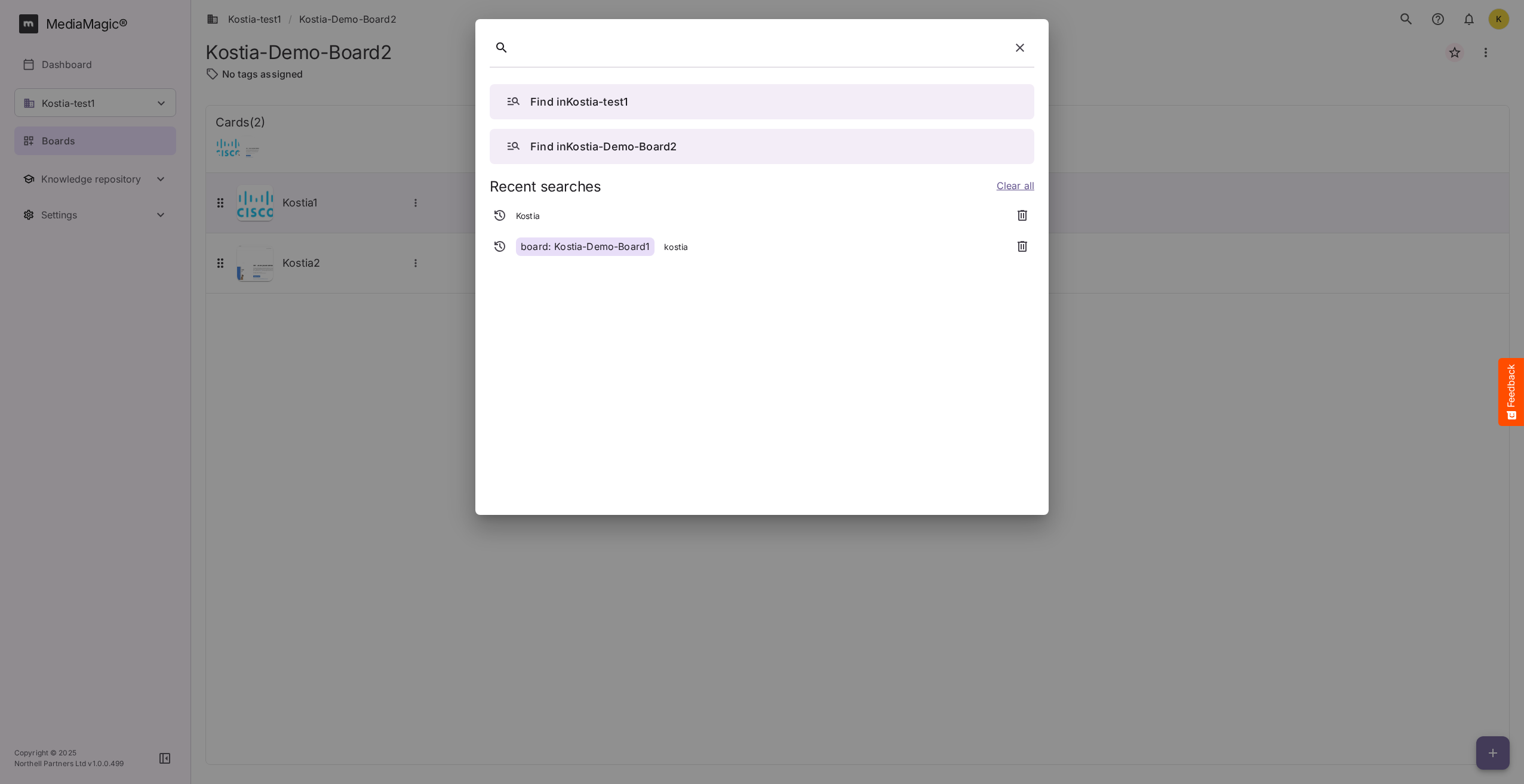
click at [1022, 185] on link "Clear all" at bounding box center [1015, 186] width 37 height 17
click at [849, 205] on div "Find in Kostia-test1 Find in Kostia-Demo-Board2" at bounding box center [762, 288] width 545 height 426
click at [503, 48] on icon at bounding box center [501, 47] width 10 height 10
click at [1013, 45] on icon "button" at bounding box center [1019, 48] width 14 height 14
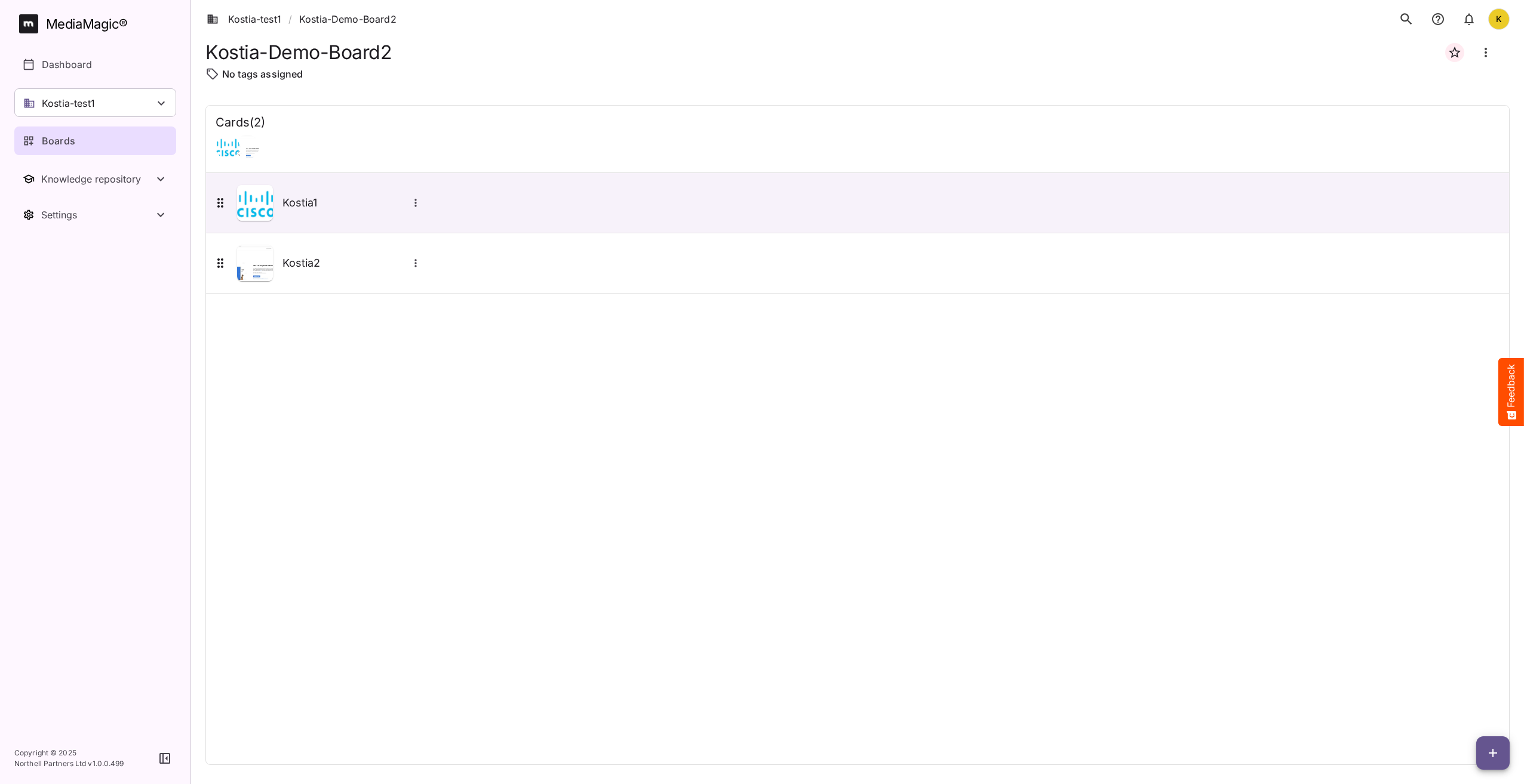
click at [1408, 18] on icon "search" at bounding box center [1406, 19] width 16 height 16
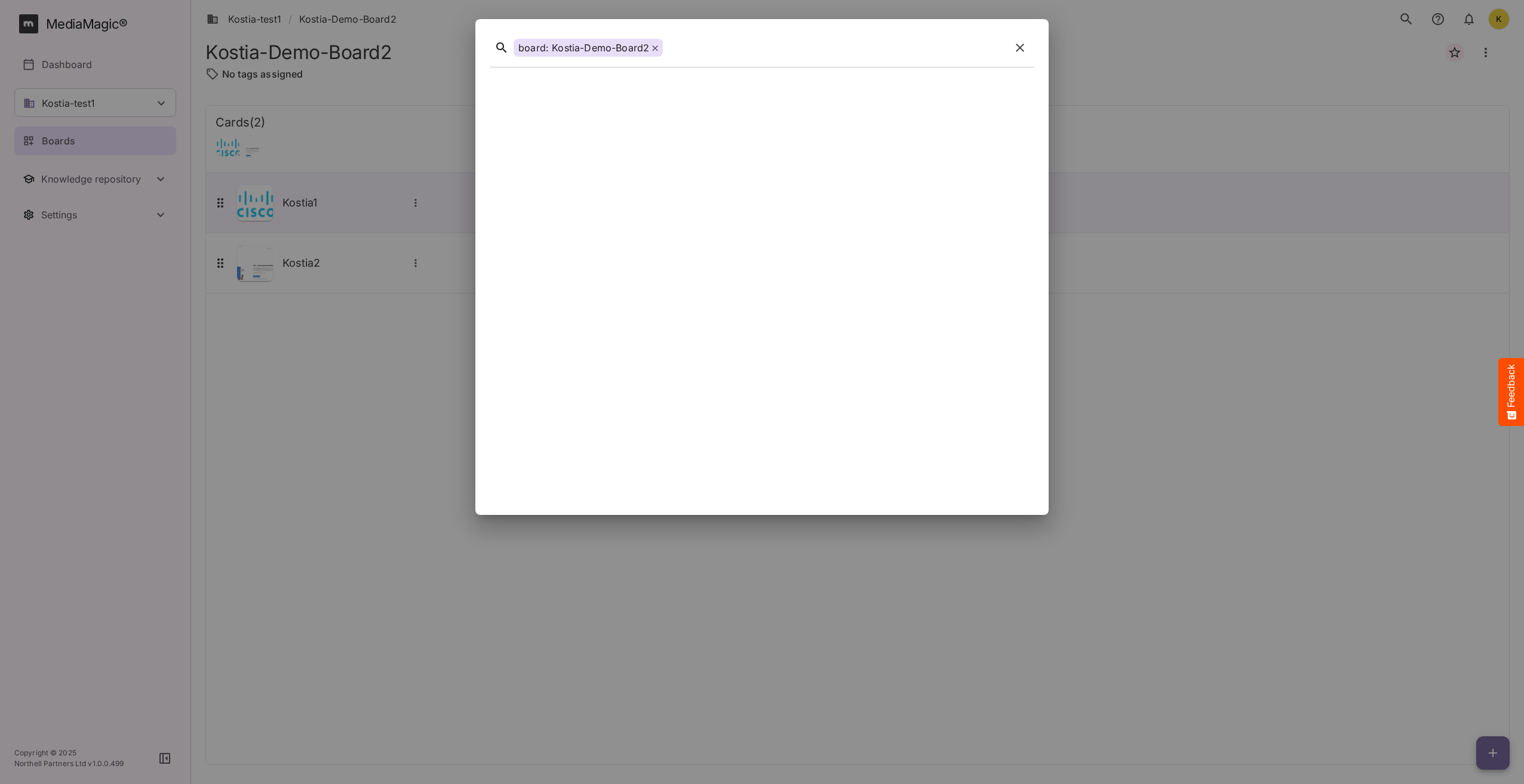
click at [655, 46] on icon at bounding box center [655, 48] width 5 height 5
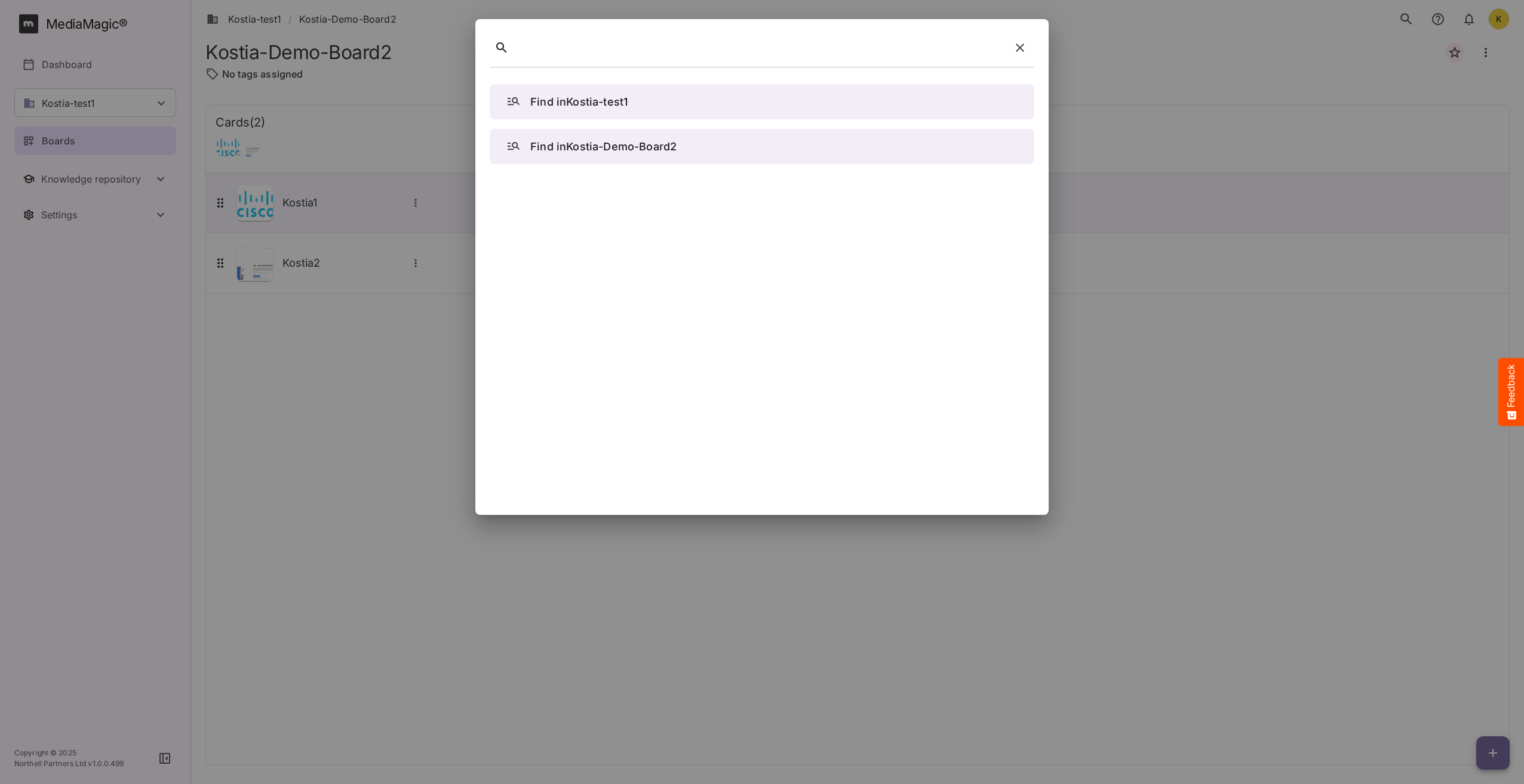
click at [690, 63] on div at bounding box center [762, 50] width 545 height 33
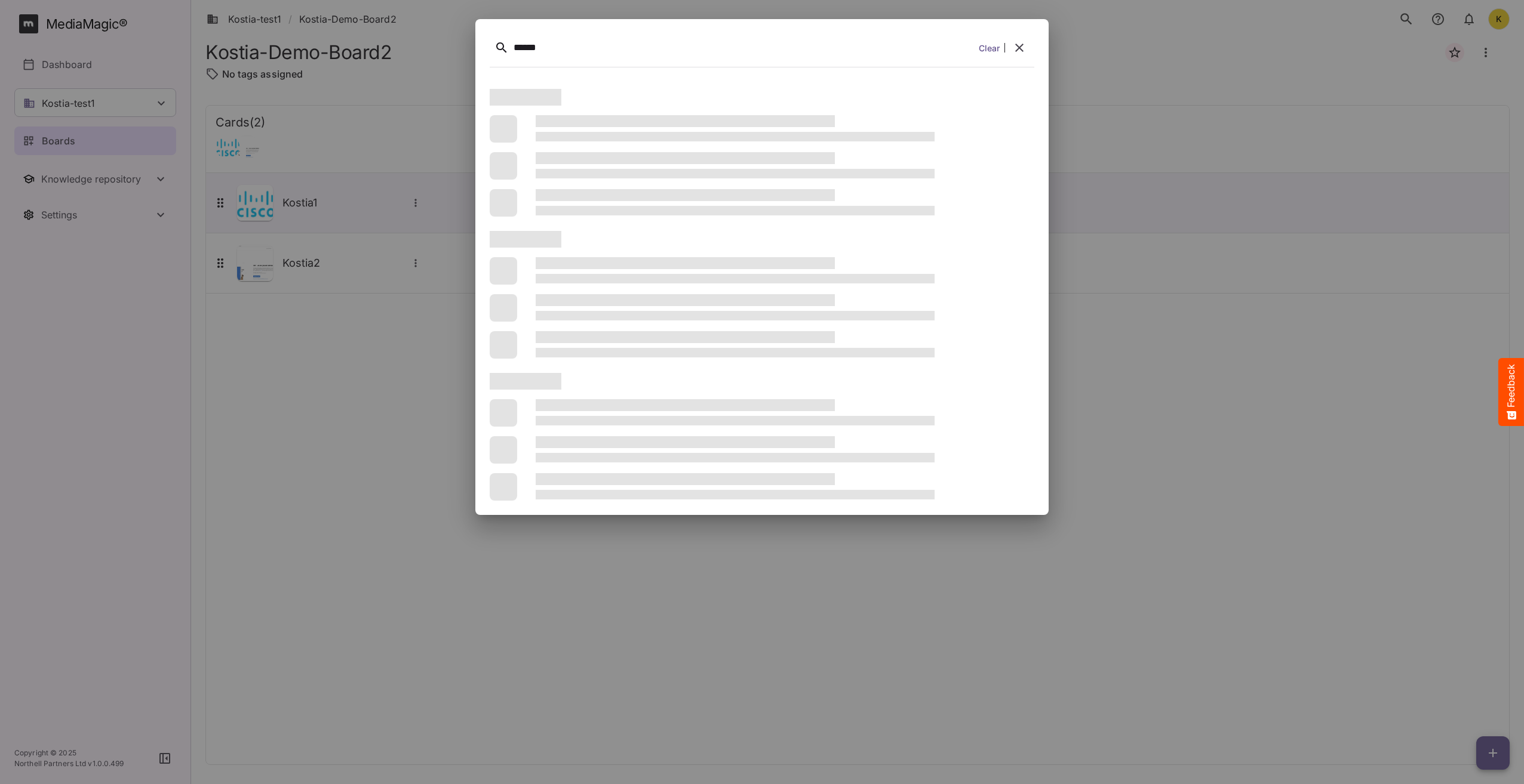
click at [1394, 7] on button "search" at bounding box center [1406, 19] width 25 height 25
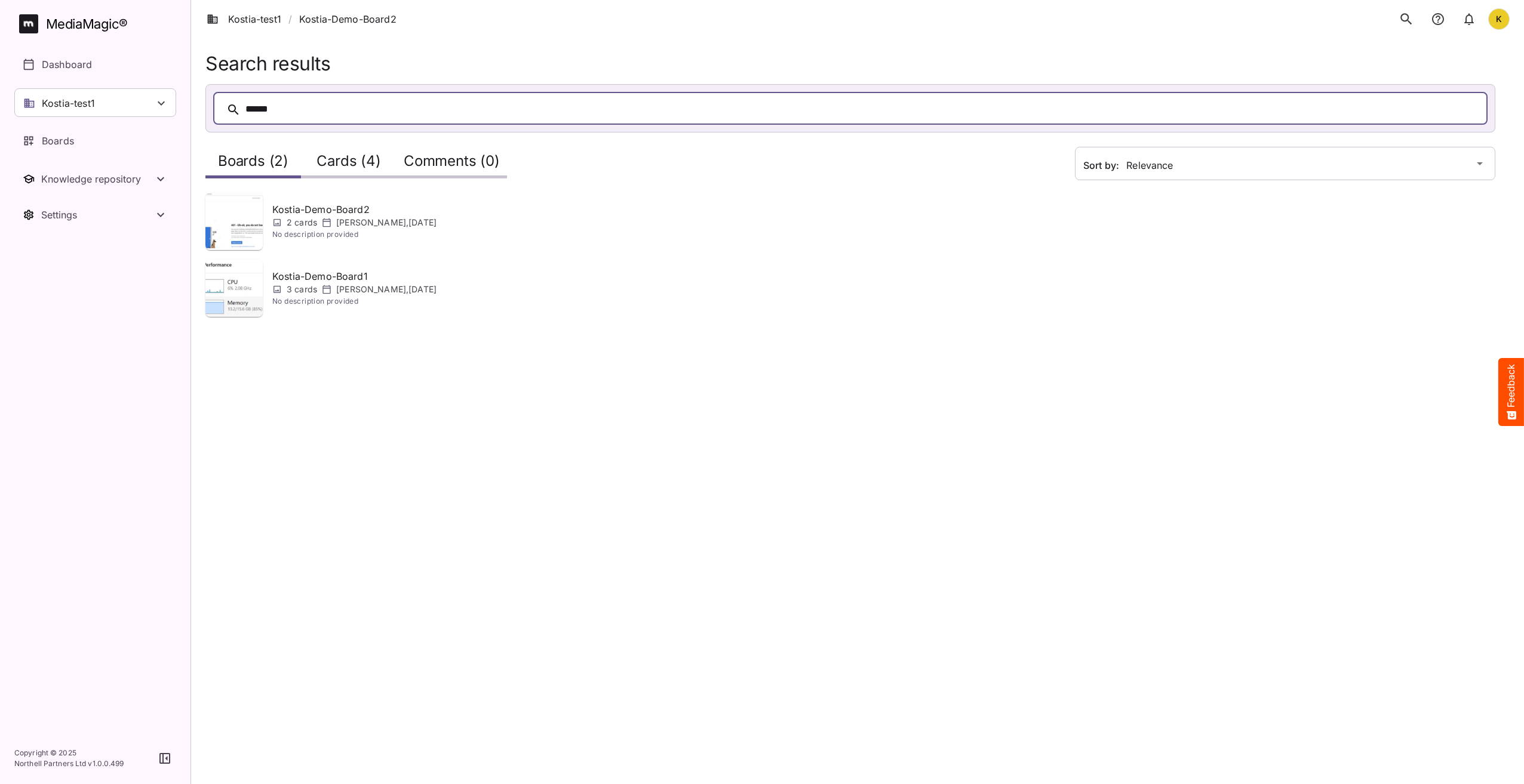
click at [399, 331] on html "Kostia-test1 / Kostia-Demo-Board2 K MediaMagic ® Dashboard Kostia-test1 BYOD De…" at bounding box center [762, 165] width 1524 height 331
click at [312, 204] on p "Kostia-Demo-Board2" at bounding box center [354, 209] width 164 height 14
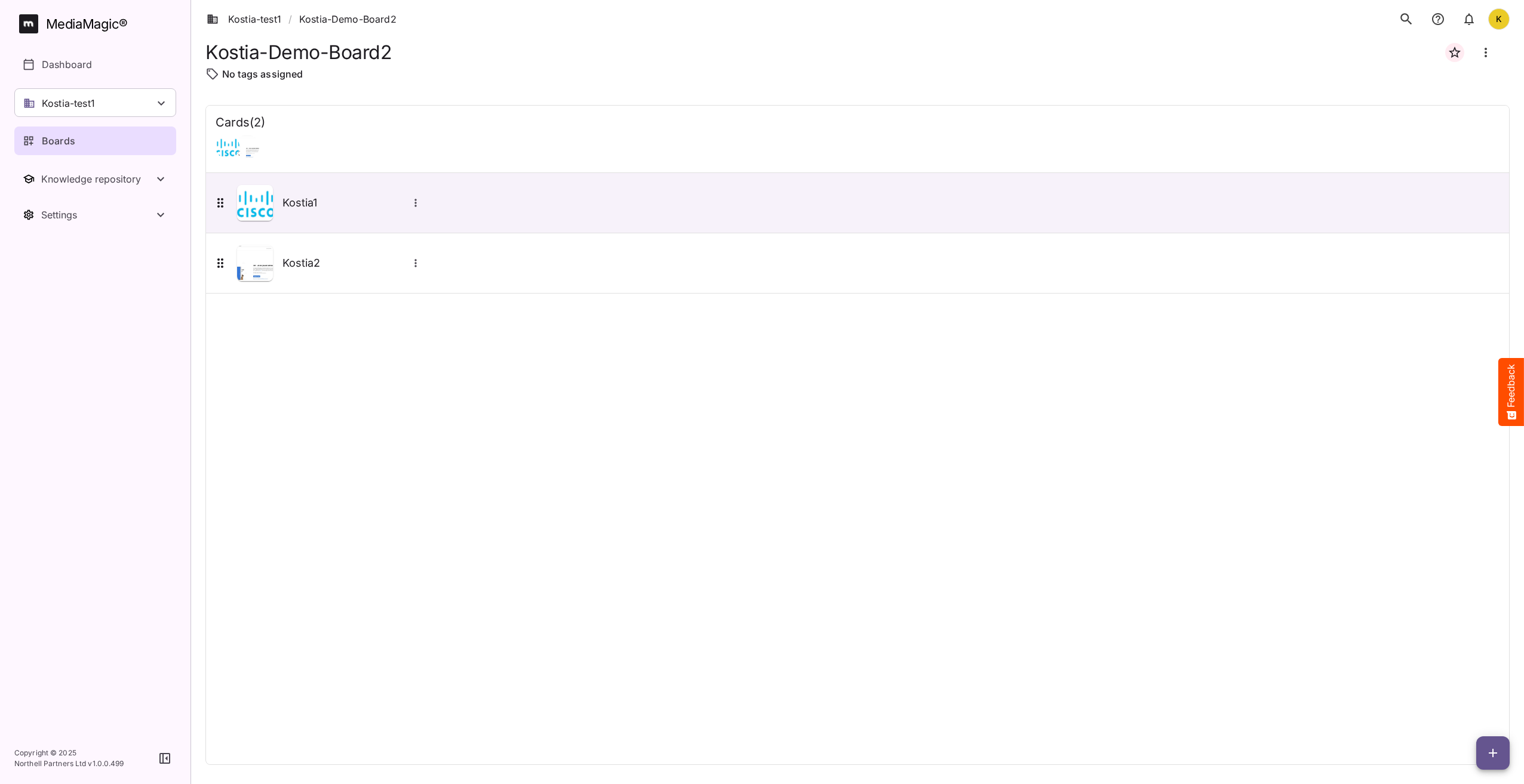
click at [468, 419] on div "Cards ( 2 ) Kostia1 Kostia2" at bounding box center [857, 435] width 1304 height 660
click at [306, 208] on h5 "Kostia1" at bounding box center [345, 203] width 125 height 14
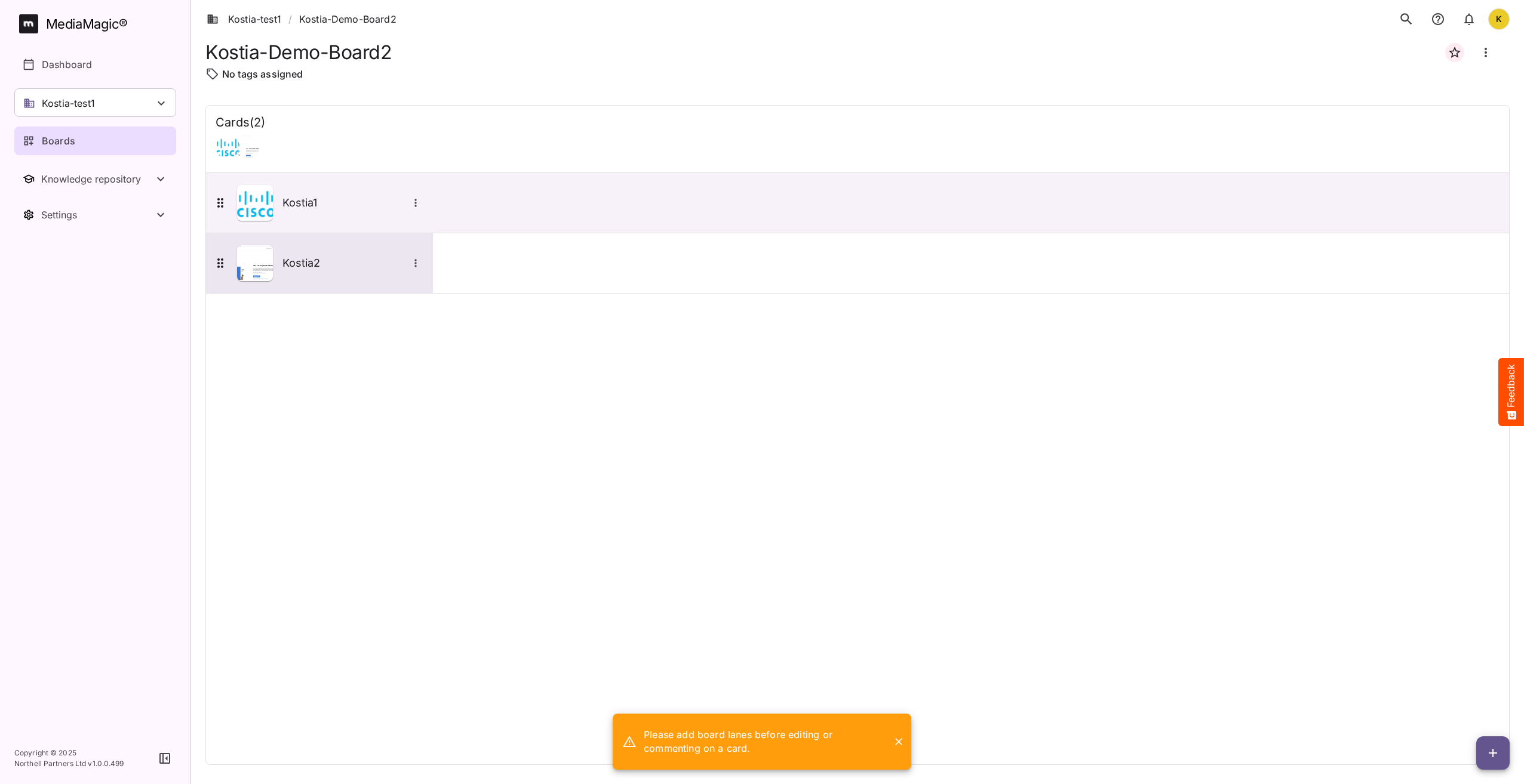
click at [317, 265] on h5 "Kostia2" at bounding box center [345, 263] width 125 height 14
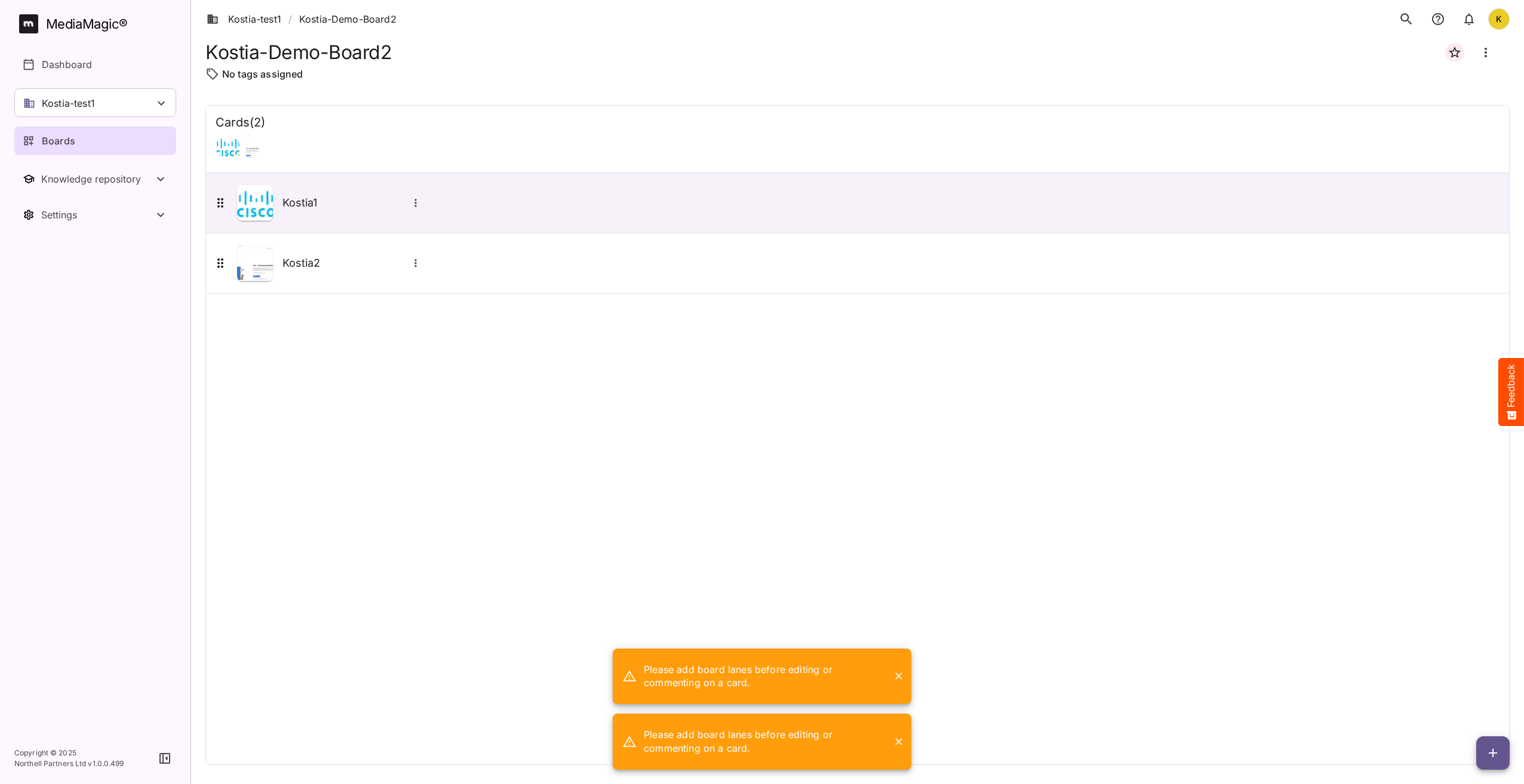
click at [1116, 474] on div "Cards ( 2 ) Kostia1 Kostia2" at bounding box center [857, 435] width 1304 height 660
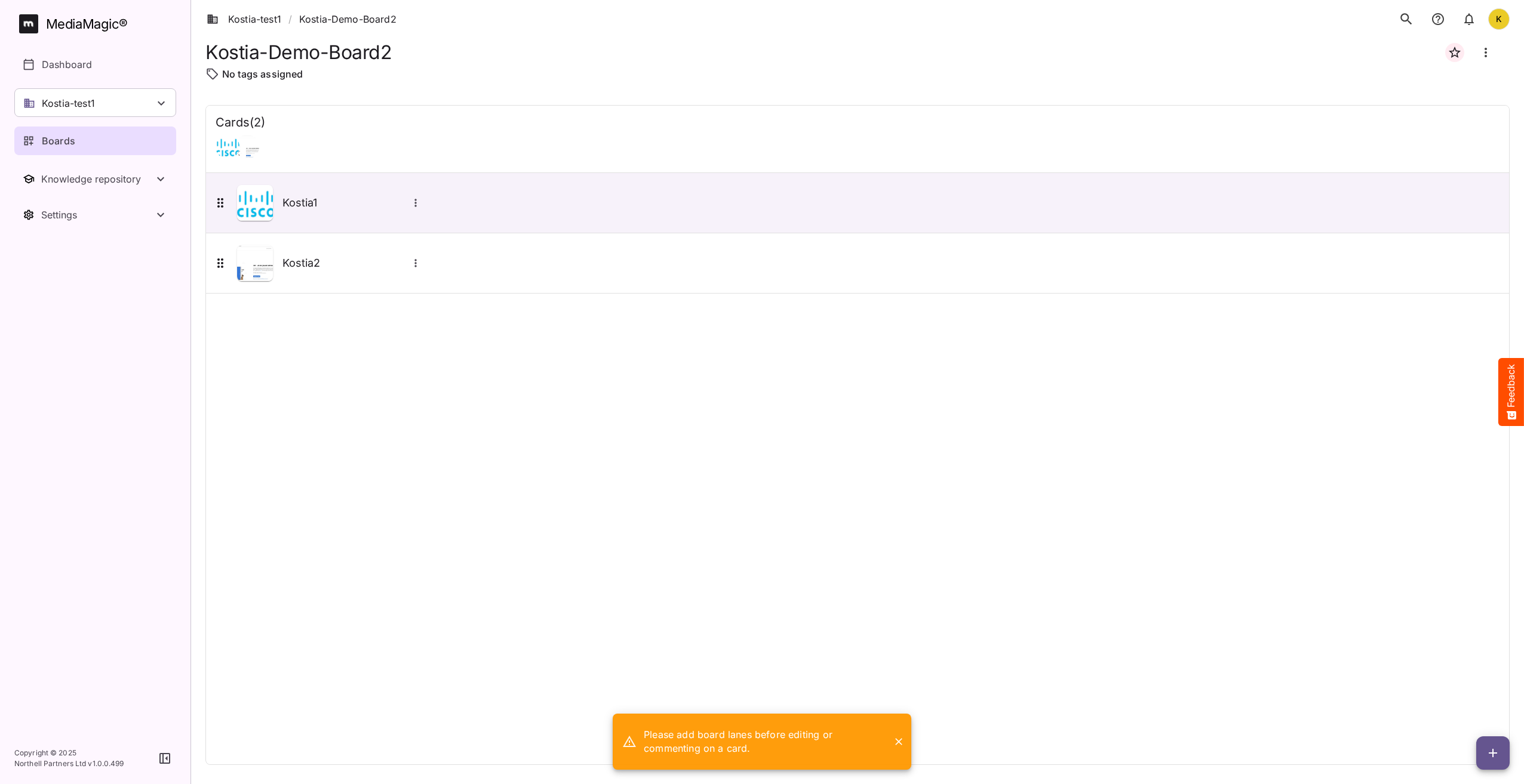
click at [1490, 756] on icon "button" at bounding box center [1493, 753] width 14 height 14
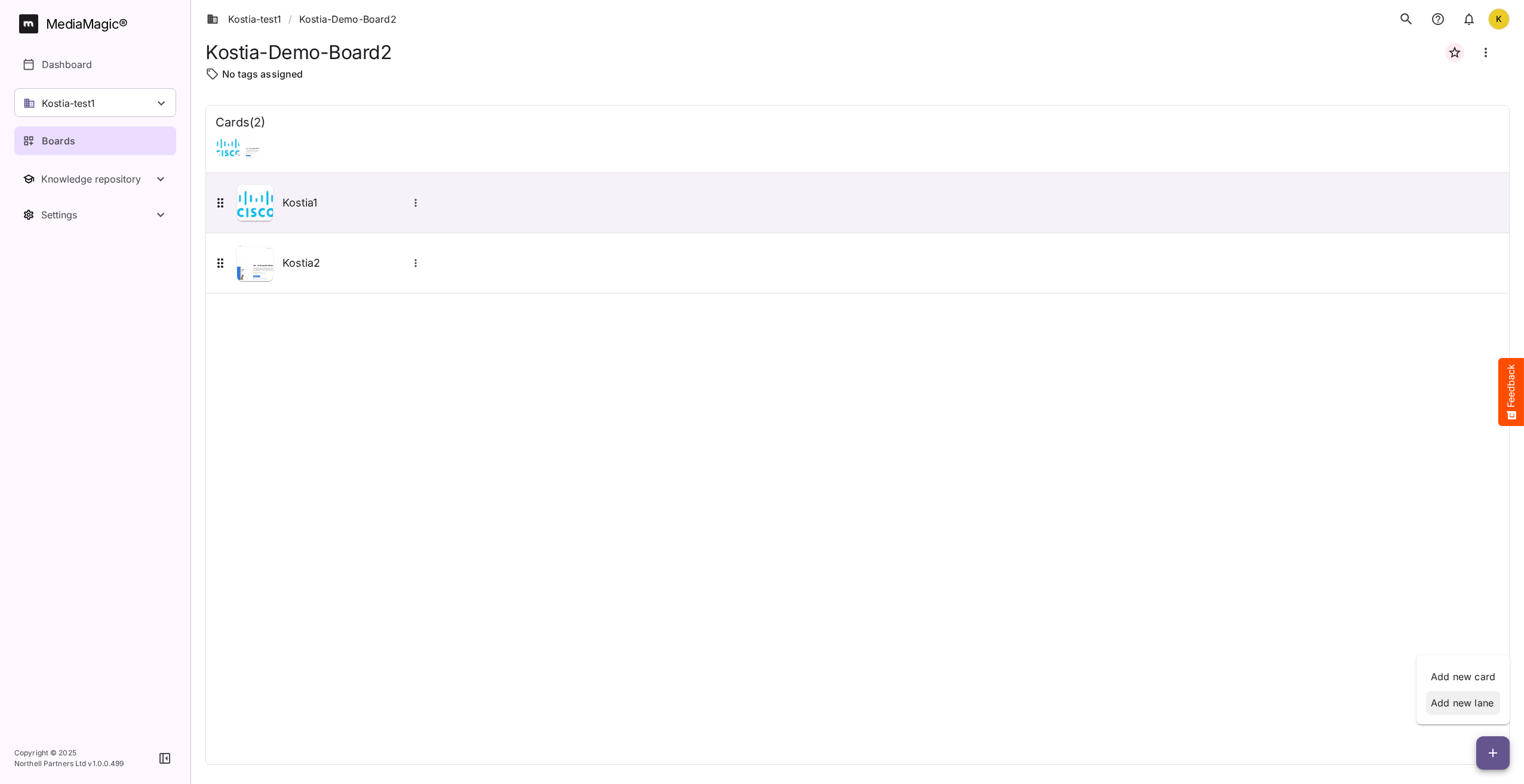
click at [1474, 705] on p "Add new lane" at bounding box center [1463, 702] width 65 height 14
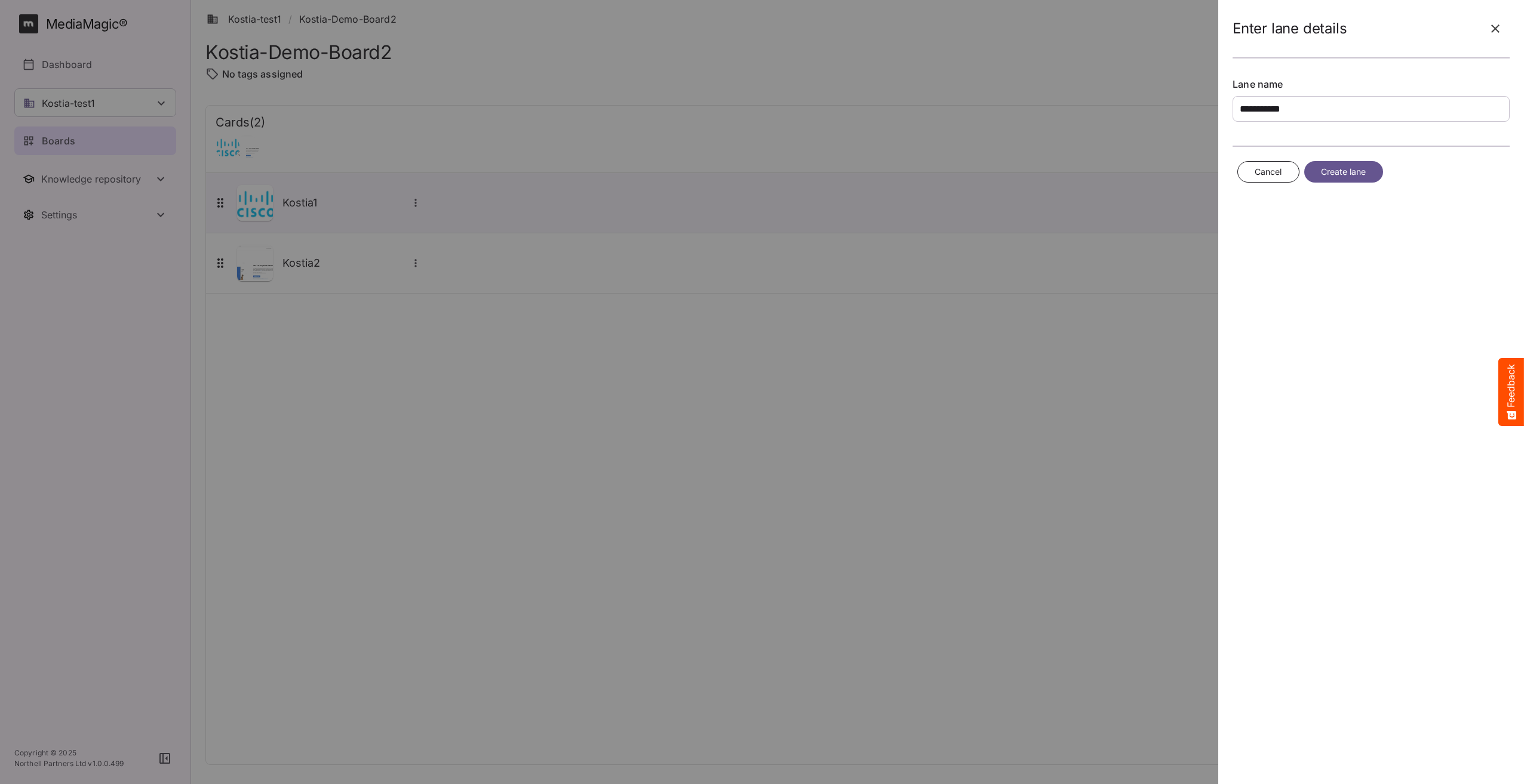
type input "**********"
click at [1337, 167] on span "Create lane" at bounding box center [1344, 172] width 46 height 15
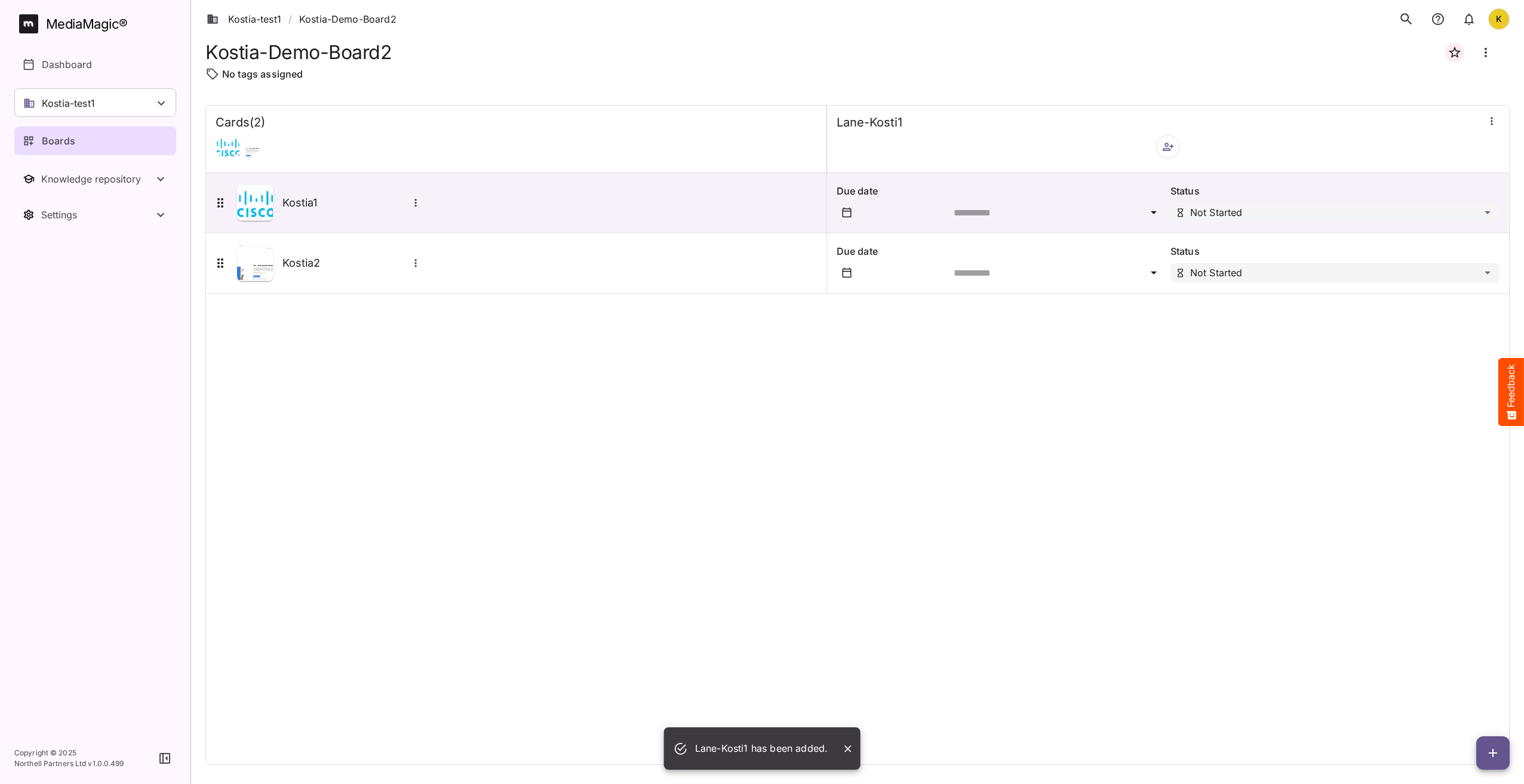
click at [1488, 120] on icon "button" at bounding box center [1492, 121] width 12 height 12
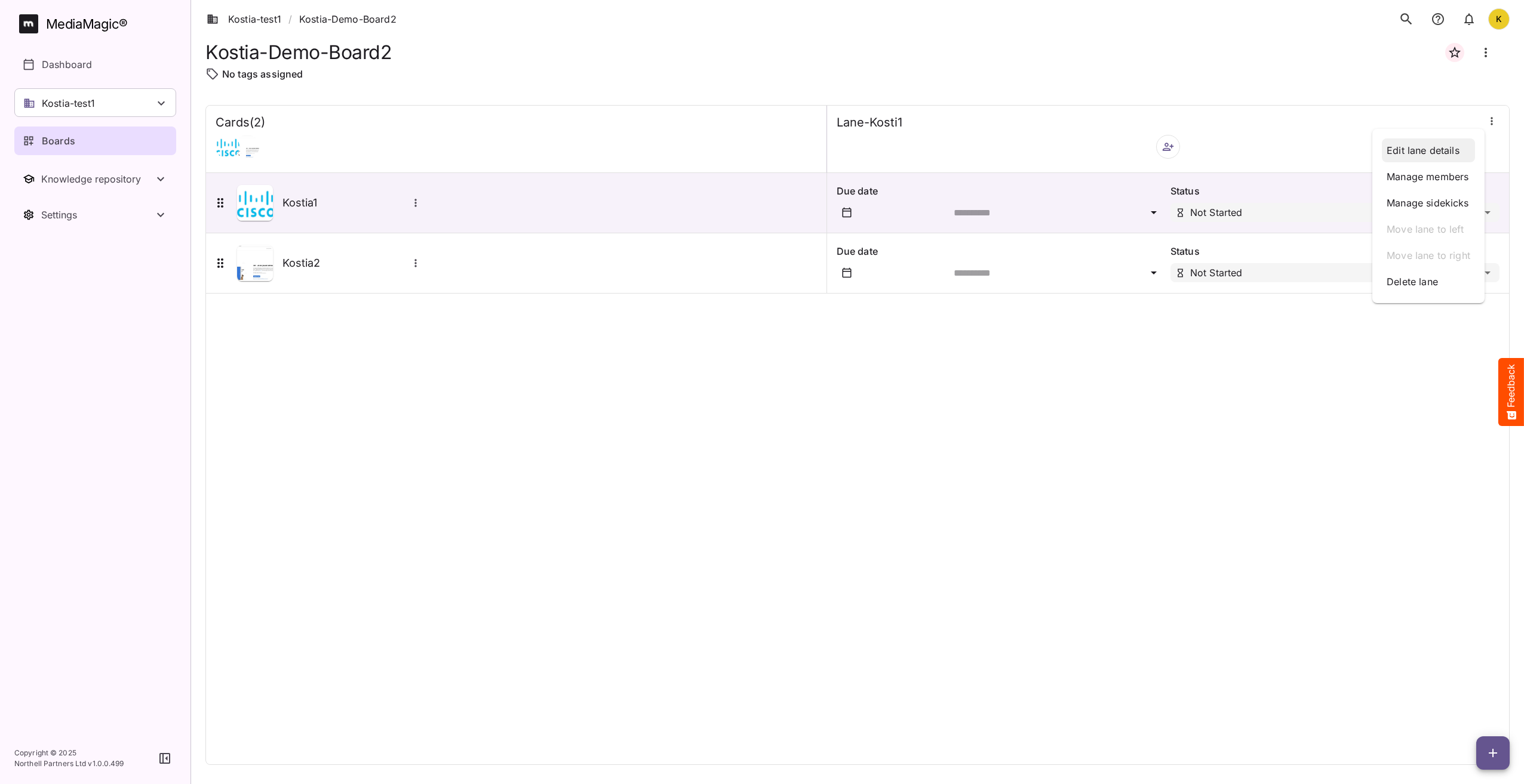
click at [1418, 153] on p "Edit lane details" at bounding box center [1428, 150] width 84 height 14
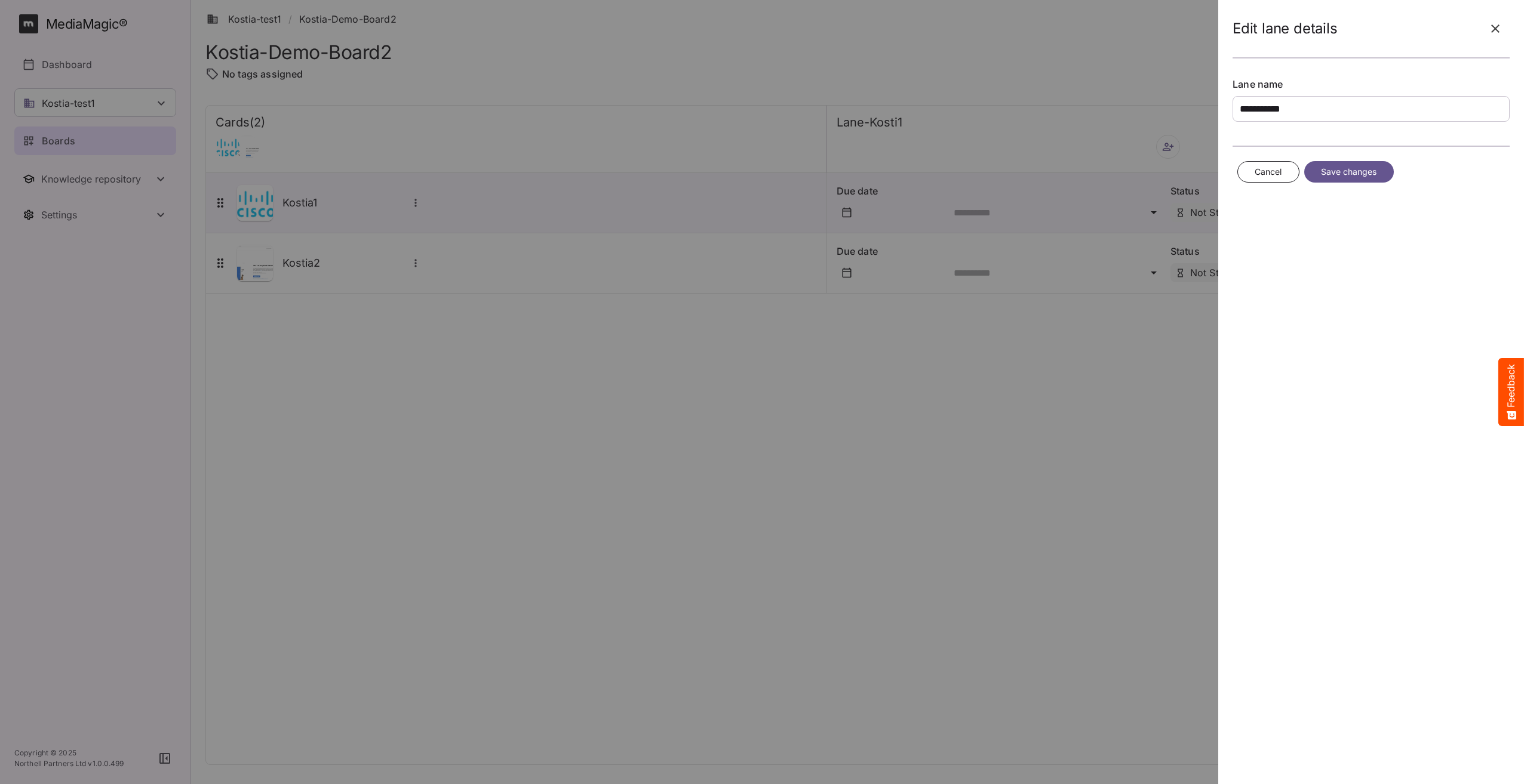
click at [1288, 108] on input "**********" at bounding box center [1371, 109] width 277 height 26
type input "**********"
click at [1337, 169] on span "Save changes" at bounding box center [1349, 172] width 56 height 15
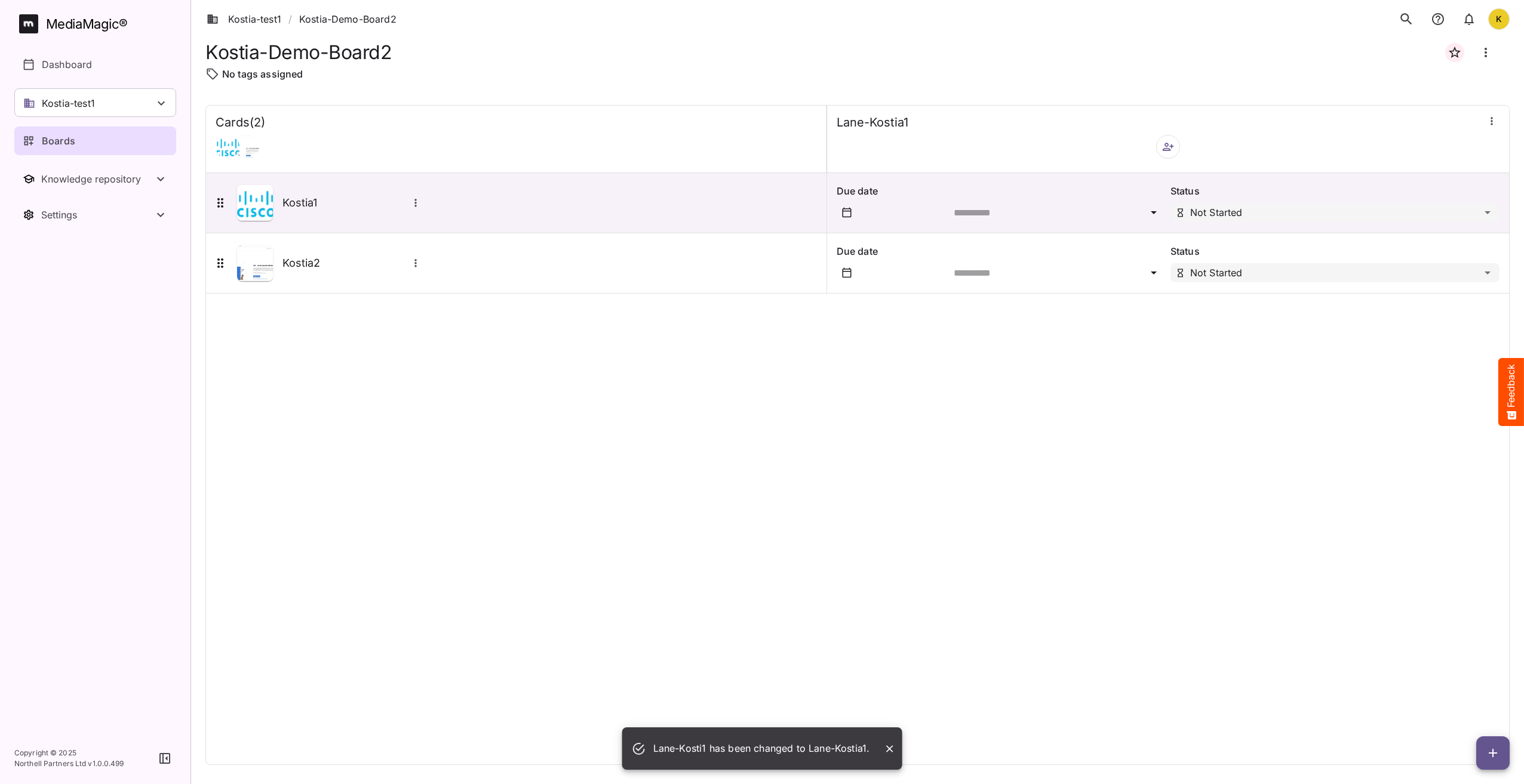
click at [1021, 491] on div "Cards ( 2 ) Lane-Kostia1 Kostia1 Due date Status Not Started Kostia2 Due date S…" at bounding box center [857, 435] width 1304 height 660
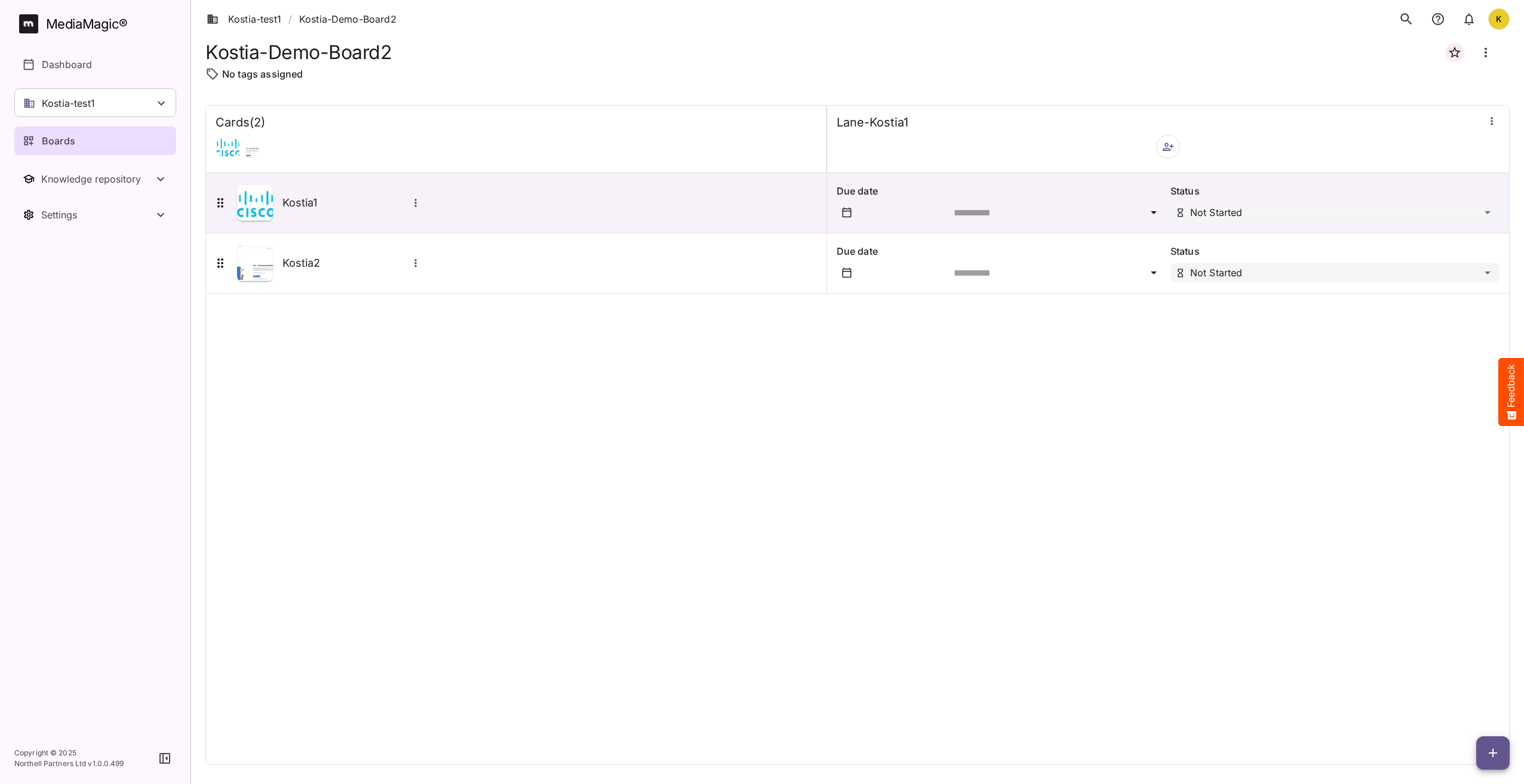
click at [960, 617] on div "Cards ( 2 ) Lane-Kostia1 Kostia1 Due date Status Not Started Kostia2 Due date S…" at bounding box center [857, 435] width 1304 height 660
click at [1216, 495] on div "Cards ( 2 ) Lane-Kostia1 Kostia1 Due date Status Not Started Kostia2 Due date S…" at bounding box center [857, 435] width 1304 height 660
click at [1401, 7] on button "search" at bounding box center [1406, 19] width 25 height 25
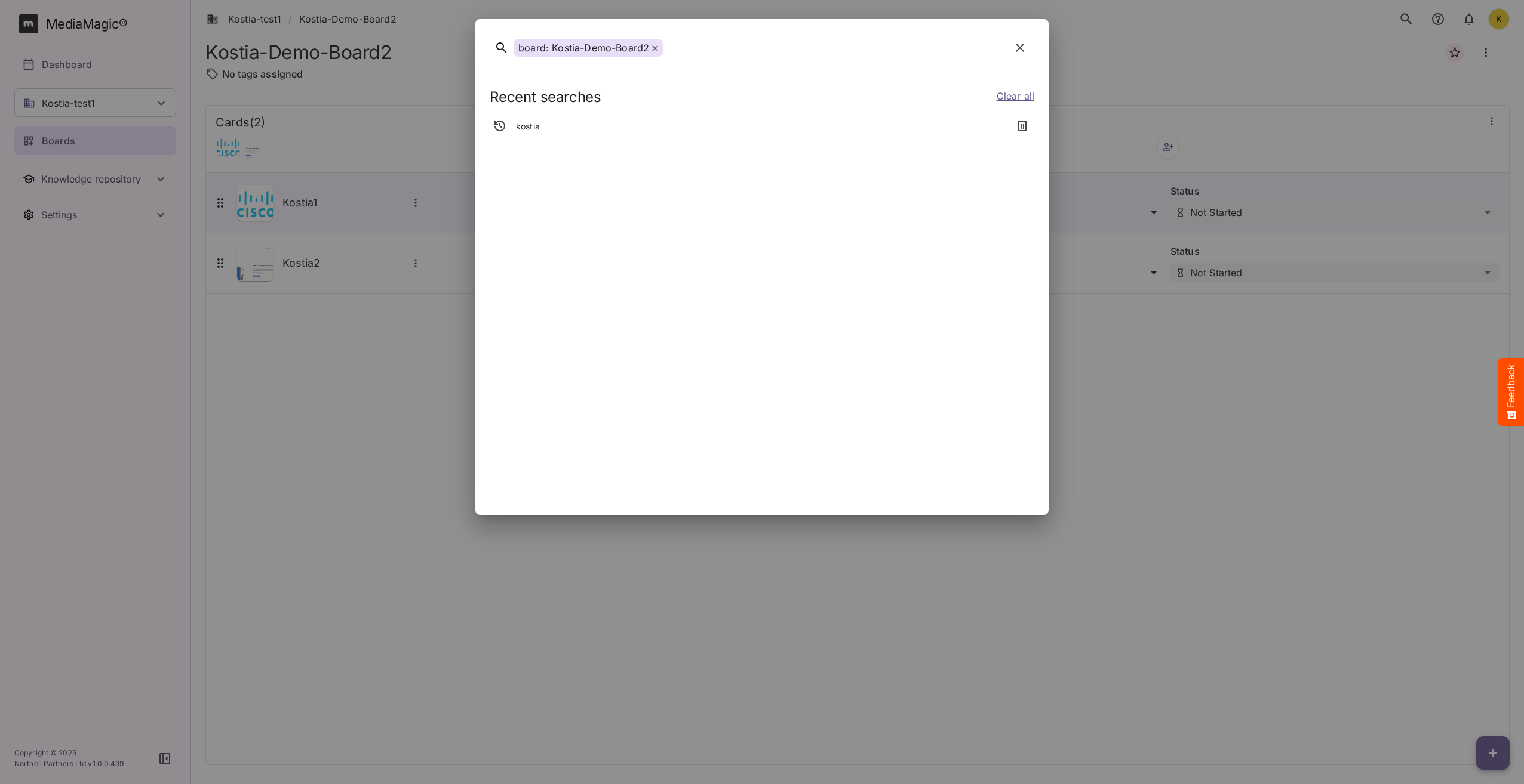
click at [656, 46] on icon at bounding box center [655, 48] width 5 height 5
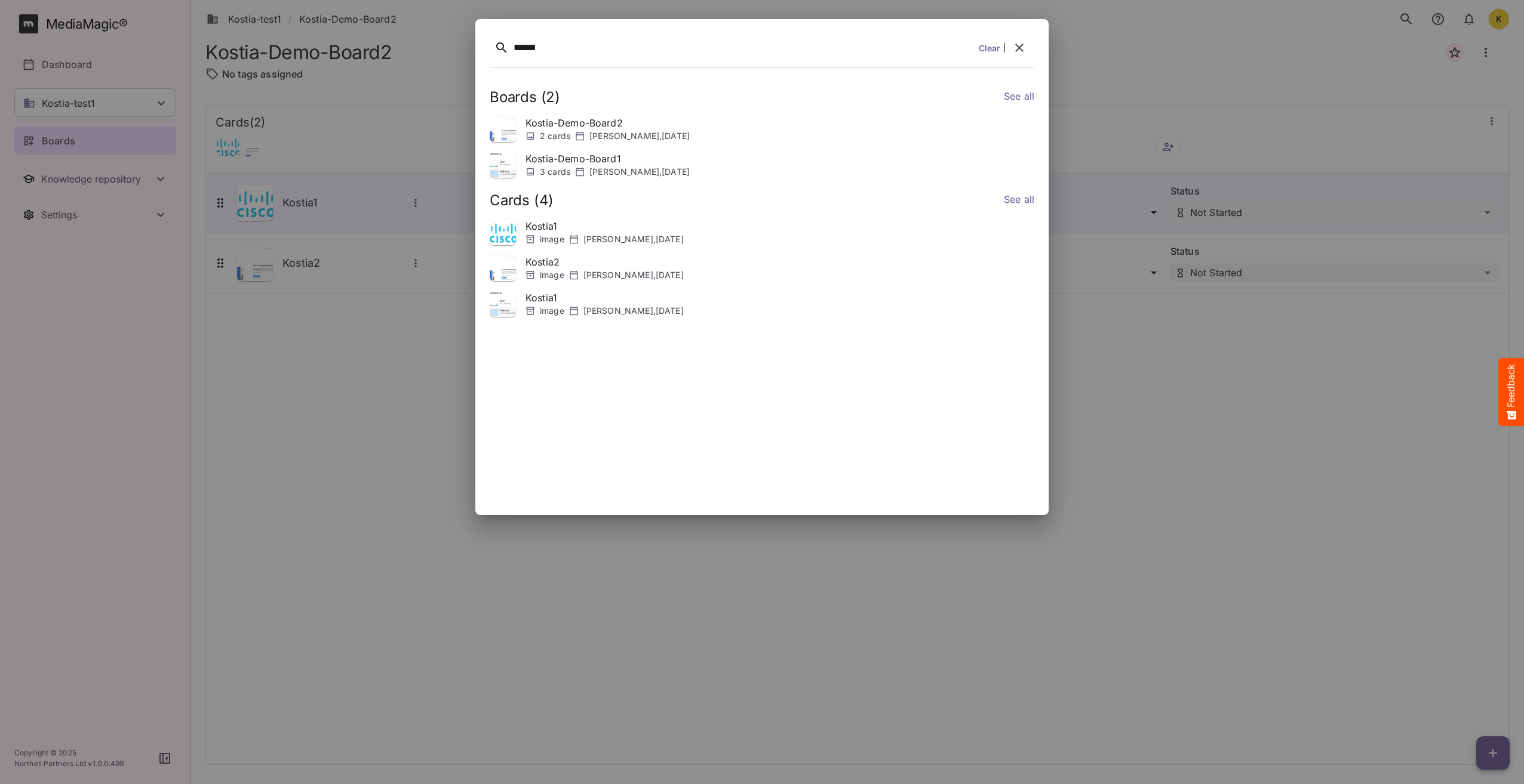
click at [579, 230] on p "Kostia1" at bounding box center [605, 226] width 158 height 14
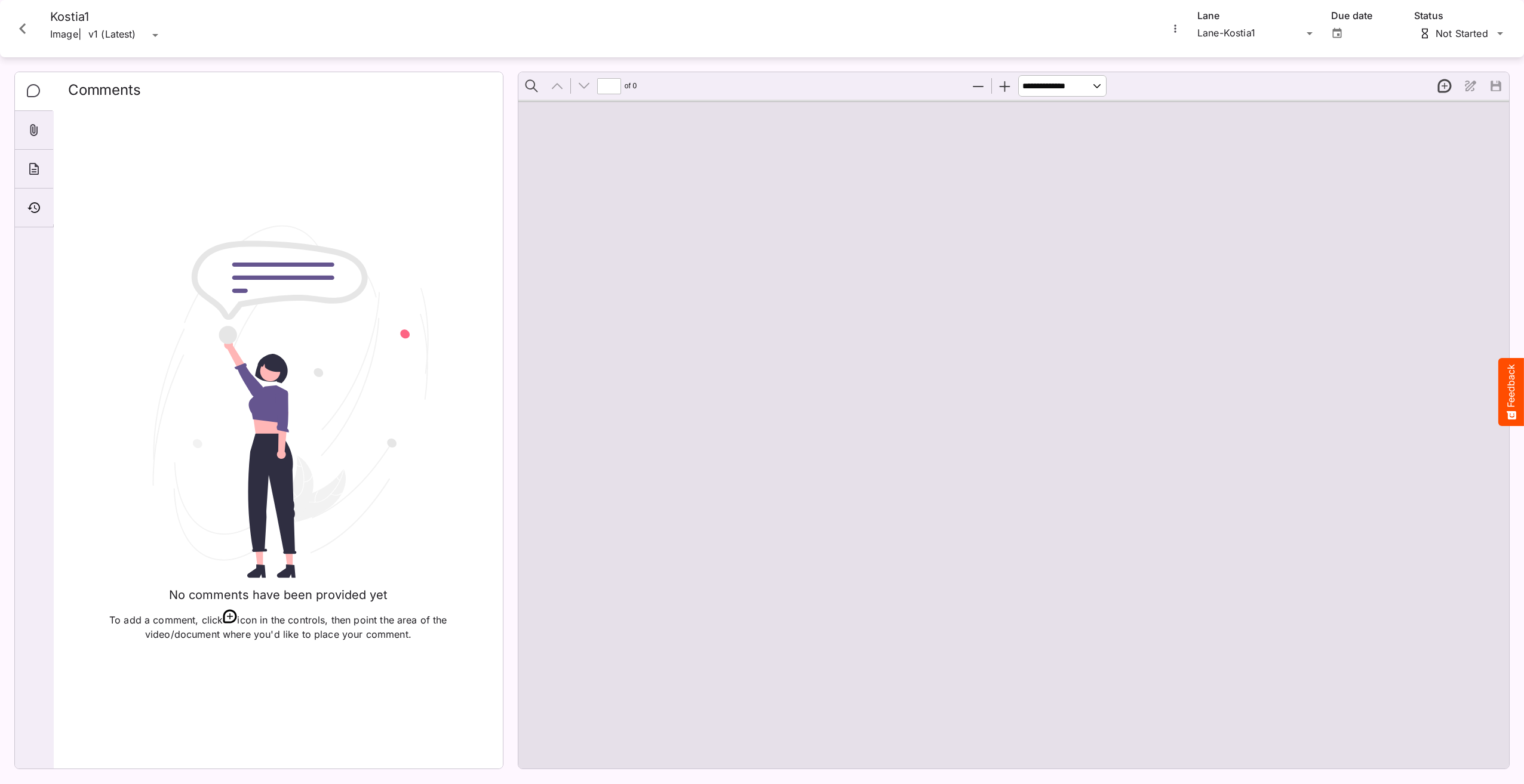
type input "*"
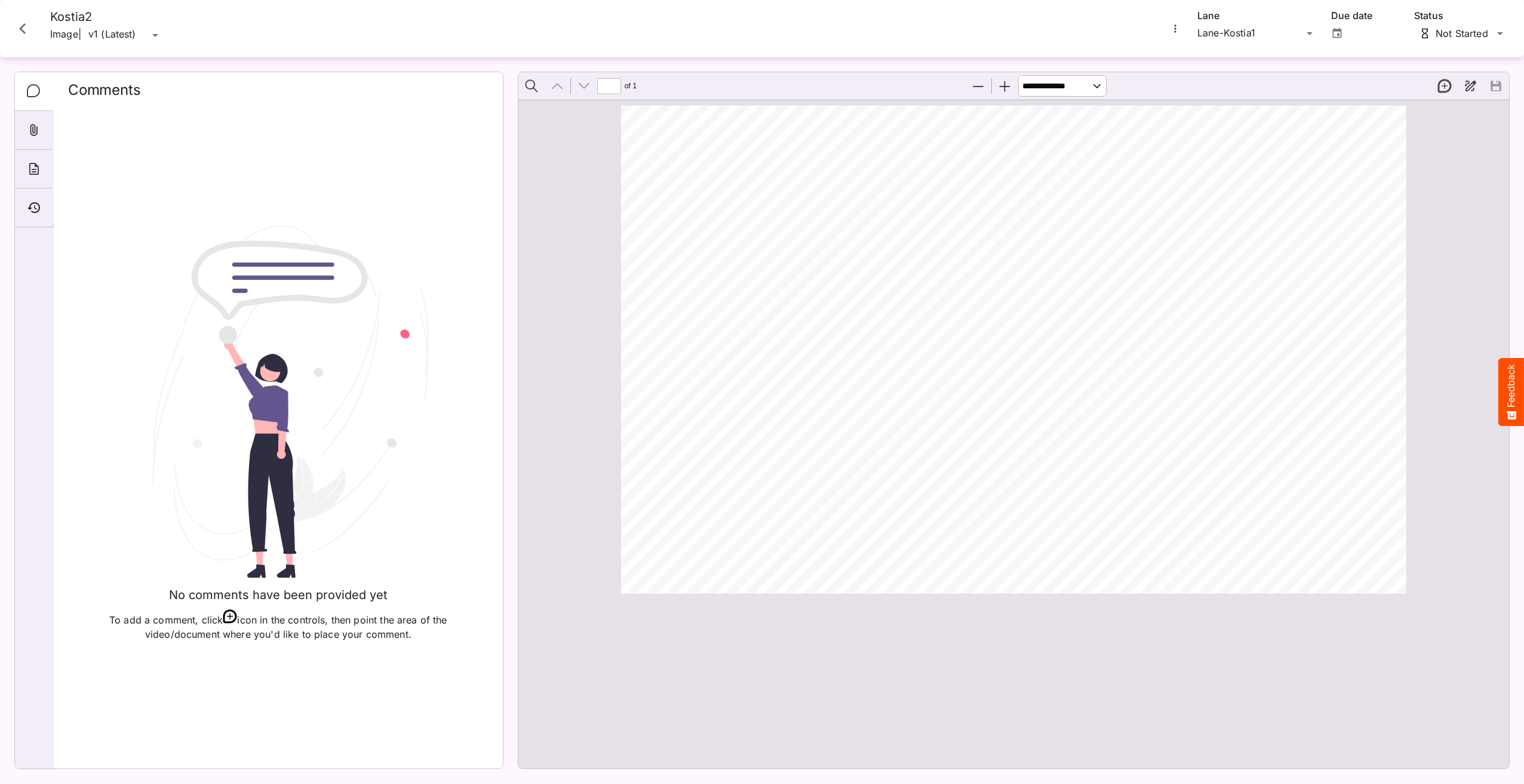
click at [198, 698] on div "No comments have been provided yet To add a comment, click icon in the controls…" at bounding box center [278, 432] width 420 height 653
click at [155, 31] on div "v1 (Latest) Kostia-test1 / Kostia-Demo-Board2 K MediaMagic ® Dashboard Kostia-t…" at bounding box center [762, 389] width 1524 height 779
click at [22, 26] on icon "Close card" at bounding box center [22, 29] width 7 height 11
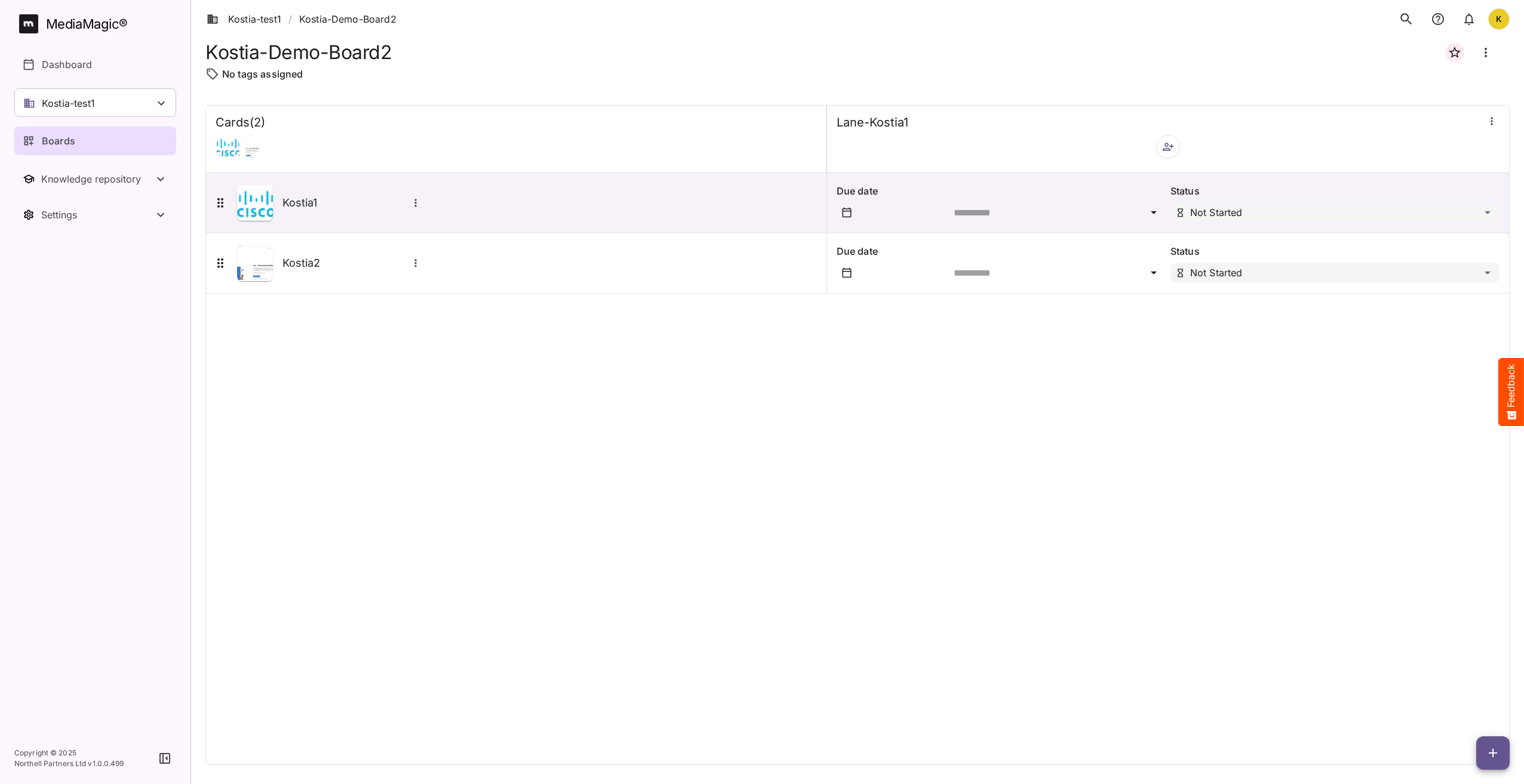
click at [1406, 20] on icon "search" at bounding box center [1406, 18] width 12 height 12
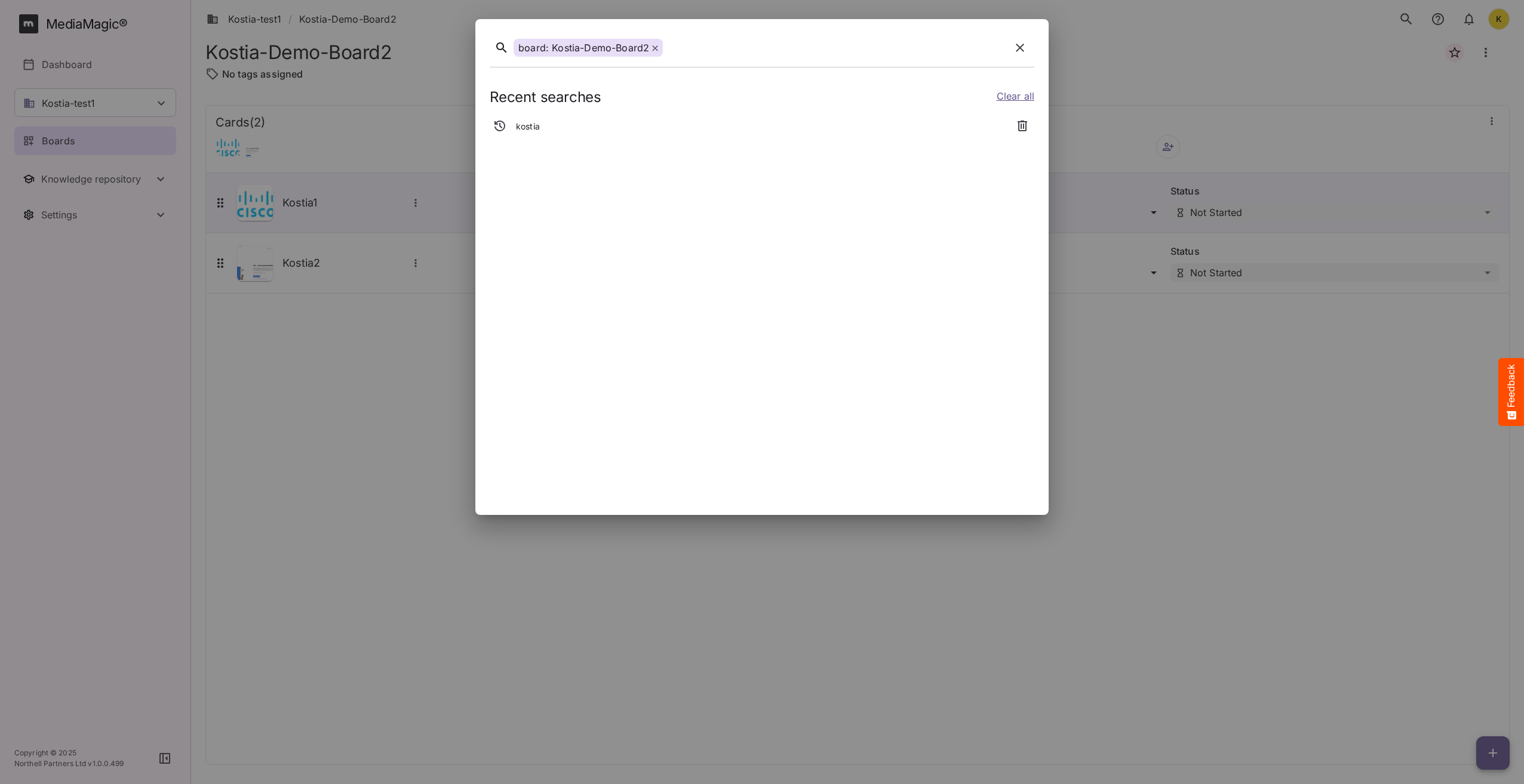
click at [537, 125] on p "kostia" at bounding box center [528, 127] width 24 height 12
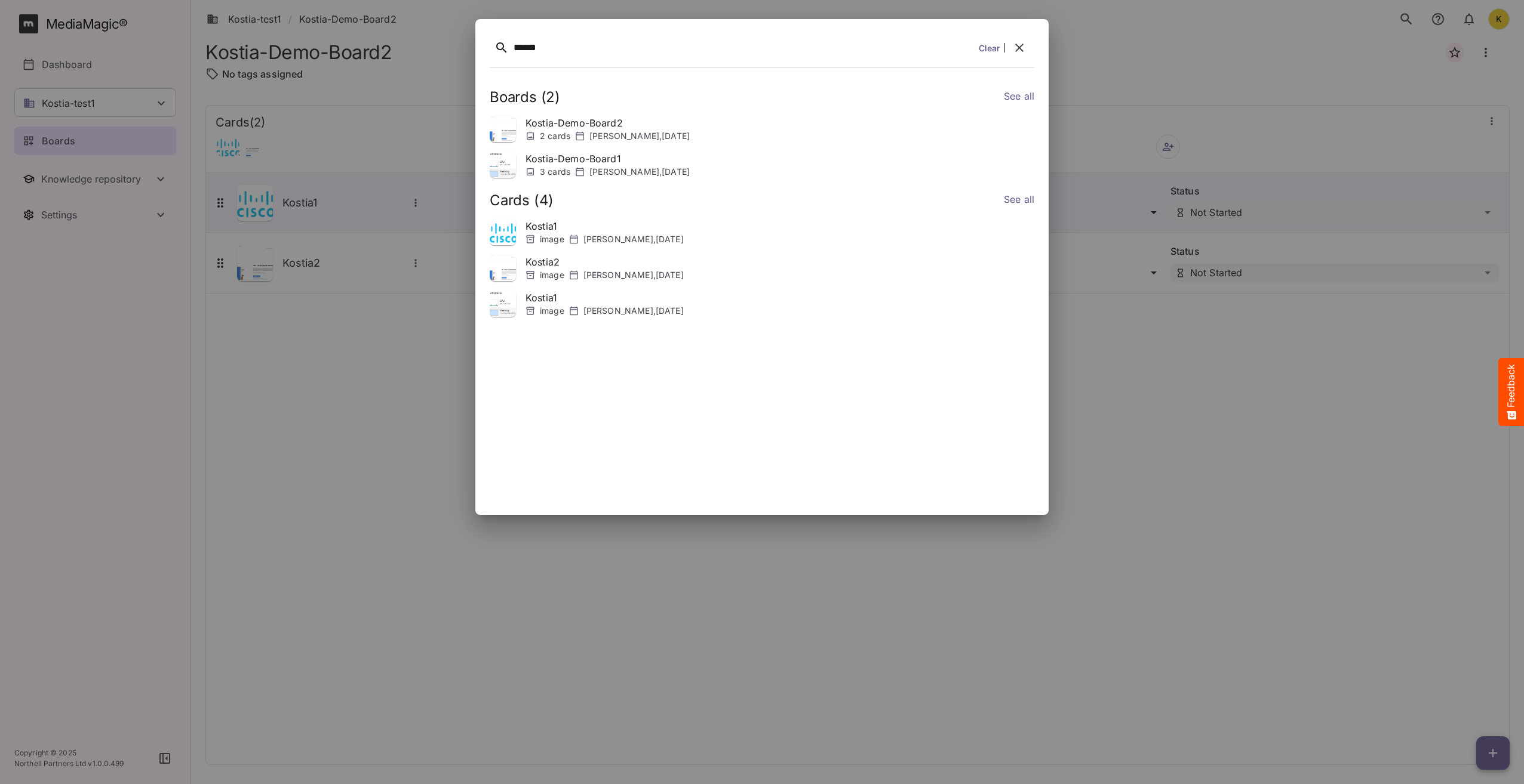
click at [1011, 203] on link "See all" at bounding box center [1019, 200] width 31 height 17
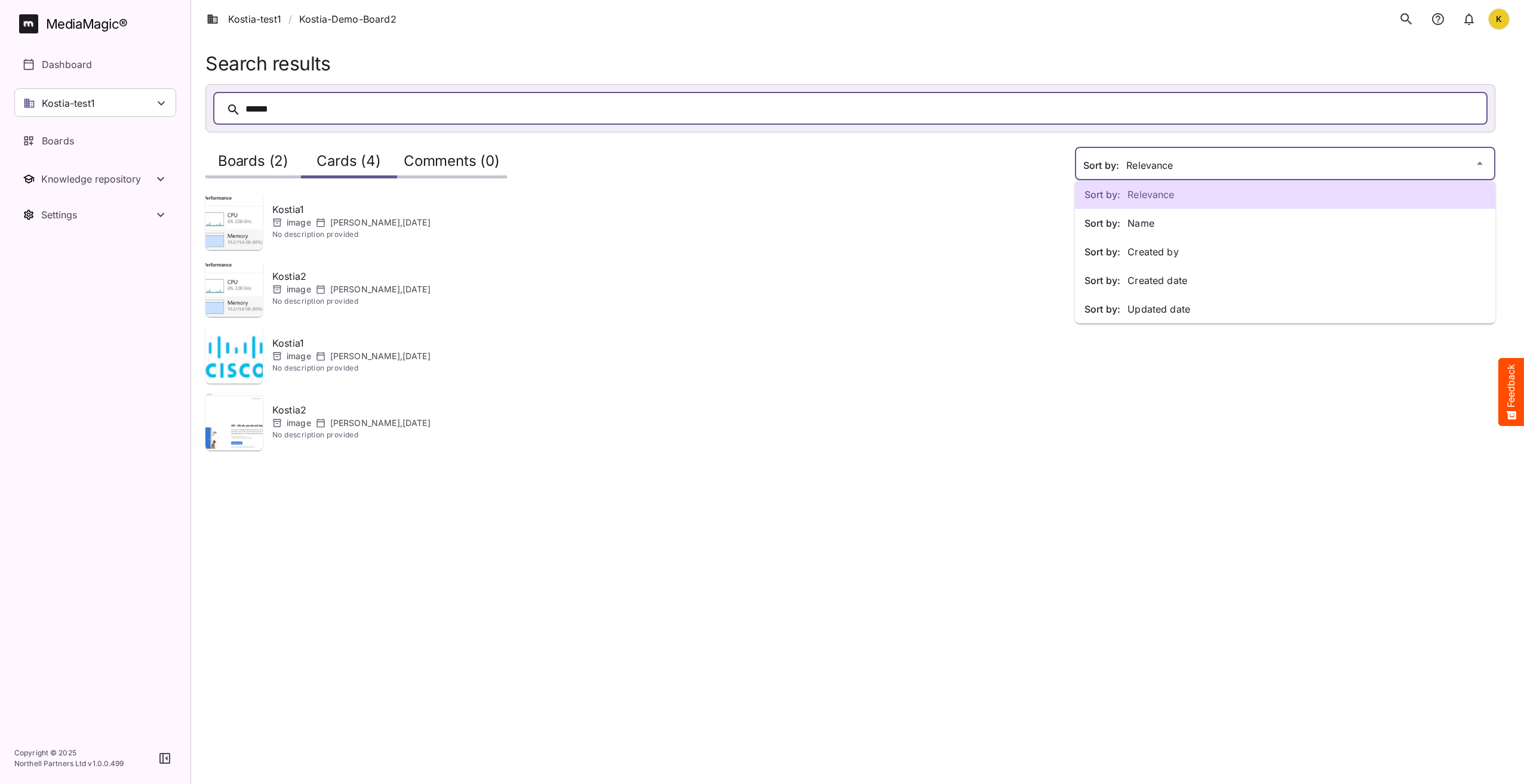
click at [1215, 157] on div "Sort by: Relevance Sort by: Name Sort by: Created by Sort by: Created date Sort…" at bounding box center [762, 232] width 1524 height 465
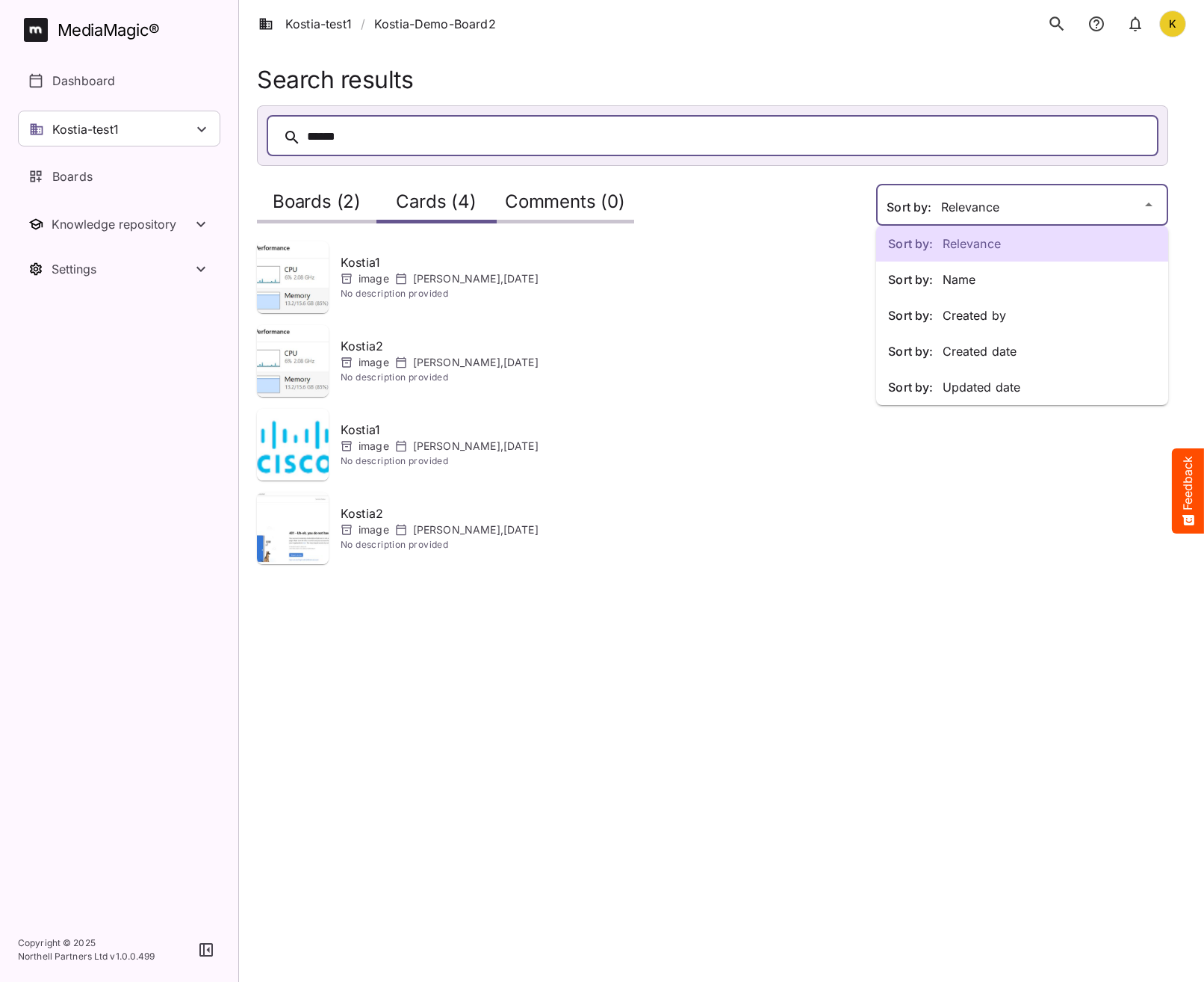
click at [1074, 208] on div "Sort by: Relevance Sort by: Name Sort by: Created by Sort by: Created date Sort…" at bounding box center [602, 291] width 1204 height 582
click at [1034, 276] on p "Sort by: Name" at bounding box center [1023, 279] width 268 height 18
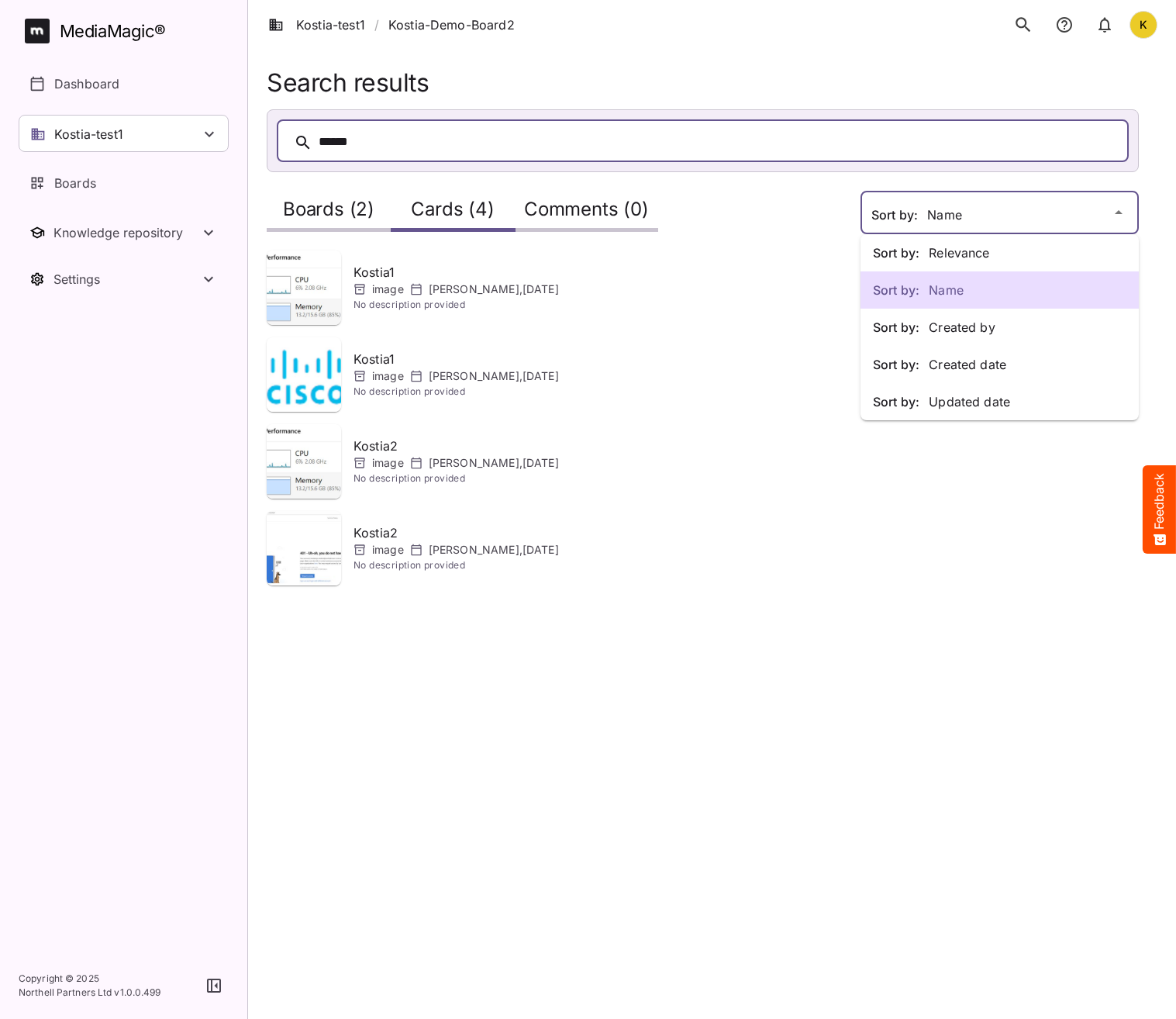
click at [1085, 211] on div "Sort by: Relevance Sort by: Name Sort by: Created by Sort by: Created date Sort…" at bounding box center [588, 302] width 1176 height 604
click at [1027, 327] on p "Sort by: Created by" at bounding box center [999, 327] width 254 height 19
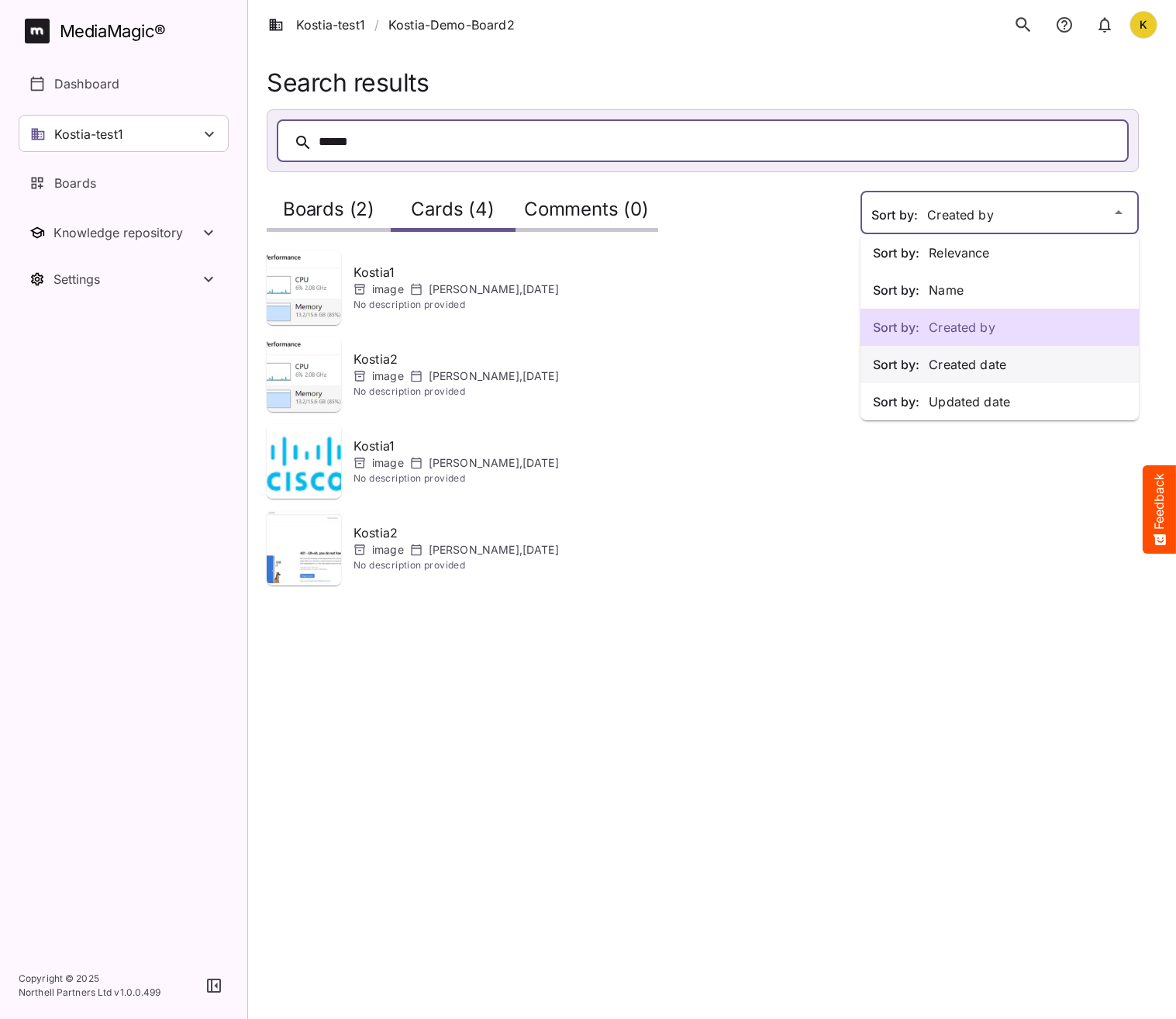
click at [1011, 369] on p "Sort by: Created date" at bounding box center [999, 364] width 254 height 19
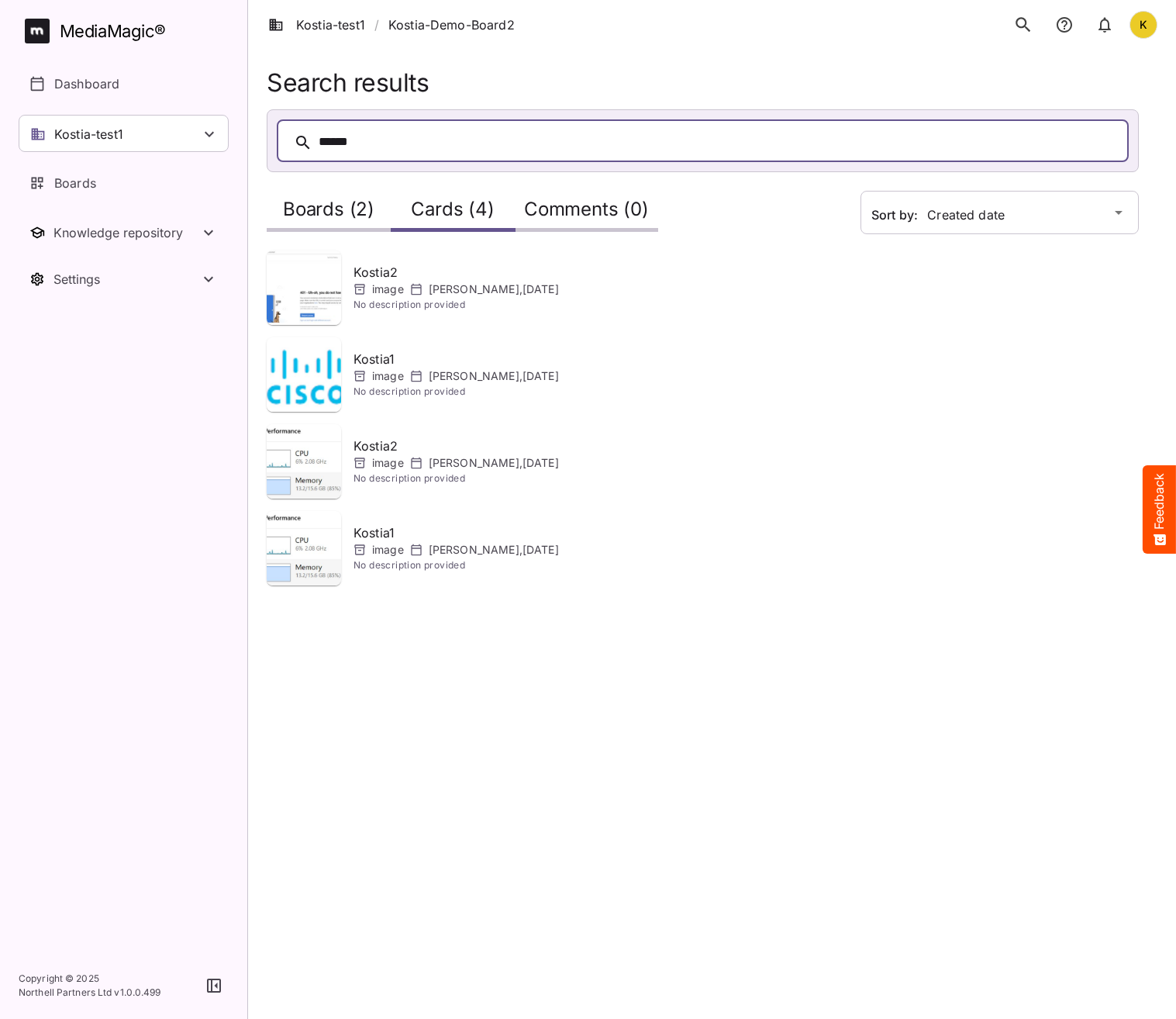
click at [830, 135] on div "******" at bounding box center [718, 142] width 799 height 24
drag, startPoint x: 378, startPoint y: 163, endPoint x: 288, endPoint y: 149, distance: 91.1
click at [288, 149] on div "******" at bounding box center [703, 141] width 852 height 42
drag, startPoint x: 389, startPoint y: 144, endPoint x: 381, endPoint y: 145, distance: 8.1
click at [366, 146] on div "******" at bounding box center [718, 142] width 799 height 24
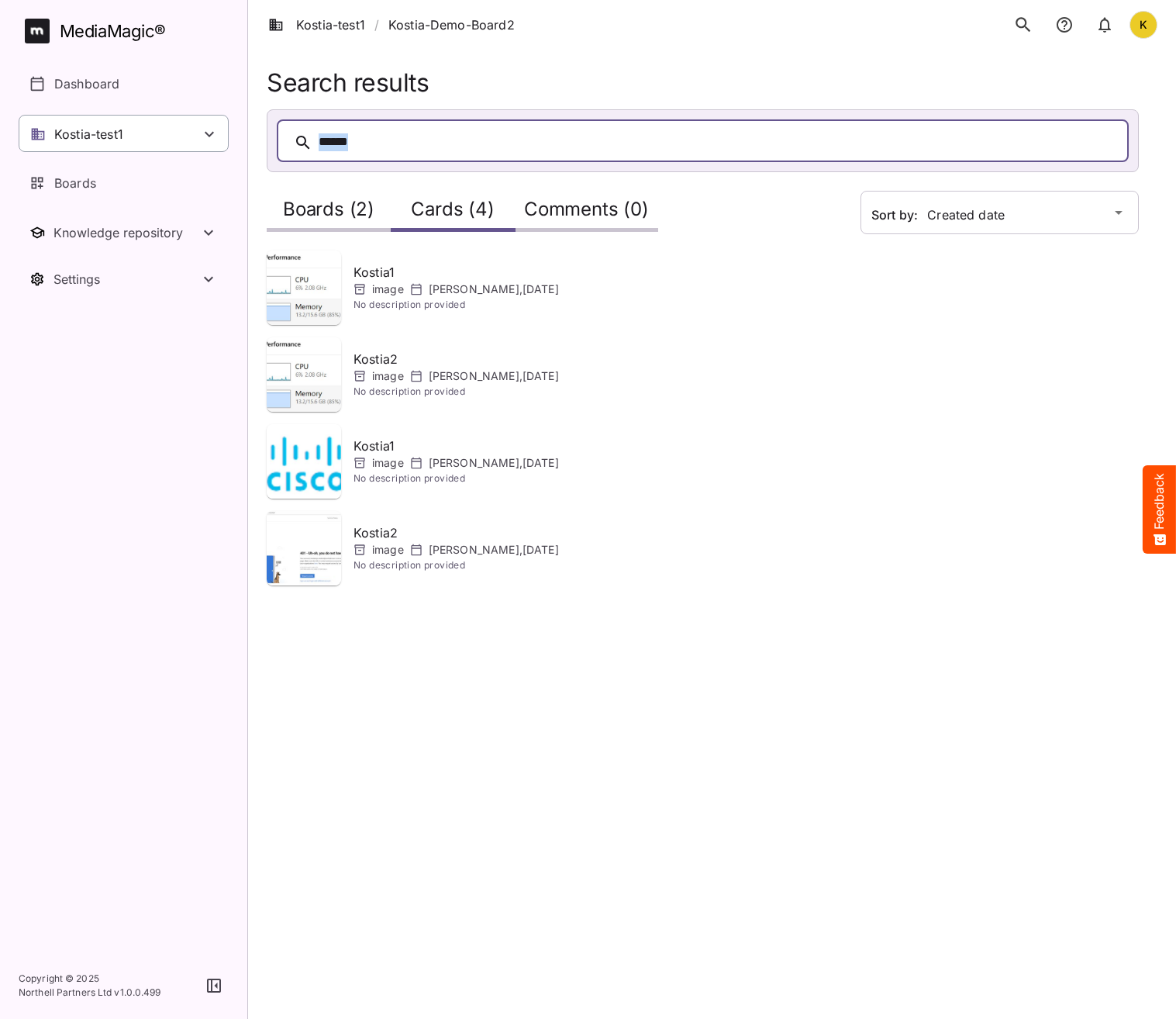
drag, startPoint x: 370, startPoint y: 148, endPoint x: 179, endPoint y: 145, distance: 191.0
click at [179, 145] on div "Kostia-test1 / Kostia-Demo-Board2 K MediaMagic ® Dashboard Kostia-test1 BYOD De…" at bounding box center [588, 302] width 1176 height 604
